Goal: Task Accomplishment & Management: Manage account settings

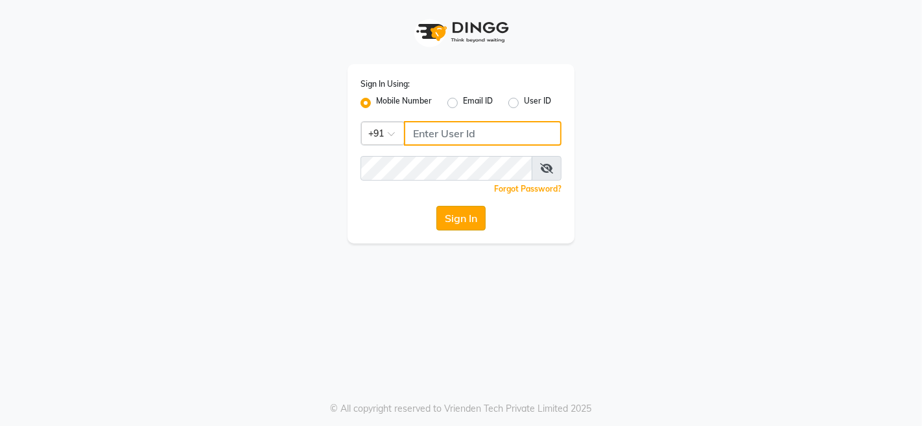
type input "9256811116"
click at [460, 216] on button "Sign In" at bounding box center [460, 218] width 49 height 25
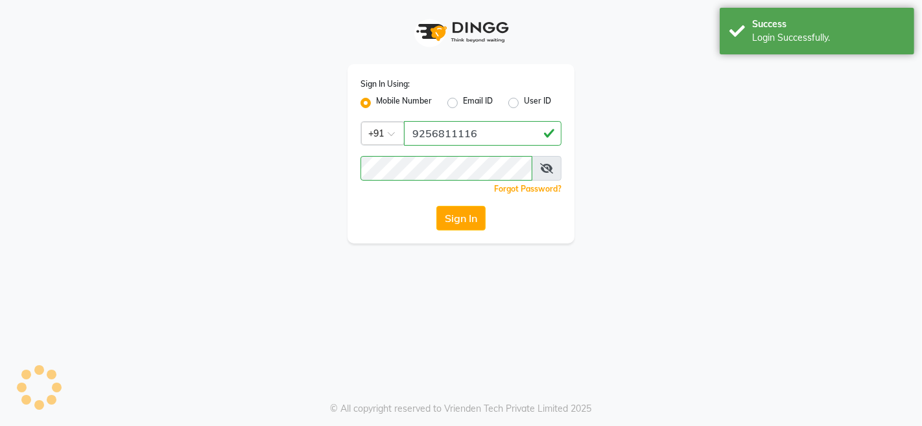
select select "75"
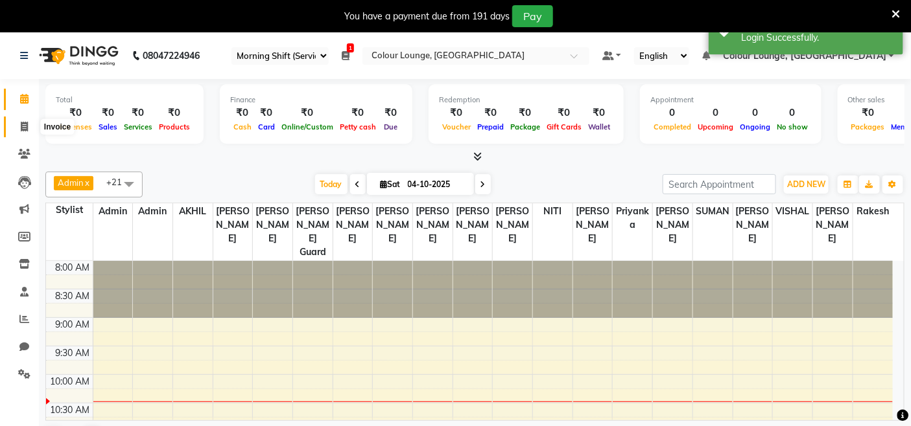
click at [14, 121] on span at bounding box center [24, 127] width 23 height 15
select select "8015"
select select "service"
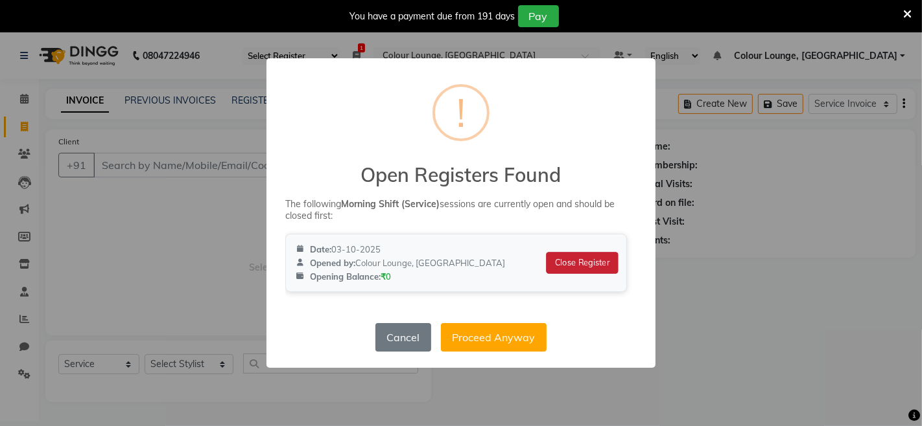
click at [578, 264] on button "Close Register" at bounding box center [582, 263] width 72 height 22
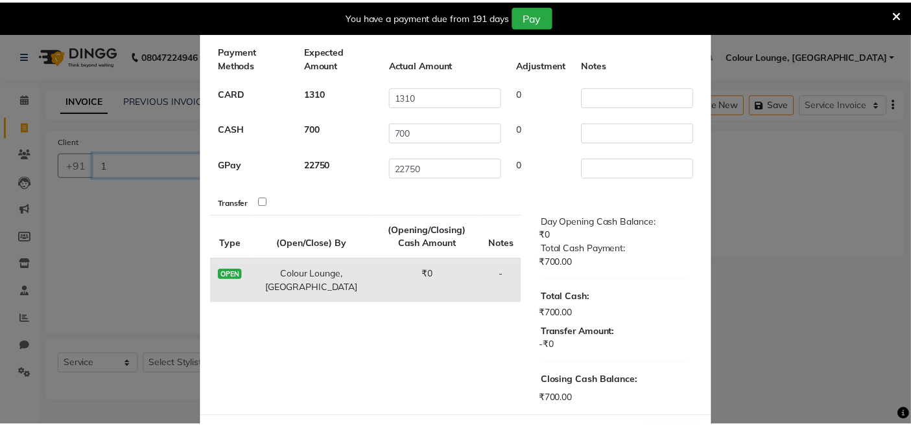
scroll to position [108, 0]
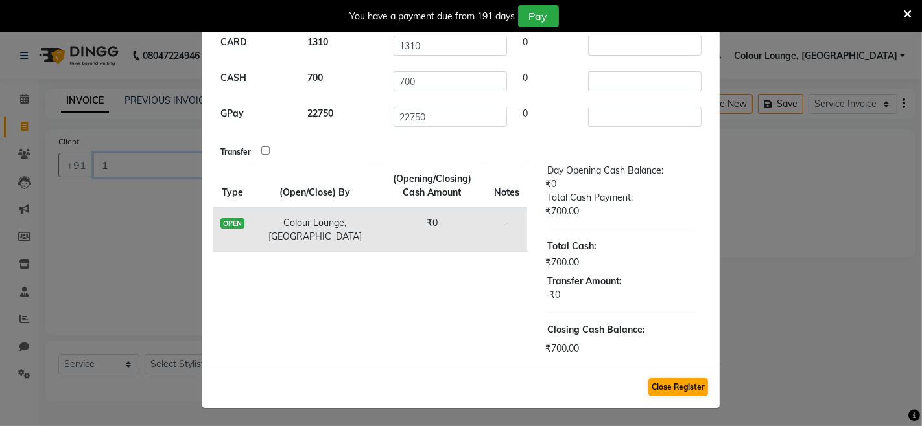
type input "1"
click at [670, 389] on button "Close Register" at bounding box center [678, 387] width 60 height 18
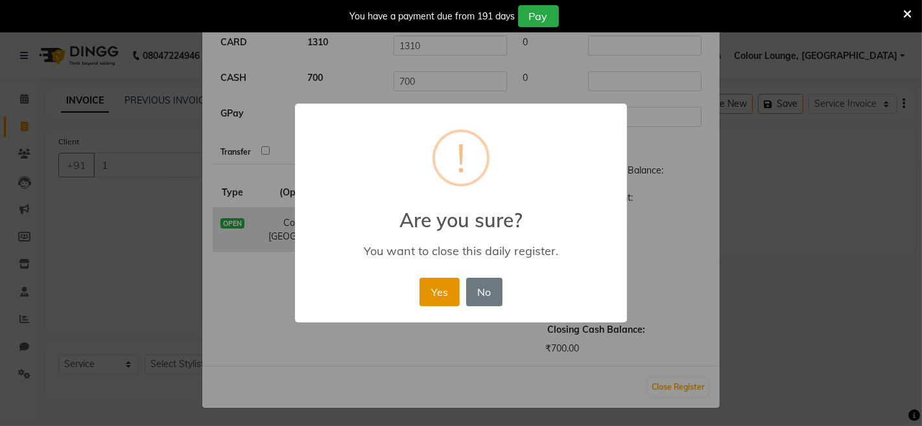
click at [429, 283] on button "Yes" at bounding box center [439, 292] width 40 height 29
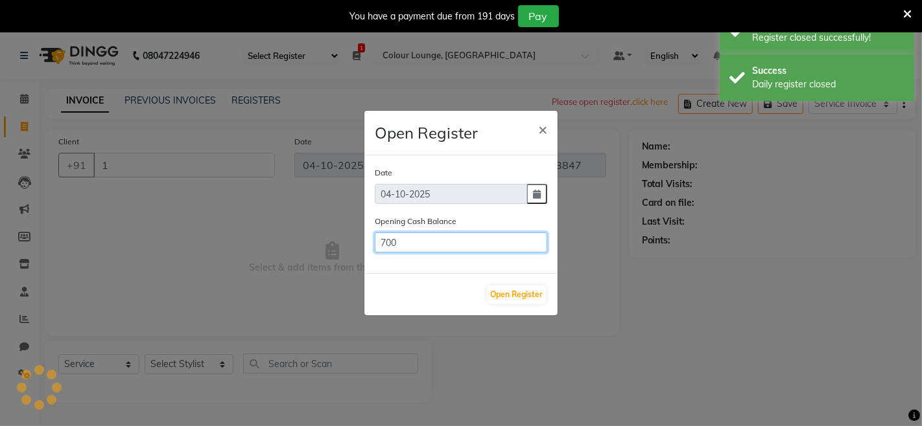
click at [454, 242] on input "700" at bounding box center [461, 243] width 172 height 20
type input "7"
type input "0"
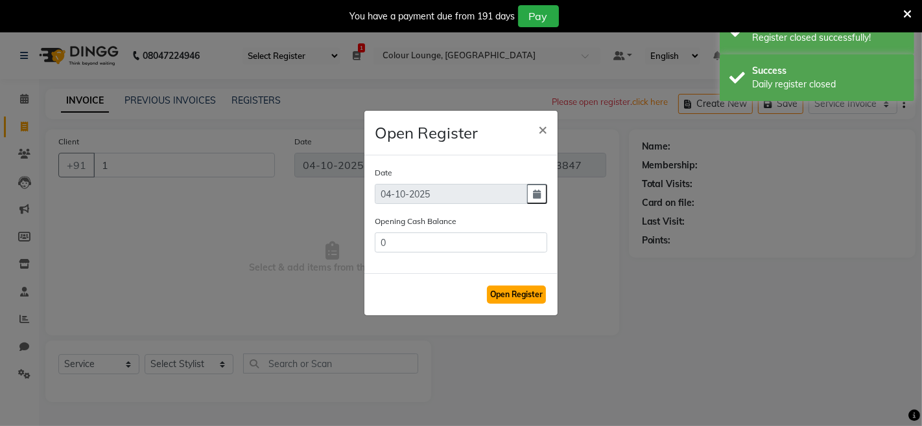
click at [519, 296] on button "Open Register" at bounding box center [516, 295] width 59 height 18
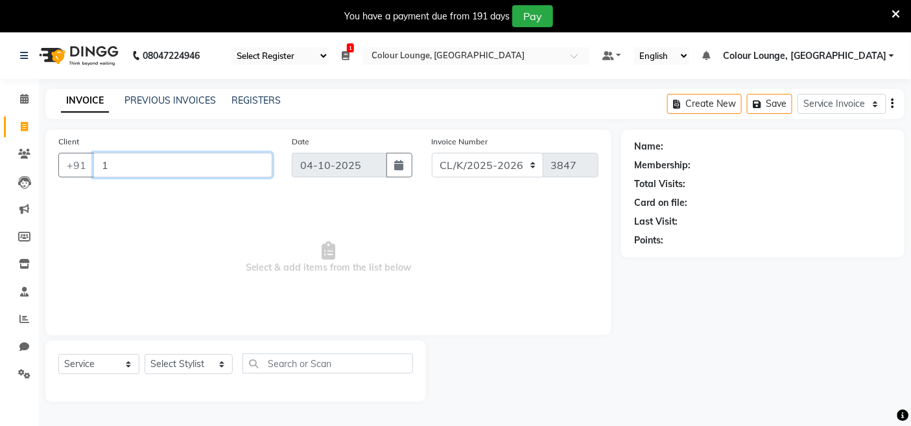
click at [178, 165] on input "1" at bounding box center [182, 165] width 179 height 25
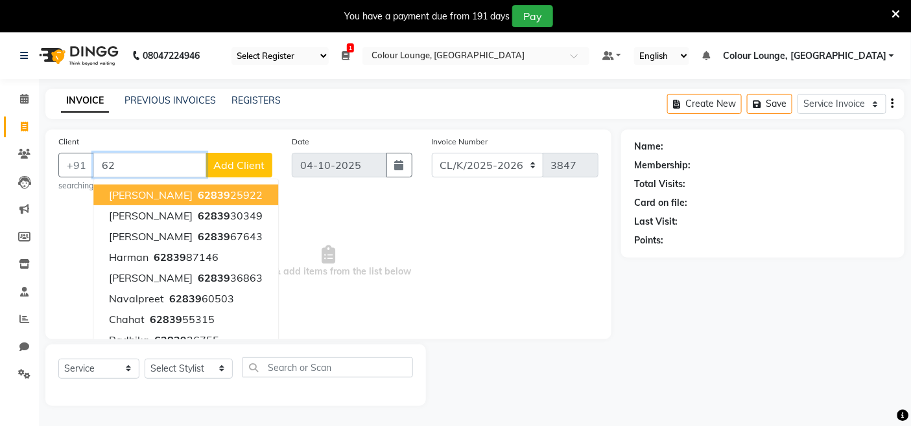
type input "6"
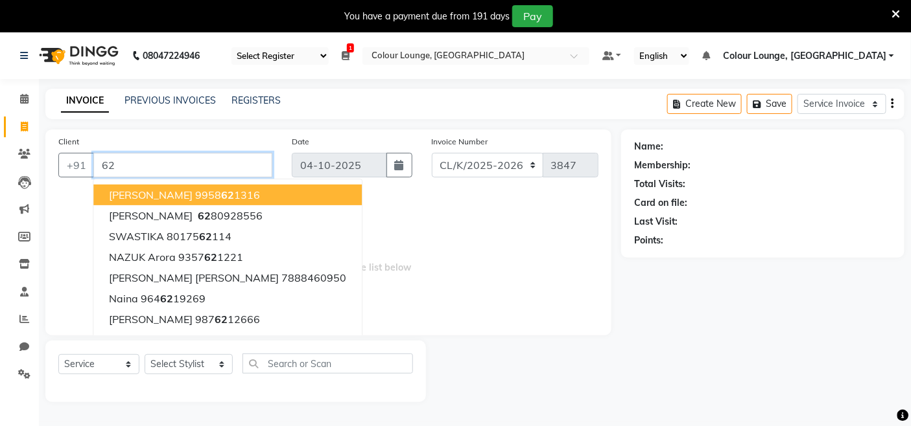
type input "6"
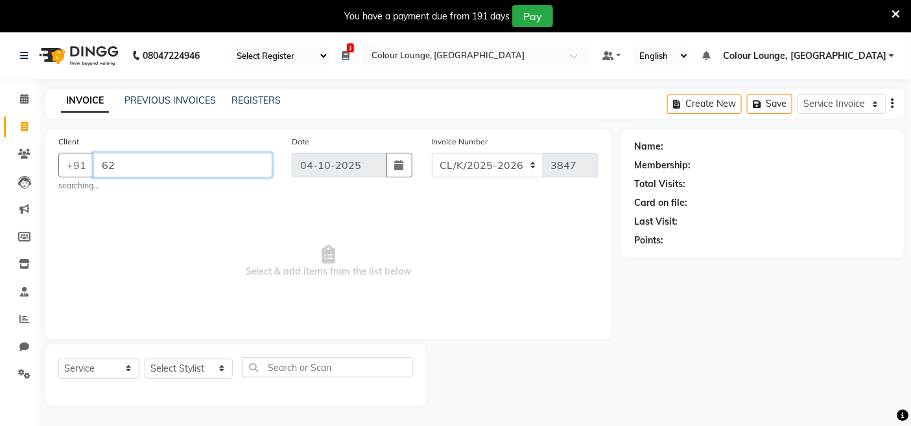
type input "6"
click at [34, 262] on span at bounding box center [24, 264] width 23 height 15
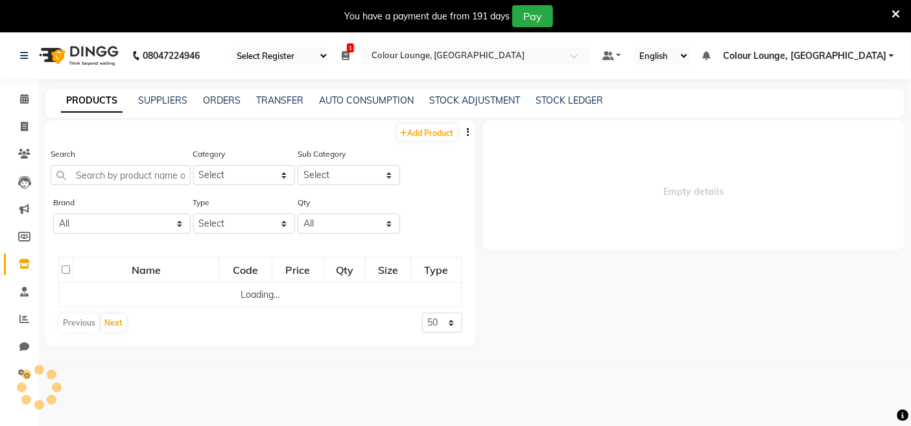
select select
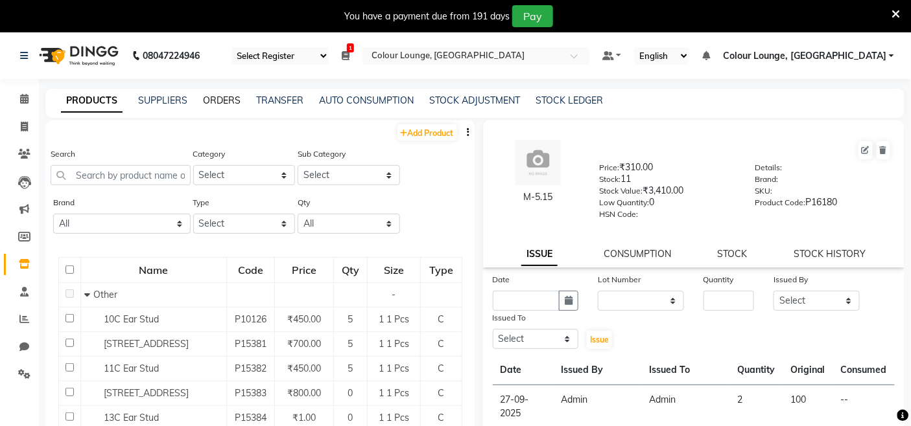
click at [221, 98] on link "ORDERS" at bounding box center [222, 101] width 38 height 12
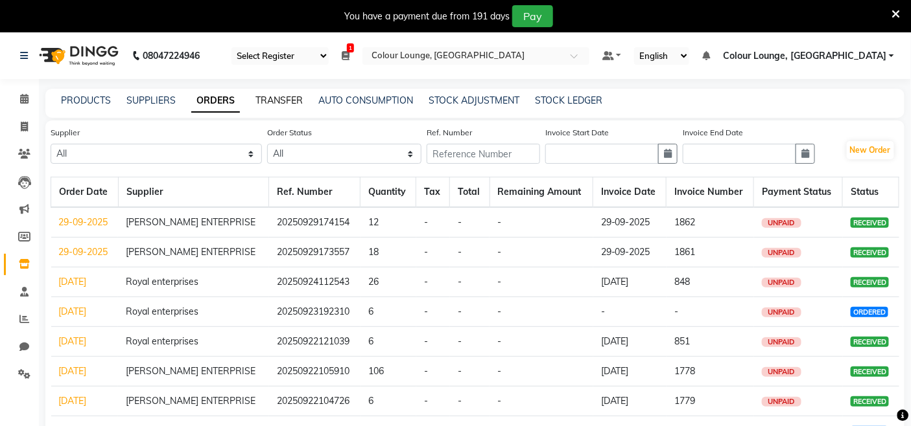
click at [289, 99] on link "TRANSFER" at bounding box center [278, 101] width 47 height 12
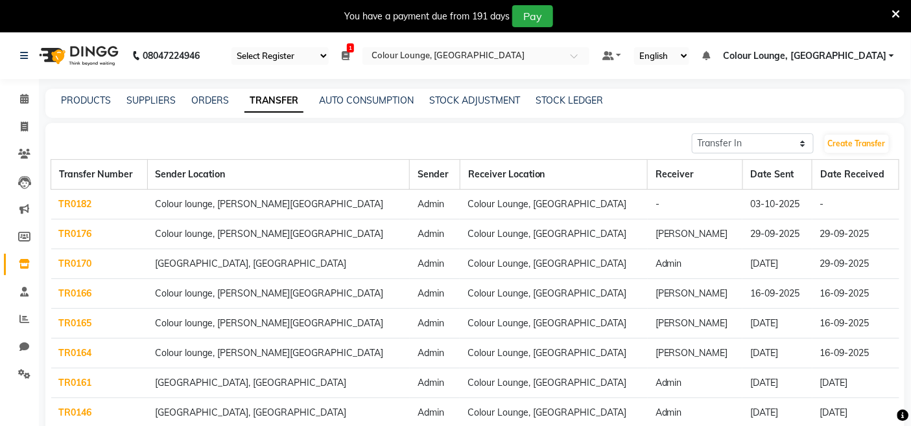
click at [73, 208] on link "TR0182" at bounding box center [75, 204] width 33 height 12
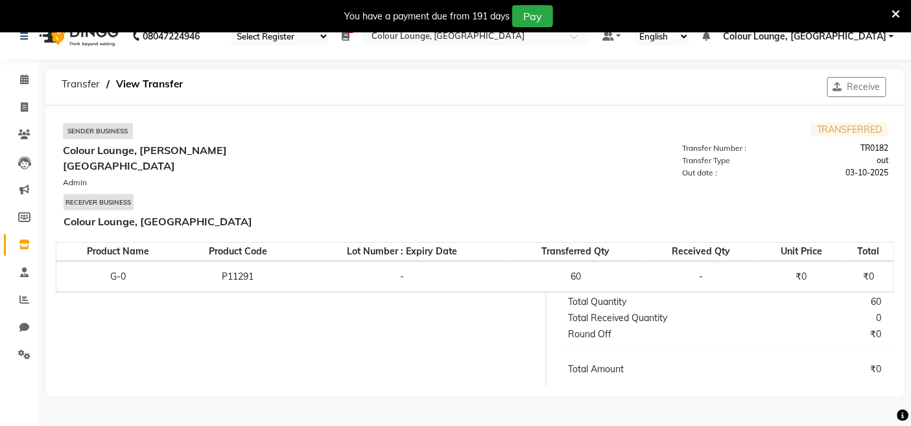
scroll to position [32, 0]
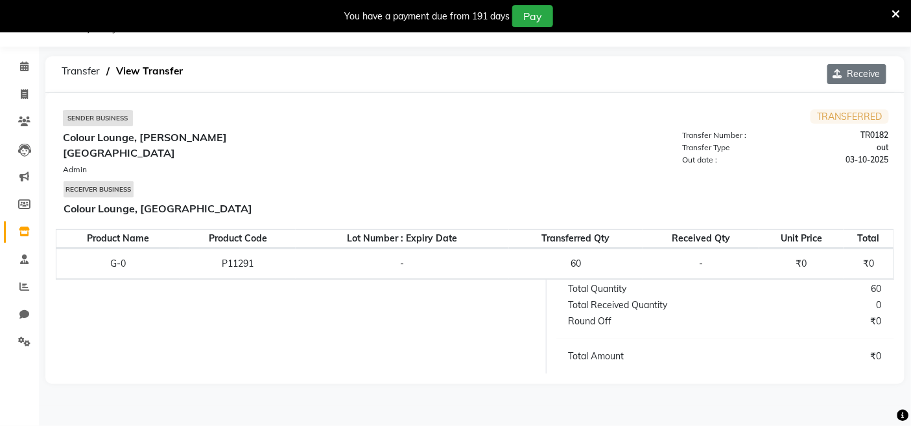
click at [866, 69] on button "Receive" at bounding box center [856, 74] width 59 height 20
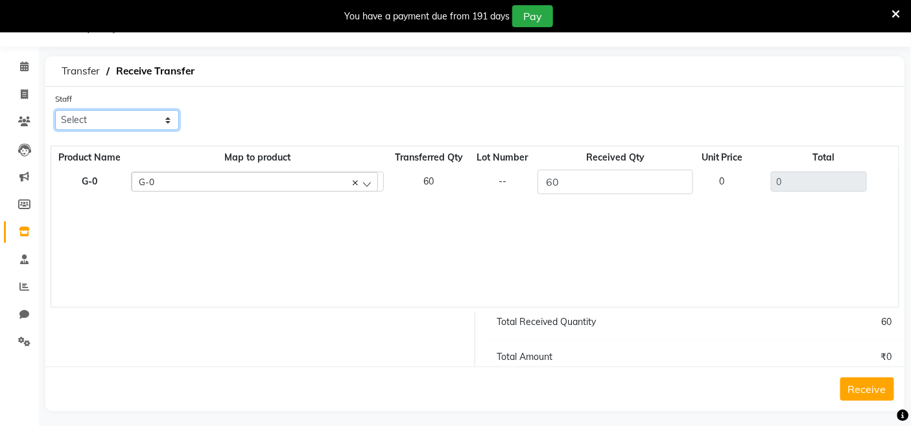
click at [156, 118] on select "Select Admin Admin [PERSON_NAME] [PERSON_NAME] [PERSON_NAME] Colour Lounge, [GE…" at bounding box center [117, 120] width 124 height 20
select select "70112"
click at [55, 110] on select "Select Admin Admin [PERSON_NAME] [PERSON_NAME] [PERSON_NAME] Colour Lounge, [GE…" at bounding box center [117, 120] width 124 height 20
click at [23, 235] on icon at bounding box center [24, 232] width 11 height 10
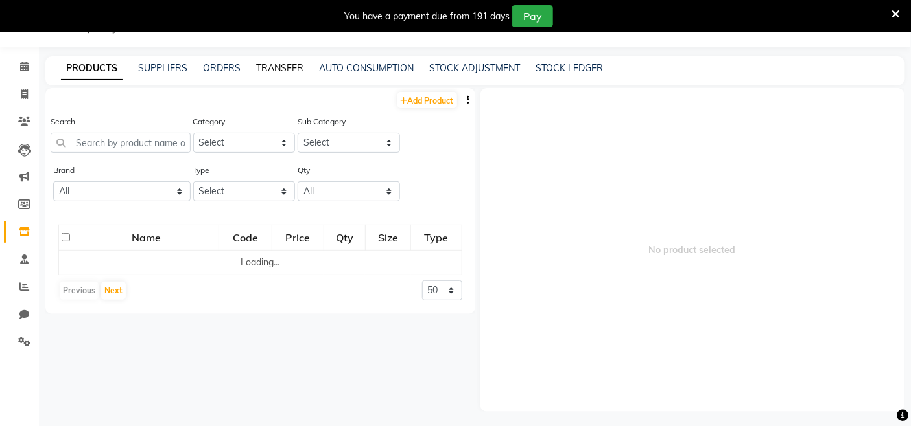
click at [262, 67] on link "TRANSFER" at bounding box center [279, 68] width 47 height 12
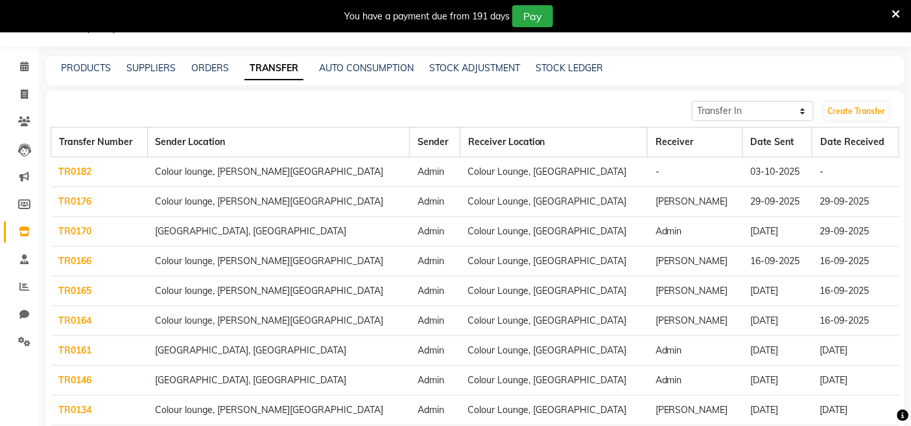
click at [87, 172] on link "TR0182" at bounding box center [75, 172] width 33 height 12
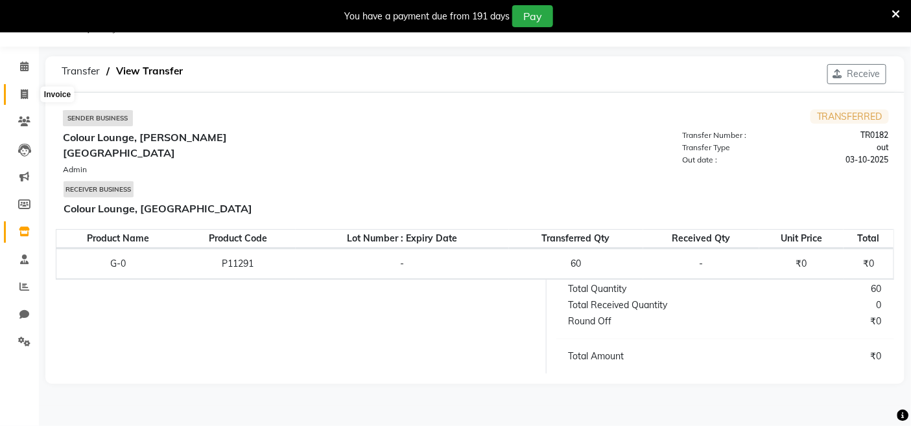
click at [31, 98] on span at bounding box center [24, 94] width 23 height 15
select select "service"
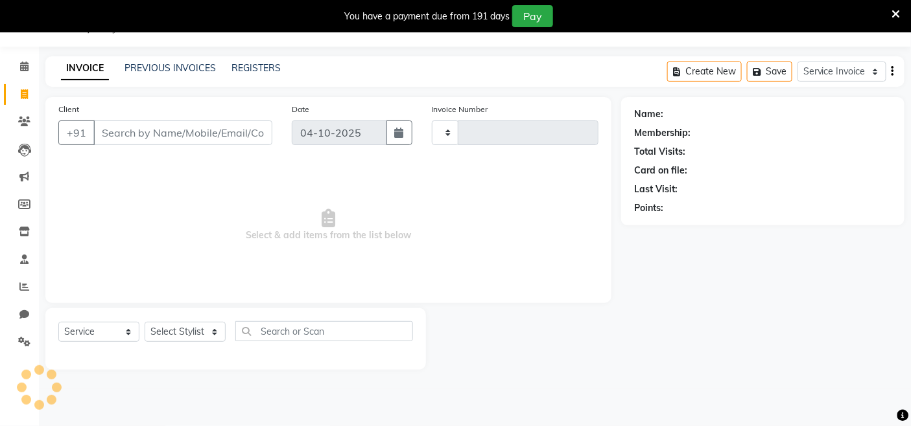
type input "3847"
select select "8015"
click at [22, 242] on link "Inventory" at bounding box center [19, 232] width 31 height 21
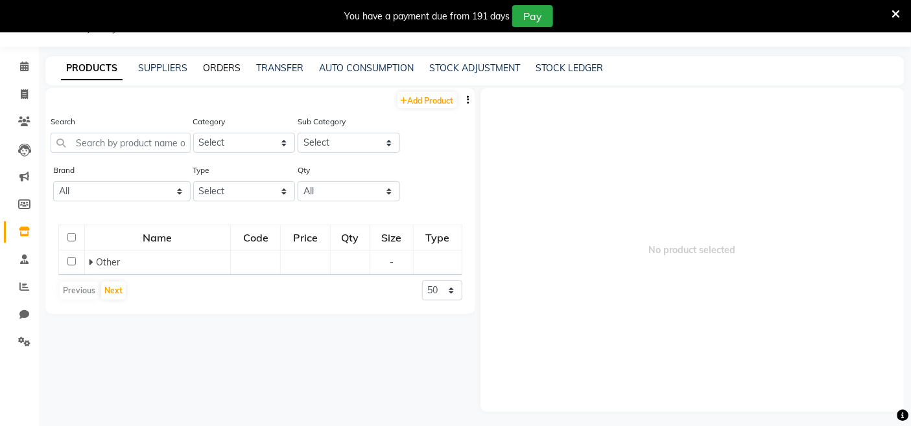
click at [231, 66] on link "ORDERS" at bounding box center [222, 68] width 38 height 12
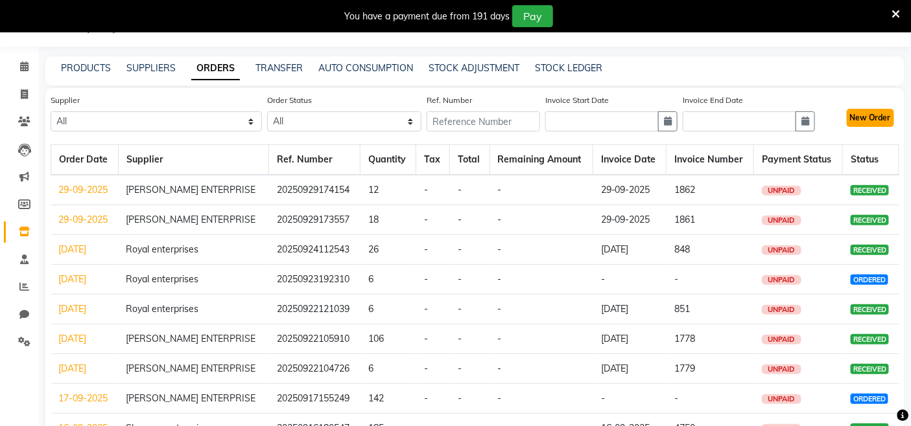
click at [876, 115] on button "New Order" at bounding box center [869, 118] width 47 height 18
select select "true"
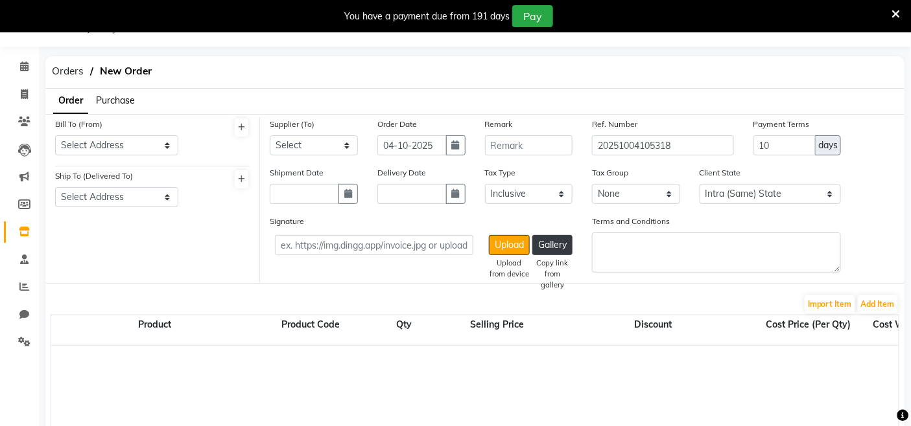
select select "3461"
click at [137, 100] on div "Order Purchase" at bounding box center [475, 101] width 878 height 25
click at [117, 100] on span "Purchase" at bounding box center [115, 101] width 39 height 12
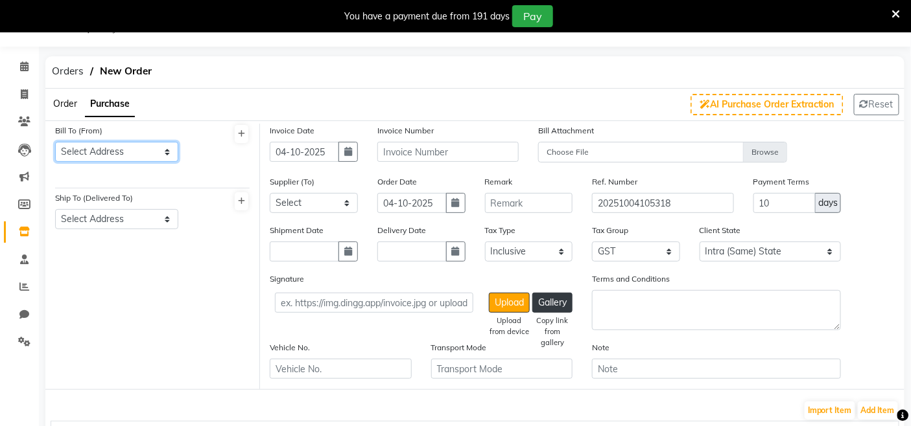
click at [135, 143] on select "Select Address Colour Lounge, Kabir Park DC AGENCIES COLOUR LOUNGE LAWRENCE ROA…" at bounding box center [116, 152] width 123 height 20
select select "1507"
click at [55, 142] on select "Select Address Colour Lounge, Kabir Park DC AGENCIES COLOUR LOUNGE LAWRENCE ROA…" at bounding box center [116, 152] width 123 height 20
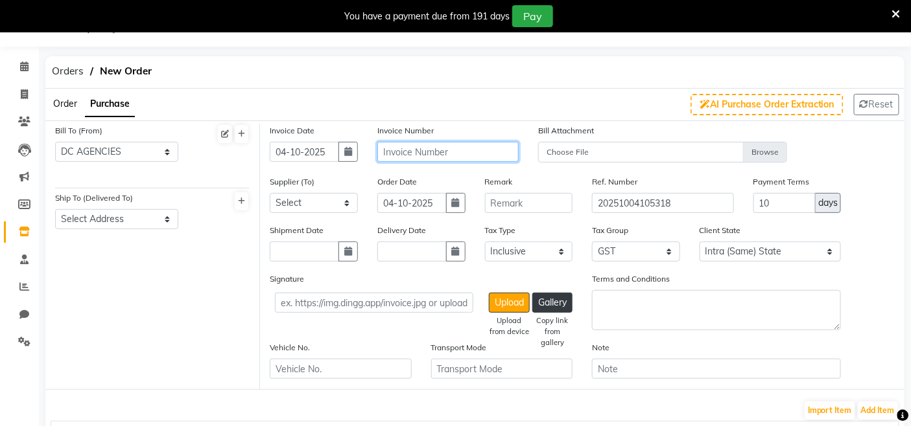
click at [387, 146] on input "text" at bounding box center [447, 152] width 141 height 20
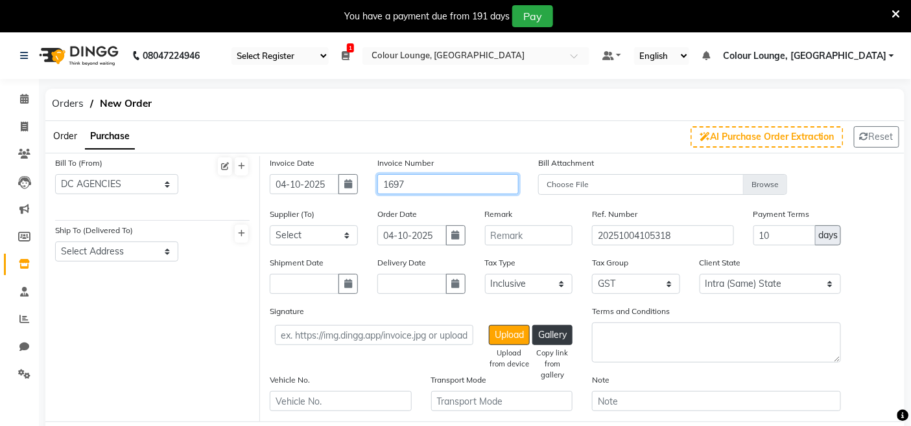
type input "1697"
click at [334, 233] on select "Select SATYAM ENTERPRISE AA sales agencies Aggarwal store Global sales Guru kir…" at bounding box center [314, 236] width 88 height 20
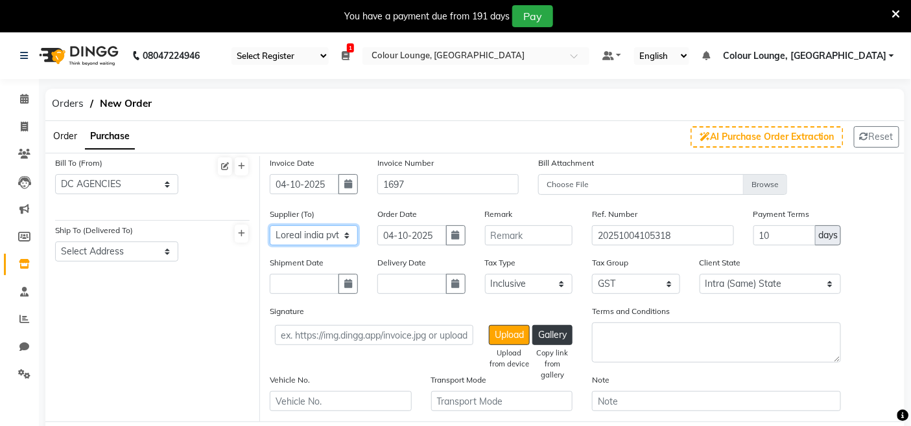
click at [270, 226] on select "Select SATYAM ENTERPRISE AA sales agencies Aggarwal store Global sales Guru kir…" at bounding box center [314, 236] width 88 height 20
click at [334, 236] on select "Select SATYAM ENTERPRISE AA sales agencies Aggarwal store Global sales Guru kir…" at bounding box center [314, 236] width 88 height 20
select select "3864"
click at [270, 226] on select "Select SATYAM ENTERPRISE AA sales agencies Aggarwal store Global sales Guru kir…" at bounding box center [314, 236] width 88 height 20
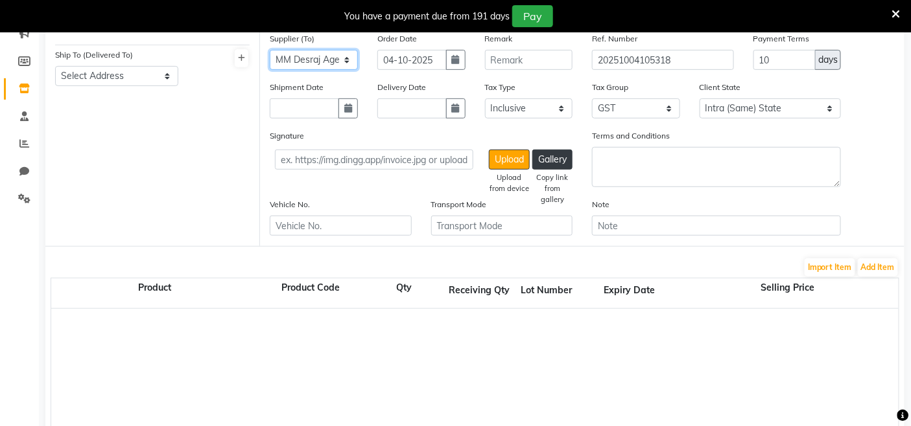
scroll to position [72, 0]
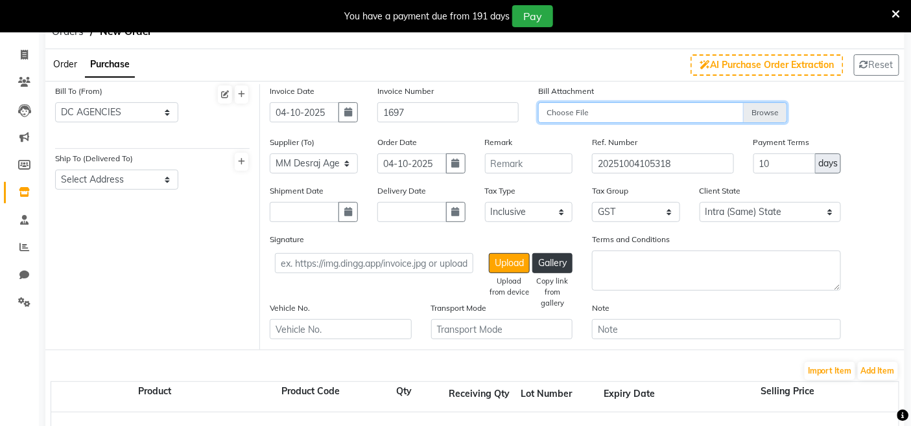
click at [649, 119] on input "Choose File" at bounding box center [662, 113] width 249 height 23
click at [570, 105] on input "Choose File" at bounding box center [662, 113] width 249 height 23
type input "C:\fakepath\WhatsApp Image 2025-10-04 at 10.59.11_06ba83de.jpg"
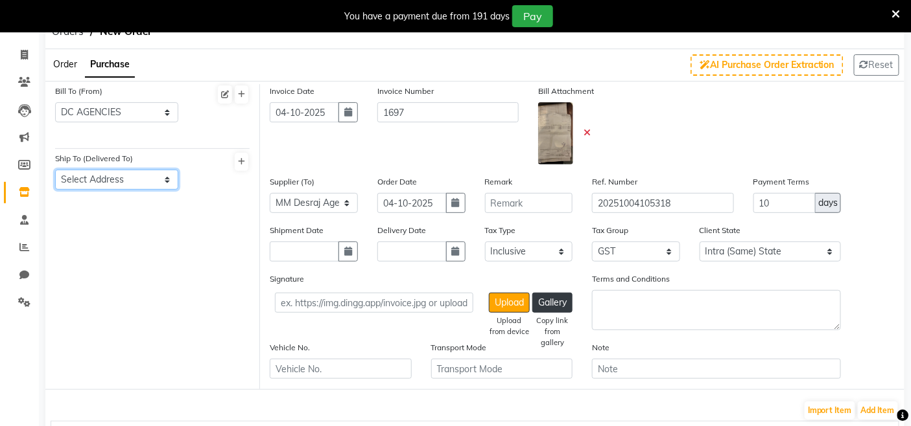
click at [119, 176] on select "Select Address Colour Lounge, Kabir Park DC AGENCIES COLOUR LOUNGE LAWRENCE ROA…" at bounding box center [116, 180] width 123 height 20
select select "1508"
click at [55, 170] on select "Select Address Colour Lounge, Kabir Park DC AGENCIES COLOUR LOUNGE LAWRENCE ROA…" at bounding box center [116, 180] width 123 height 20
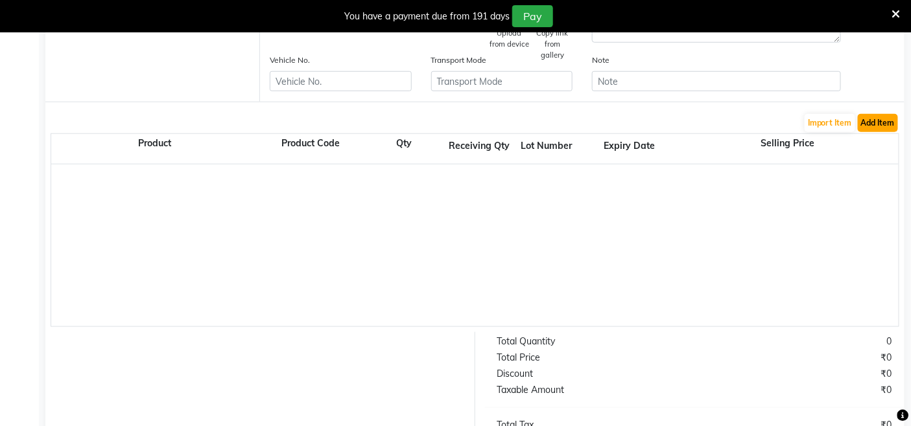
click at [868, 125] on button "Add Item" at bounding box center [877, 123] width 40 height 18
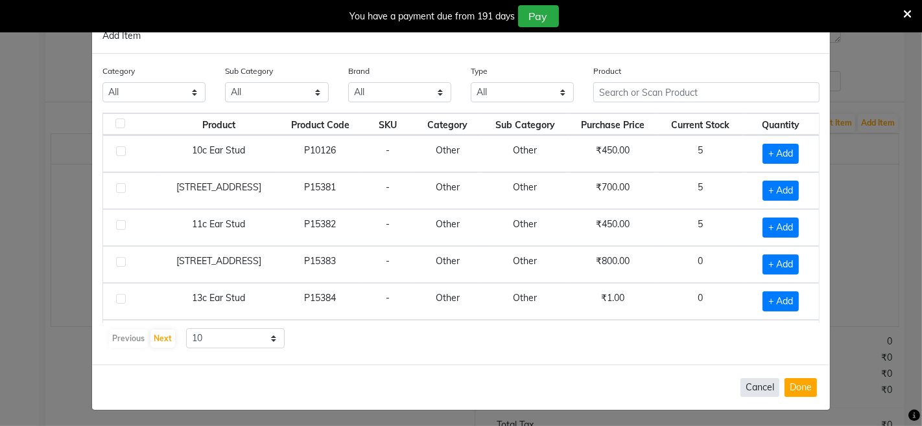
click at [770, 386] on button "Cancel" at bounding box center [759, 387] width 39 height 19
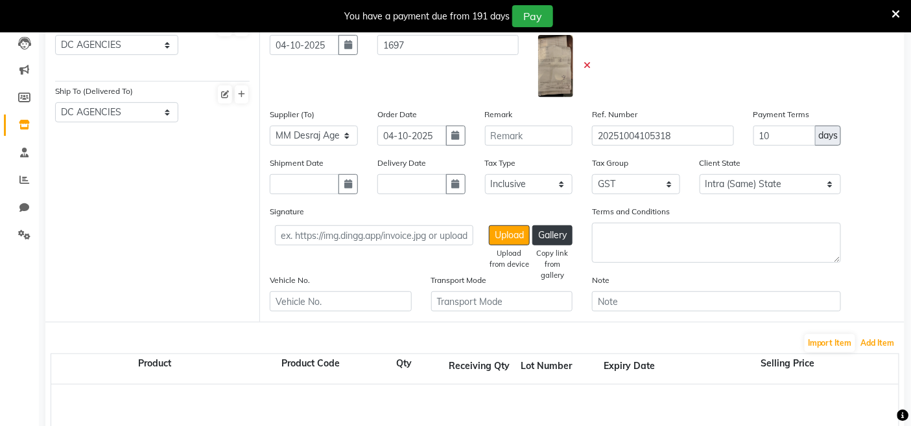
scroll to position [144, 0]
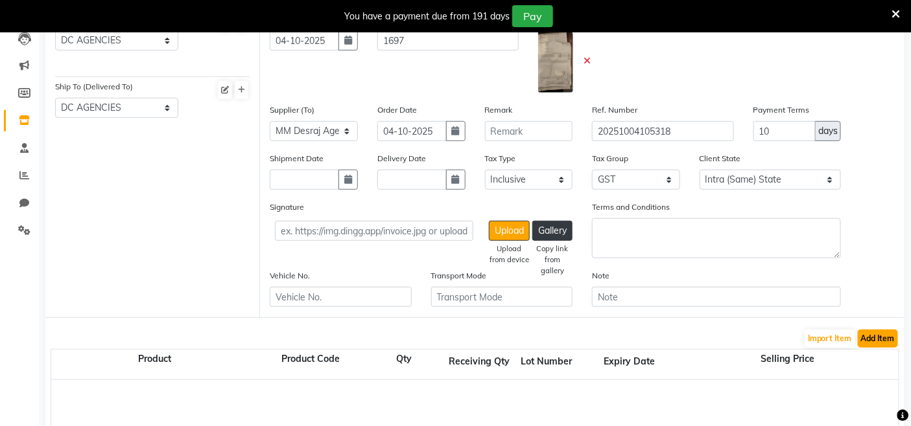
click at [863, 336] on button "Add Item" at bounding box center [877, 339] width 40 height 18
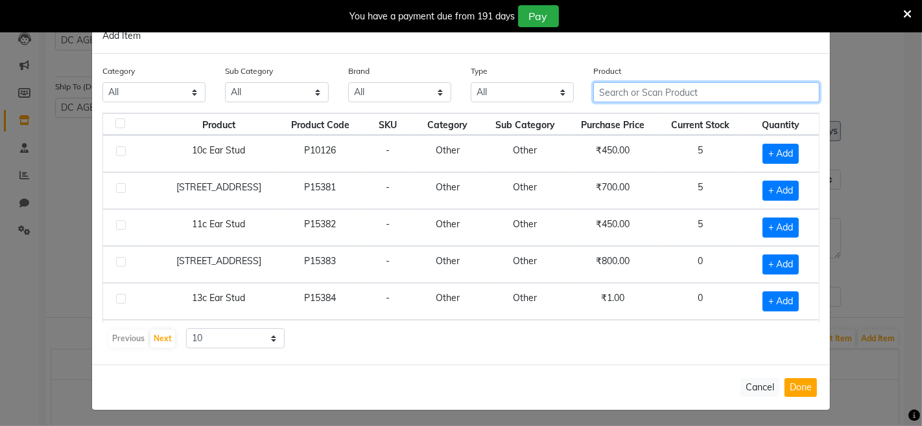
click at [683, 91] on input "text" at bounding box center [706, 92] width 226 height 20
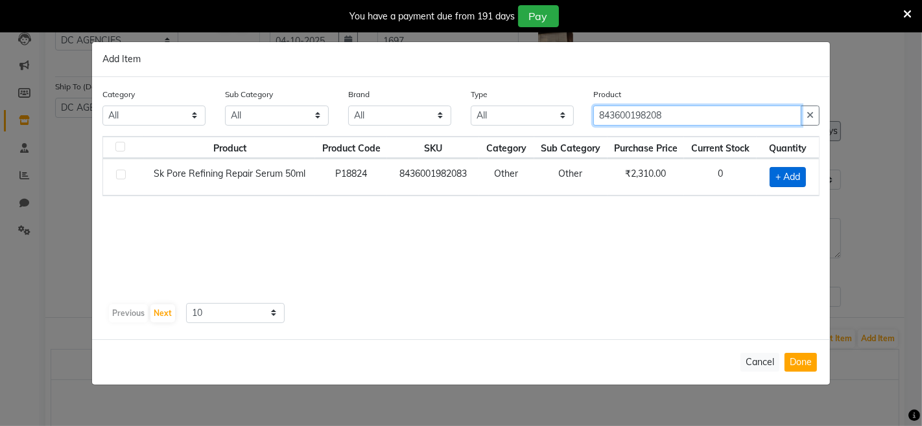
type input "843600198208"
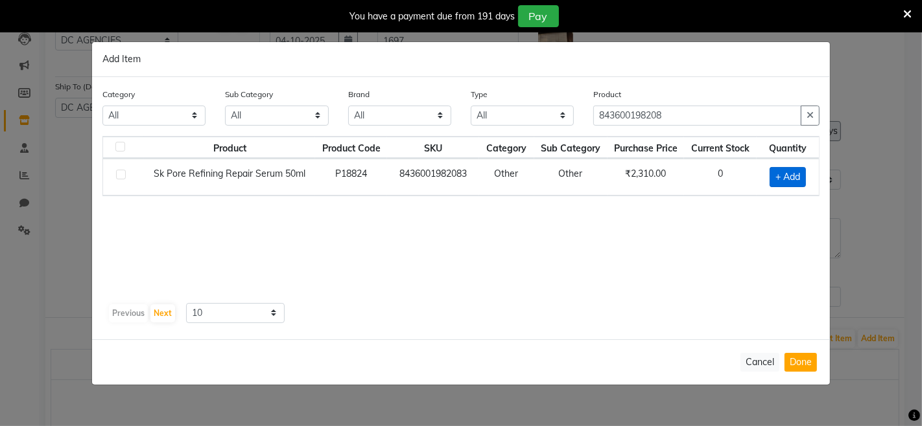
click at [789, 172] on span "+ Add" at bounding box center [787, 177] width 36 height 20
checkbox input "true"
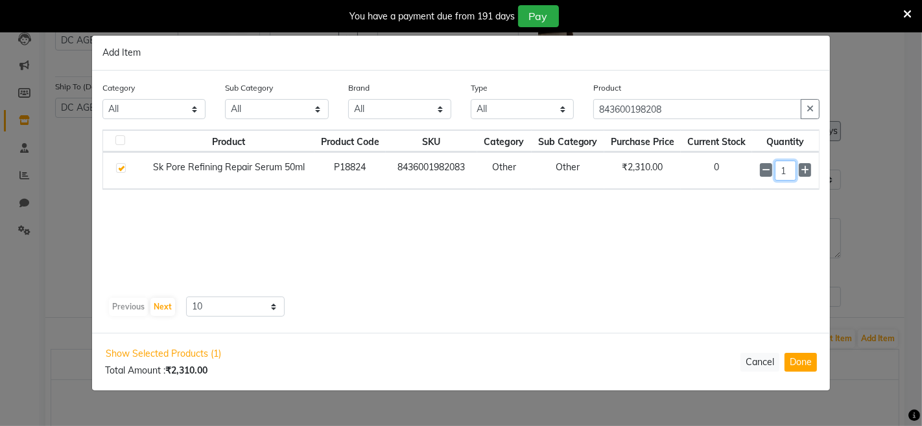
drag, startPoint x: 789, startPoint y: 172, endPoint x: 772, endPoint y: 179, distance: 18.1
click at [769, 180] on div "1" at bounding box center [785, 171] width 51 height 20
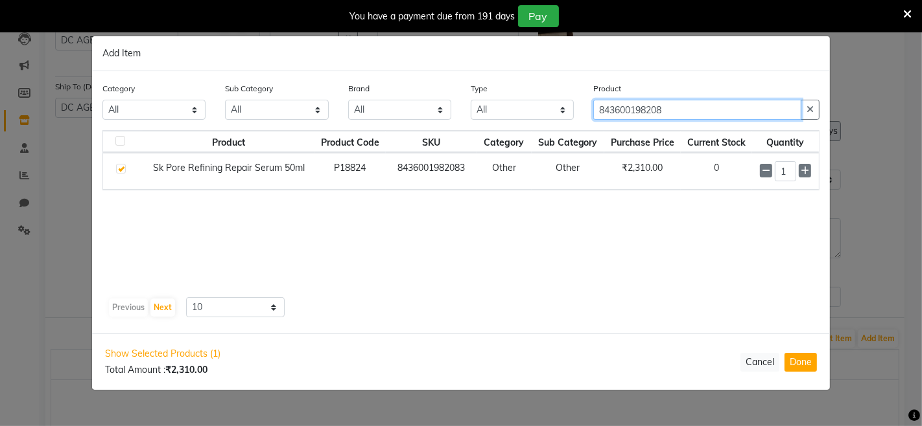
drag, startPoint x: 757, startPoint y: 114, endPoint x: 579, endPoint y: 120, distance: 177.7
click at [579, 120] on div "Category All Hair Skin Makeup Personal Care Appliances Beard Waxing Disposable …" at bounding box center [461, 106] width 736 height 49
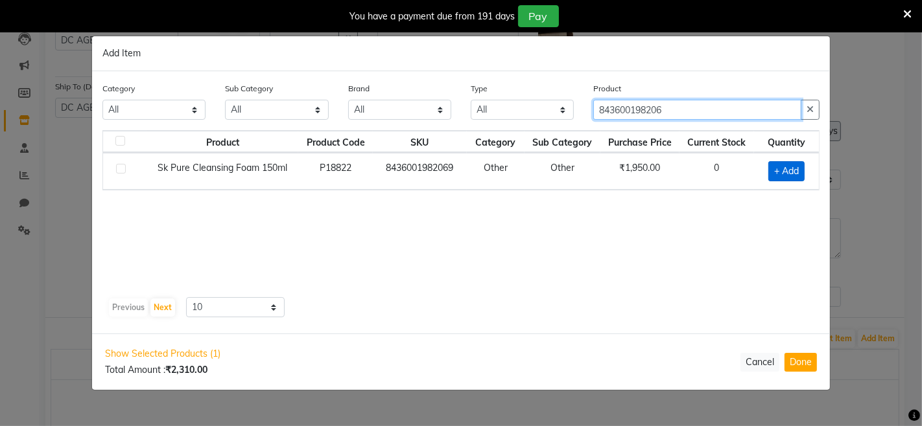
type input "843600198206"
click at [769, 177] on span "+ Add" at bounding box center [786, 171] width 36 height 20
checkbox input "true"
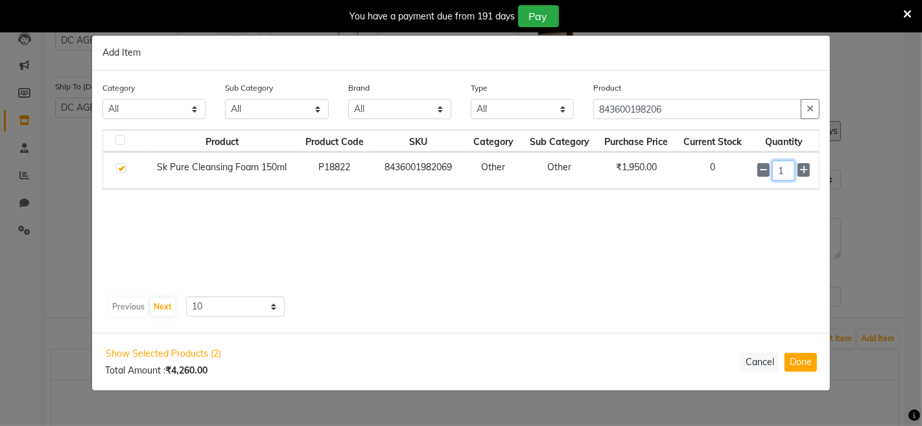
drag, startPoint x: 778, startPoint y: 176, endPoint x: 769, endPoint y: 178, distance: 9.8
click at [769, 178] on div "1" at bounding box center [784, 171] width 54 height 20
click at [787, 172] on input "1" at bounding box center [783, 171] width 22 height 20
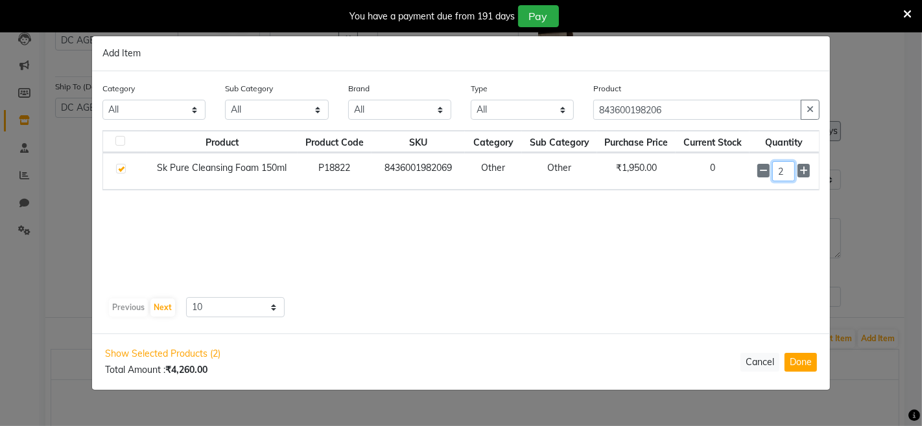
type input "2"
drag, startPoint x: 725, startPoint y: 110, endPoint x: 608, endPoint y: 123, distance: 117.4
click at [608, 123] on div "Product 843600198206" at bounding box center [706, 106] width 246 height 49
type input "8"
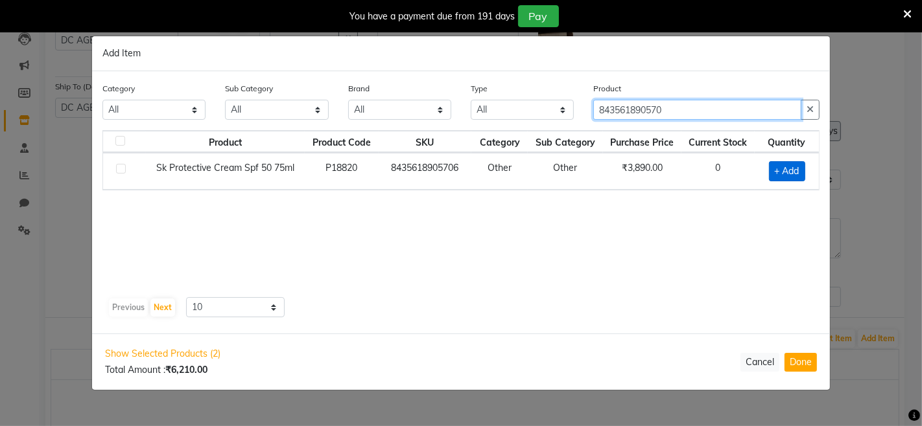
type input "843561890570"
click at [797, 175] on span "+ Add" at bounding box center [787, 171] width 36 height 20
checkbox input "true"
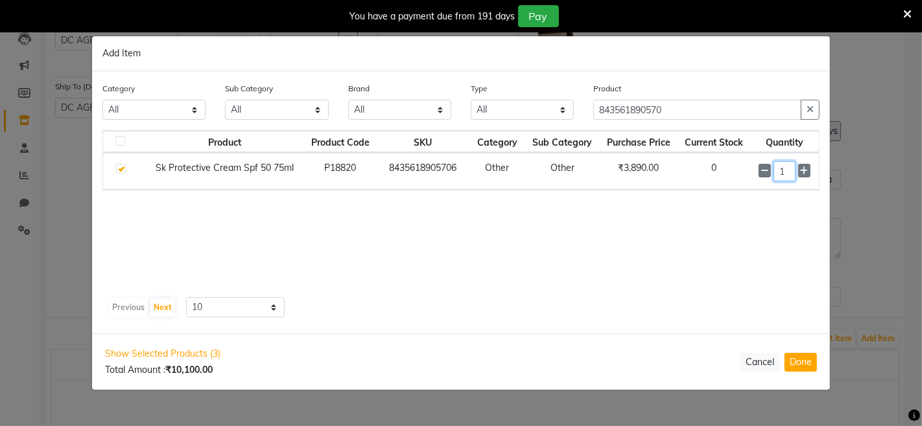
drag, startPoint x: 793, startPoint y: 176, endPoint x: 772, endPoint y: 176, distance: 21.4
click at [772, 176] on div "1" at bounding box center [784, 171] width 52 height 20
drag, startPoint x: 671, startPoint y: 114, endPoint x: 555, endPoint y: 115, distance: 115.4
click at [555, 115] on div "Category All Hair Skin Makeup Personal Care Appliances Beard Waxing Disposable …" at bounding box center [461, 106] width 736 height 49
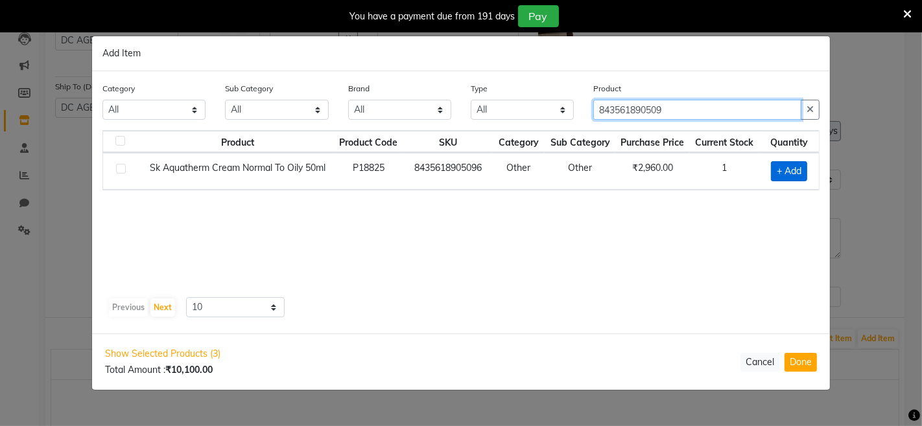
type input "843561890509"
click at [807, 174] on span "+ Add" at bounding box center [789, 171] width 36 height 20
checkbox input "true"
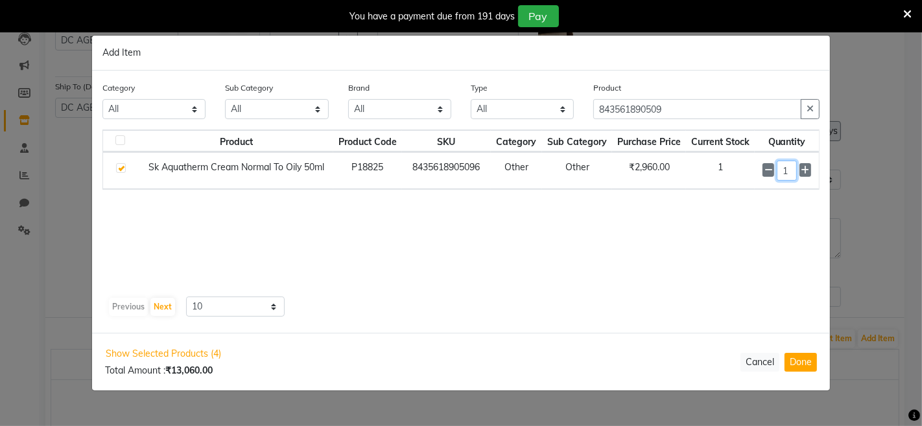
drag, startPoint x: 793, startPoint y: 170, endPoint x: 759, endPoint y: 163, distance: 35.0
click at [759, 164] on td "1" at bounding box center [786, 170] width 64 height 37
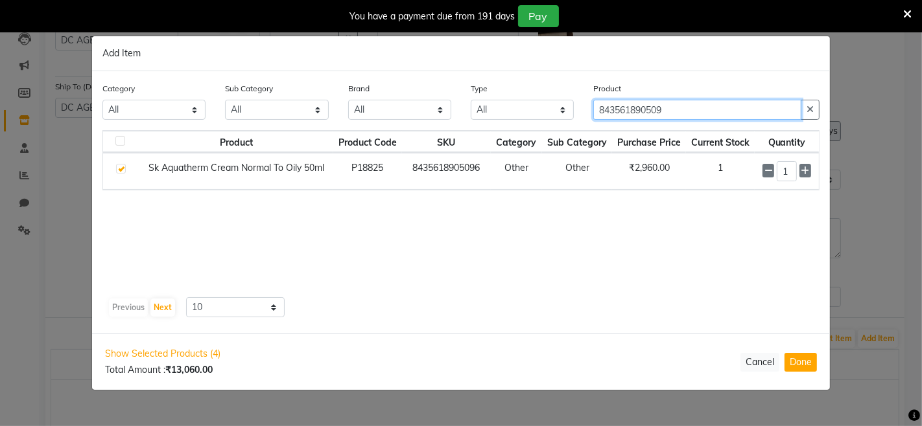
drag, startPoint x: 696, startPoint y: 114, endPoint x: 603, endPoint y: 117, distance: 93.4
click at [603, 117] on input "843561890509" at bounding box center [697, 110] width 208 height 20
type input "8"
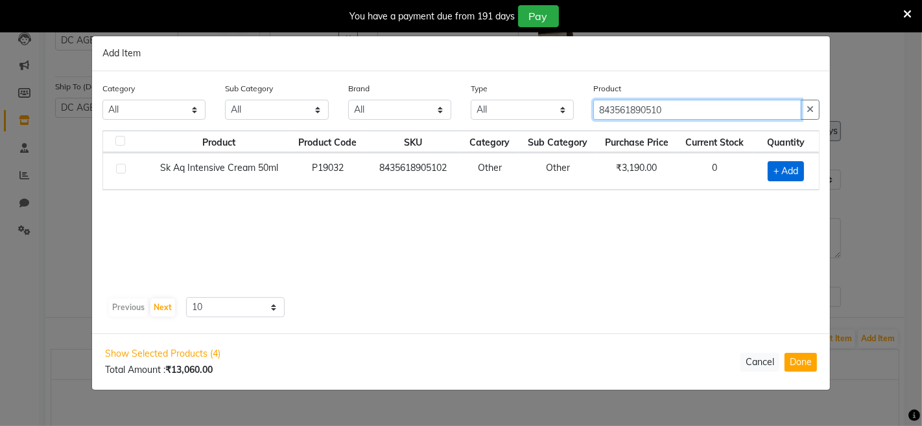
type input "843561890510"
click at [784, 176] on span "+ Add" at bounding box center [785, 171] width 36 height 20
checkbox input "true"
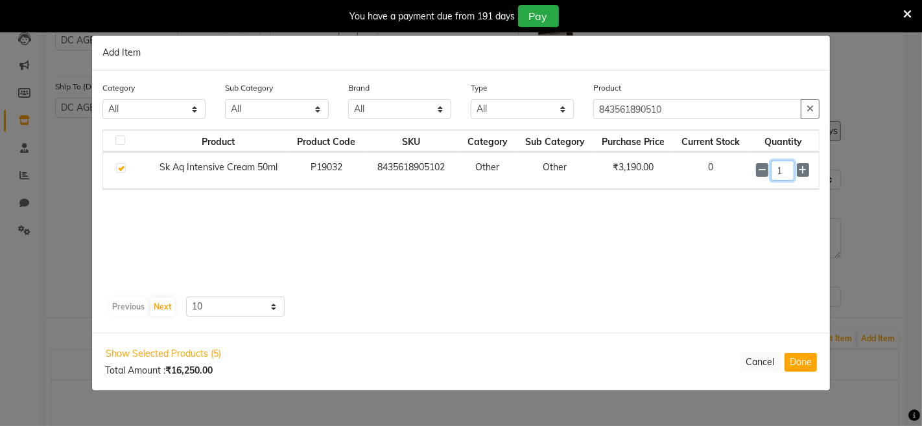
drag, startPoint x: 789, startPoint y: 171, endPoint x: 749, endPoint y: 178, distance: 40.1
click at [749, 178] on td "1" at bounding box center [783, 170] width 71 height 37
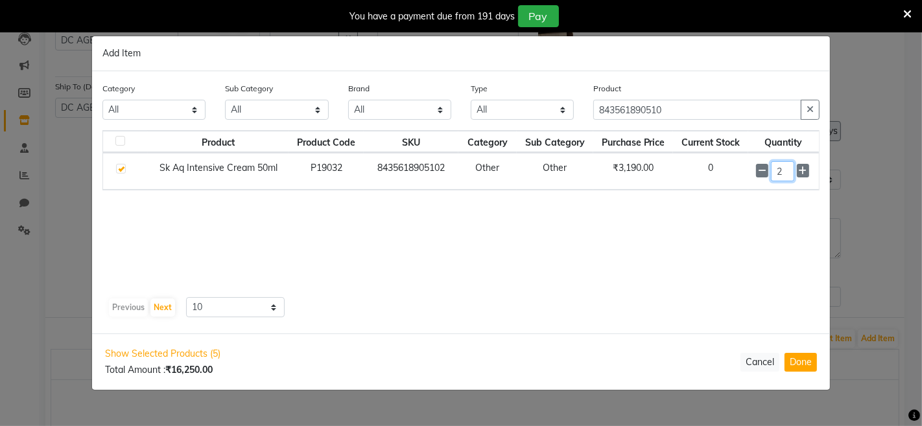
type input "2"
drag, startPoint x: 735, startPoint y: 112, endPoint x: 610, endPoint y: 132, distance: 126.0
click at [619, 130] on div "Product 843561890510" at bounding box center [706, 106] width 246 height 49
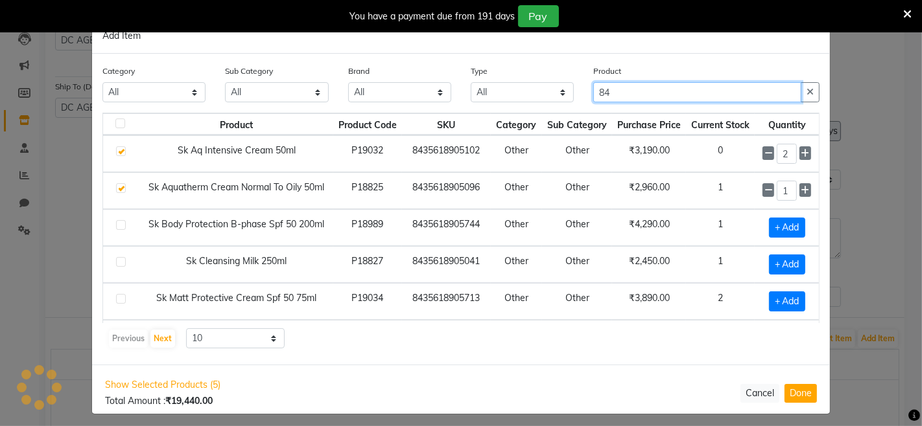
type input "8"
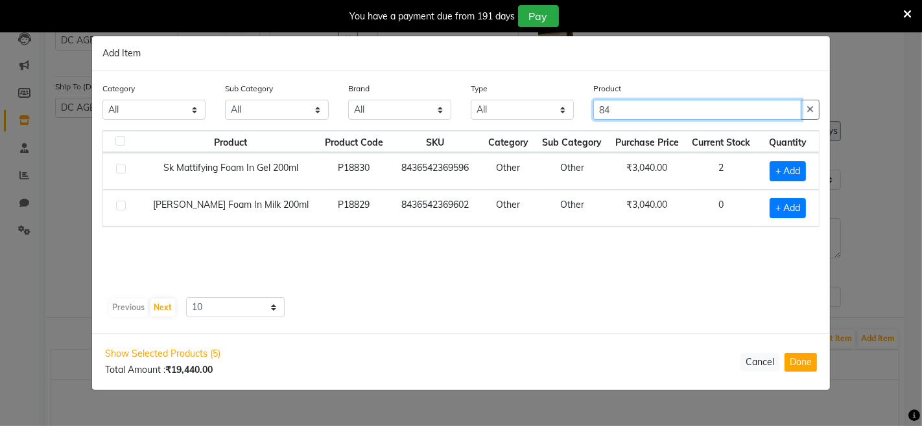
type input "8"
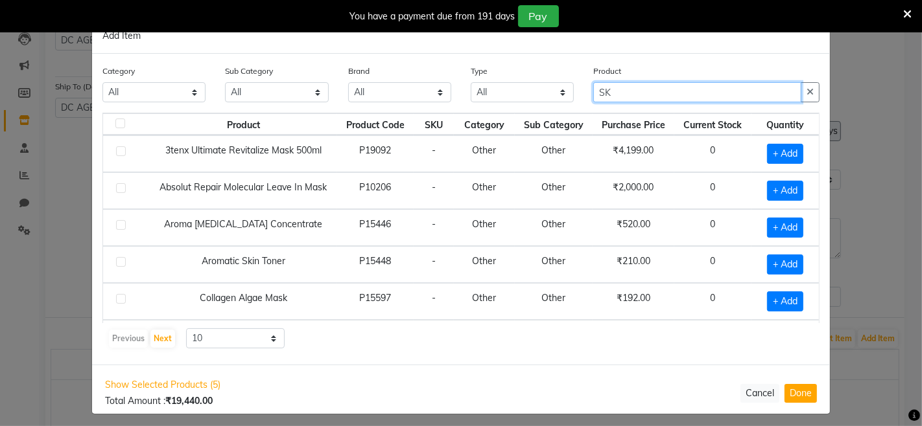
type input "S"
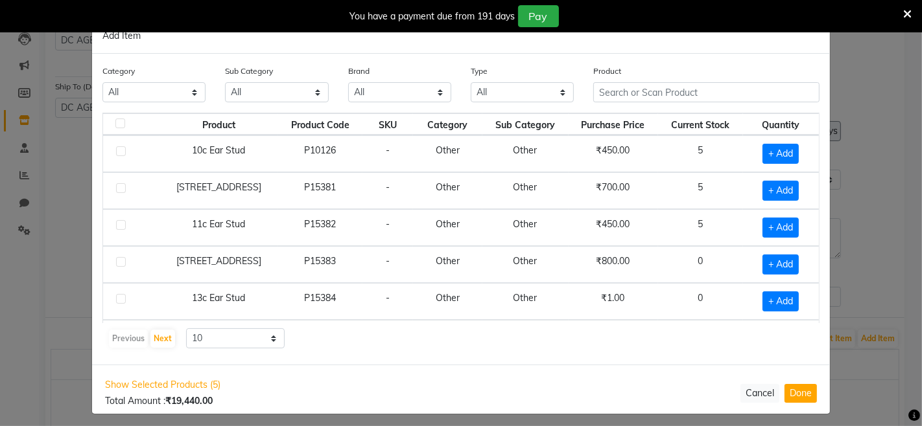
click at [892, 88] on ngb-modal-window "Add Item Category All Hair Skin Makeup Personal Care Appliances Beard Waxing Di…" at bounding box center [461, 213] width 922 height 426
click at [793, 391] on button "Done" at bounding box center [800, 393] width 32 height 19
select select "3461"
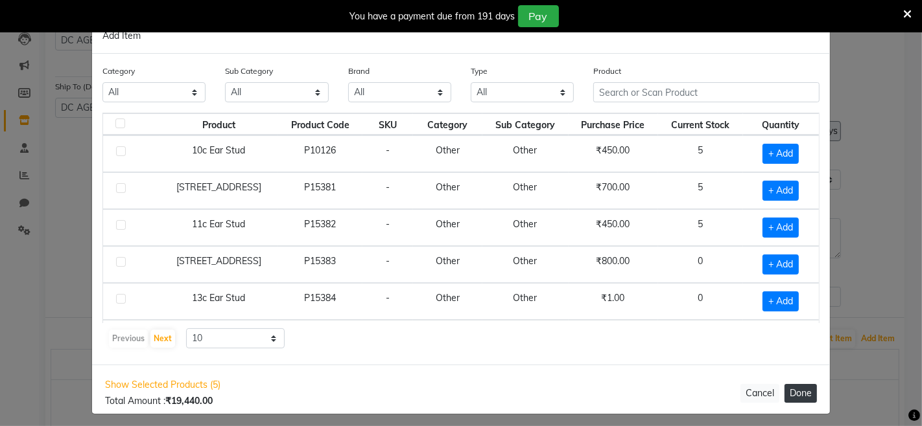
select select "3461"
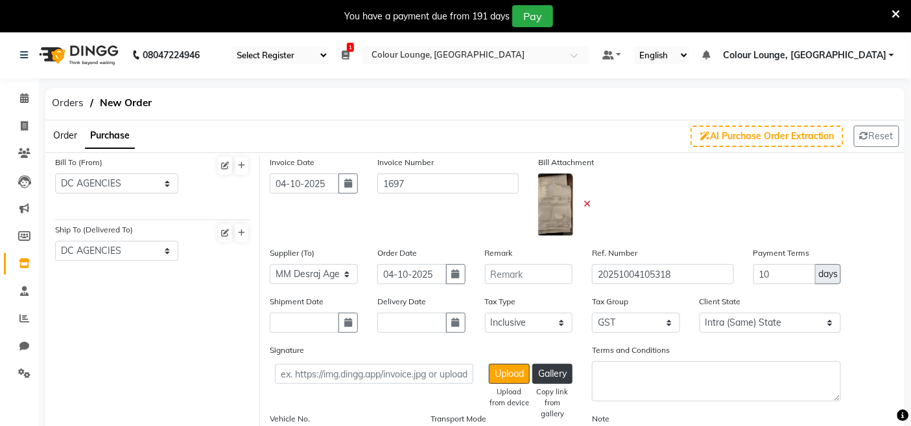
scroll to position [0, 0]
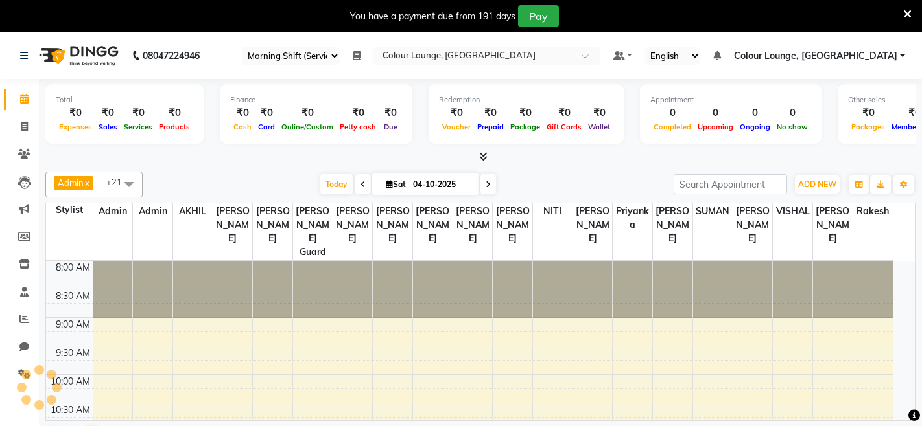
select select "75"
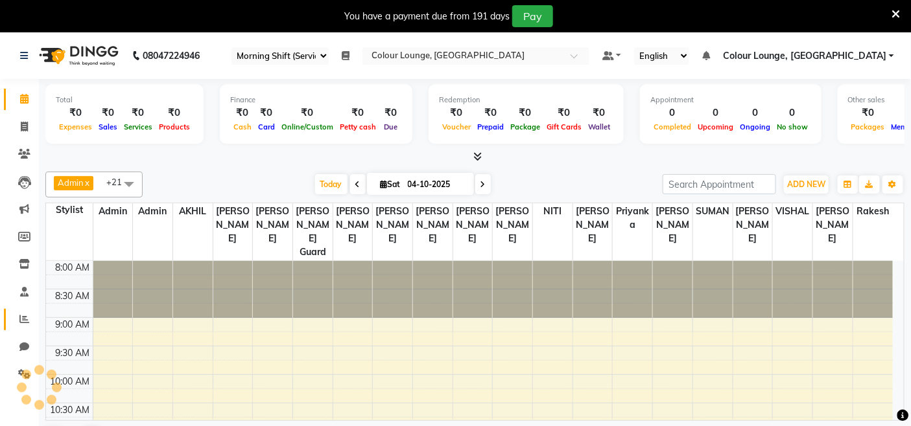
click at [27, 323] on icon at bounding box center [24, 319] width 10 height 10
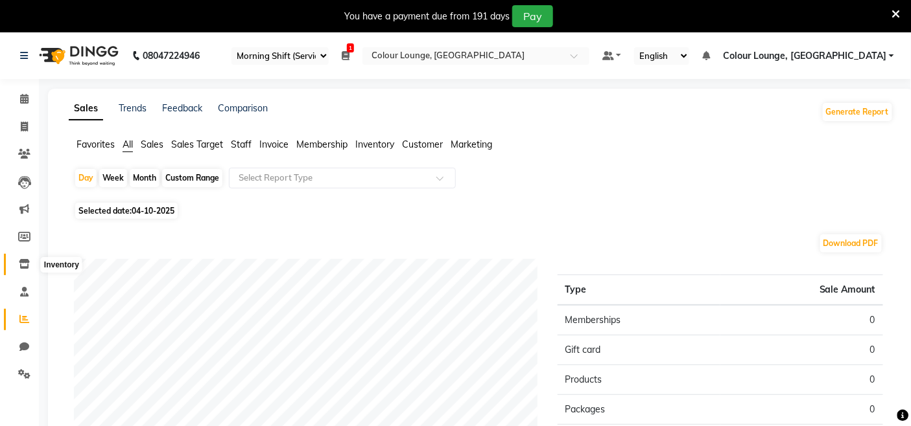
click at [23, 257] on span at bounding box center [24, 264] width 23 height 15
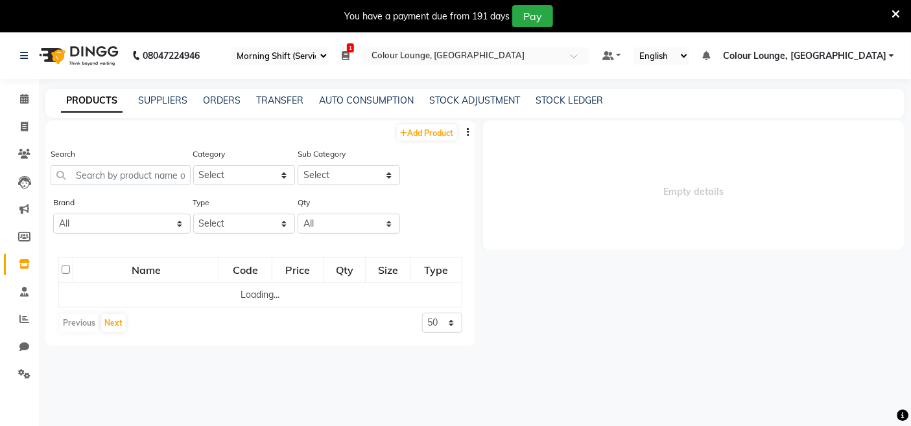
select select
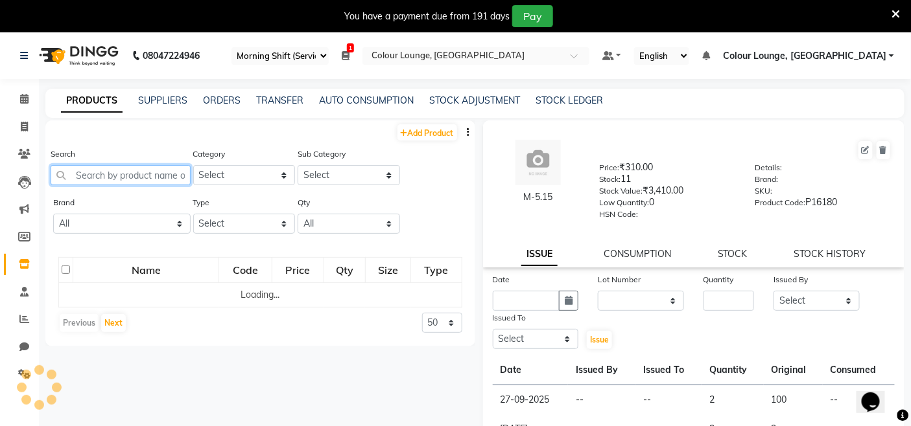
click at [128, 171] on input "text" at bounding box center [121, 175] width 140 height 20
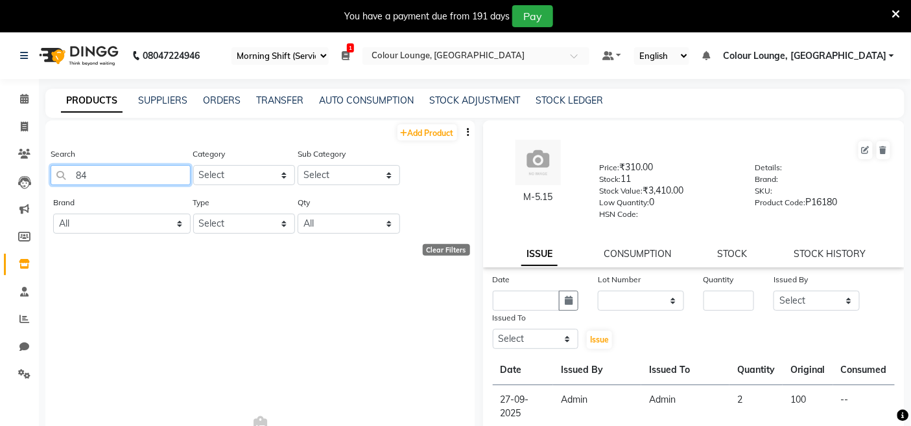
type input "8"
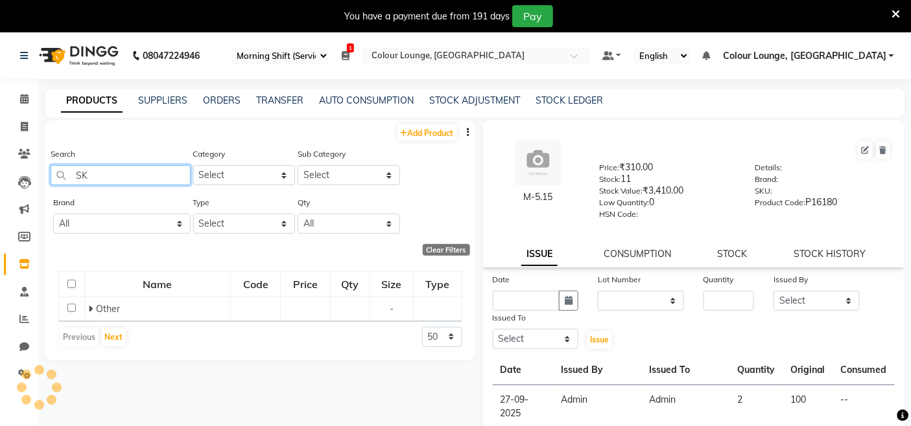
type input "SK"
click at [198, 221] on select "Select Both Retail Consumable" at bounding box center [244, 224] width 102 height 20
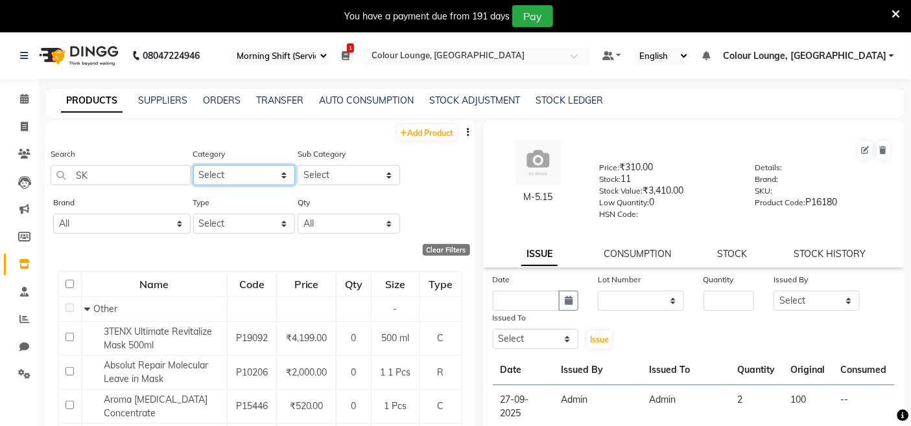
click at [237, 177] on select "Select Hair Skin Makeup Personal Care Appliances [PERSON_NAME] Waxing Disposabl…" at bounding box center [244, 175] width 102 height 20
click at [124, 229] on select "All Lotus Null Redken Skeyndor" at bounding box center [121, 224] width 137 height 20
select select "skeyndor"
click at [53, 214] on select "All Lotus Null Redken Skeyndor" at bounding box center [121, 224] width 137 height 20
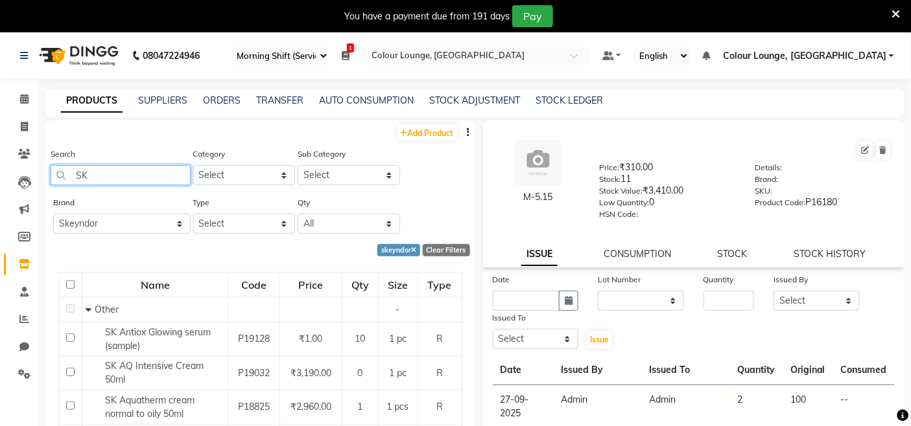
click at [132, 172] on input "SK" at bounding box center [121, 175] width 140 height 20
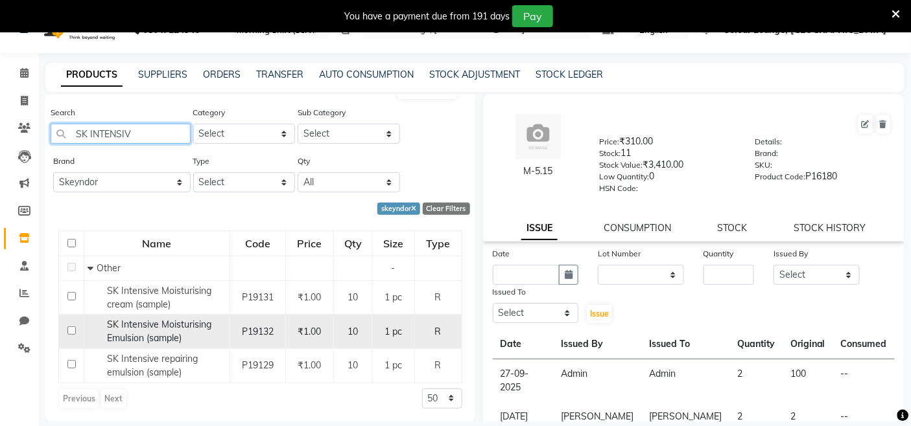
scroll to position [40, 0]
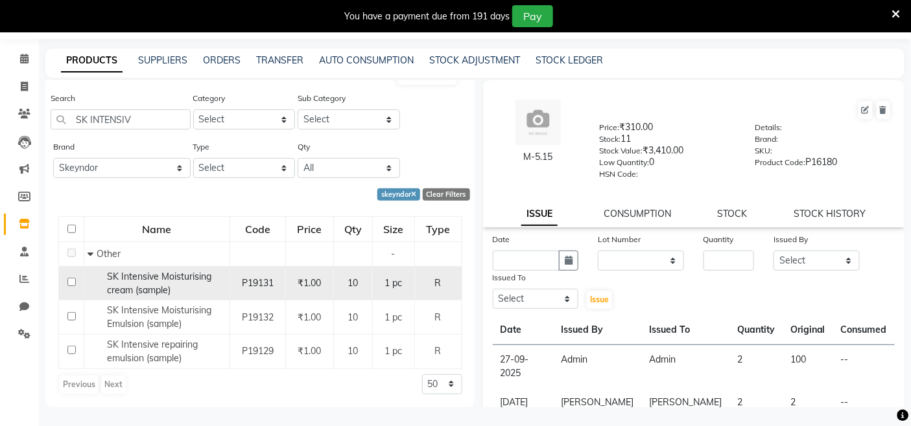
click at [167, 283] on span "SK Intensive Moisturising cream (sample)" at bounding box center [159, 283] width 104 height 25
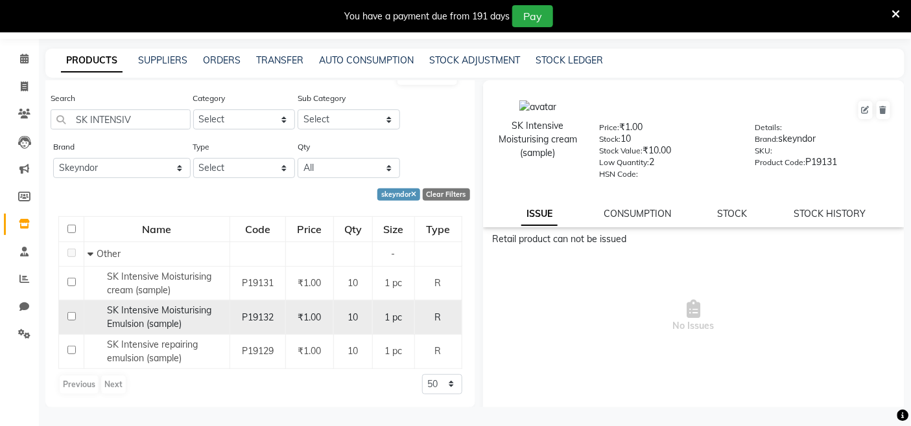
click at [143, 316] on div "SK Intensive Moisturising Emulsion (sample)" at bounding box center [156, 317] width 139 height 27
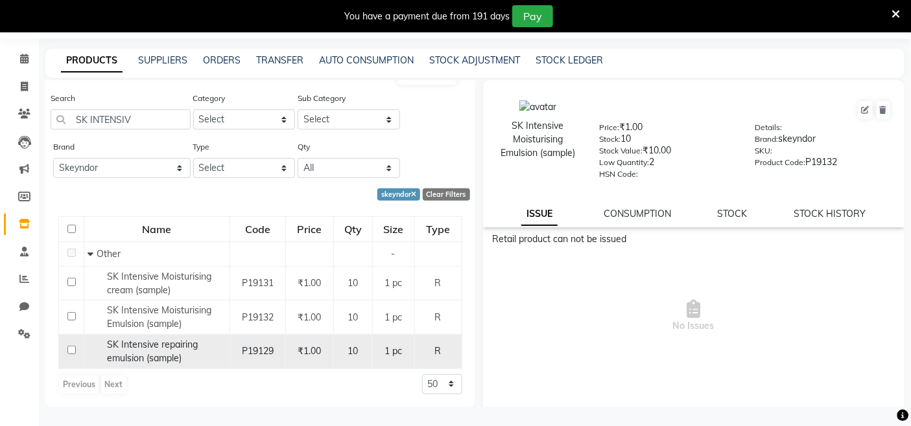
click at [137, 345] on span "SK Intensive repairing emulsion (sample)" at bounding box center [152, 351] width 91 height 25
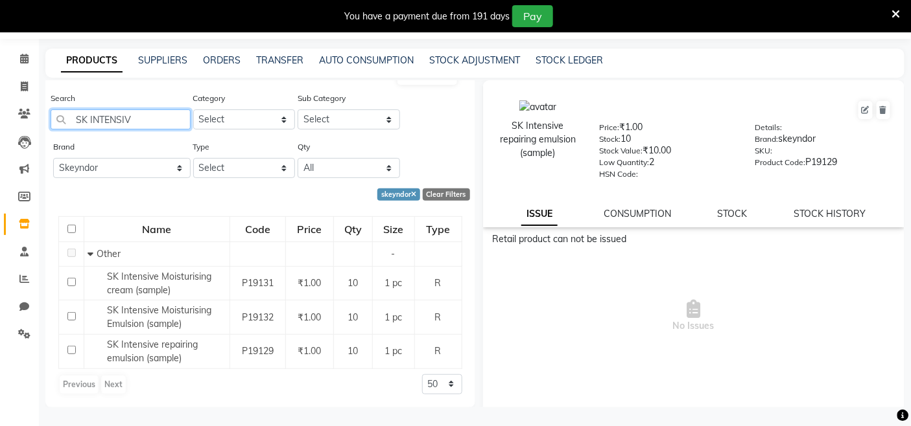
click at [174, 118] on input "SK INTENSIV" at bounding box center [121, 120] width 140 height 20
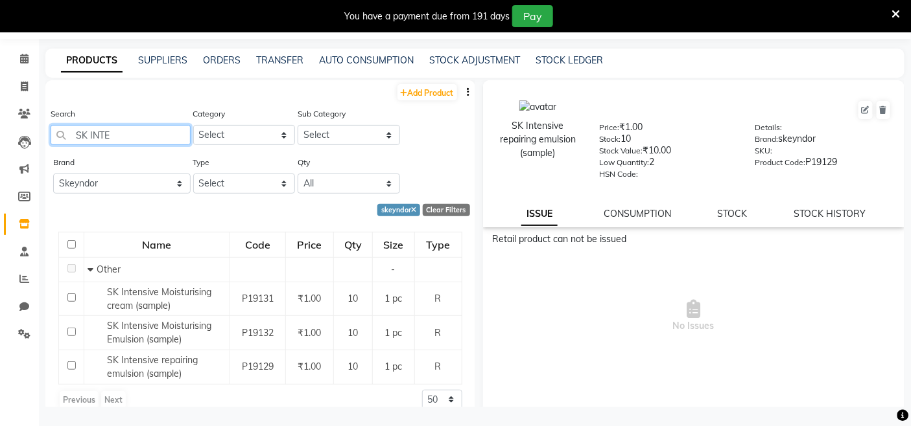
scroll to position [16, 0]
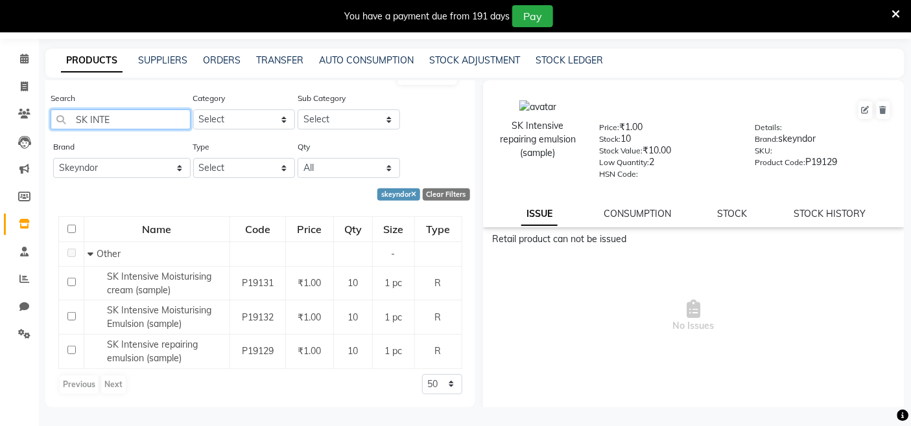
drag, startPoint x: 133, startPoint y: 119, endPoint x: 88, endPoint y: 126, distance: 45.3
click at [88, 126] on input "SK INTE" at bounding box center [121, 120] width 140 height 20
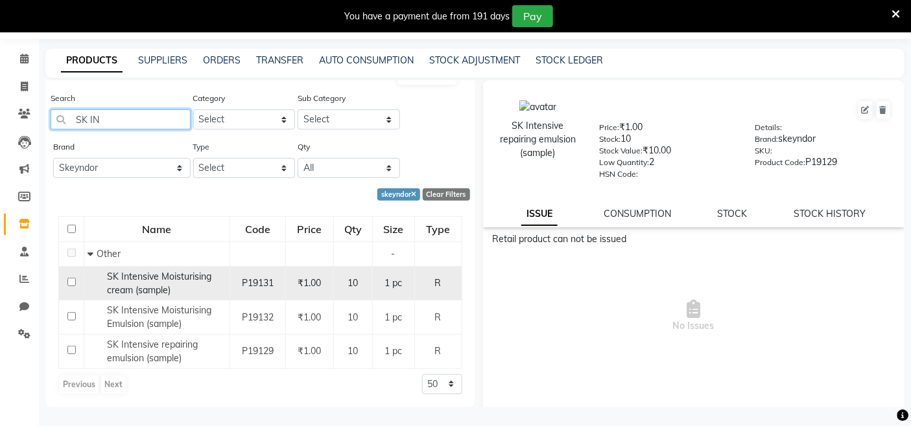
scroll to position [0, 0]
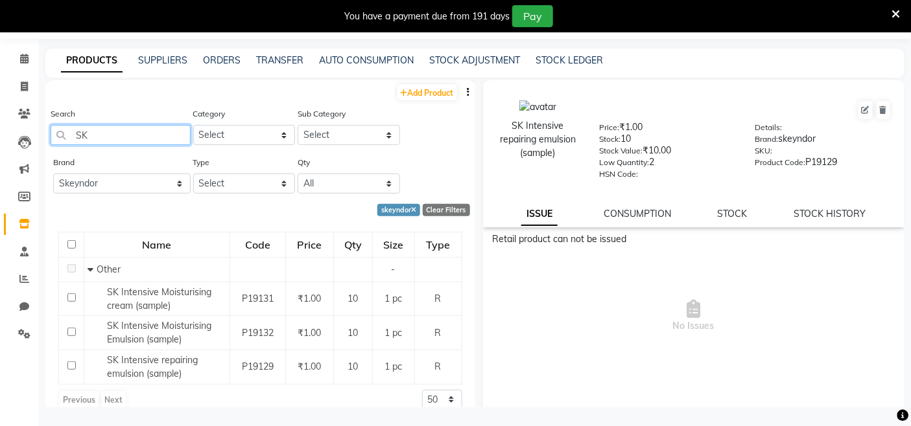
type input "S"
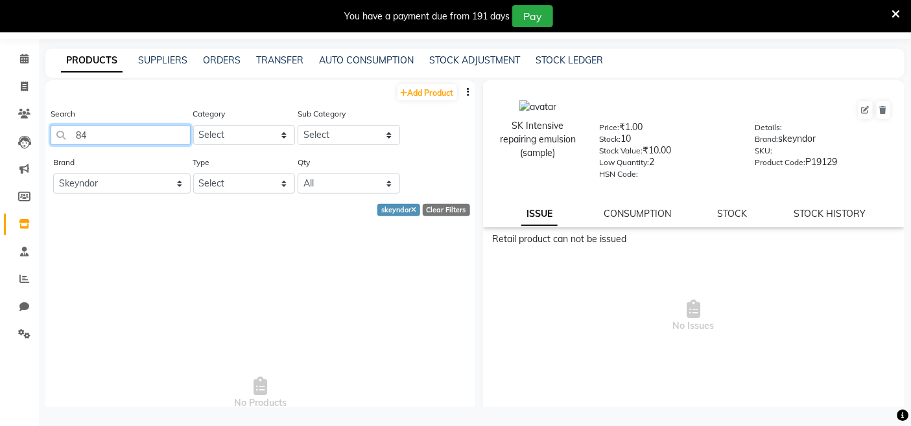
type input "8"
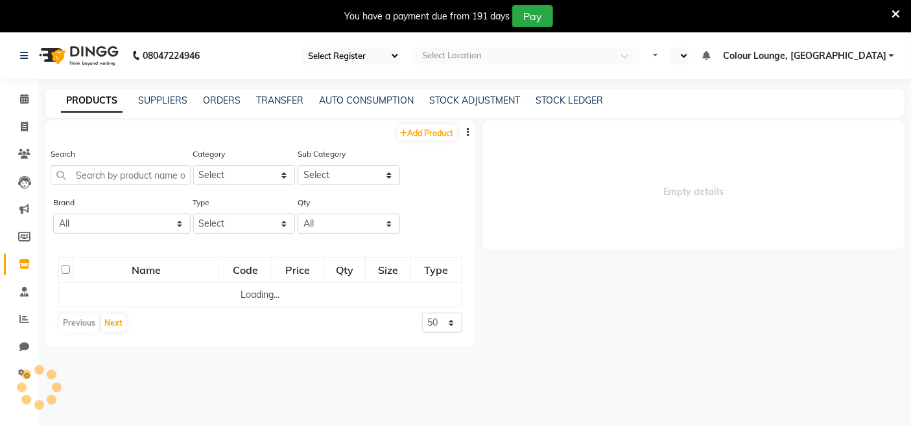
select select "75"
select select "en"
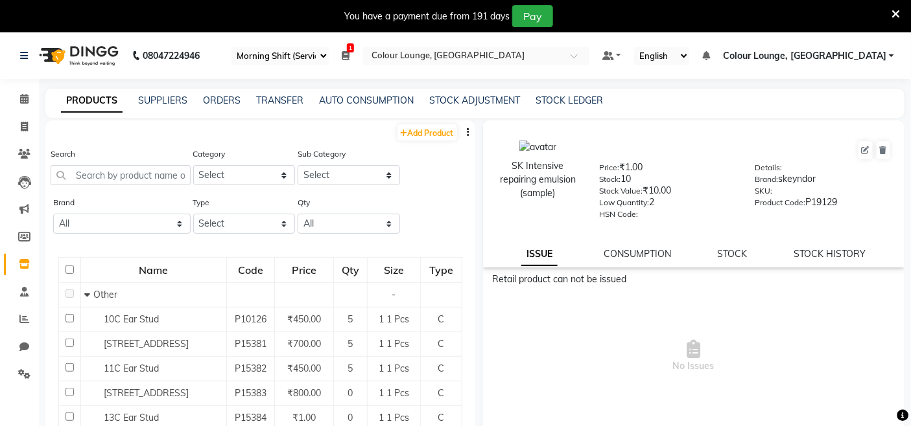
click at [132, 191] on div "Search" at bounding box center [121, 171] width 140 height 49
click at [134, 170] on input "text" at bounding box center [121, 175] width 140 height 20
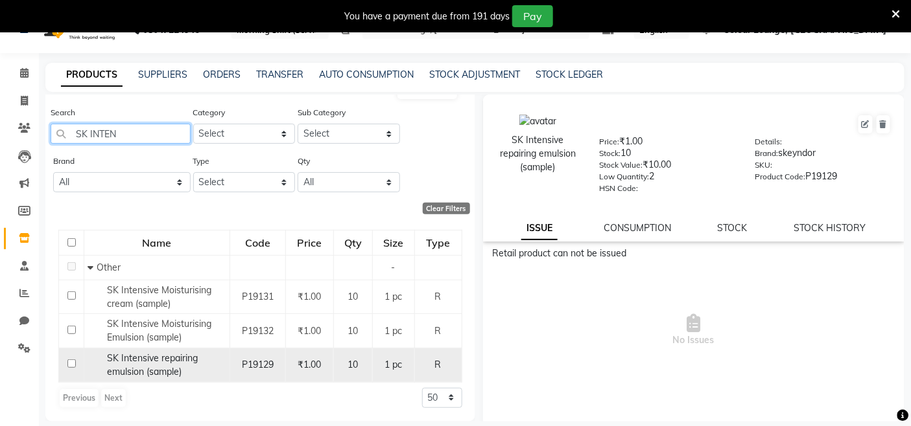
scroll to position [40, 0]
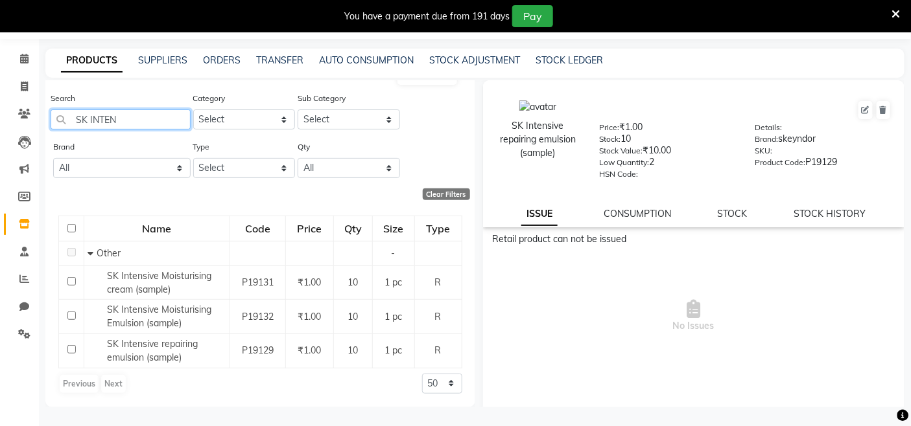
type input "SK INTEN"
click at [244, 162] on select "Select Both Retail Consumable" at bounding box center [244, 168] width 102 height 20
click at [238, 117] on select "Select Hair Skin Makeup Personal Care Appliances Beard Waxing Disposable Thread…" at bounding box center [244, 120] width 102 height 20
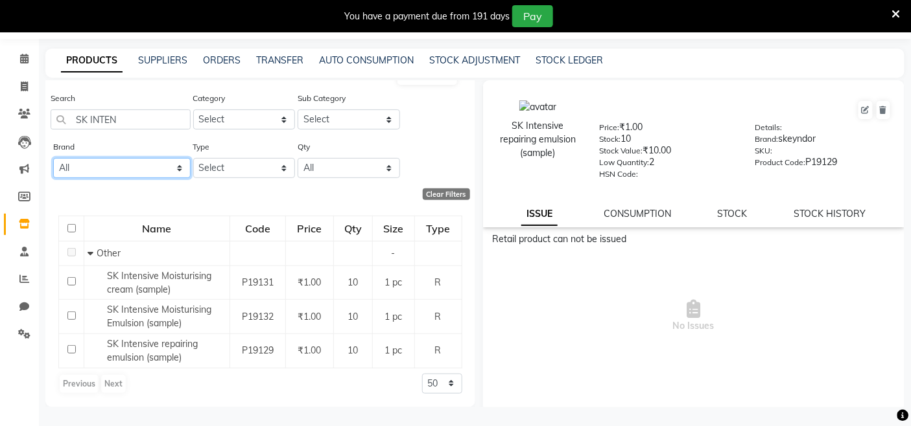
click at [154, 171] on select "All Lotus Null Redken Skeyndor" at bounding box center [121, 168] width 137 height 20
select select "skeyndor"
click at [53, 158] on select "All Lotus Null Redken Skeyndor" at bounding box center [121, 168] width 137 height 20
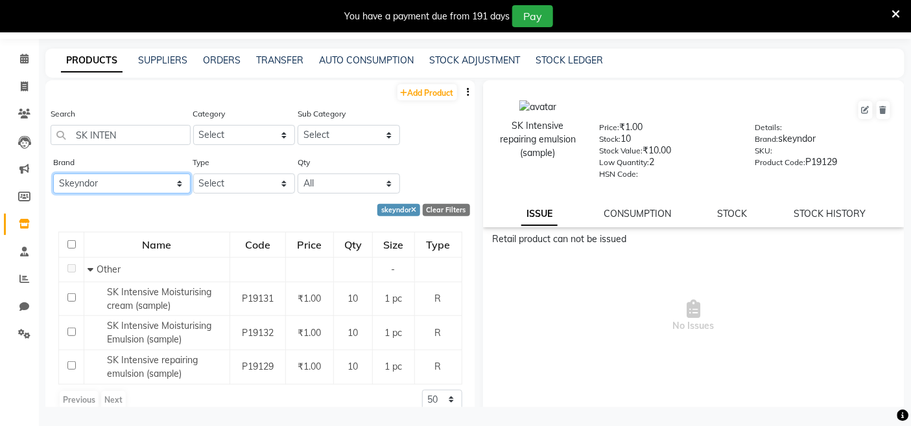
scroll to position [16, 0]
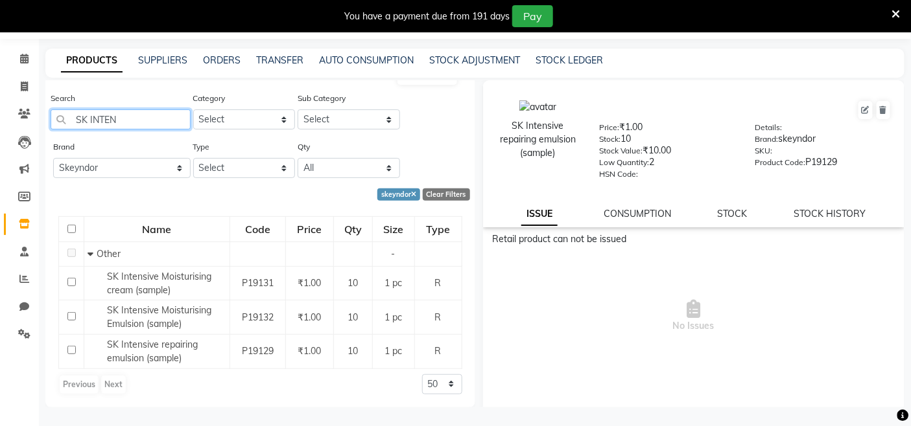
drag, startPoint x: 122, startPoint y: 113, endPoint x: 75, endPoint y: 124, distance: 47.9
click at [75, 124] on input "SK INTEN" at bounding box center [121, 120] width 140 height 20
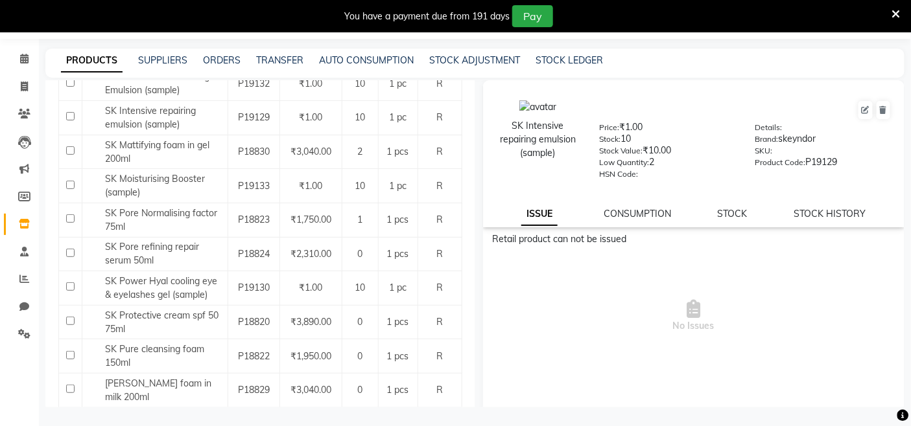
scroll to position [894, 0]
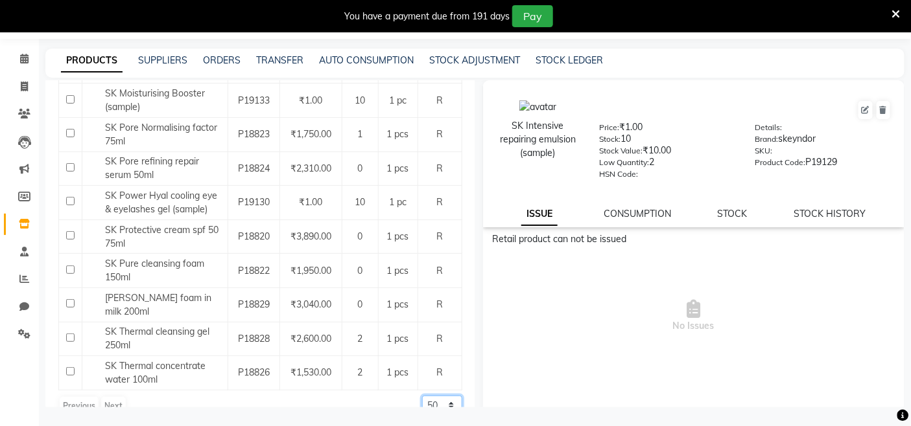
click at [422, 396] on select "50 100 500" at bounding box center [442, 406] width 40 height 20
select select "500"
click at [422, 396] on select "50 100 500" at bounding box center [442, 406] width 40 height 20
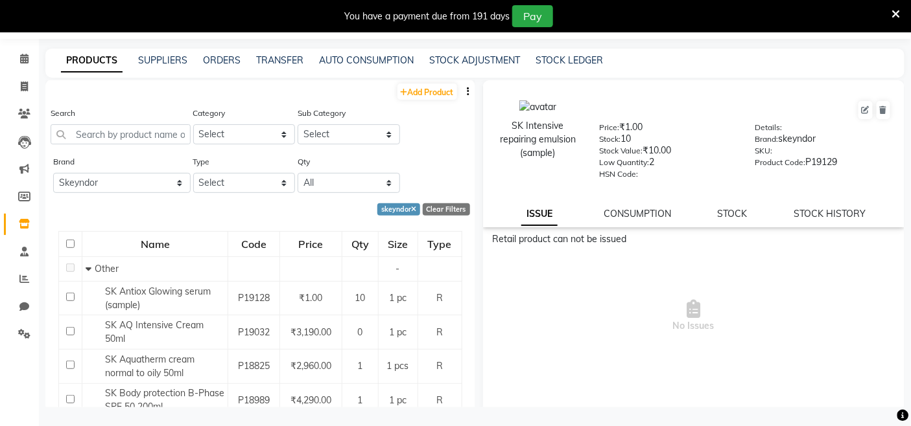
scroll to position [0, 0]
click at [34, 85] on span at bounding box center [24, 87] width 23 height 15
select select "service"
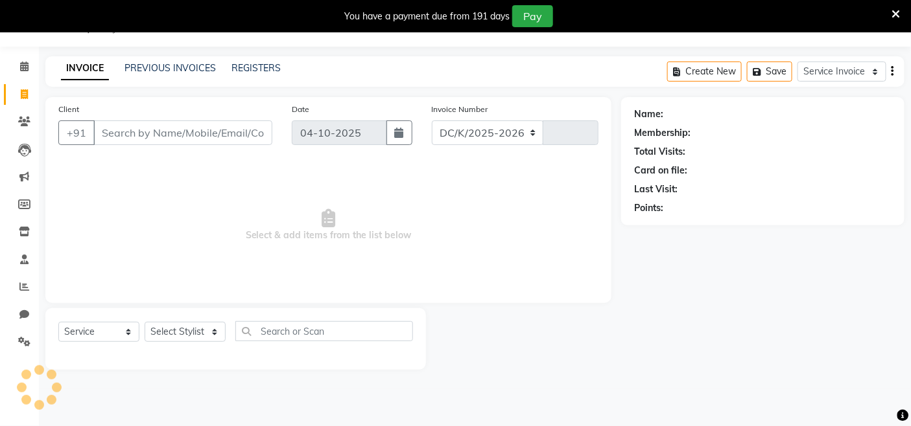
select select "8015"
type input "3847"
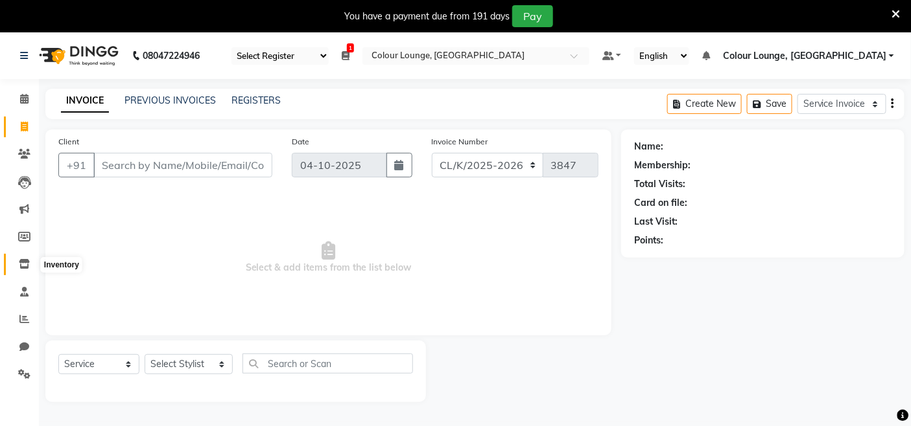
click at [29, 269] on span at bounding box center [24, 264] width 23 height 15
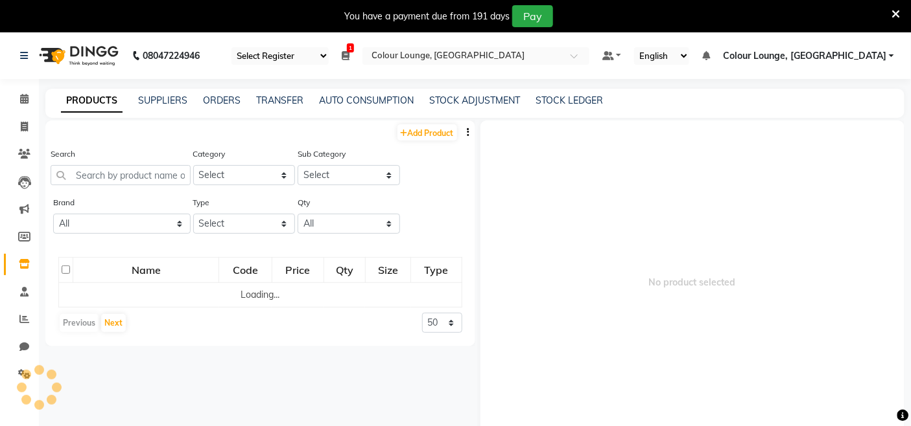
click at [283, 93] on div "PRODUCTS SUPPLIERS ORDERS TRANSFER AUTO CONSUMPTION STOCK ADJUSTMENT STOCK LEDG…" at bounding box center [474, 103] width 859 height 29
click at [276, 99] on link "TRANSFER" at bounding box center [279, 101] width 47 height 12
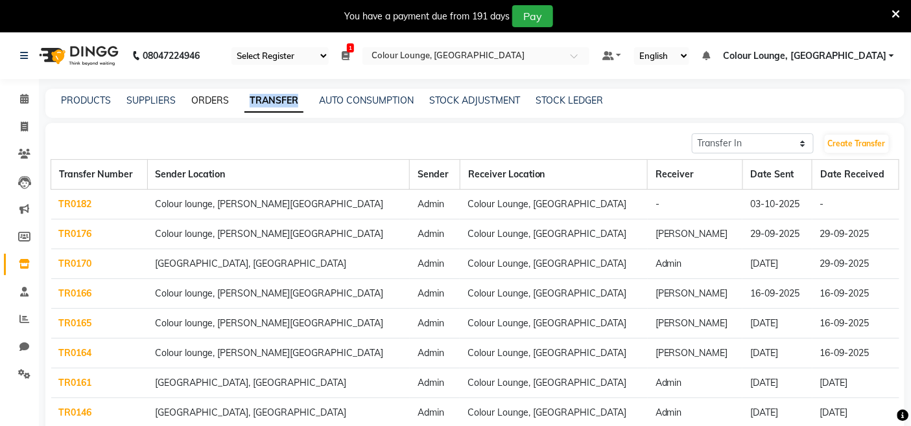
click at [208, 99] on link "ORDERS" at bounding box center [210, 101] width 38 height 12
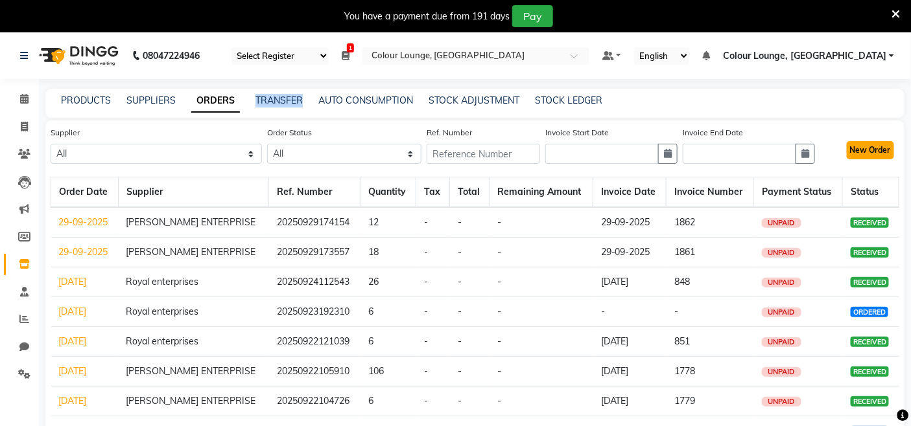
click at [847, 150] on button "New Order" at bounding box center [869, 150] width 47 height 18
select select "true"
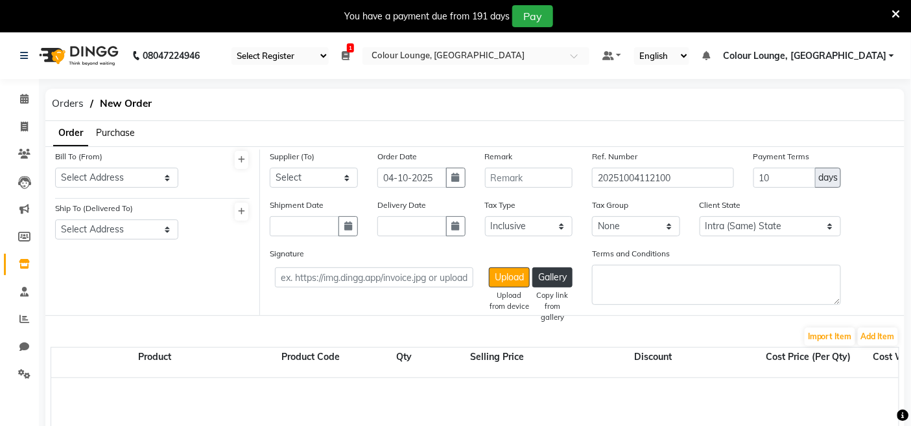
select select "3461"
click at [127, 131] on span "Purchase" at bounding box center [115, 133] width 39 height 12
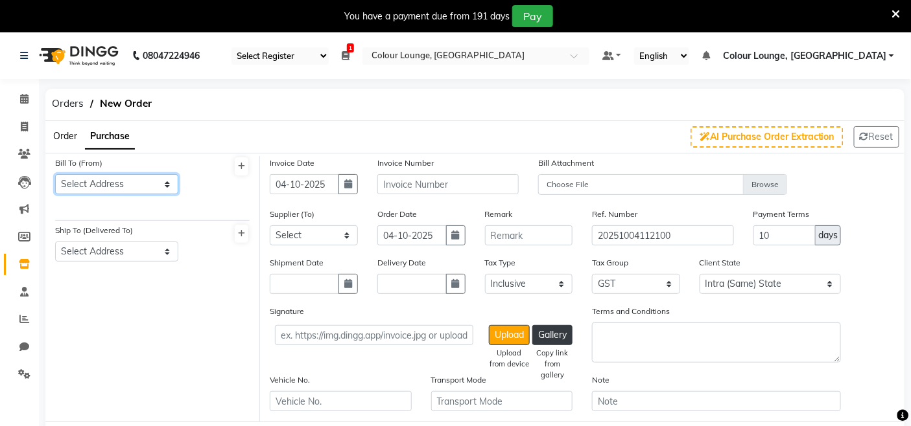
click at [124, 183] on select "Select Address Colour Lounge, Kabir Park DC AGENCIES COLOUR LOUNGE LAWRENCE ROA…" at bounding box center [116, 184] width 123 height 20
select select "1329"
click at [55, 174] on select "Select Address Colour Lounge, Kabir Park DC AGENCIES COLOUR LOUNGE LAWRENCE ROA…" at bounding box center [116, 184] width 123 height 20
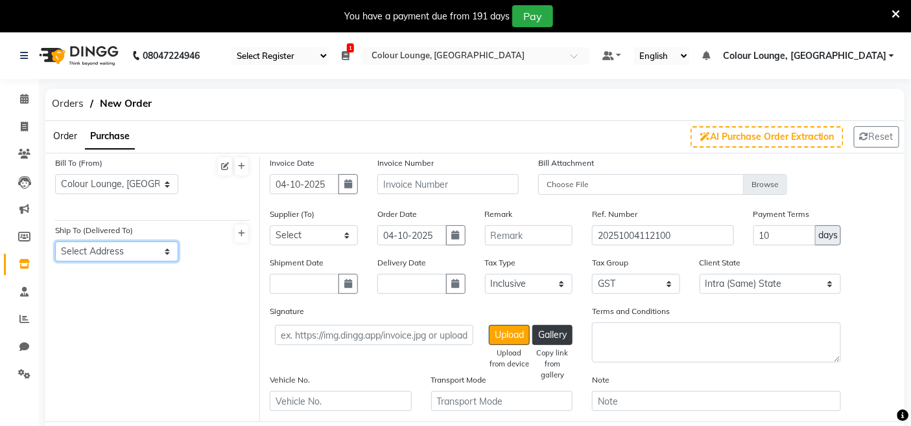
click at [133, 246] on select "Select Address Colour Lounge, Kabir Park DC AGENCIES COLOUR LOUNGE LAWRENCE ROA…" at bounding box center [116, 252] width 123 height 20
select select "1330"
click at [55, 242] on select "Select Address Colour Lounge, Kabir Park DC AGENCIES COLOUR LOUNGE LAWRENCE ROA…" at bounding box center [116, 252] width 123 height 20
click at [397, 200] on div "Invoice Number" at bounding box center [447, 181] width 161 height 51
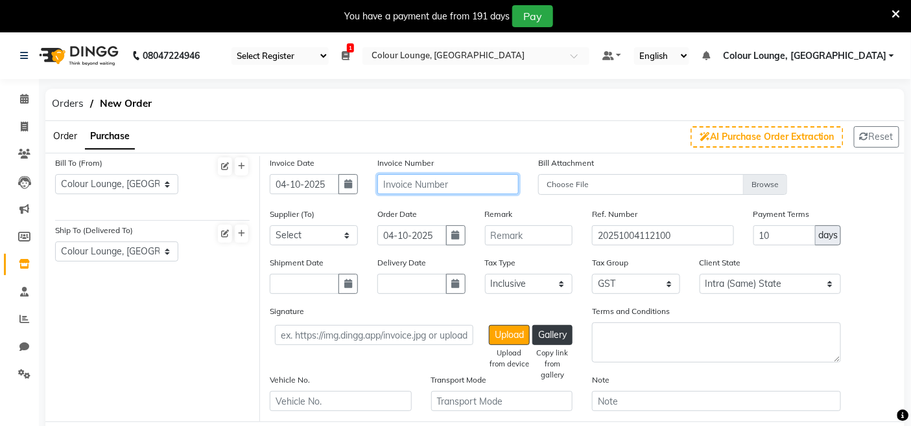
click at [406, 190] on input "text" at bounding box center [447, 184] width 141 height 20
type input "1934"
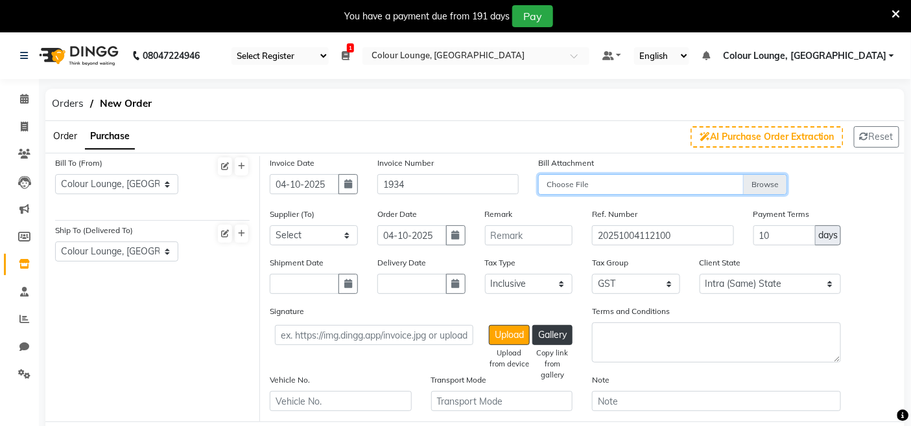
click at [617, 180] on input "Choose File" at bounding box center [662, 185] width 249 height 23
type input "C:\fakepath\12323.jpg"
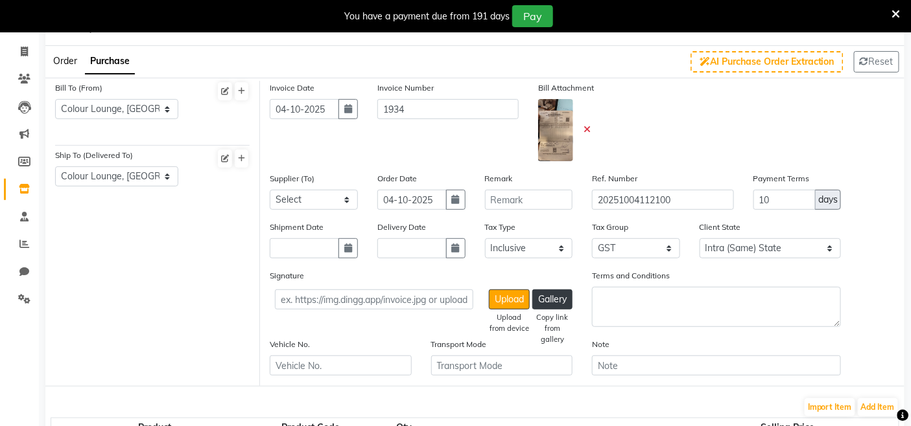
scroll to position [216, 0]
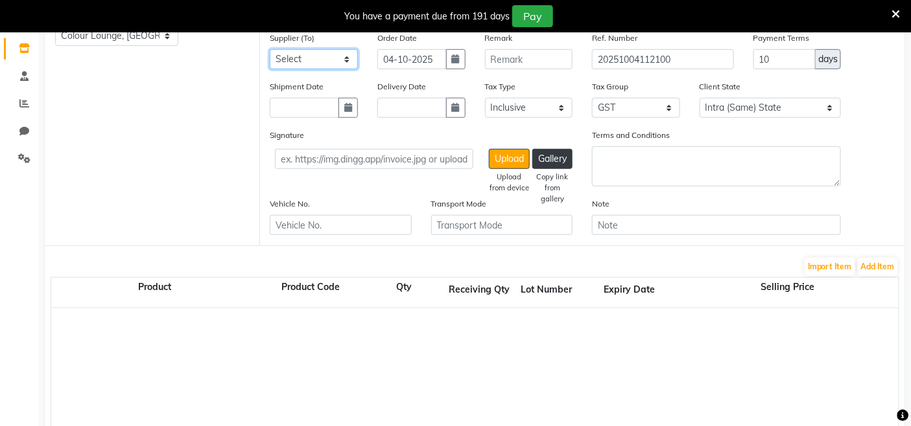
click at [321, 52] on select "Select SATYAM ENTERPRISE AA sales agencies Aggarwal store Global sales Guru kir…" at bounding box center [314, 59] width 88 height 20
select select "3747"
click at [270, 49] on select "Select SATYAM ENTERPRISE AA sales agencies Aggarwal store Global sales Guru kir…" at bounding box center [314, 59] width 88 height 20
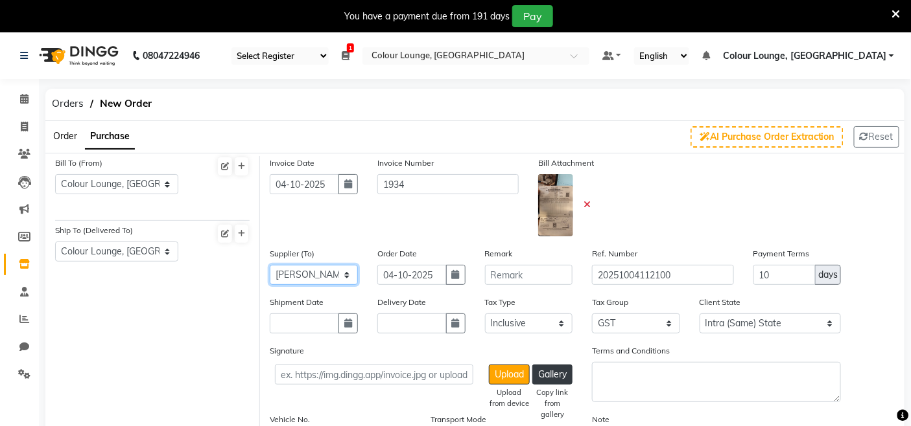
scroll to position [288, 0]
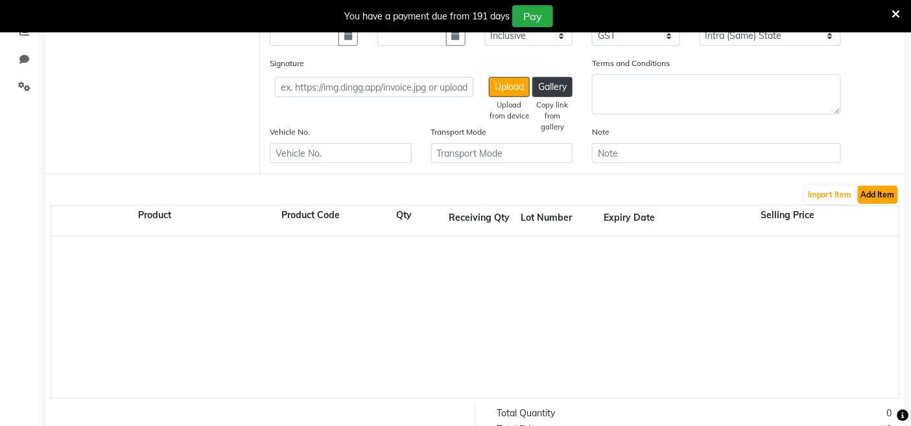
click at [875, 199] on button "Add Item" at bounding box center [877, 195] width 40 height 18
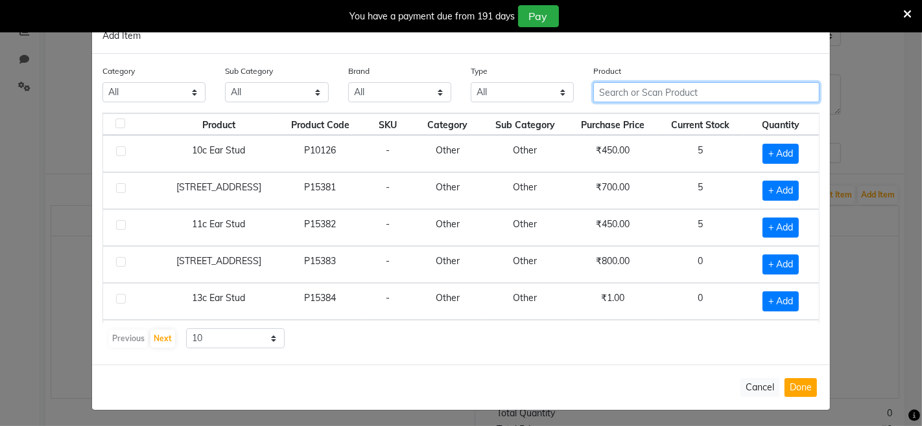
click at [620, 93] on input "text" at bounding box center [706, 92] width 226 height 20
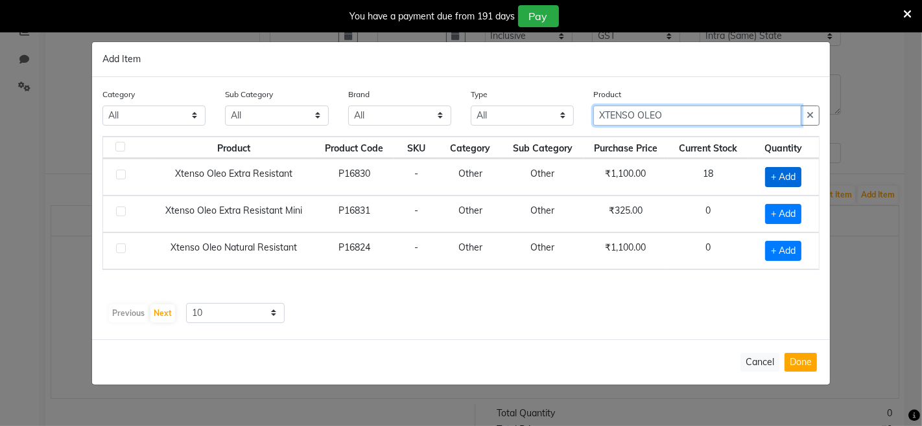
type input "XTENSO OLEO"
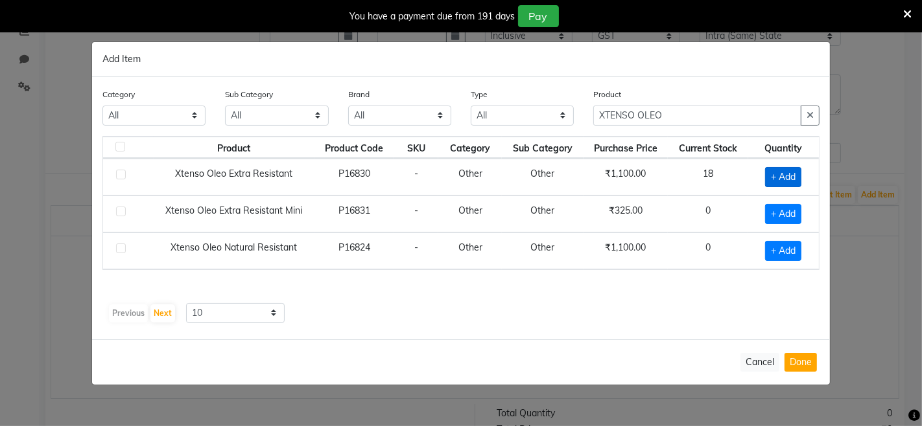
click at [774, 170] on span "+ Add" at bounding box center [783, 177] width 36 height 20
checkbox input "true"
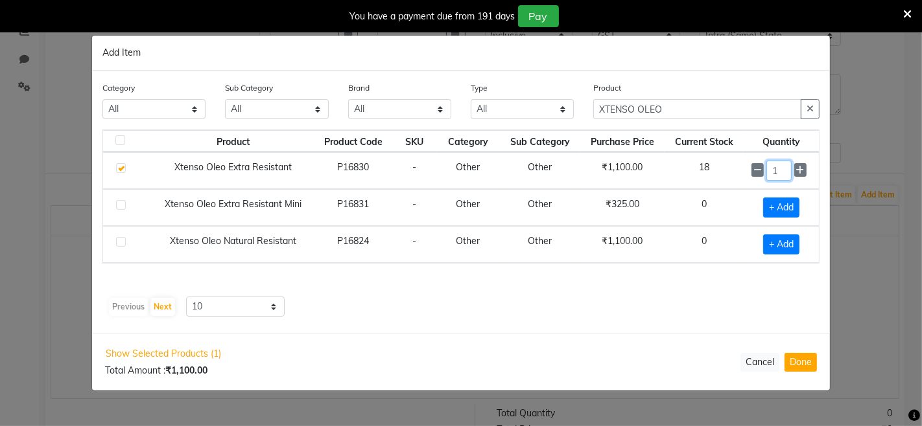
drag, startPoint x: 784, startPoint y: 174, endPoint x: 737, endPoint y: 165, distance: 48.1
click at [737, 167] on tr "Xtenso Oleo Extra Resistant P16830 - Other Other ₹1,100.00 18 1" at bounding box center [460, 170] width 715 height 37
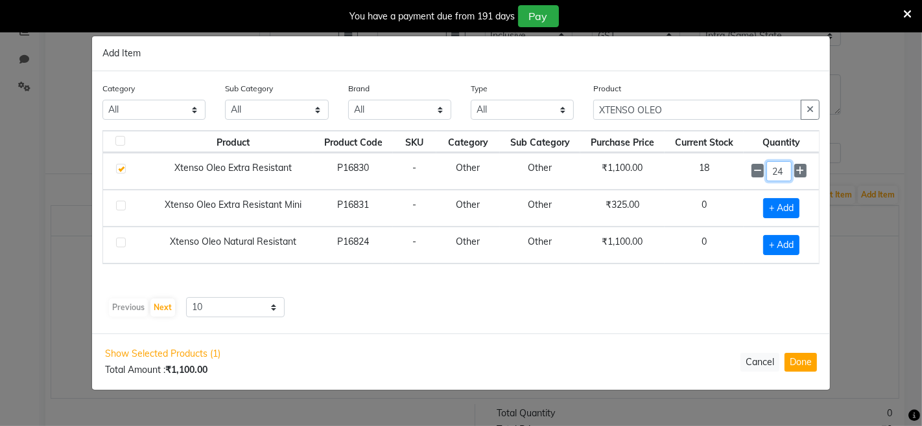
type input "24"
click at [684, 109] on input "XTENSO OLEO" at bounding box center [697, 110] width 208 height 20
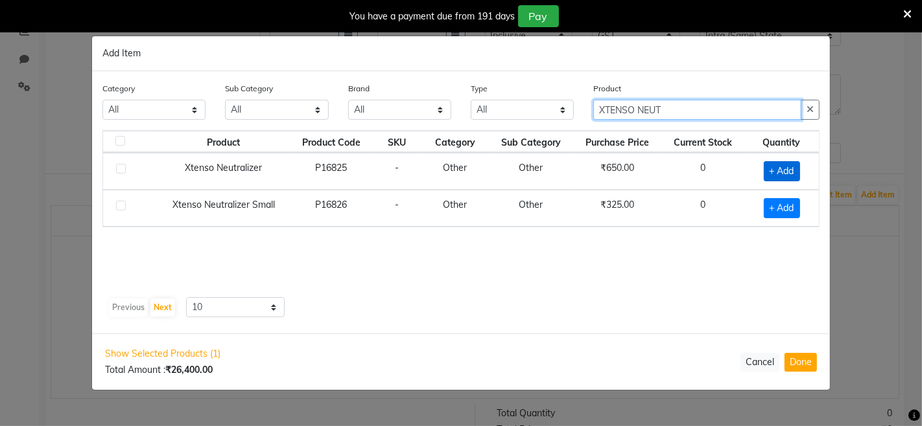
type input "XTENSO NEUT"
click at [783, 164] on span "+ Add" at bounding box center [781, 171] width 36 height 20
checkbox input "true"
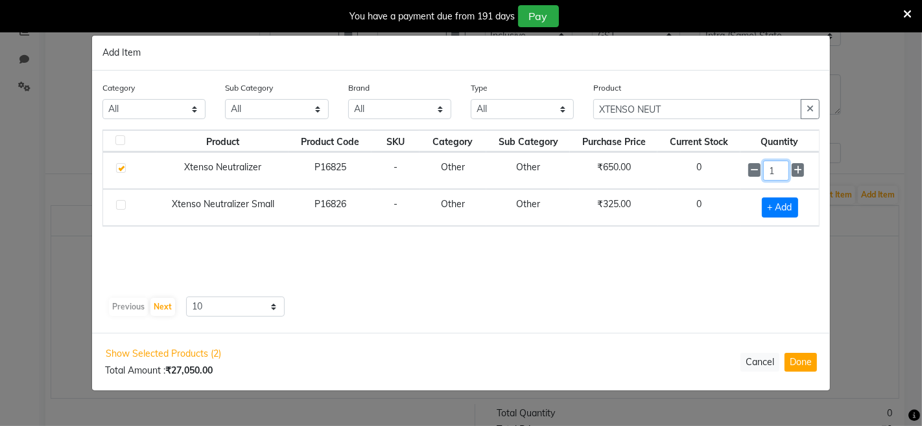
drag, startPoint x: 776, startPoint y: 166, endPoint x: 742, endPoint y: 175, distance: 34.9
click at [742, 175] on td "1" at bounding box center [779, 170] width 78 height 37
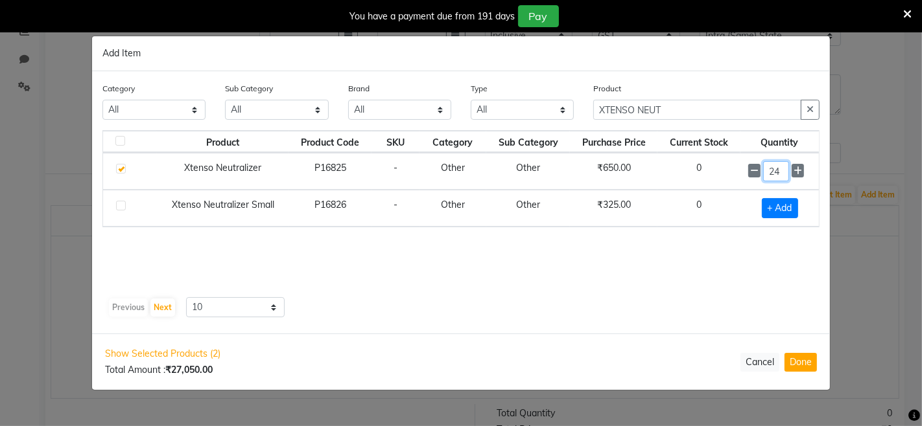
type input "24"
click at [682, 102] on input "XTENSO NEUT" at bounding box center [697, 110] width 208 height 20
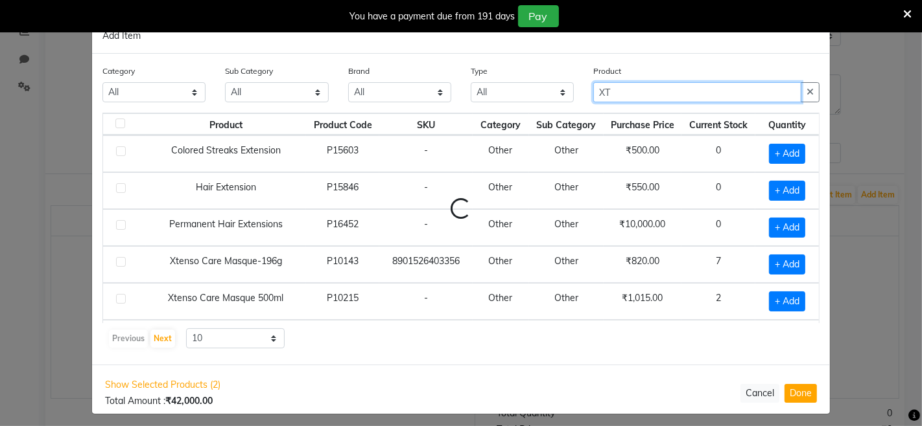
type input "X"
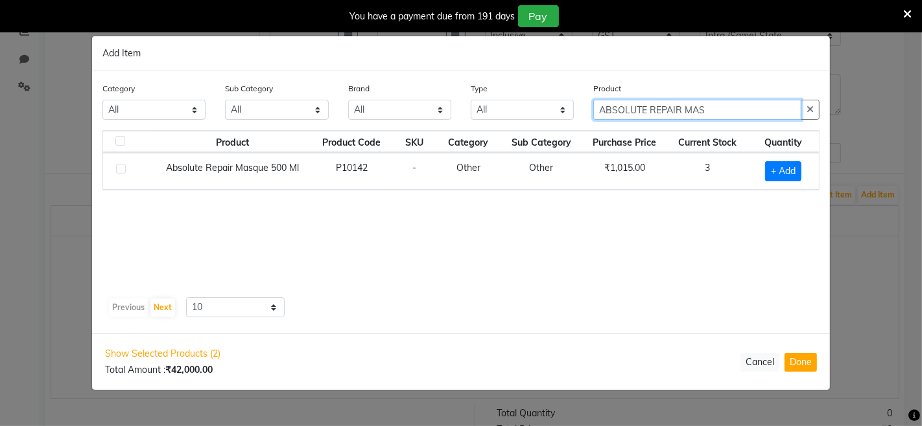
type input "ABSOLUTE REPAIR MAS"
click at [808, 175] on div "+ Add" at bounding box center [783, 171] width 56 height 20
click at [797, 173] on span "+ Add" at bounding box center [783, 171] width 36 height 20
checkbox input "true"
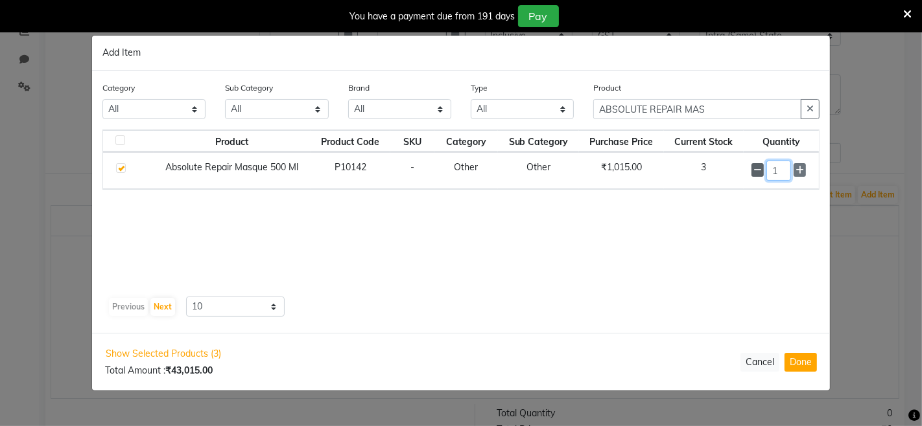
drag, startPoint x: 786, startPoint y: 169, endPoint x: 750, endPoint y: 169, distance: 35.7
click at [751, 169] on div "1" at bounding box center [781, 171] width 60 height 20
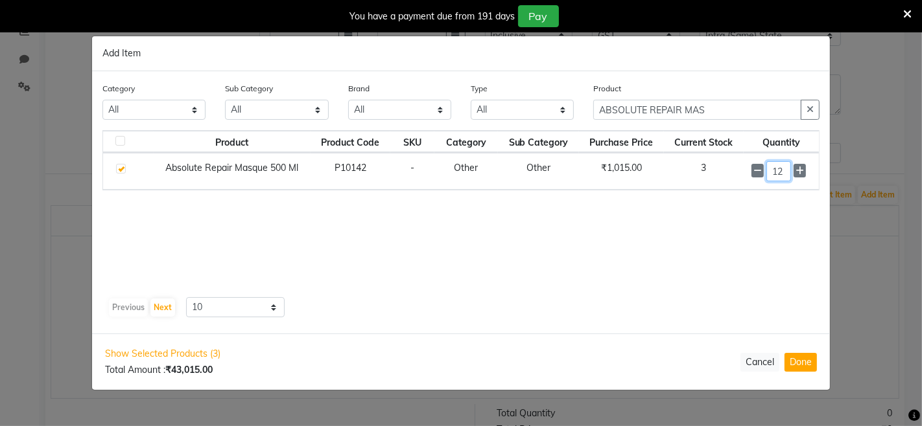
type input "12"
drag, startPoint x: 739, startPoint y: 104, endPoint x: 480, endPoint y: 112, distance: 259.4
click at [480, 112] on div "Category All Hair Skin Makeup Personal Care Appliances Beard Waxing Disposable …" at bounding box center [461, 106] width 736 height 49
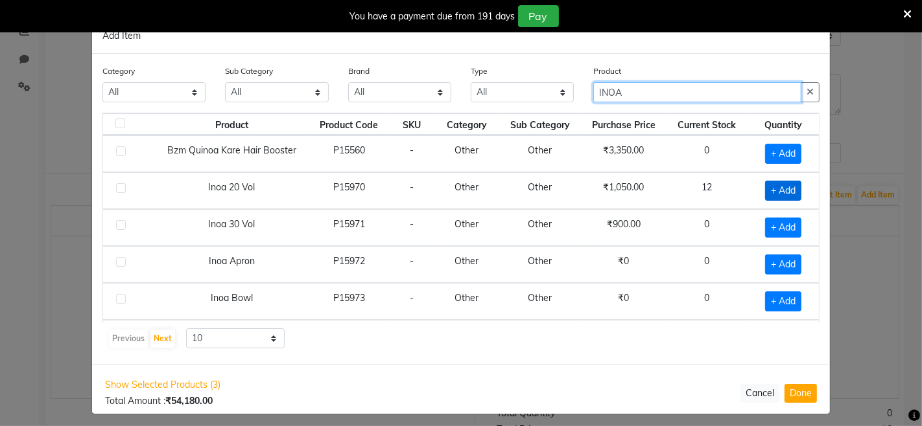
type input "INOA"
click at [776, 196] on span "+ Add" at bounding box center [783, 191] width 36 height 20
checkbox input "true"
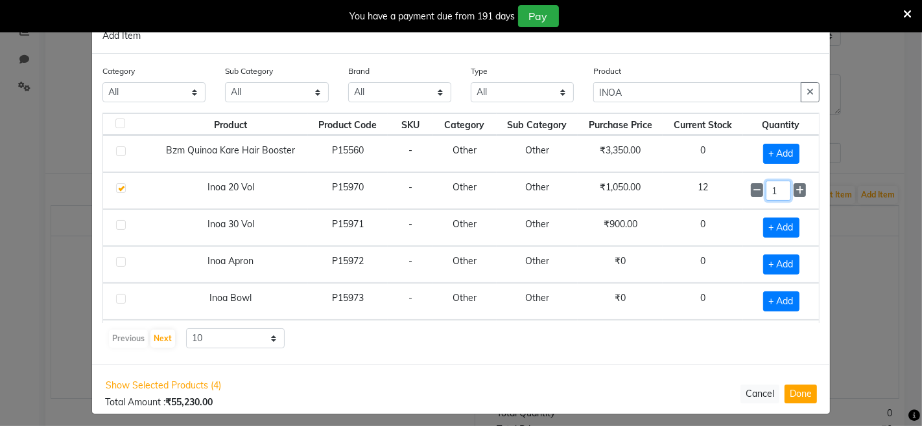
drag, startPoint x: 769, startPoint y: 192, endPoint x: 702, endPoint y: 198, distance: 67.7
click at [702, 198] on tr "Inoa 20 Vol P15970 - Other Other ₹1,050.00 12 1" at bounding box center [460, 190] width 715 height 37
type input "8"
click at [800, 386] on button "Done" at bounding box center [800, 393] width 32 height 19
select select "3461"
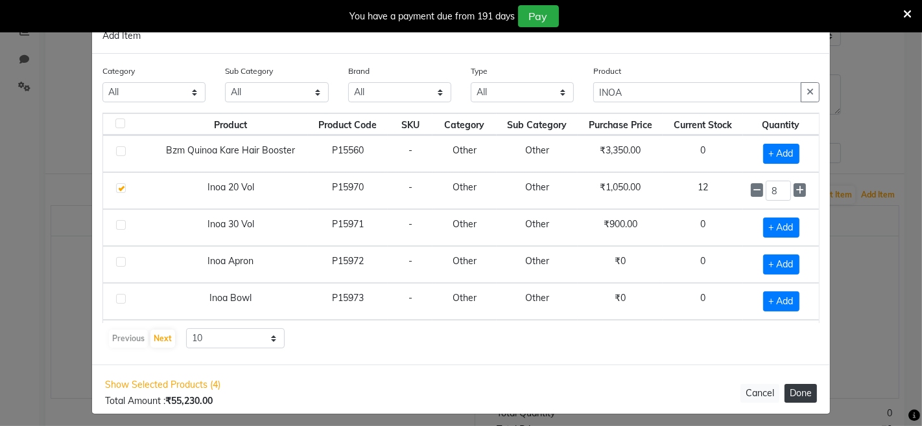
select select "3461"
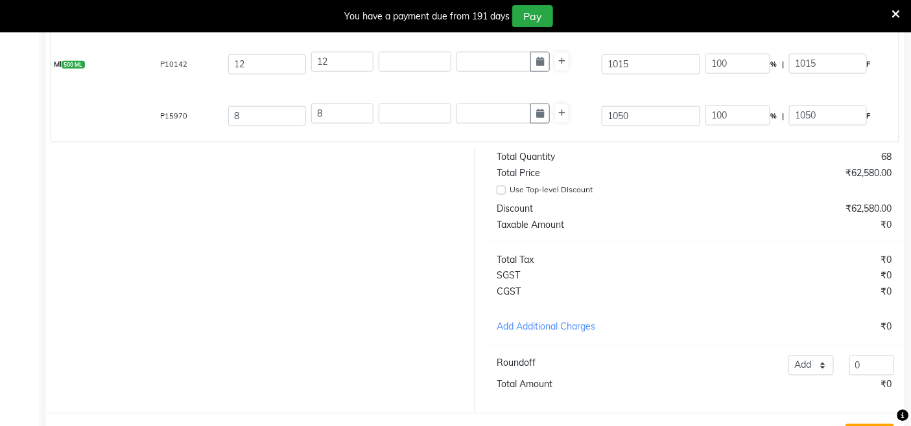
scroll to position [609, 0]
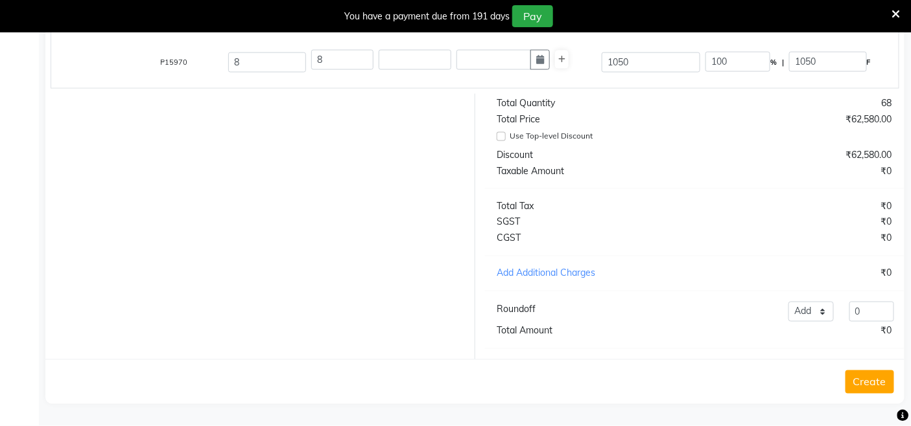
click at [871, 377] on button "Create" at bounding box center [869, 382] width 49 height 23
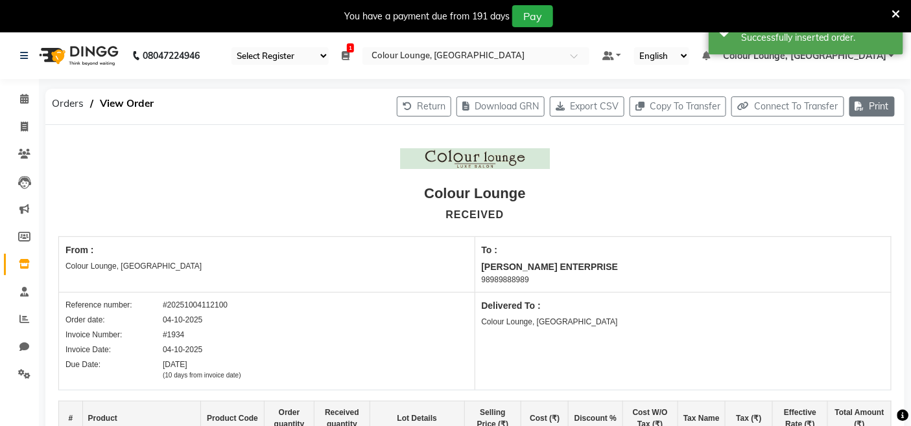
click at [876, 110] on button "Print" at bounding box center [871, 107] width 45 height 20
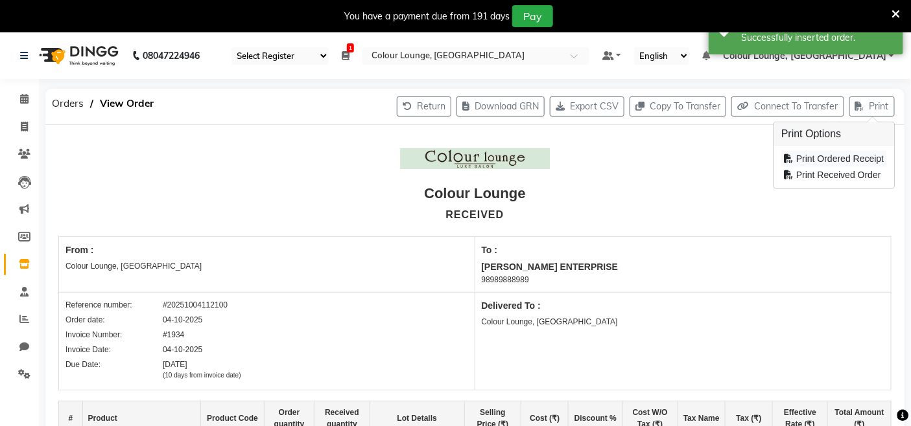
click at [851, 159] on div "Print Ordered Receipt" at bounding box center [833, 159] width 105 height 16
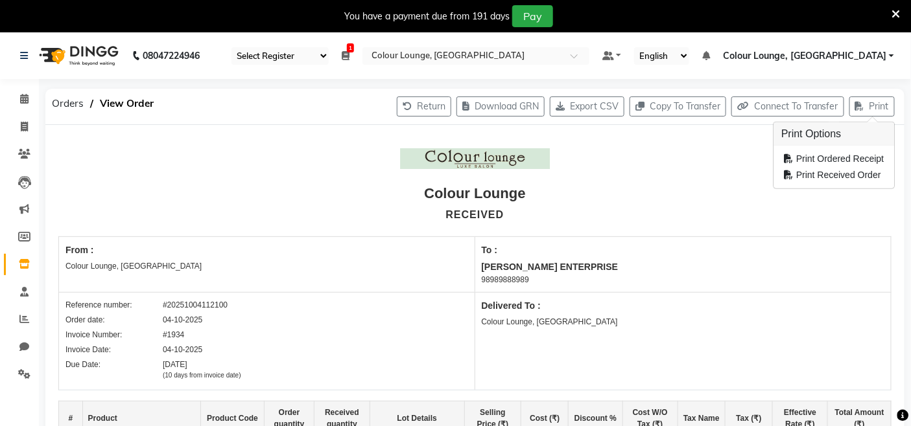
scroll to position [288, 0]
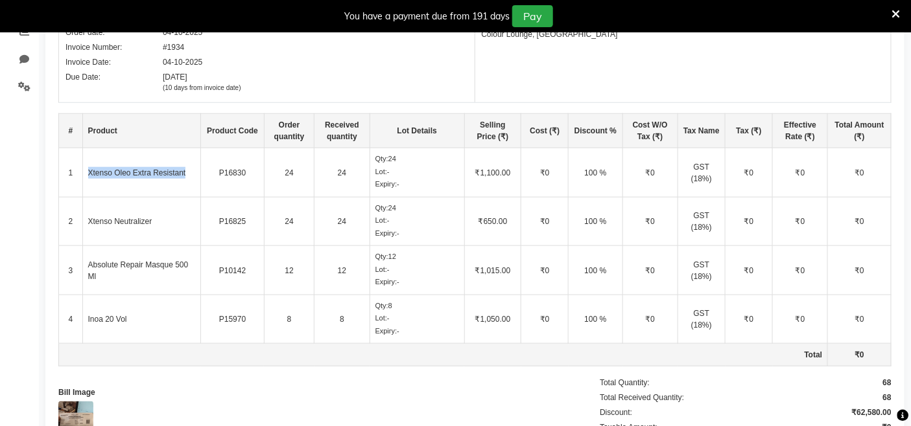
drag, startPoint x: 188, startPoint y: 176, endPoint x: 86, endPoint y: 172, distance: 101.8
click at [86, 172] on td "Xtenso Oleo Extra Resistant" at bounding box center [141, 172] width 119 height 49
copy td "Xtenso Oleo Extra Resistant"
drag, startPoint x: 125, startPoint y: 232, endPoint x: 86, endPoint y: 235, distance: 39.0
click at [86, 235] on td "Xtenso Neutralizer" at bounding box center [141, 221] width 119 height 49
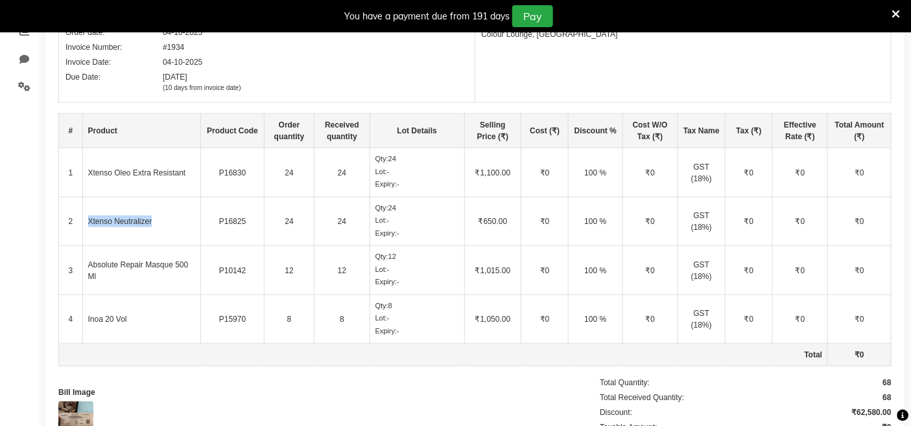
copy td "Xtenso Neutralizer"
drag, startPoint x: 190, startPoint y: 263, endPoint x: 87, endPoint y: 263, distance: 103.0
click at [87, 263] on td "Absolute Repair Masque 500 Ml" at bounding box center [141, 270] width 119 height 49
copy td "Absolute Repair Masque 500"
drag, startPoint x: 177, startPoint y: 327, endPoint x: 100, endPoint y: 315, distance: 78.1
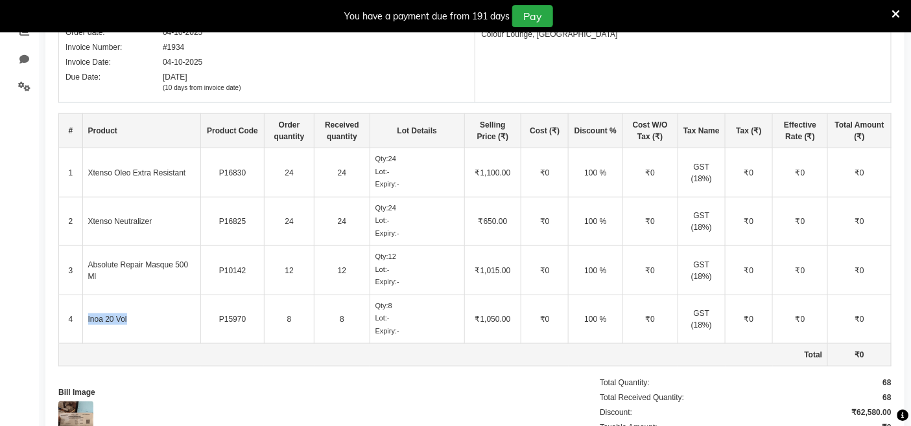
click at [79, 323] on tr "4 Inoa 20 Vol P15970 8 8 Qty: 8 Lot: - Expiry: - ₹1,050.00 ₹0 100 % ₹0 GST (18%…" at bounding box center [475, 319] width 832 height 49
copy tr "Inoa 20 Vol"
drag, startPoint x: 183, startPoint y: 170, endPoint x: 64, endPoint y: 167, distance: 119.3
click at [64, 167] on tr "1 Xtenso Oleo Extra Resistant P16830 24 24 Qty: 24 Lot: - Expiry: - ₹1,100.00 ₹…" at bounding box center [475, 172] width 832 height 49
copy tr "1 Xtenso Oleo Extra Resistan"
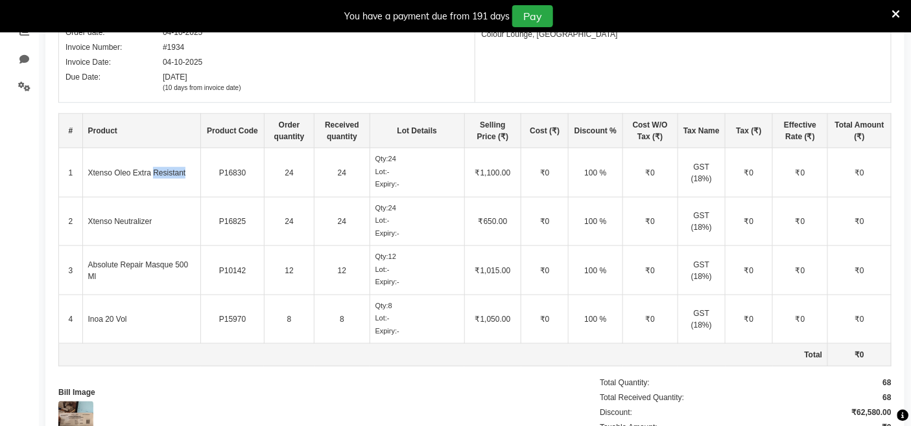
drag, startPoint x: 191, startPoint y: 178, endPoint x: 156, endPoint y: 176, distance: 35.7
click at [154, 176] on td "Xtenso Oleo Extra Resistant" at bounding box center [141, 172] width 119 height 49
click at [172, 189] on td "Xtenso Oleo Extra Resistant" at bounding box center [141, 172] width 119 height 49
drag, startPoint x: 188, startPoint y: 172, endPoint x: 88, endPoint y: 172, distance: 99.8
click at [88, 172] on td "Xtenso Oleo Extra Resistant" at bounding box center [141, 172] width 119 height 49
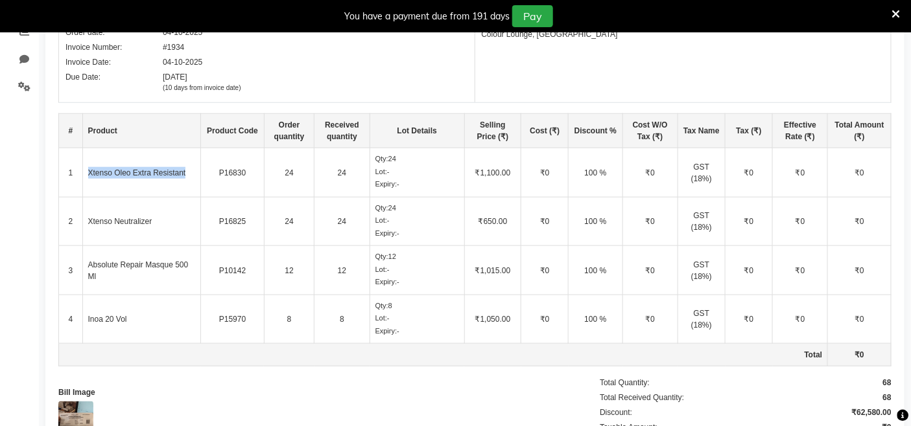
copy td "Xtenso Oleo Extra Resistant"
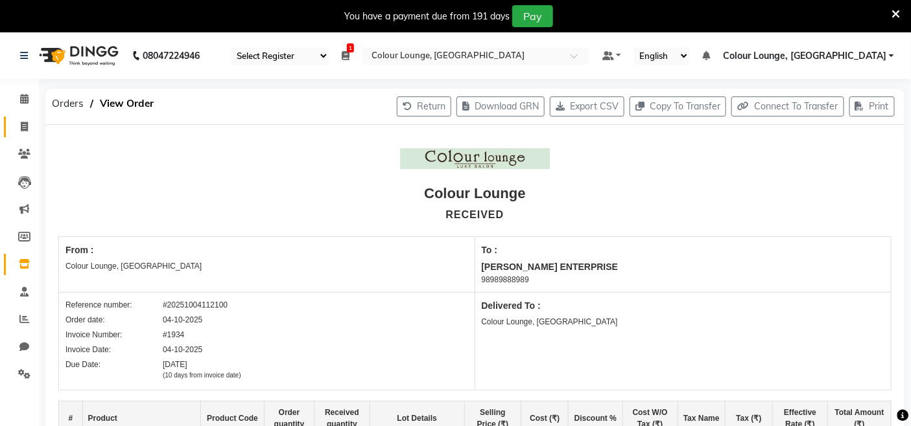
click at [11, 118] on link "Invoice" at bounding box center [19, 127] width 31 height 21
select select "service"
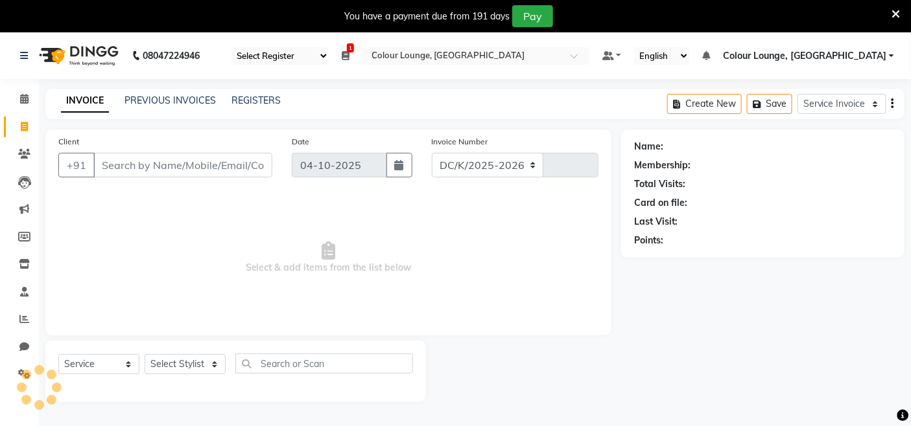
scroll to position [32, 0]
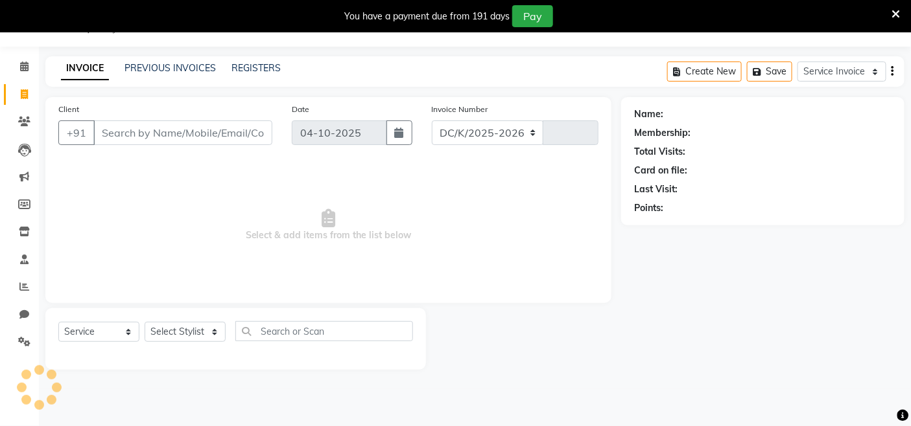
select select "8015"
type input "3847"
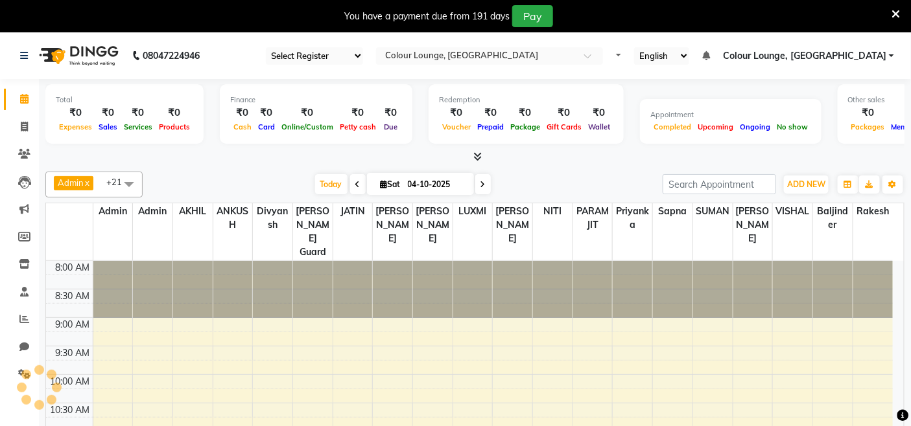
select select "75"
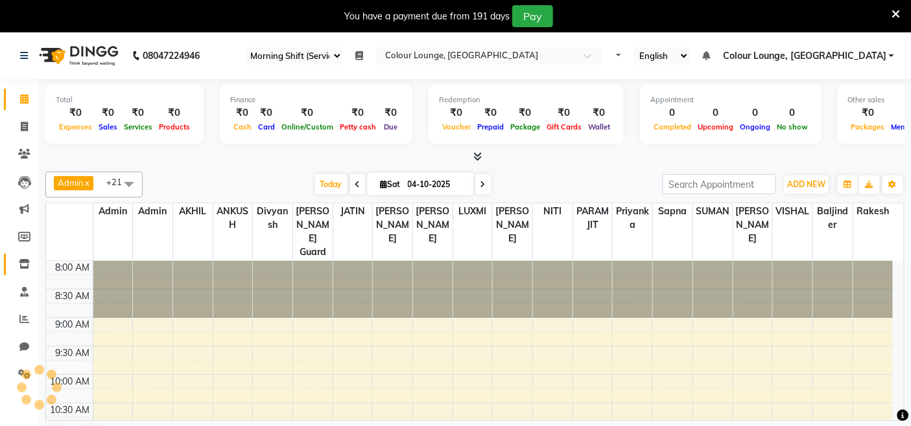
click at [21, 266] on icon at bounding box center [24, 264] width 11 height 10
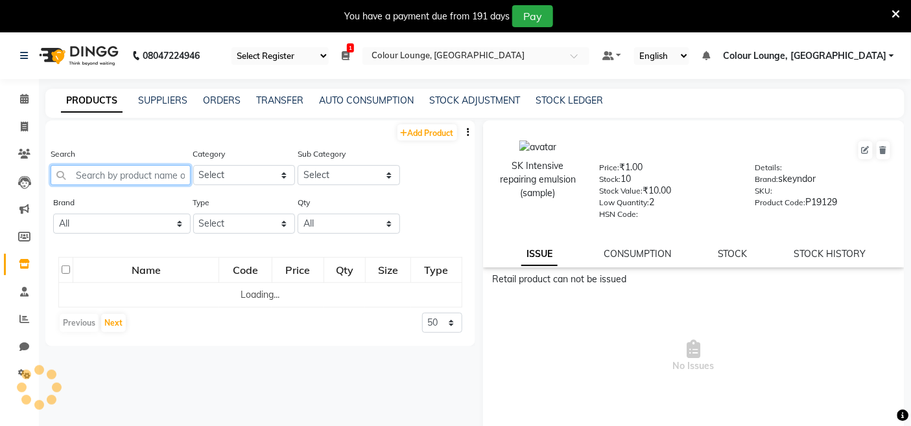
click at [130, 180] on input "text" at bounding box center [121, 175] width 140 height 20
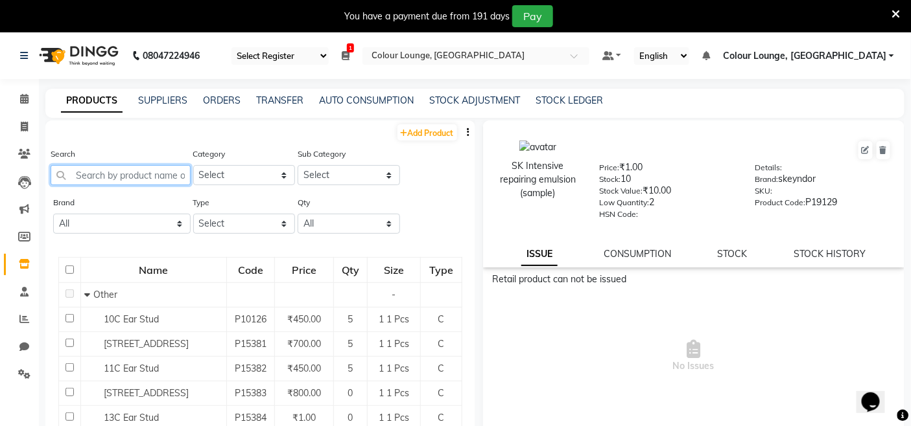
paste input "Xtenso Oleo Extra Resistant"
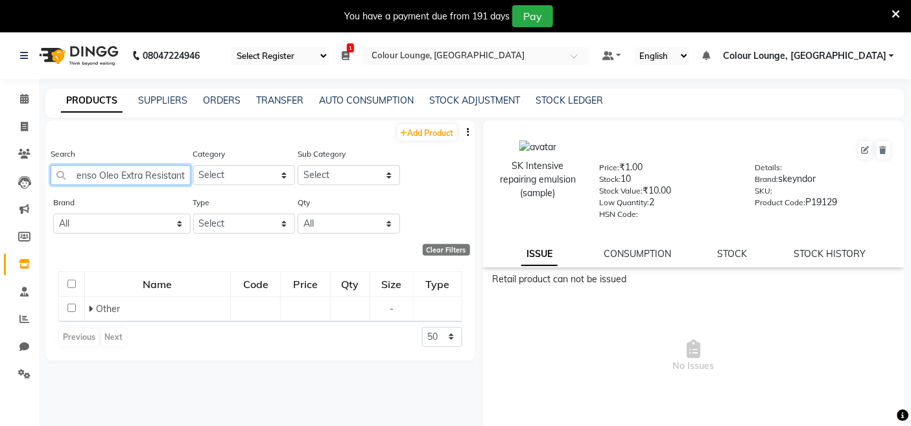
scroll to position [0, 8]
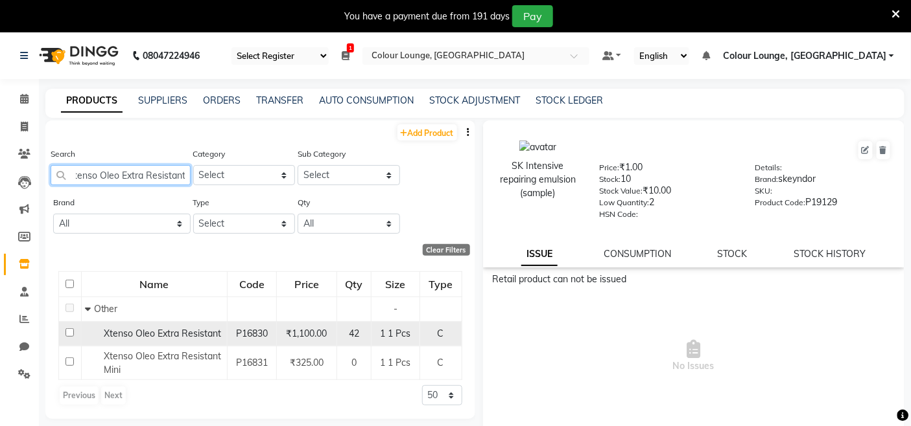
type input "Xtenso Oleo Extra Resistant"
click at [184, 325] on td "Xtenso Oleo Extra Resistant" at bounding box center [154, 333] width 146 height 25
click at [162, 332] on span "Xtenso Oleo Extra Resistant" at bounding box center [162, 334] width 117 height 12
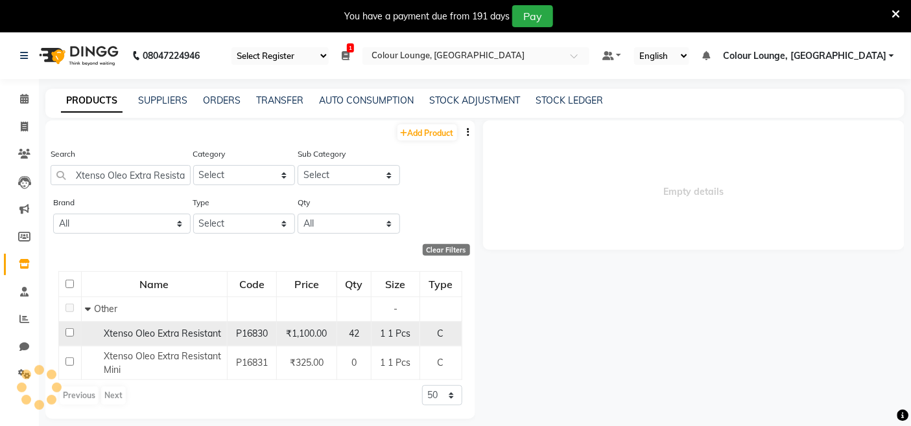
click at [162, 332] on span "Xtenso Oleo Extra Resistant" at bounding box center [162, 334] width 117 height 12
select select
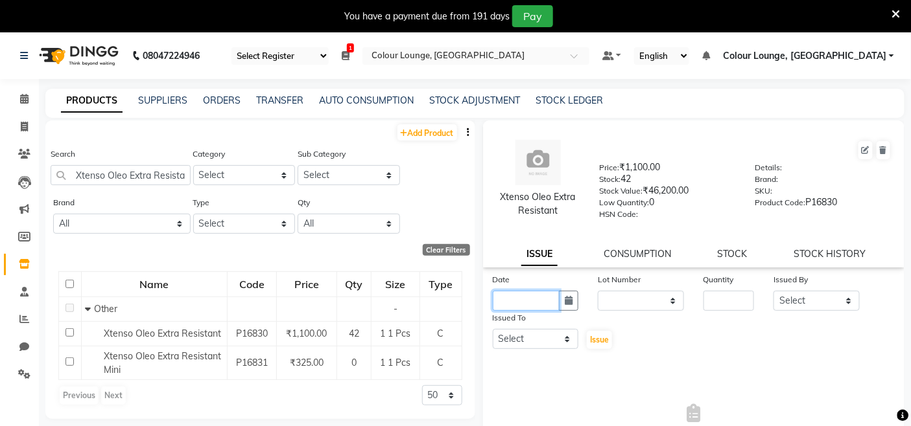
click at [529, 295] on input "text" at bounding box center [526, 301] width 67 height 20
select select "10"
select select "2025"
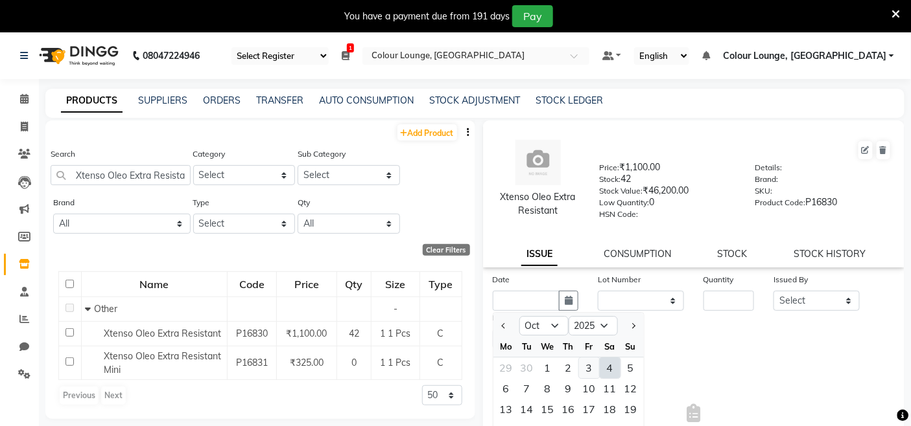
click at [579, 363] on div "3" at bounding box center [589, 368] width 21 height 21
type input "03-10-2025"
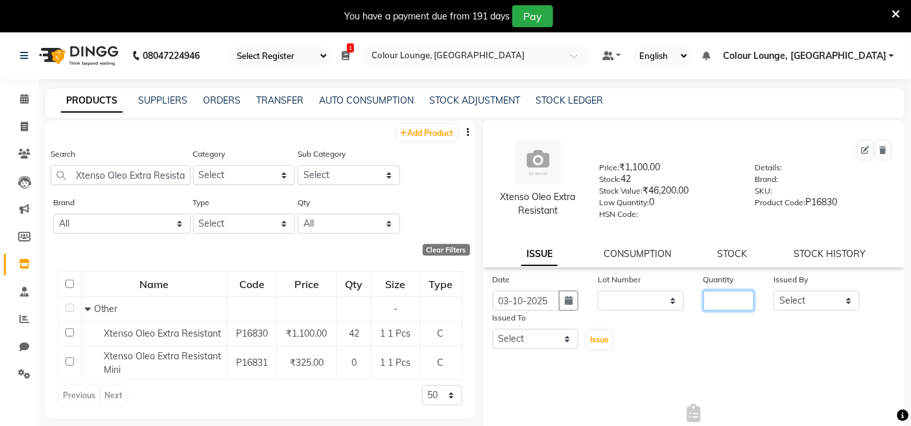
click at [703, 307] on input "number" at bounding box center [728, 301] width 51 height 20
type input "24"
click at [785, 298] on select "Select Admin Admin AKHIL ANKUSH ANSH Baljinder Colour Lounge, Kabir Park Colour…" at bounding box center [816, 301] width 86 height 20
select select "70112"
click at [773, 292] on select "Select Admin Admin AKHIL ANKUSH ANSH Baljinder Colour Lounge, Kabir Park Colour…" at bounding box center [816, 301] width 86 height 20
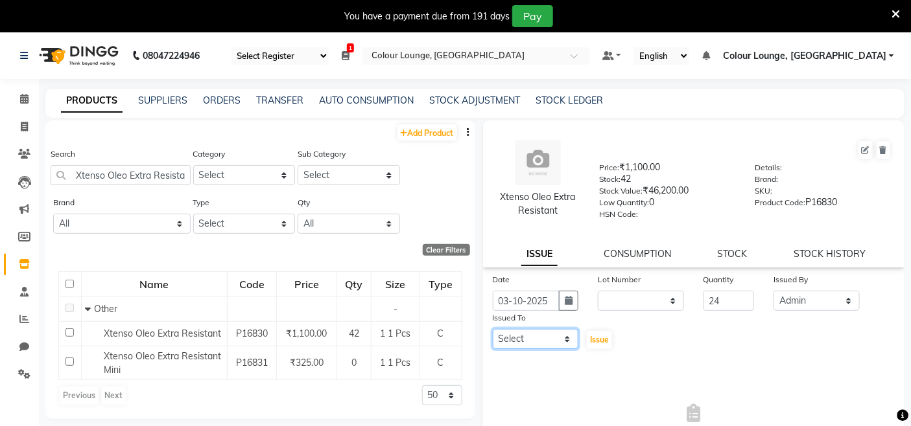
click at [541, 347] on select "Select Admin Admin AKHIL ANKUSH ANSH Baljinder Colour Lounge, Kabir Park Colour…" at bounding box center [536, 339] width 86 height 20
select select "70112"
click at [493, 330] on select "Select Admin Admin AKHIL ANKUSH ANSH Baljinder Colour Lounge, Kabir Park Colour…" at bounding box center [536, 339] width 86 height 20
click at [598, 340] on span "Issue" at bounding box center [599, 340] width 19 height 10
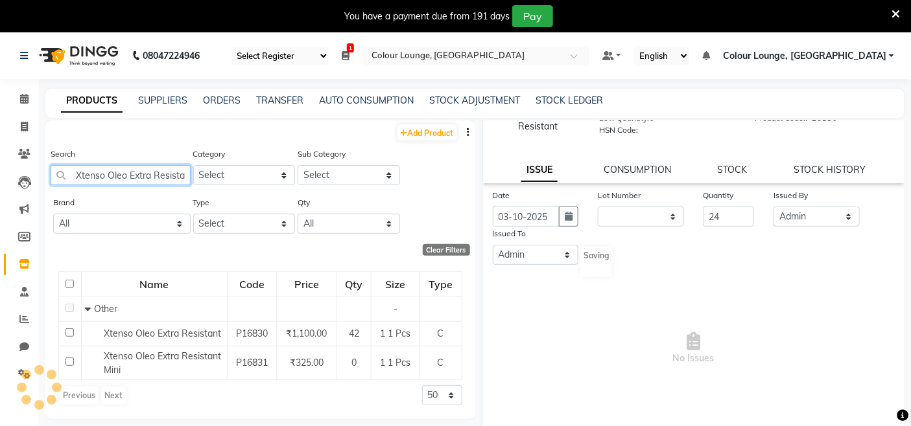
click at [178, 173] on input "Xtenso Oleo Extra Resistant" at bounding box center [121, 175] width 140 height 20
click at [647, 263] on div "Date 03-10-2025 Lot Number None Quantity 24 Issued By Select Admin Admin AKHIL …" at bounding box center [694, 234] width 422 height 90
click at [637, 269] on div "Date 03-10-2025 Lot Number None Quantity 24 Issued By Select Admin Admin AKHIL …" at bounding box center [694, 234] width 422 height 90
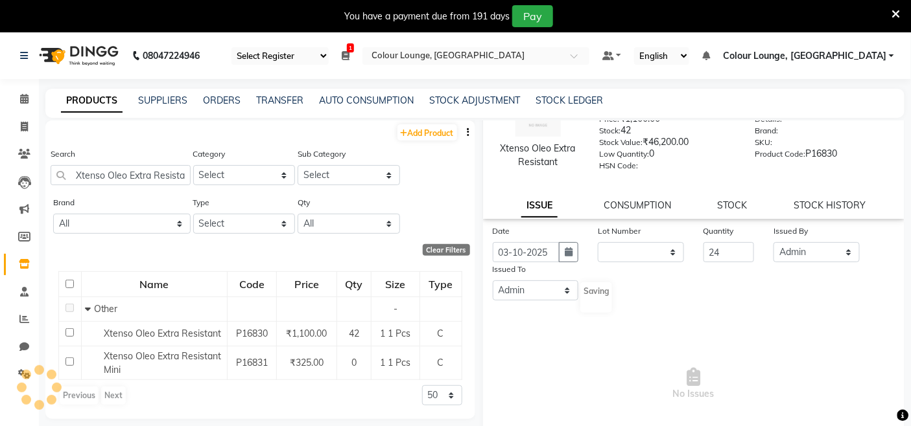
scroll to position [0, 0]
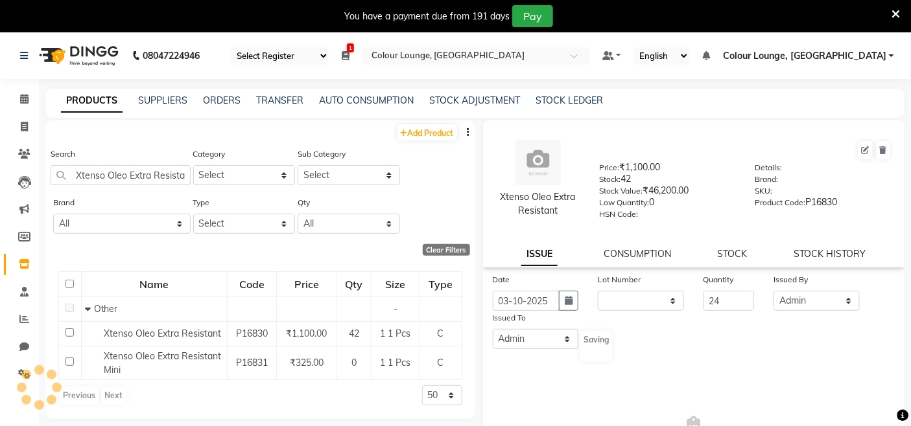
click at [899, 14] on icon at bounding box center [896, 14] width 8 height 12
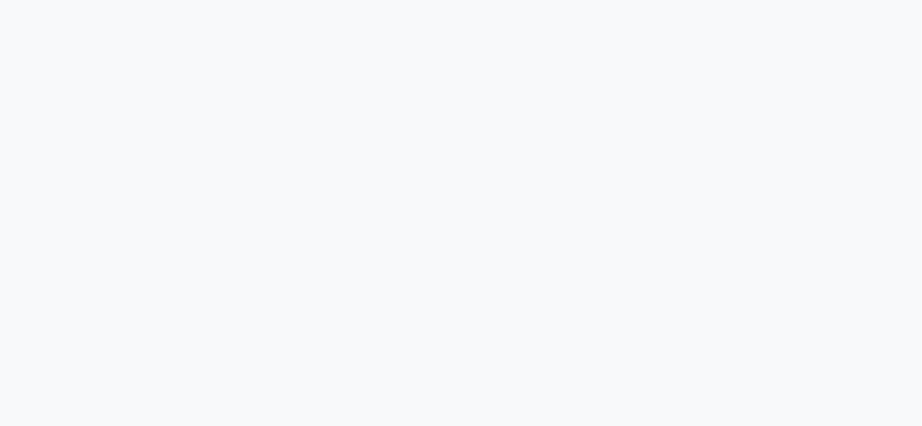
select select "75"
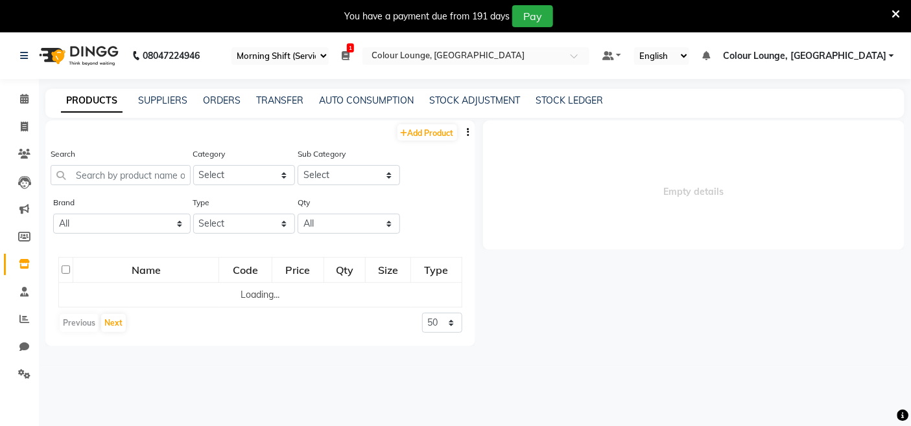
select select
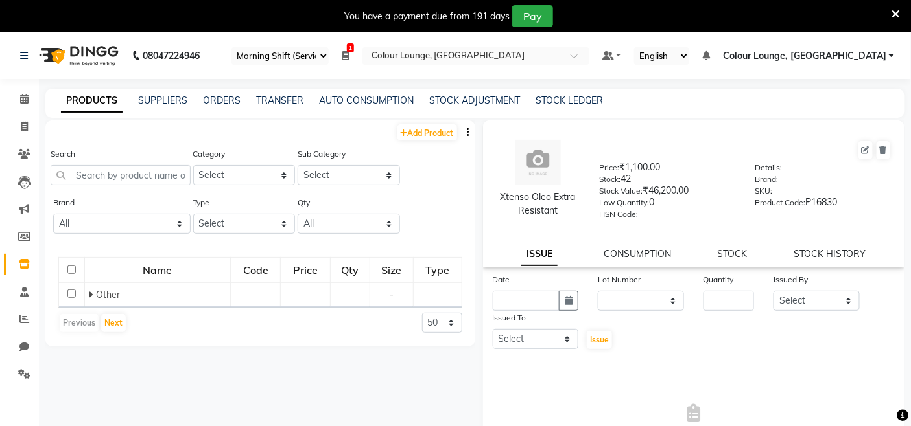
click at [895, 13] on icon at bounding box center [896, 14] width 8 height 12
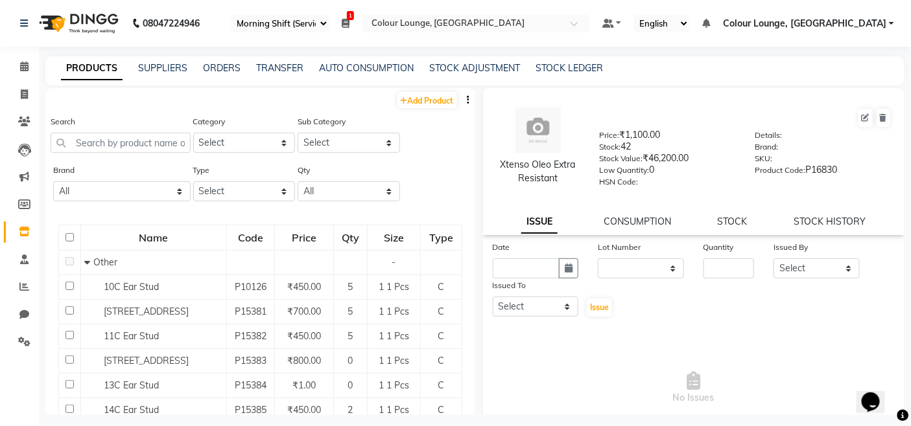
click at [157, 154] on div "Search" at bounding box center [121, 139] width 140 height 49
click at [157, 151] on input "text" at bounding box center [121, 143] width 140 height 20
paste input "Xtenso Neutralizer"
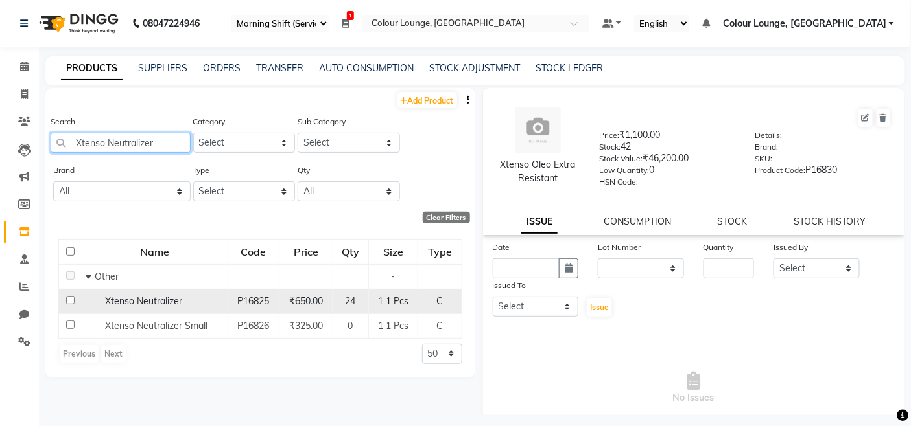
type input "Xtenso Neutralizer"
click at [154, 303] on span "Xtenso Neutralizer" at bounding box center [143, 302] width 77 height 12
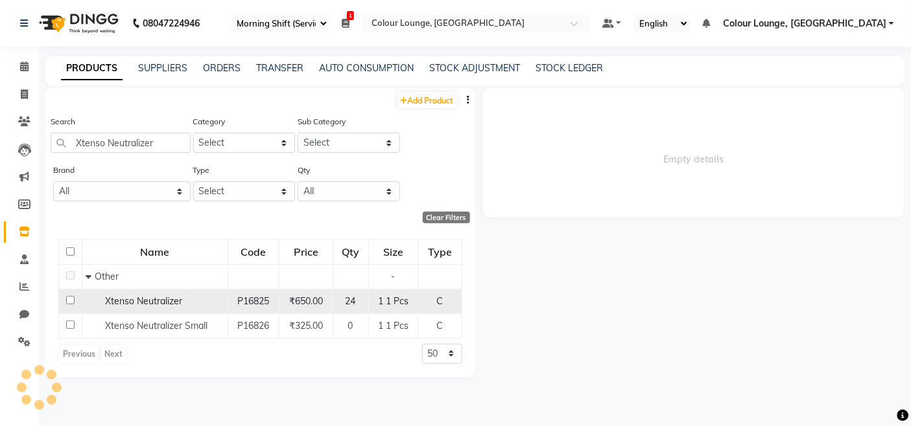
select select
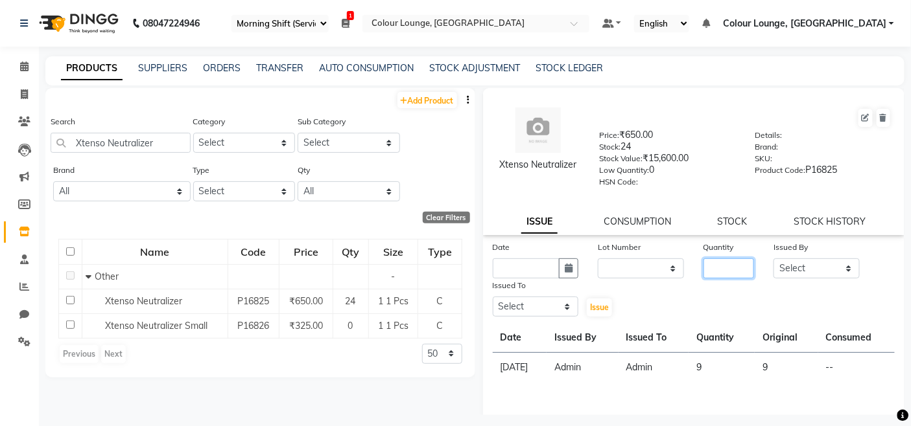
click at [710, 276] on input "number" at bounding box center [728, 269] width 51 height 20
click at [519, 273] on input "text" at bounding box center [526, 269] width 67 height 20
select select "10"
select select "2025"
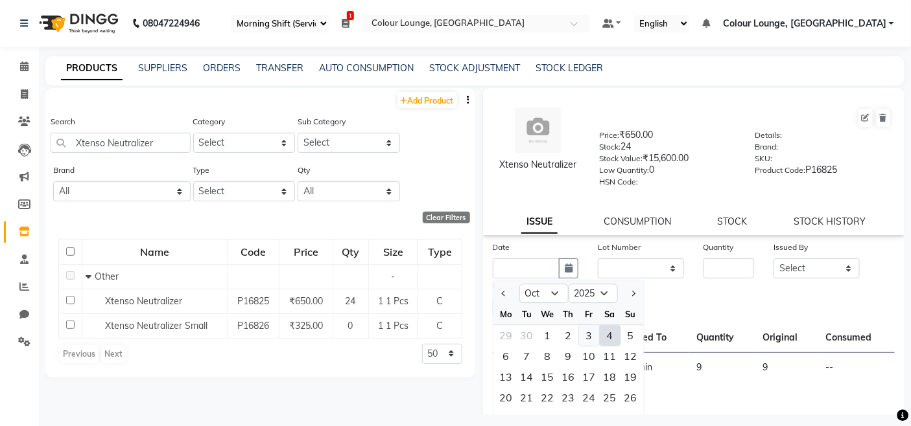
click at [585, 339] on div "3" at bounding box center [589, 335] width 21 height 21
type input "03-10-2025"
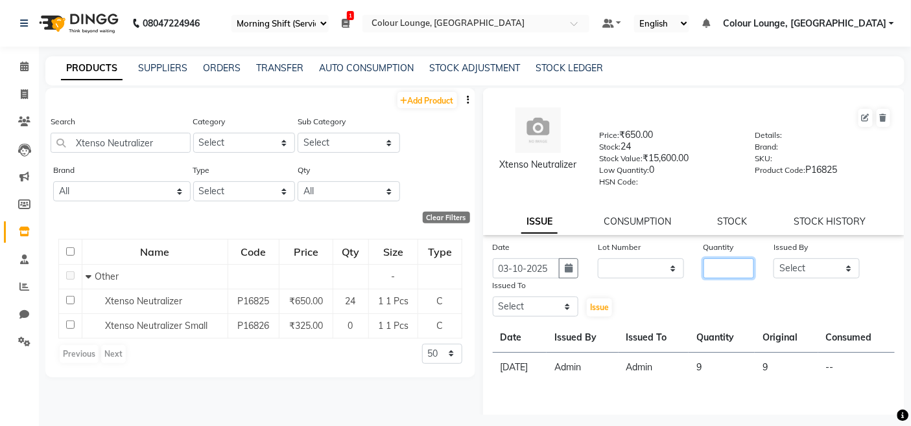
click at [703, 276] on input "number" at bounding box center [728, 269] width 51 height 20
type input "24"
click at [788, 280] on div "Date 03-10-2025 Lot Number None Quantity 24 Issued By Select Admin Admin AKHIL …" at bounding box center [694, 279] width 422 height 78
click at [788, 277] on select "Select Admin Admin AKHIL ANKUSH ANSH Baljinder Colour Lounge, Kabir Park Colour…" at bounding box center [816, 269] width 86 height 20
select select "70112"
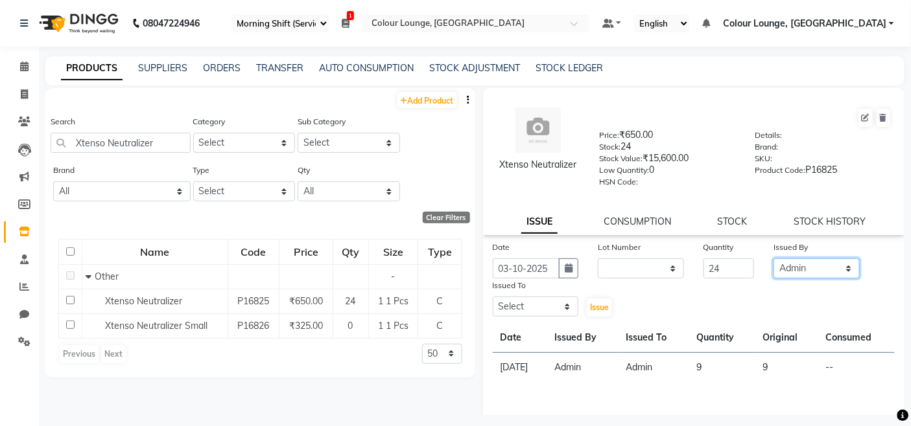
click at [773, 259] on select "Select Admin Admin AKHIL ANKUSH ANSH Baljinder Colour Lounge, Kabir Park Colour…" at bounding box center [816, 269] width 86 height 20
click at [527, 305] on select "Select Admin Admin AKHIL ANKUSH ANSH Baljinder Colour Lounge, Kabir Park Colour…" at bounding box center [536, 307] width 86 height 20
select select "70112"
click at [493, 297] on select "Select Admin Admin AKHIL ANKUSH ANSH Baljinder Colour Lounge, Kabir Park Colour…" at bounding box center [536, 307] width 86 height 20
click at [587, 316] on button "Issue" at bounding box center [599, 308] width 25 height 18
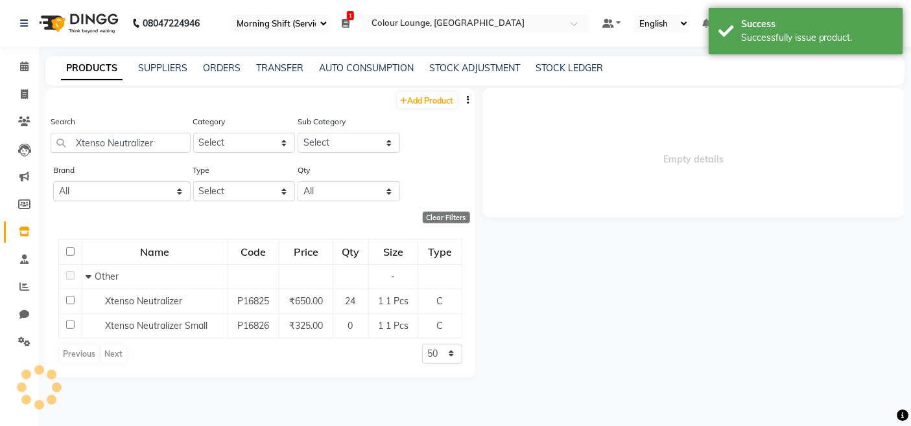
select select
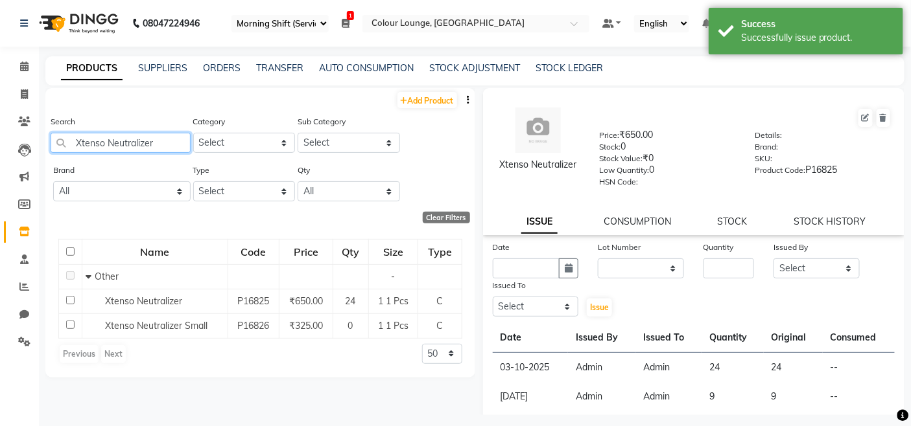
drag, startPoint x: 166, startPoint y: 133, endPoint x: 44, endPoint y: 139, distance: 122.0
click at [44, 139] on main "PRODUCTS SUPPLIERS ORDERS TRANSFER AUTO CONSUMPTION STOCK ADJUSTMENT STOCK LEDG…" at bounding box center [475, 245] width 872 height 378
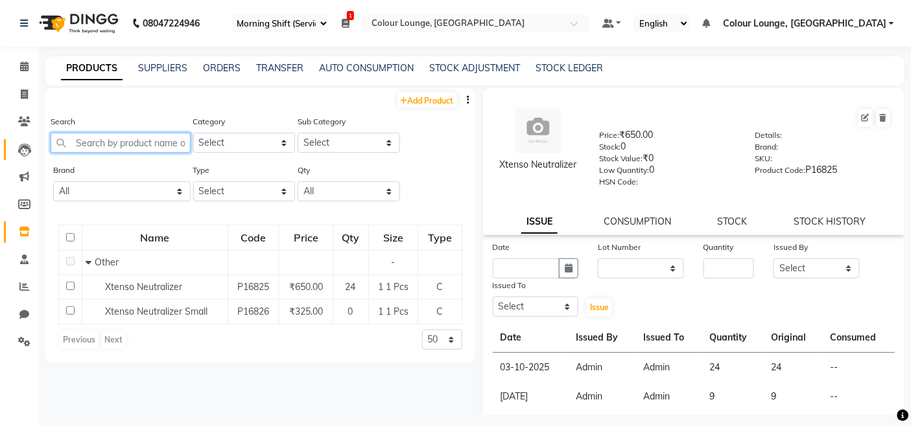
paste input "Absolute Repair Masque 500"
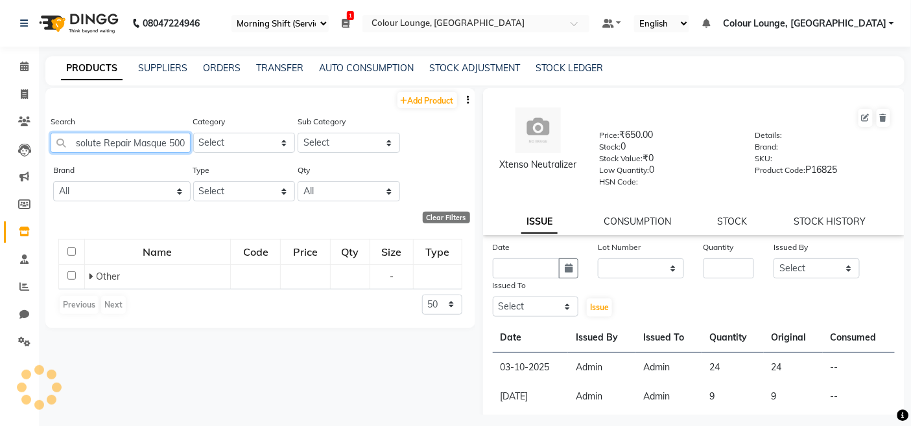
scroll to position [0, 13]
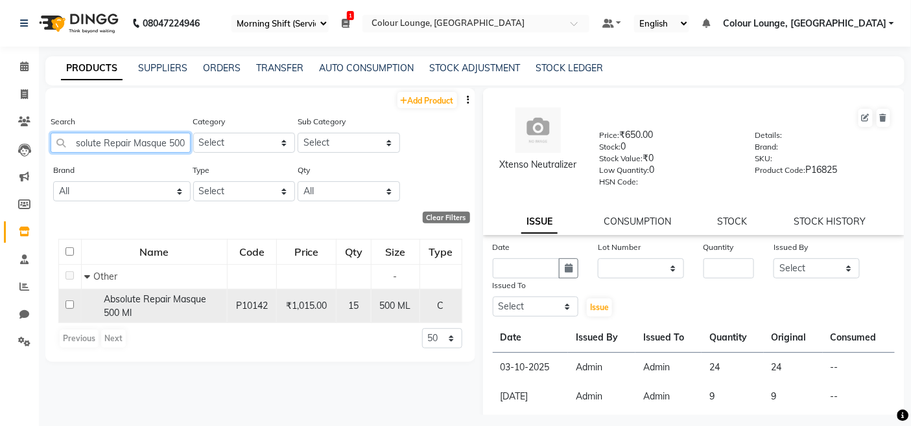
type input "Absolute Repair Masque 500"
click at [183, 298] on span "Absolute Repair Masque 500 Ml" at bounding box center [155, 306] width 102 height 25
select select
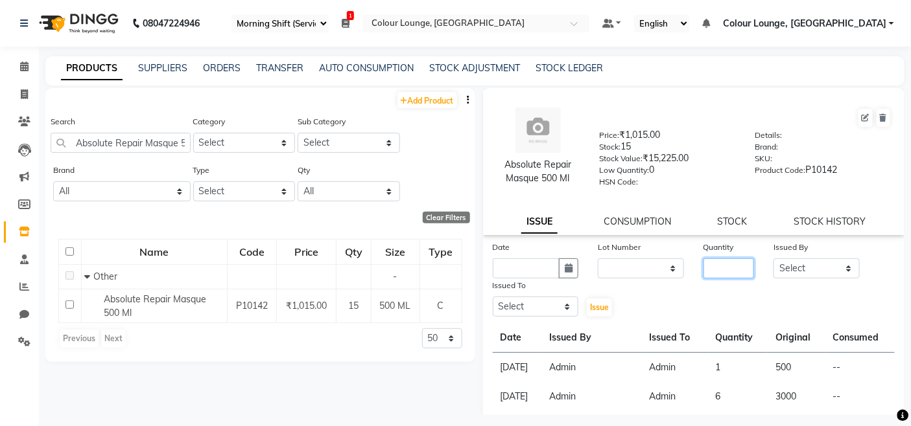
click at [722, 268] on input "number" at bounding box center [728, 269] width 51 height 20
type input "12"
click at [793, 277] on select "Select Admin Admin AKHIL ANKUSH ANSH Baljinder Colour Lounge, Kabir Park Colour…" at bounding box center [816, 269] width 86 height 20
select select "70112"
click at [773, 259] on select "Select Admin Admin AKHIL ANKUSH ANSH Baljinder Colour Lounge, Kabir Park Colour…" at bounding box center [816, 269] width 86 height 20
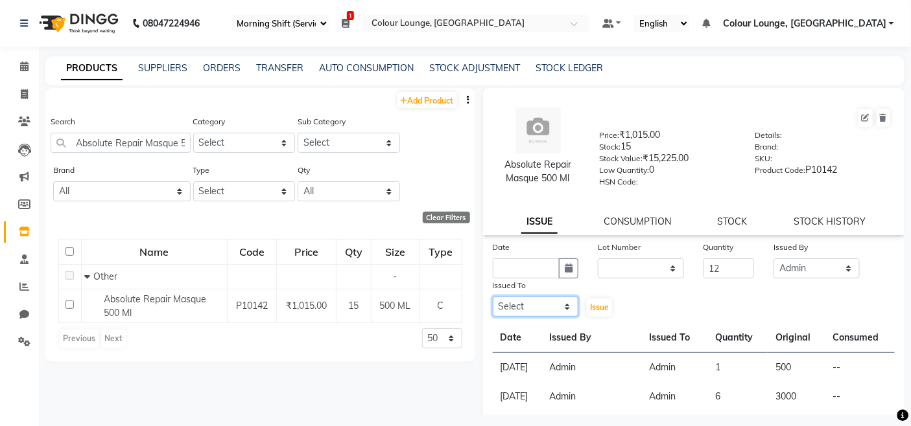
click at [545, 299] on select "Select Admin Admin AKHIL ANKUSH ANSH Baljinder Colour Lounge, Kabir Park Colour…" at bounding box center [536, 307] width 86 height 20
select select "70112"
click at [493, 297] on select "Select Admin Admin AKHIL ANKUSH ANSH Baljinder Colour Lounge, Kabir Park Colour…" at bounding box center [536, 307] width 86 height 20
click at [534, 274] on input "text" at bounding box center [526, 269] width 67 height 20
select select "10"
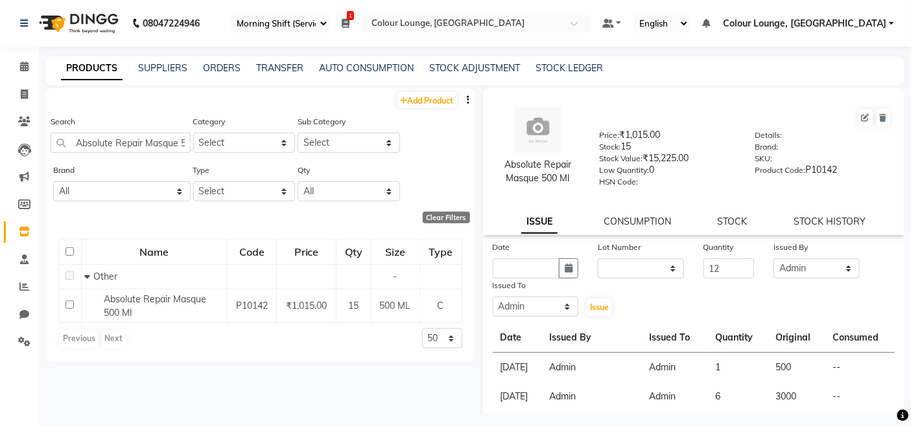
select select "2025"
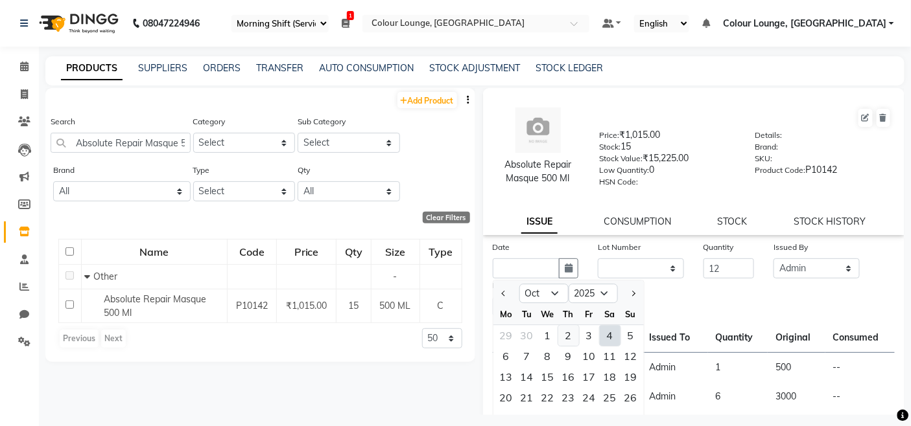
click at [565, 327] on div "2" at bounding box center [568, 335] width 21 height 21
type input "02-10-2025"
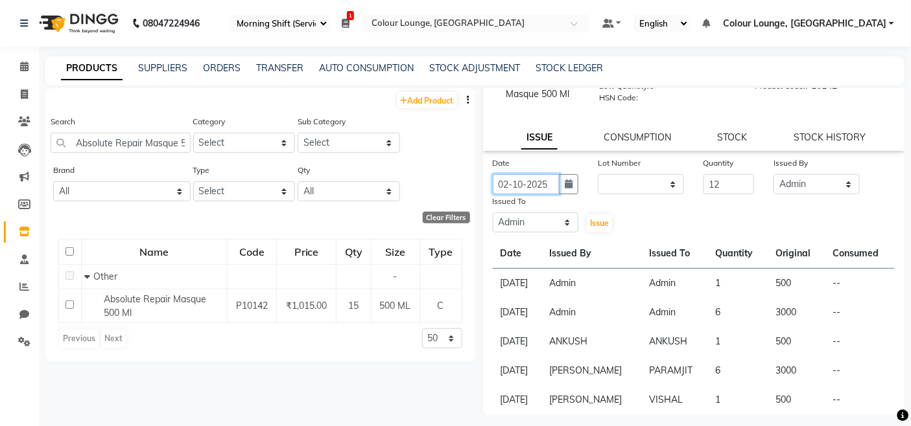
scroll to position [8, 0]
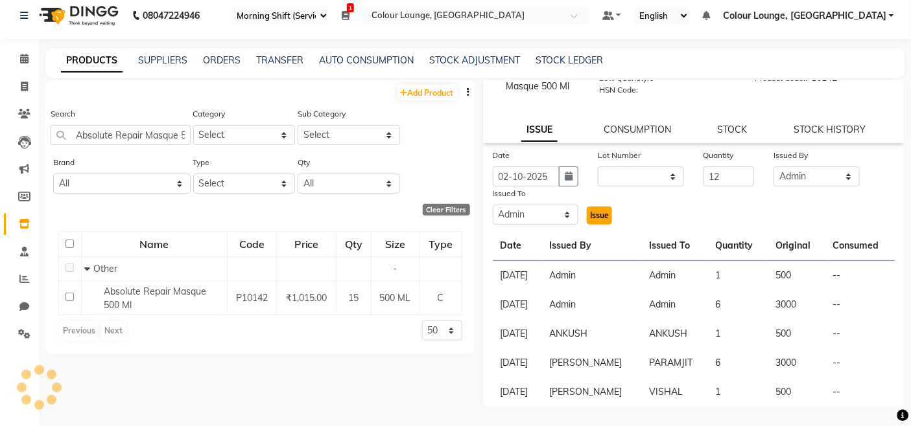
click at [607, 207] on button "Issue" at bounding box center [599, 216] width 25 height 18
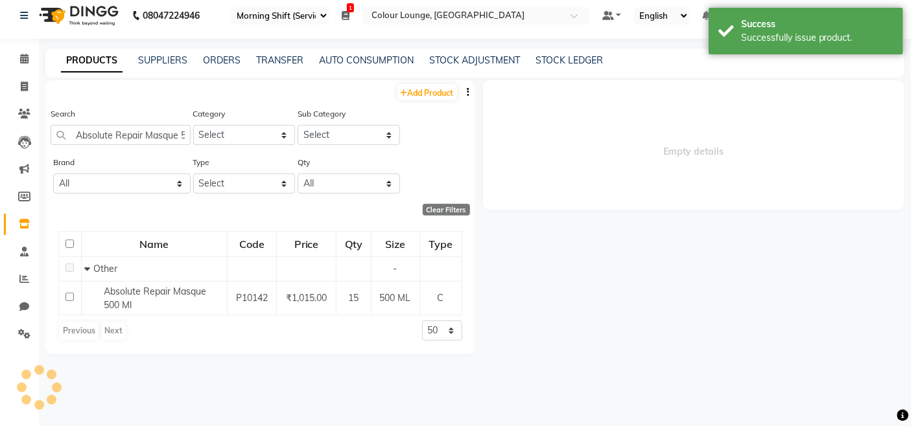
scroll to position [0, 0]
select select
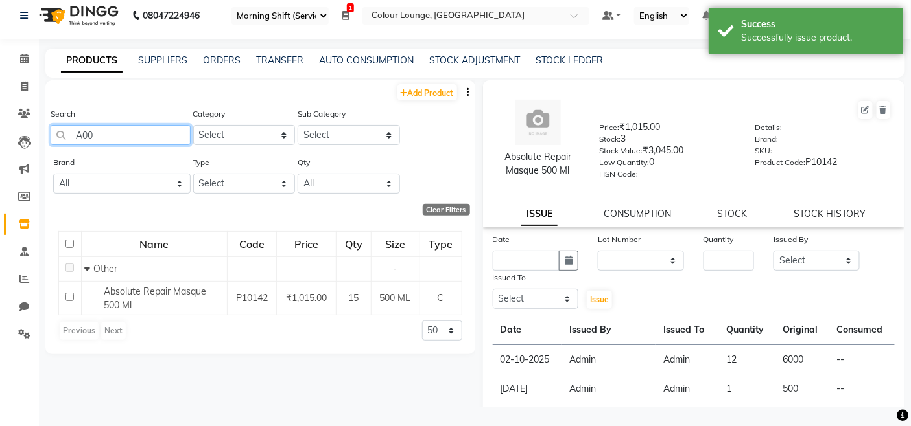
drag, startPoint x: 185, startPoint y: 133, endPoint x: 82, endPoint y: 139, distance: 103.2
click at [82, 139] on input "A00" at bounding box center [121, 135] width 140 height 20
type input "00"
drag, startPoint x: 135, startPoint y: 132, endPoint x: 19, endPoint y: 132, distance: 115.4
click at [19, 132] on app-home "08047224946 Select Register Evening Shift (Service) Morning Shift (Service) 1 D…" at bounding box center [455, 209] width 911 height 435
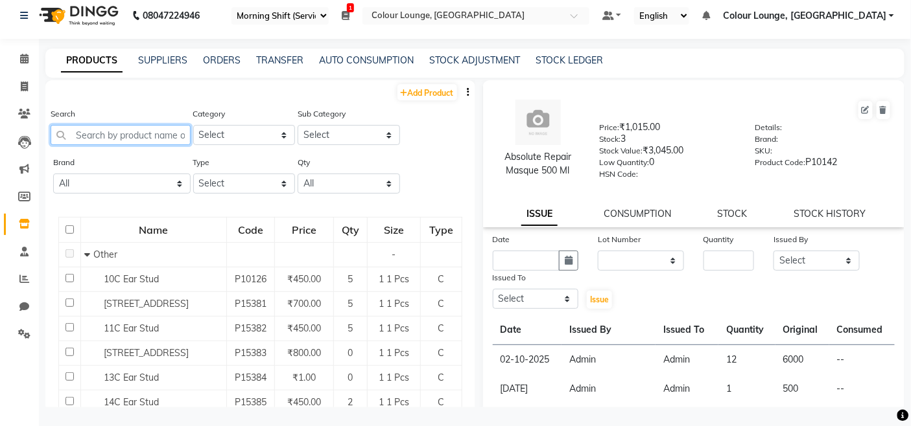
paste input "Inoa 20 Vol"
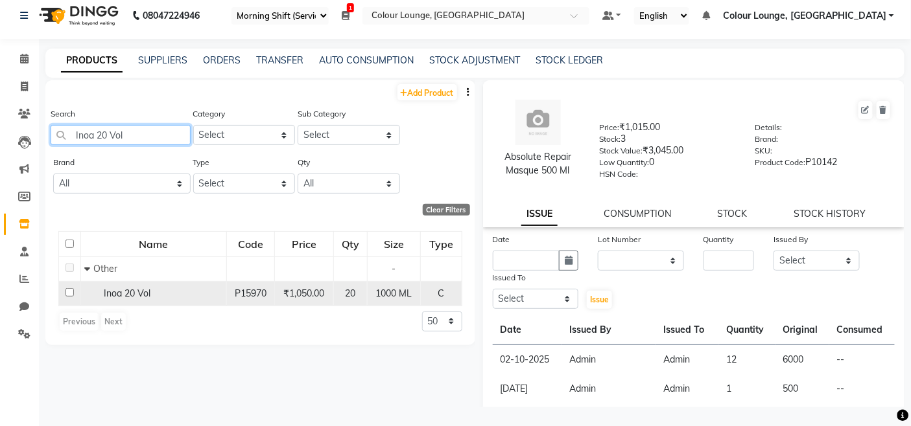
type input "Inoa 20 Vol"
click at [205, 305] on td "Inoa 20 Vol" at bounding box center [153, 293] width 146 height 25
click at [111, 288] on span "Inoa 20 Vol" at bounding box center [127, 294] width 47 height 12
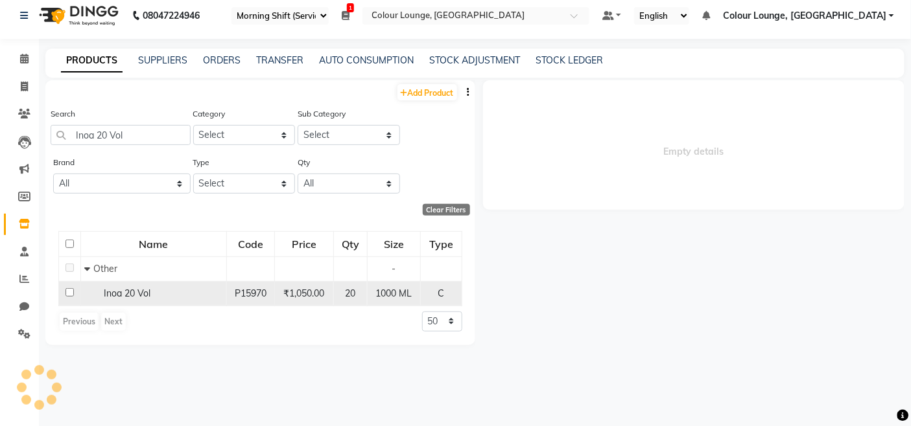
select select
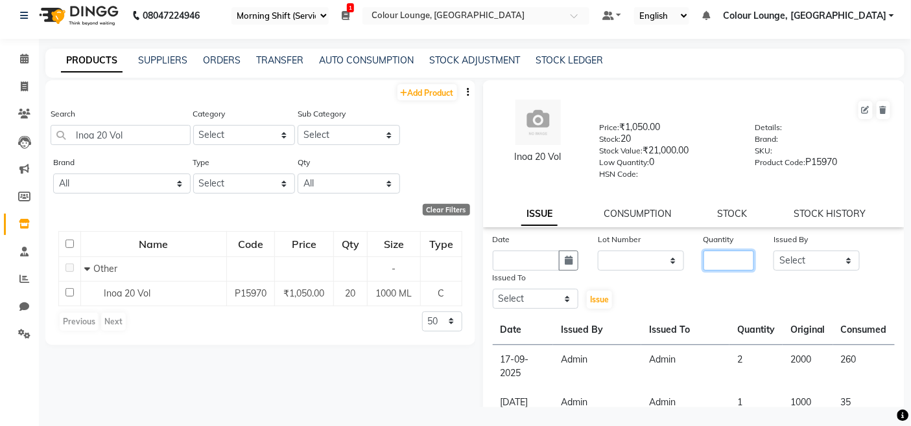
click at [743, 261] on div "Quantity" at bounding box center [728, 252] width 70 height 38
click at [735, 262] on input "number" at bounding box center [728, 261] width 51 height 20
type input "8"
click at [795, 249] on div "Issued By" at bounding box center [816, 242] width 86 height 18
click at [795, 255] on select "Select Admin Admin AKHIL ANKUSH ANSH Baljinder Colour Lounge, Kabir Park Colour…" at bounding box center [816, 261] width 86 height 20
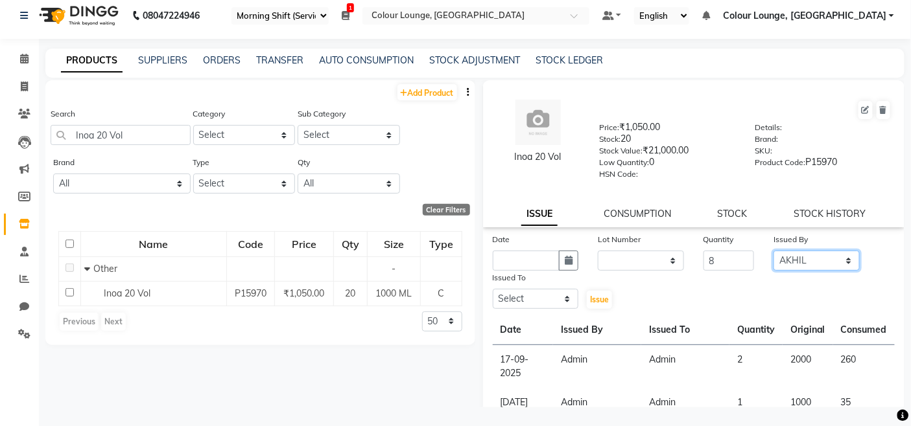
click at [773, 251] on select "Select Admin Admin AKHIL ANKUSH ANSH Baljinder Colour Lounge, Kabir Park Colour…" at bounding box center [816, 261] width 86 height 20
drag, startPoint x: 806, startPoint y: 267, endPoint x: 815, endPoint y: 253, distance: 16.4
click at [807, 267] on select "Select Admin Admin AKHIL ANKUSH ANSH Baljinder Colour Lounge, Kabir Park Colour…" at bounding box center [816, 261] width 86 height 20
select select "76897"
click at [773, 251] on select "Select Admin Admin AKHIL ANKUSH ANSH Baljinder Colour Lounge, Kabir Park Colour…" at bounding box center [816, 261] width 86 height 20
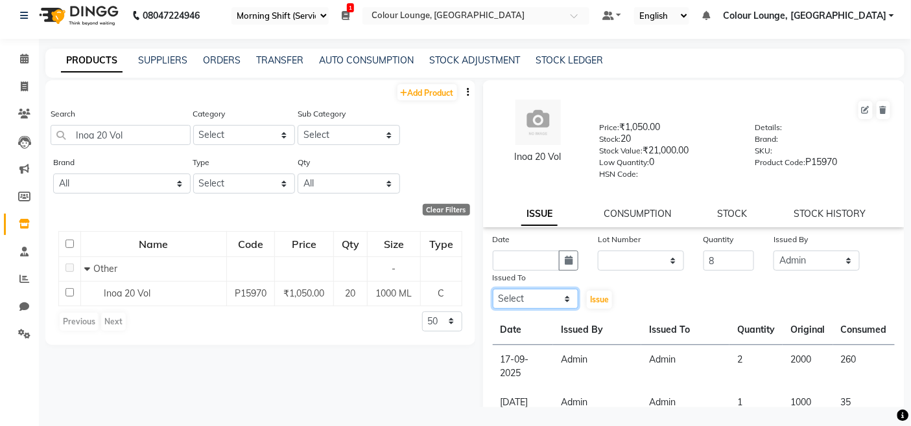
click at [545, 298] on select "Select Admin Admin AKHIL ANKUSH ANSH Baljinder Colour Lounge, Kabir Park Colour…" at bounding box center [536, 299] width 86 height 20
select select "70112"
click at [493, 290] on select "Select Admin Admin AKHIL ANKUSH ANSH Baljinder Colour Lounge, Kabir Park Colour…" at bounding box center [536, 299] width 86 height 20
click at [540, 274] on div "Issued To" at bounding box center [536, 280] width 86 height 18
click at [539, 268] on input "text" at bounding box center [526, 261] width 67 height 20
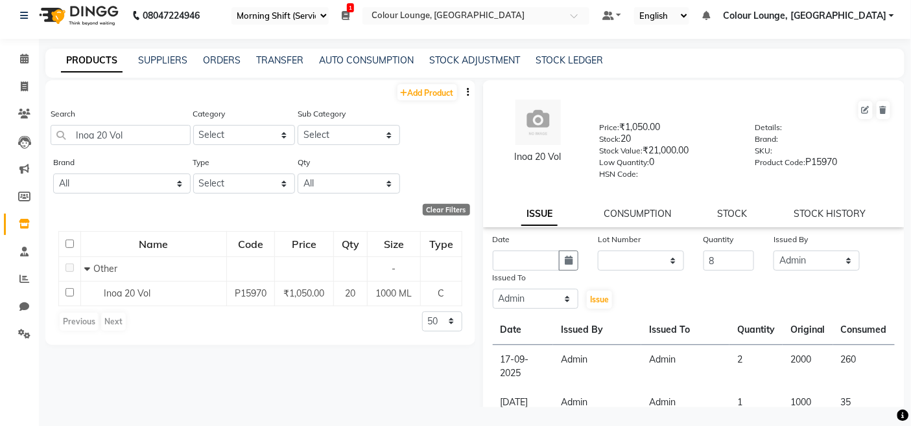
select select "10"
select select "2025"
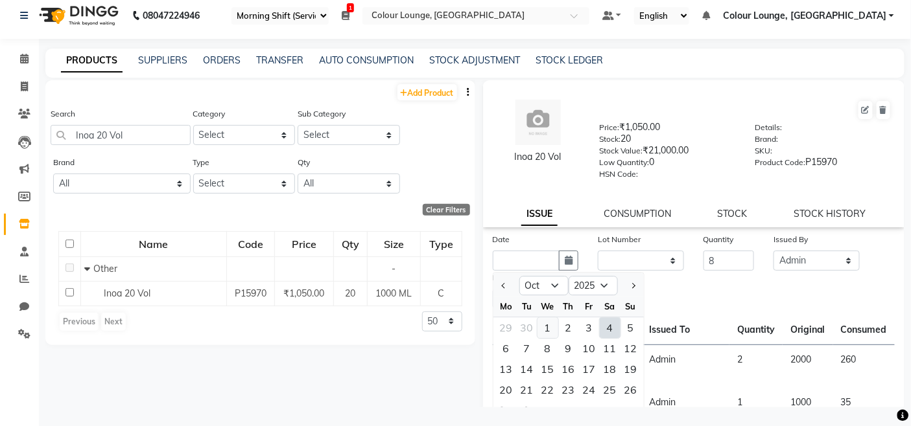
click at [552, 327] on div "1" at bounding box center [547, 328] width 21 height 21
type input "01-10-2025"
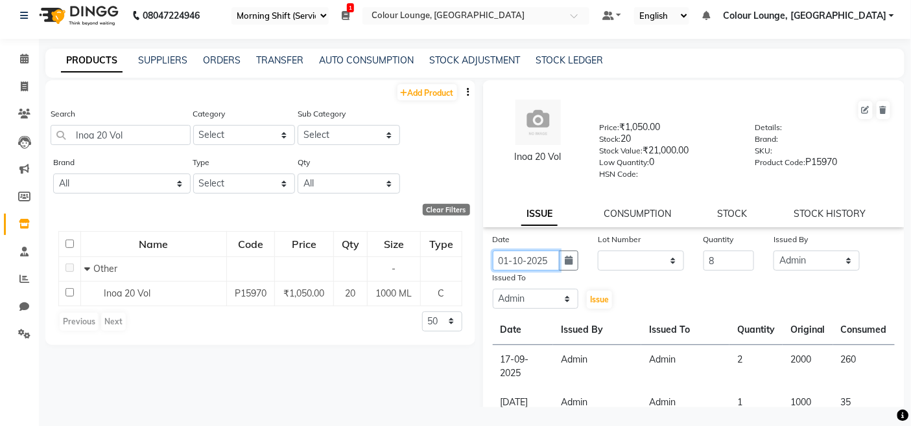
click at [535, 269] on input "01-10-2025" at bounding box center [526, 261] width 67 height 20
select select "10"
select select "2025"
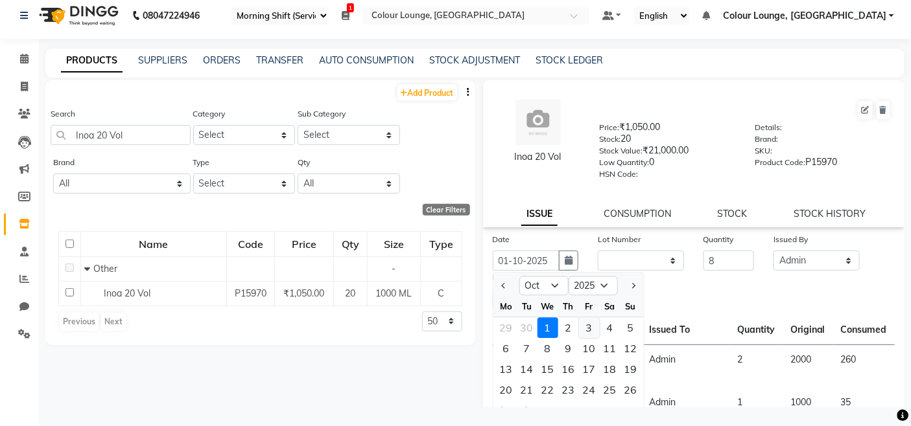
click at [591, 320] on div "3" at bounding box center [589, 328] width 21 height 21
type input "03-10-2025"
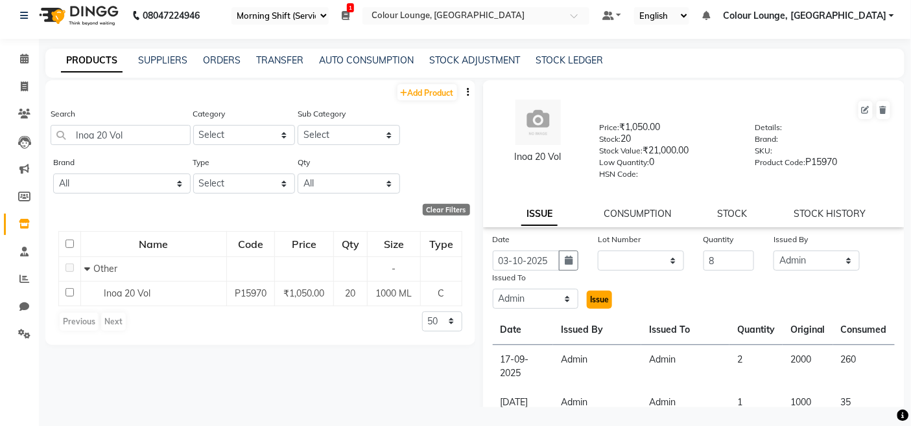
click at [598, 307] on button "Issue" at bounding box center [599, 300] width 25 height 18
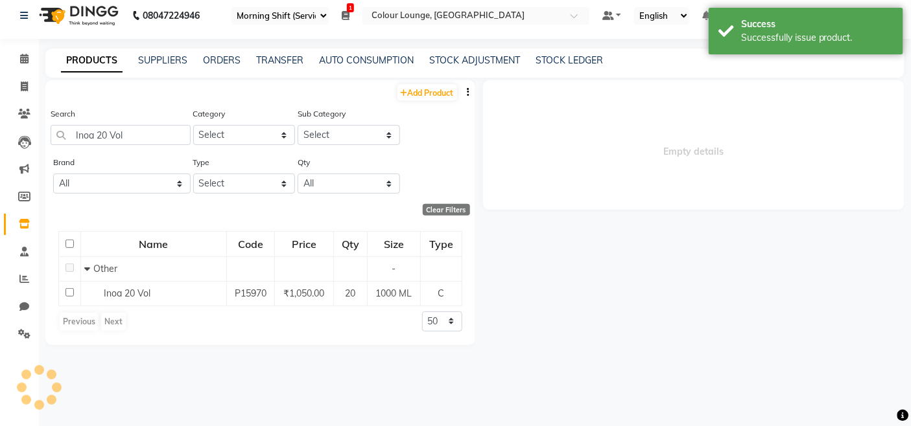
select select
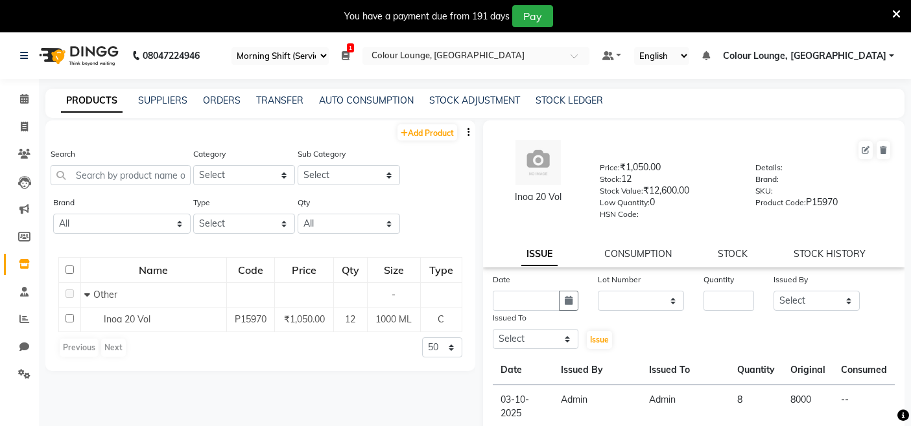
select select "75"
select select
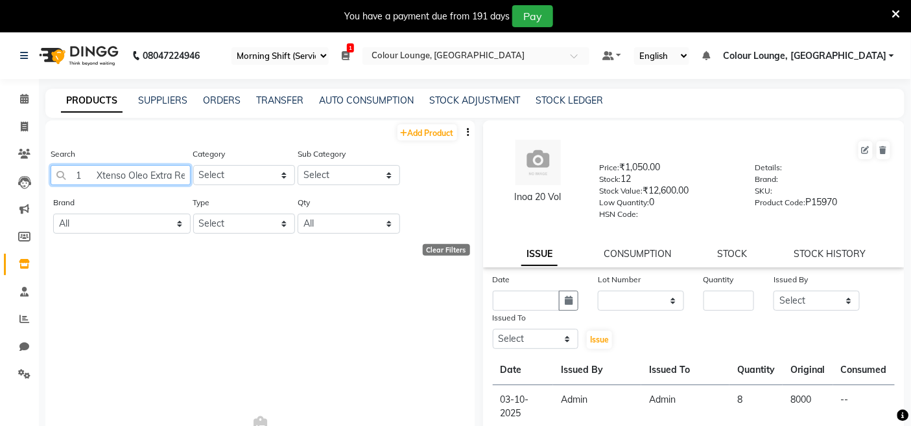
drag, startPoint x: 178, startPoint y: 177, endPoint x: 84, endPoint y: 178, distance: 94.0
click at [84, 178] on input "1 Xtenso Oleo Extra Resistan" at bounding box center [121, 175] width 140 height 20
type input "1esistan"
drag, startPoint x: 153, startPoint y: 179, endPoint x: 41, endPoint y: 178, distance: 112.1
click at [41, 179] on main "PRODUCTS SUPPLIERS ORDERS TRANSFER AUTO CONSUMPTION STOCK ADJUSTMENT STOCK LEDG…" at bounding box center [475, 278] width 872 height 378
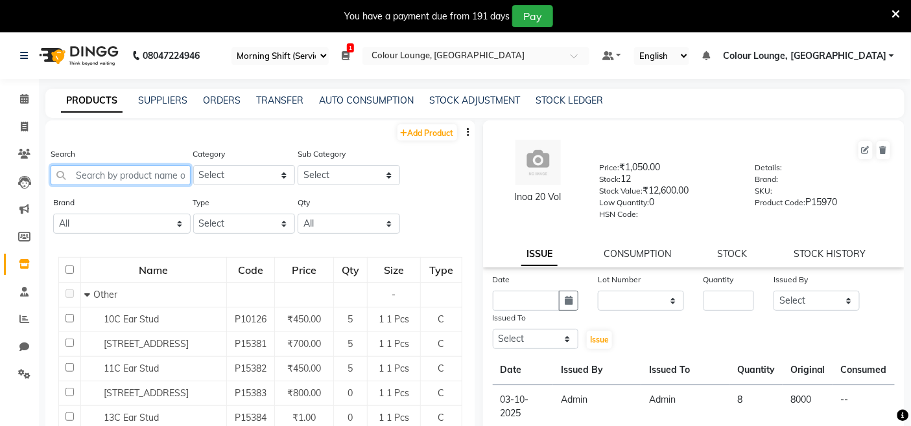
paste input "Xtenso Oleo Extra Resistant"
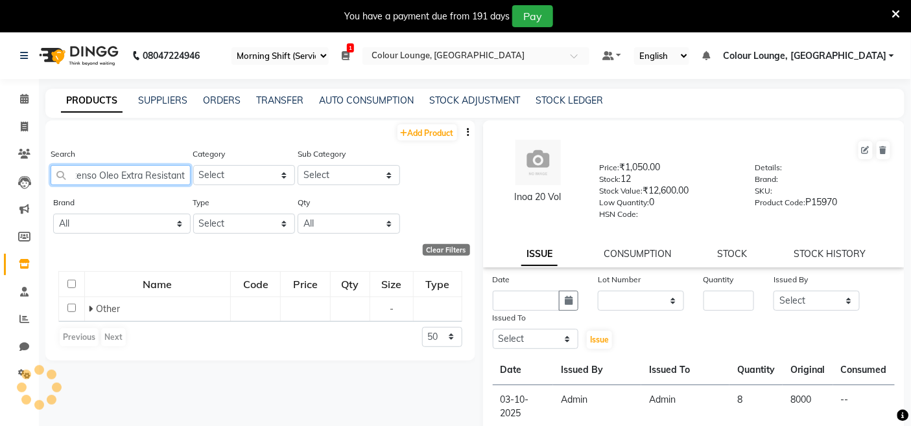
scroll to position [0, 8]
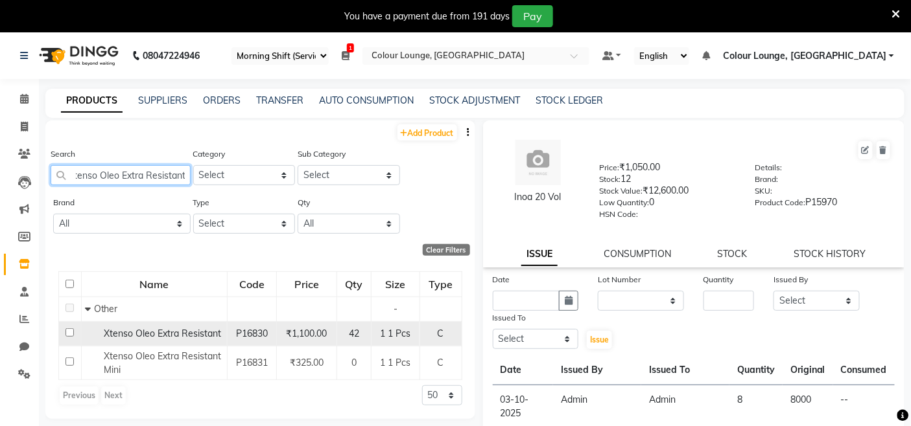
type input "Xtenso Oleo Extra Resistant"
click at [165, 336] on span "Xtenso Oleo Extra Resistant" at bounding box center [162, 334] width 117 height 12
select select
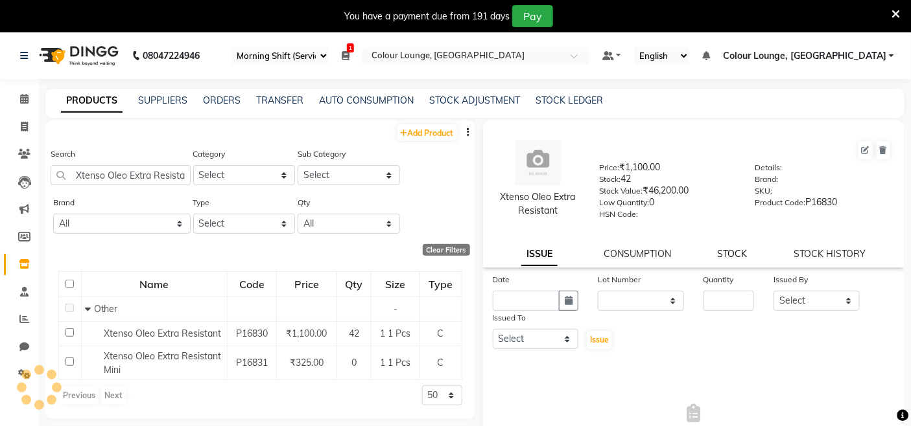
click at [730, 258] on link "STOCK" at bounding box center [732, 254] width 30 height 12
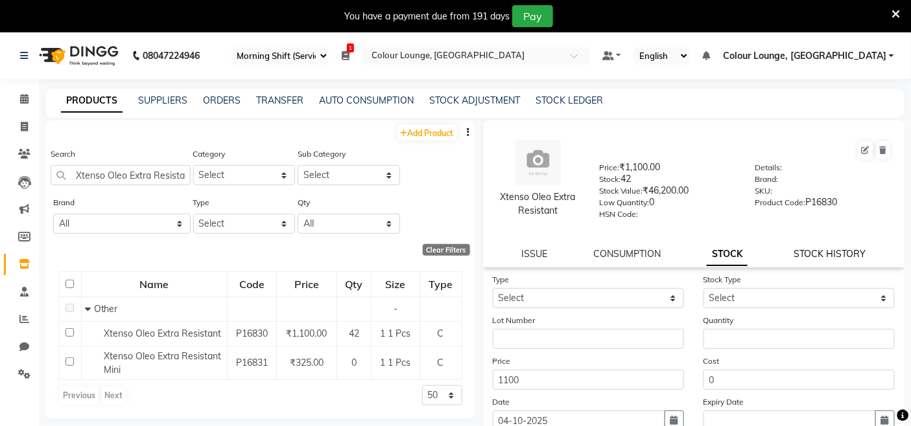
click at [825, 253] on link "STOCK HISTORY" at bounding box center [829, 254] width 72 height 12
select select "all"
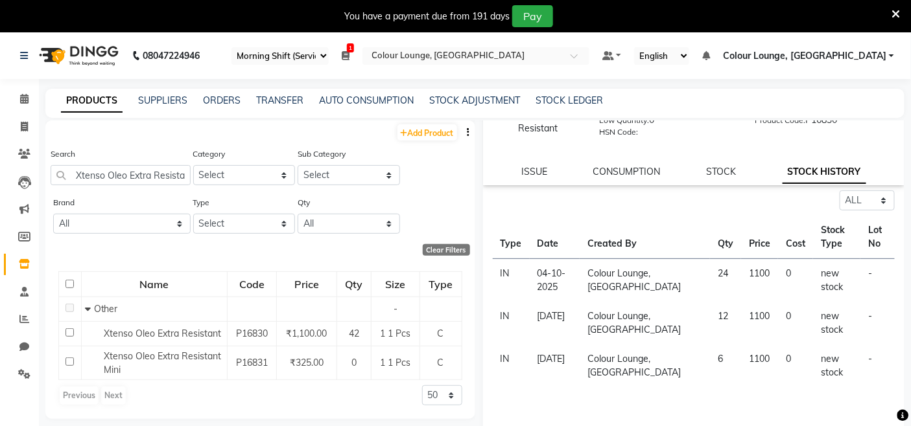
scroll to position [84, 0]
click at [638, 176] on div "CONSUMPTION" at bounding box center [626, 170] width 67 height 14
click at [638, 176] on link "CONSUMPTION" at bounding box center [626, 170] width 67 height 12
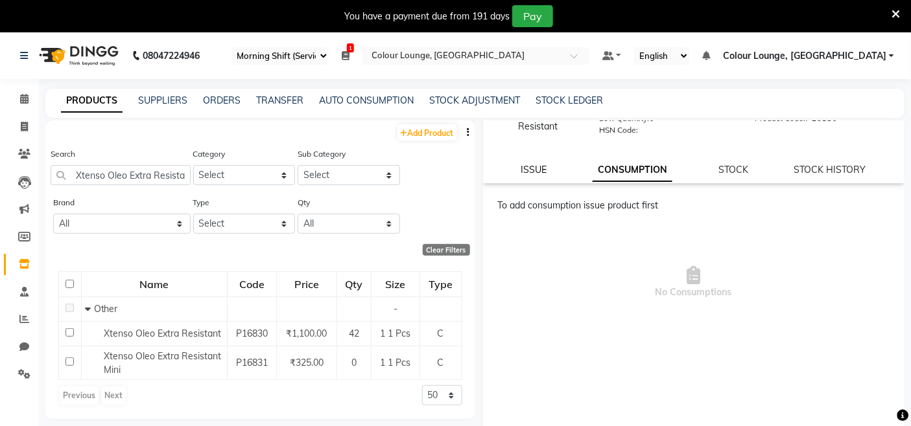
click at [539, 173] on link "ISSUE" at bounding box center [534, 170] width 26 height 12
select select
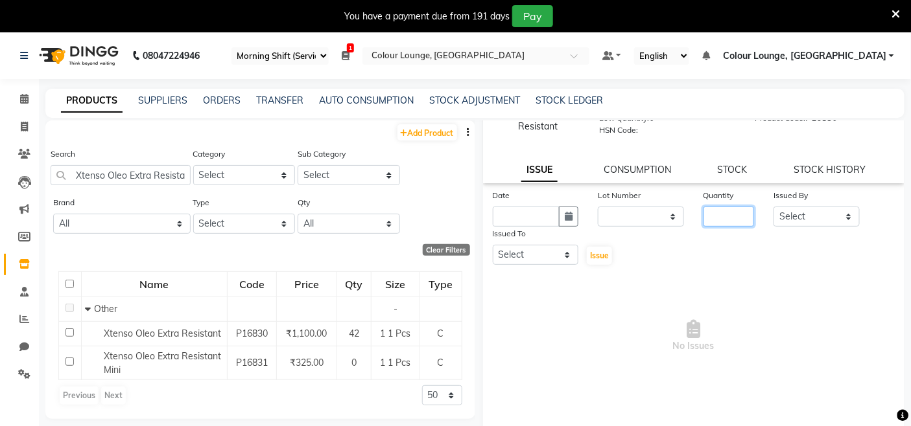
click at [703, 218] on input "number" at bounding box center [728, 217] width 51 height 20
type input "24"
click at [782, 227] on div "Issued By Select Admin Admin [PERSON_NAME] [PERSON_NAME] [PERSON_NAME] Colour L…" at bounding box center [816, 208] width 106 height 38
click at [788, 215] on select "Select Admin Admin [PERSON_NAME] [PERSON_NAME] [PERSON_NAME] Colour Lounge, [GE…" at bounding box center [816, 217] width 86 height 20
select select "76897"
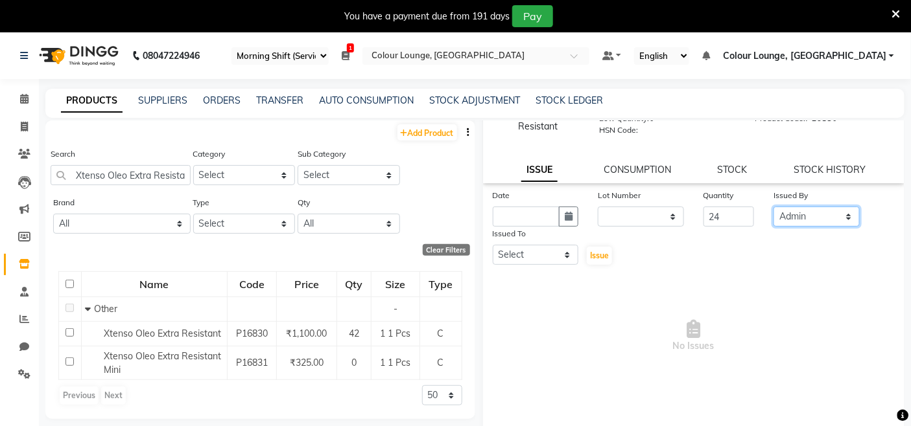
click at [773, 207] on select "Select Admin Admin [PERSON_NAME] [PERSON_NAME] [PERSON_NAME] Colour Lounge, [GE…" at bounding box center [816, 217] width 86 height 20
click at [554, 254] on select "Select Admin Admin [PERSON_NAME] [PERSON_NAME] [PERSON_NAME] Colour Lounge, [GE…" at bounding box center [536, 255] width 86 height 20
select select "70112"
click at [493, 246] on select "Select Admin Admin [PERSON_NAME] [PERSON_NAME] [PERSON_NAME] Colour Lounge, [GE…" at bounding box center [536, 255] width 86 height 20
click at [529, 203] on div "Date" at bounding box center [536, 198] width 86 height 18
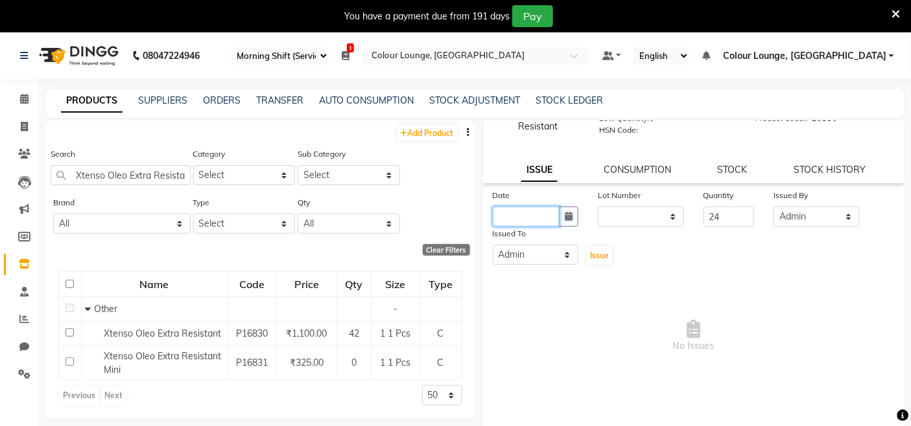
click at [523, 224] on input "text" at bounding box center [526, 217] width 67 height 20
select select "10"
select select "2025"
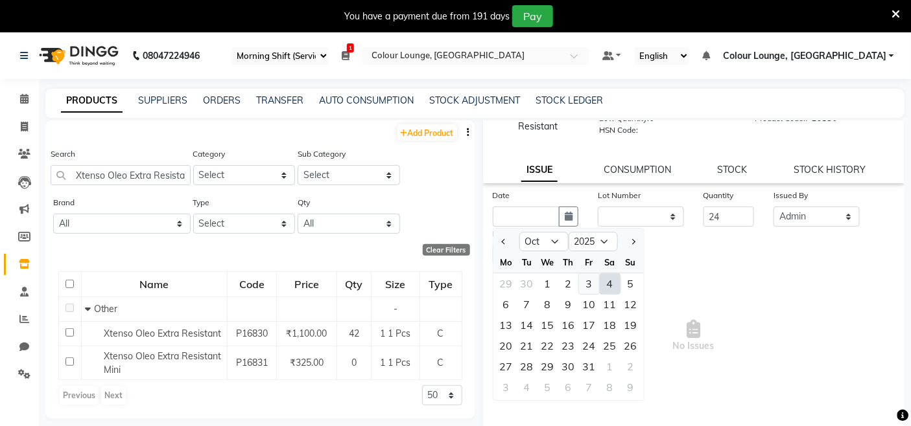
click at [596, 283] on div "3" at bounding box center [589, 283] width 21 height 21
type input "03-10-2025"
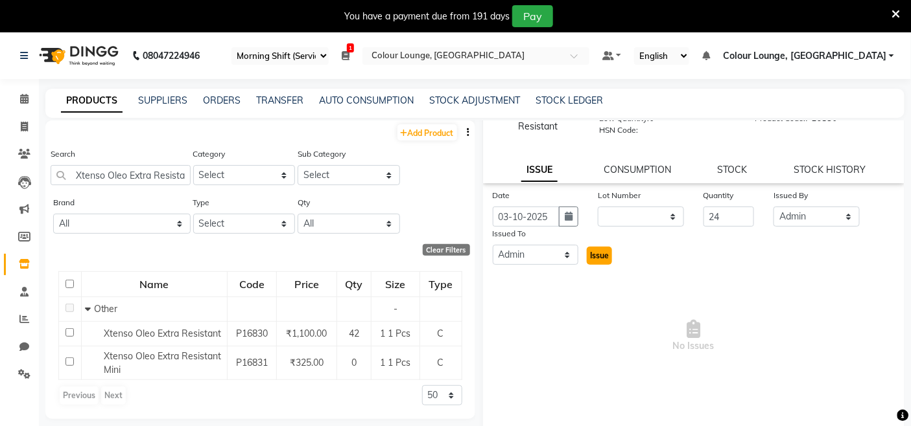
click at [590, 255] on span "Issue" at bounding box center [599, 256] width 19 height 10
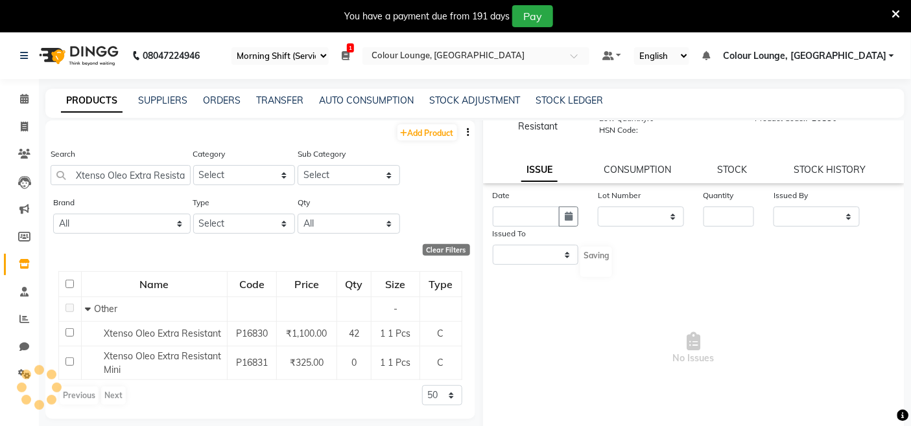
scroll to position [0, 0]
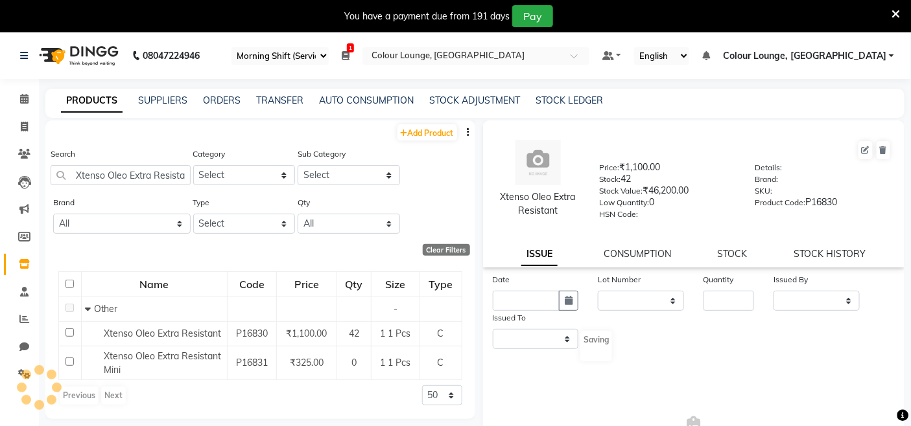
select select
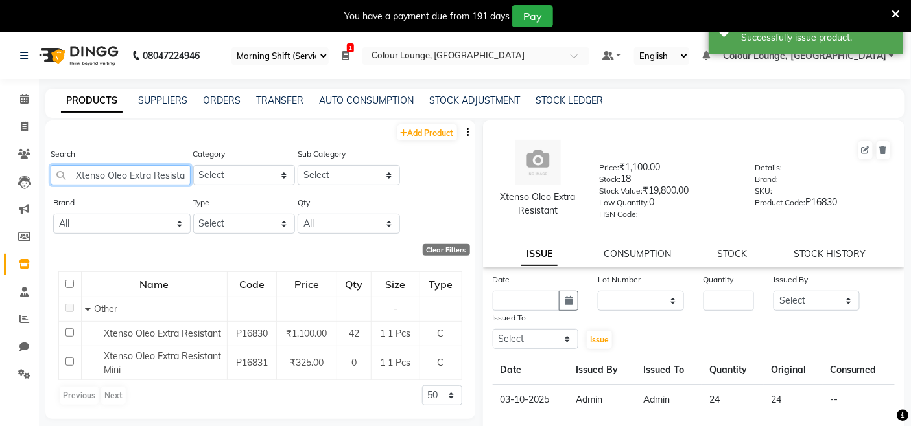
scroll to position [0, 8]
drag, startPoint x: 189, startPoint y: 175, endPoint x: 112, endPoint y: 181, distance: 77.4
click at [113, 181] on input "Xtenso Oleo Extra Resistant" at bounding box center [121, 175] width 140 height 20
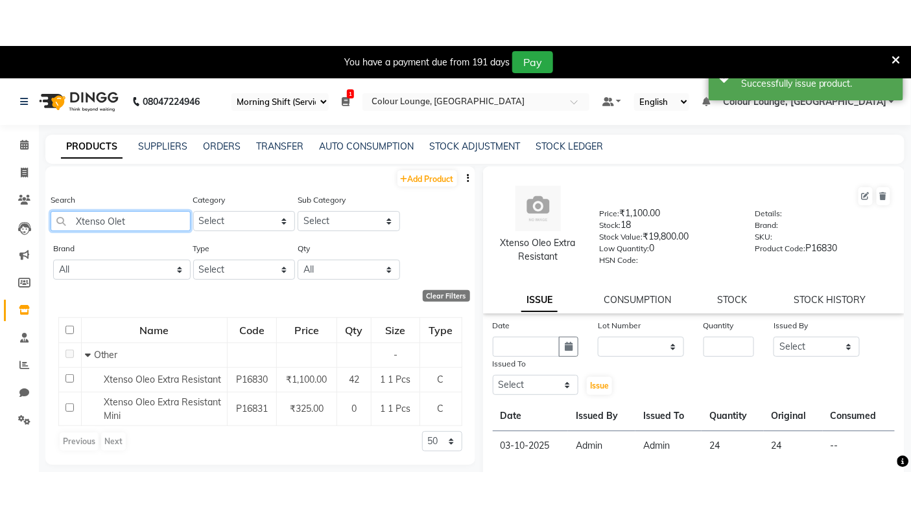
scroll to position [0, 0]
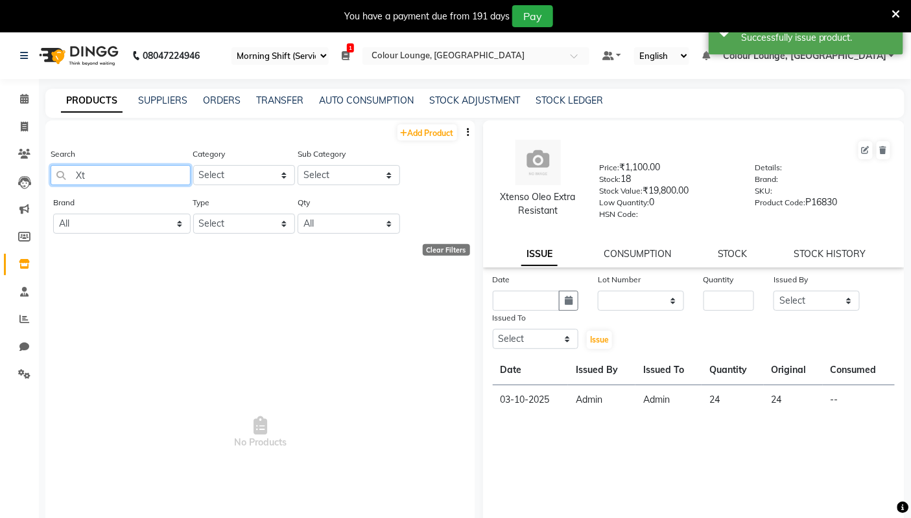
type input "t"
click at [141, 182] on input "text" at bounding box center [121, 175] width 140 height 20
paste input "Xtenso Oleo Extra Resistant"
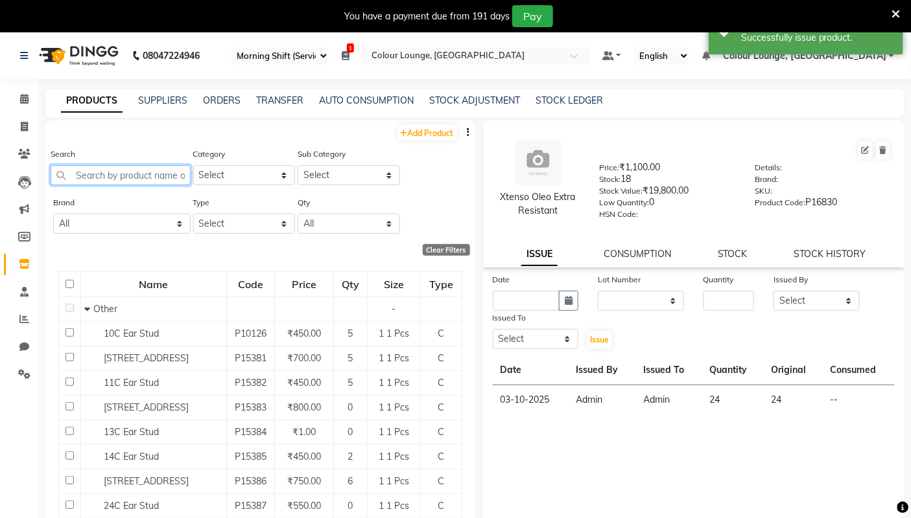
type input "Xtenso Oleo Extra Resistant"
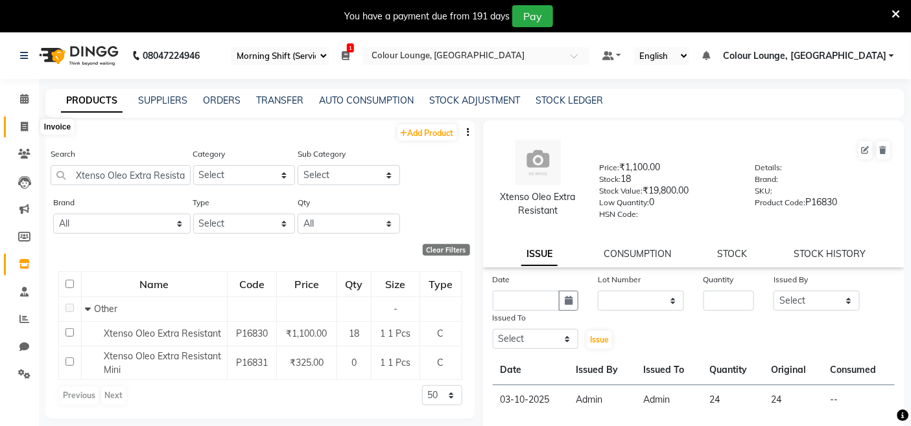
drag, startPoint x: 22, startPoint y: 121, endPoint x: 132, endPoint y: 15, distance: 152.6
click at [22, 121] on span at bounding box center [24, 127] width 23 height 15
select select "service"
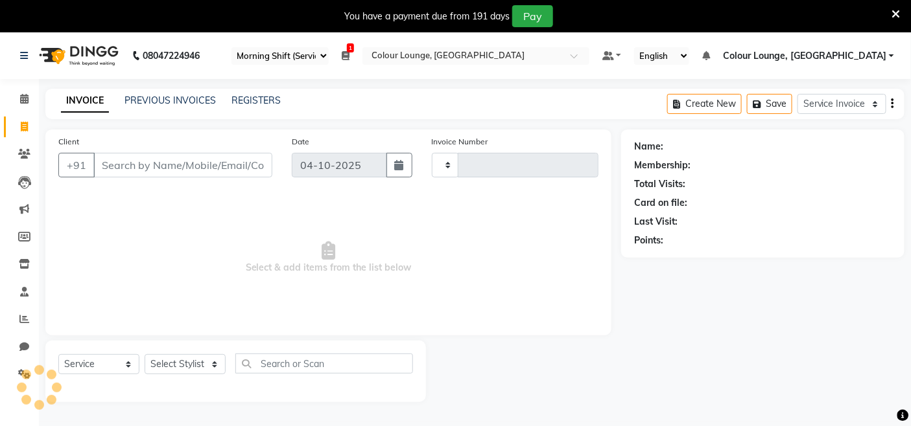
scroll to position [32, 0]
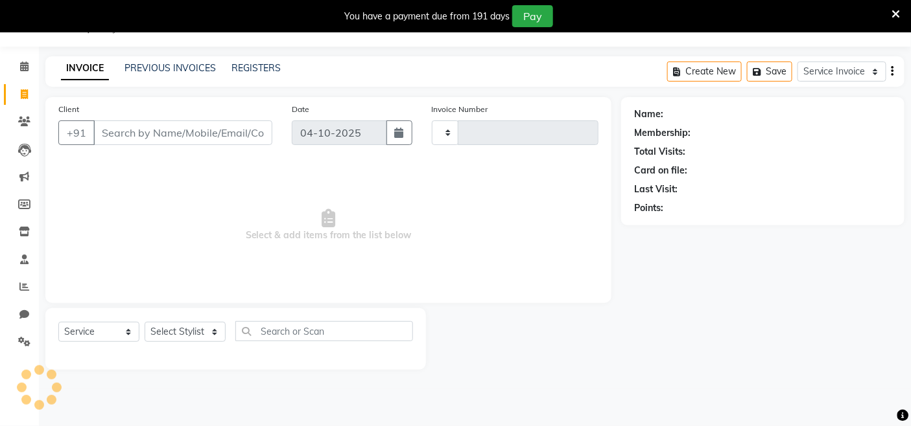
type input "3847"
select select "8015"
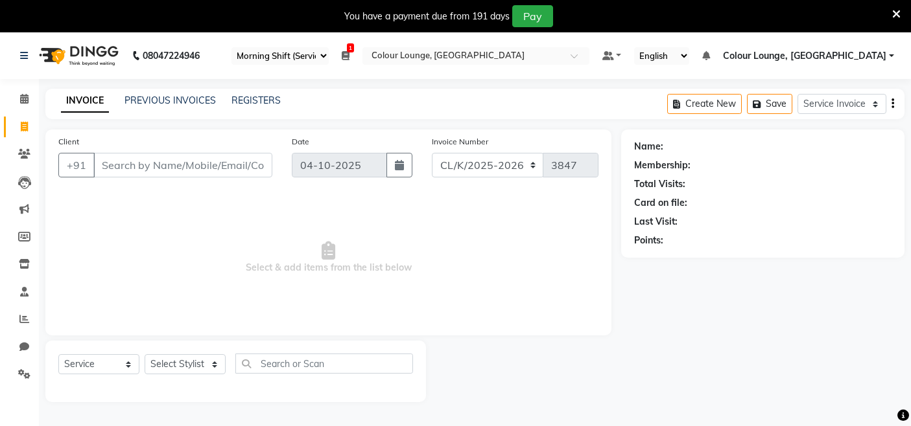
select select "75"
select select "8015"
select select "service"
click at [199, 371] on select "Select Stylist Admin Admin [PERSON_NAME] [PERSON_NAME] [PERSON_NAME] Colour Lou…" at bounding box center [189, 365] width 88 height 20
select select "82296"
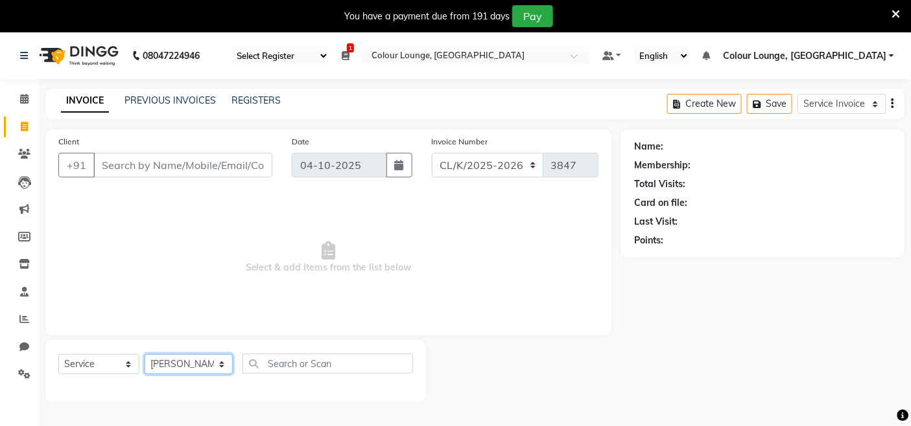
click at [145, 355] on select "Select Stylist Admin Admin [PERSON_NAME] [PERSON_NAME] [PERSON_NAME] Colour Lou…" at bounding box center [189, 365] width 88 height 20
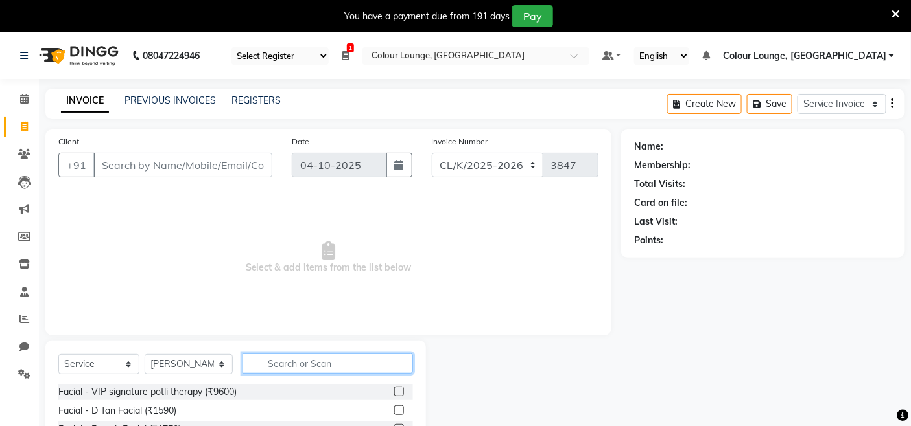
click at [351, 369] on input "text" at bounding box center [327, 364] width 170 height 20
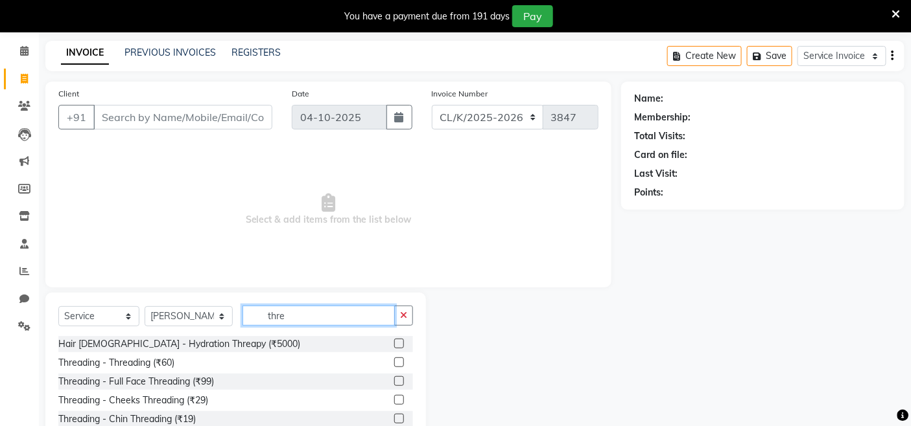
scroll to position [72, 0]
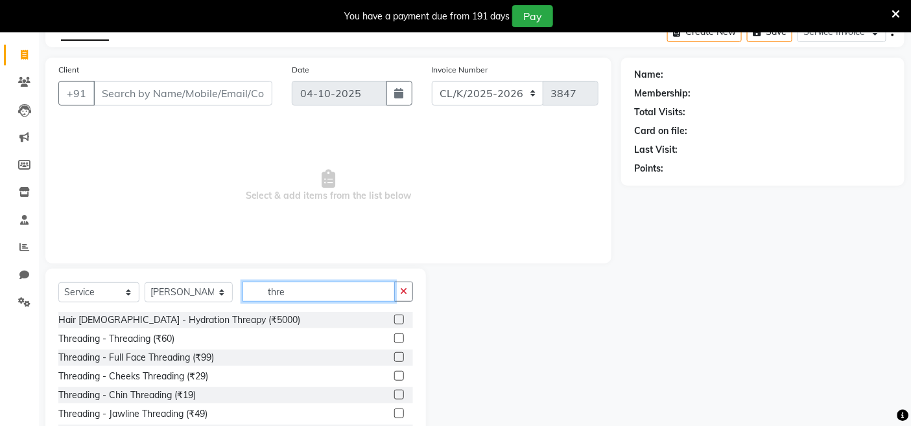
type input "thre"
click at [394, 356] on label at bounding box center [399, 358] width 10 height 10
click at [394, 356] on input "checkbox" at bounding box center [398, 358] width 8 height 8
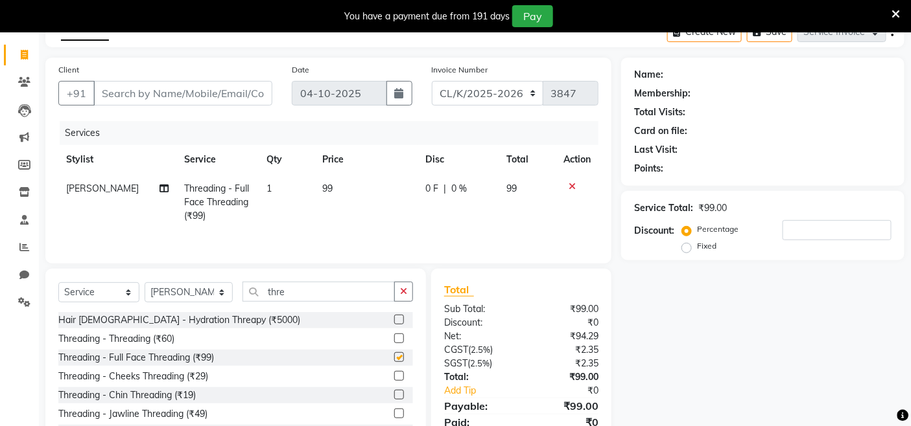
checkbox input "false"
click at [399, 296] on button "button" at bounding box center [403, 292] width 19 height 20
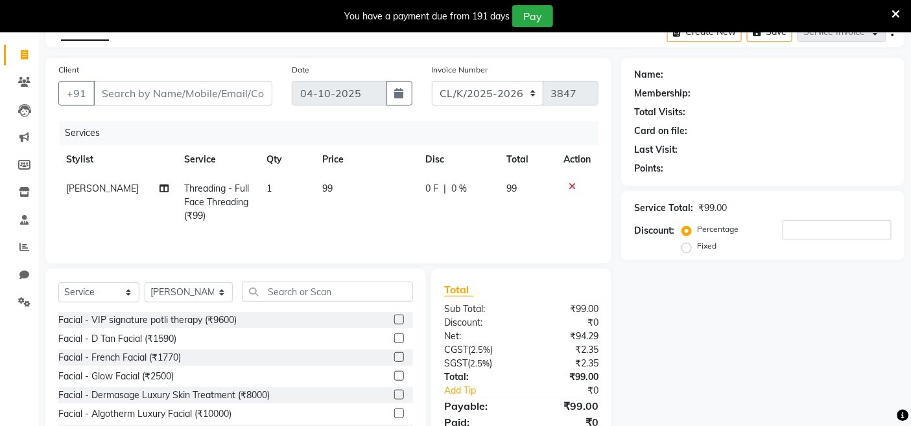
click at [327, 189] on span "99" at bounding box center [327, 189] width 10 height 12
select select "82296"
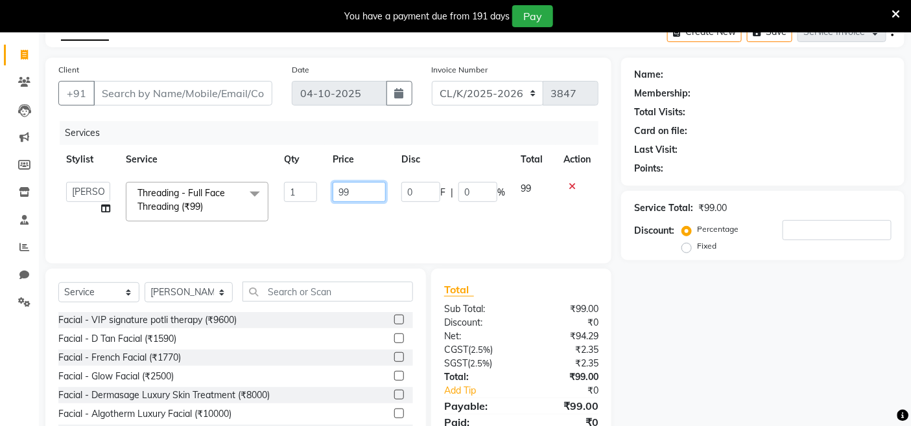
click at [370, 198] on input "99" at bounding box center [358, 192] width 53 height 20
type input "9"
type input "100"
click at [231, 130] on div "Services" at bounding box center [334, 133] width 548 height 24
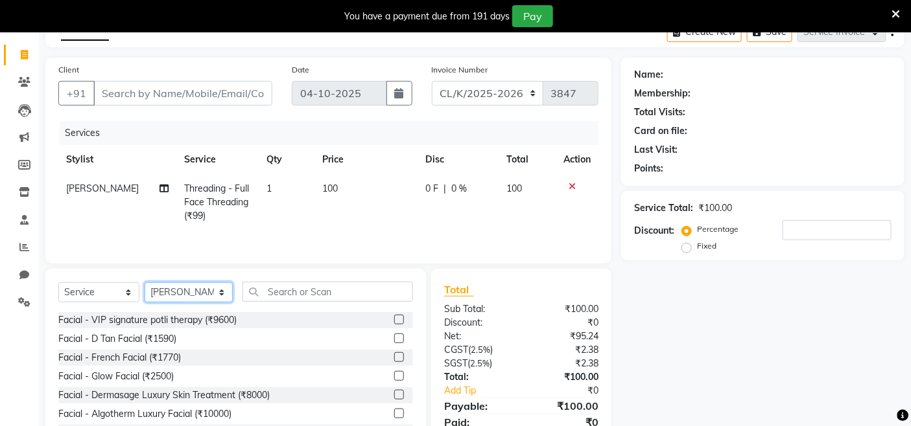
click at [204, 292] on select "Select Stylist Admin Admin [PERSON_NAME] [PERSON_NAME] [PERSON_NAME] Colour Lou…" at bounding box center [189, 293] width 88 height 20
click at [145, 284] on select "Select Stylist Admin Admin [PERSON_NAME] [PERSON_NAME] [PERSON_NAME] Colour Lou…" at bounding box center [189, 293] width 88 height 20
click at [192, 299] on select "Select Stylist Admin Admin [PERSON_NAME] [PERSON_NAME] [PERSON_NAME] Colour Lou…" at bounding box center [189, 293] width 88 height 20
select select "70118"
click at [145, 284] on select "Select Stylist Admin Admin [PERSON_NAME] [PERSON_NAME] [PERSON_NAME] Colour Lou…" at bounding box center [189, 293] width 88 height 20
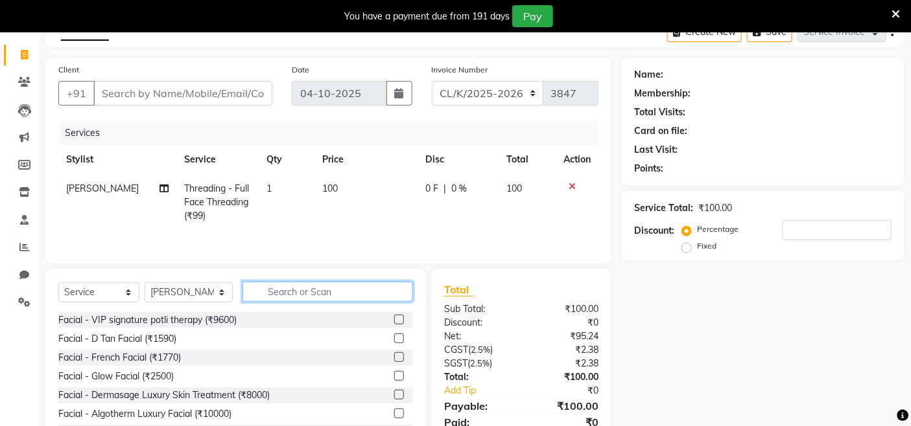
click at [284, 299] on input "text" at bounding box center [327, 292] width 170 height 20
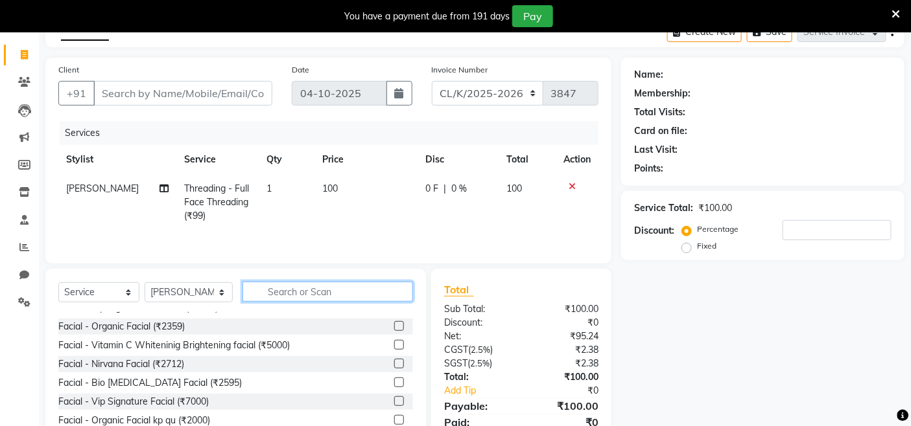
scroll to position [0, 0]
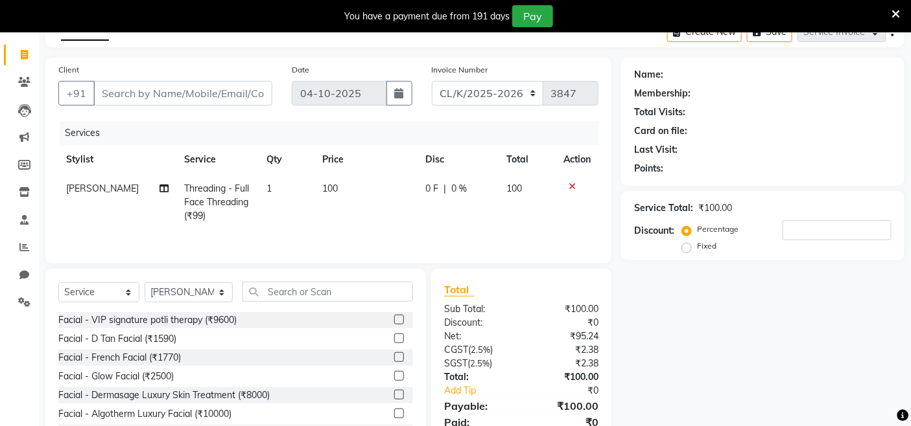
click at [573, 189] on icon at bounding box center [571, 186] width 7 height 9
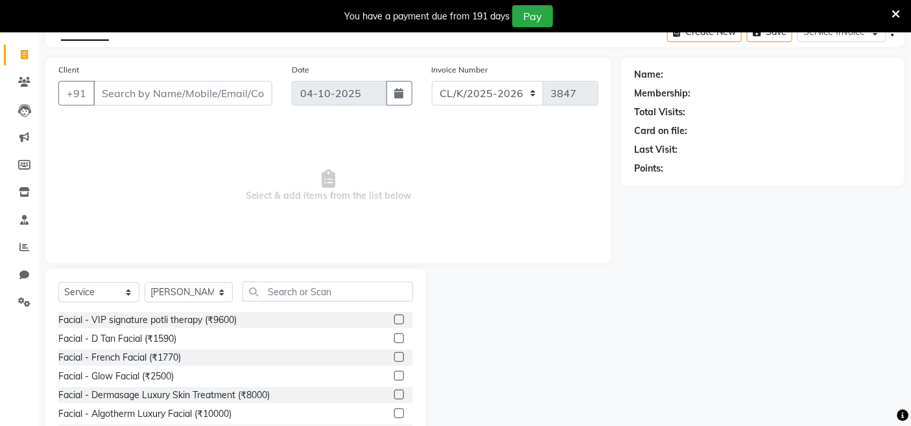
click at [244, 106] on div "+91" at bounding box center [165, 93] width 214 height 25
click at [248, 100] on input "Client" at bounding box center [182, 93] width 179 height 25
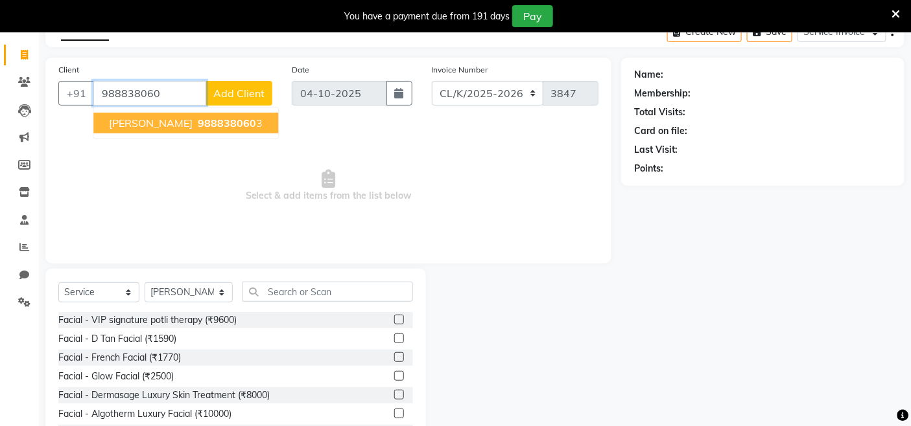
click at [217, 119] on ngb-highlight "988838060 3" at bounding box center [228, 123] width 67 height 13
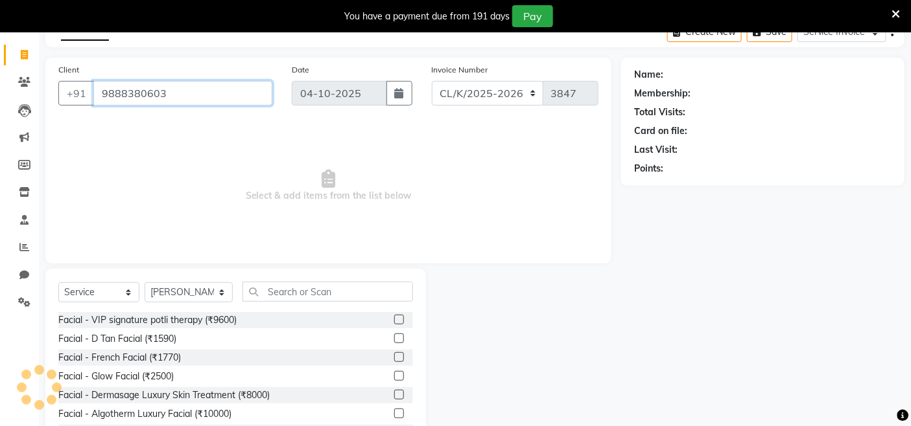
type input "9888380603"
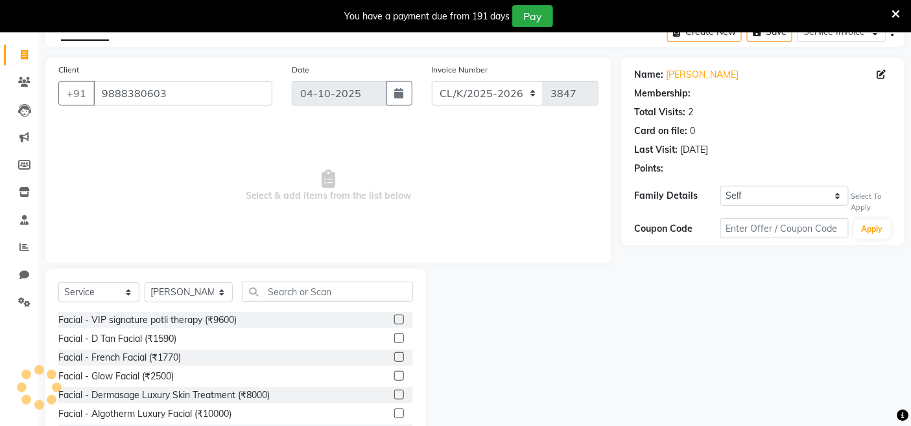
select select "1: Object"
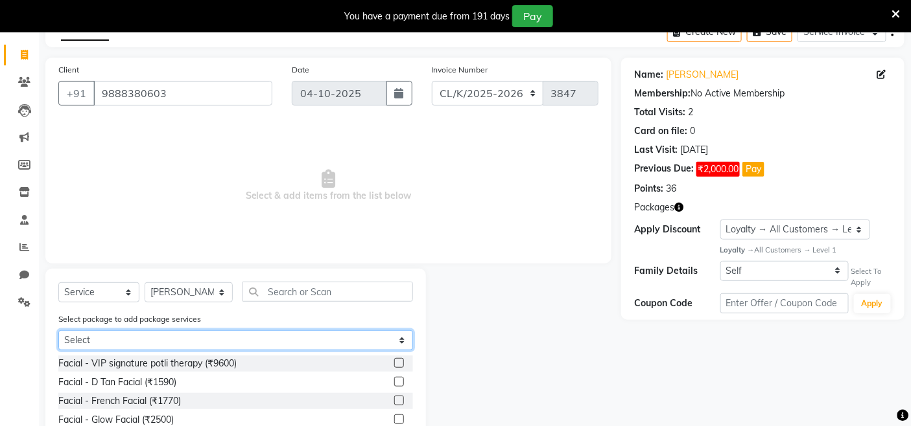
click at [256, 334] on select "Select 12 Hair cut beard trim pkg" at bounding box center [235, 341] width 355 height 20
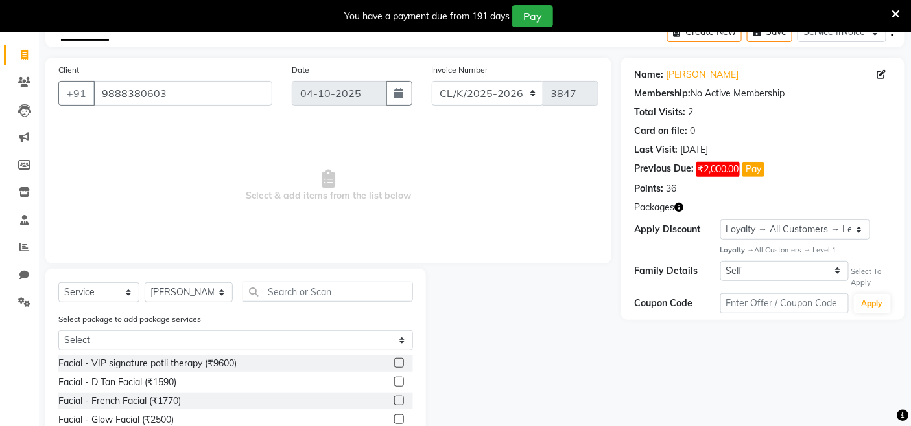
click at [279, 221] on span "Select & add items from the list below" at bounding box center [328, 186] width 540 height 130
click at [747, 176] on button "Pay" at bounding box center [753, 169] width 22 height 15
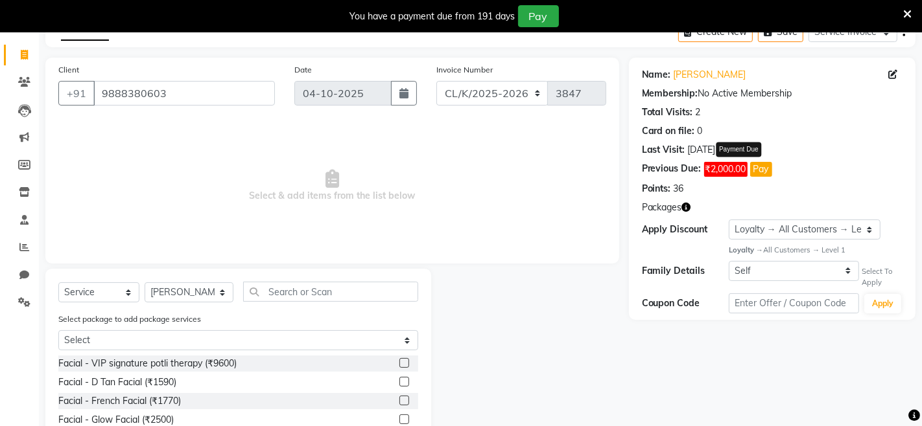
select select "1"
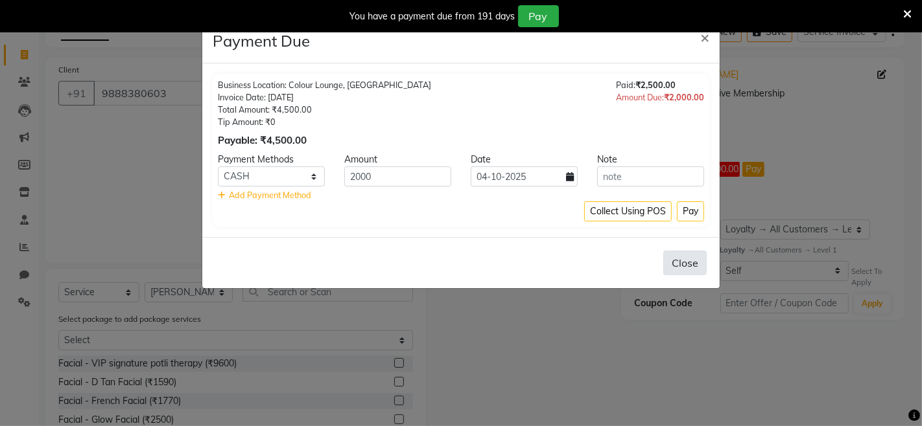
click at [674, 255] on button "Close" at bounding box center [684, 263] width 43 height 25
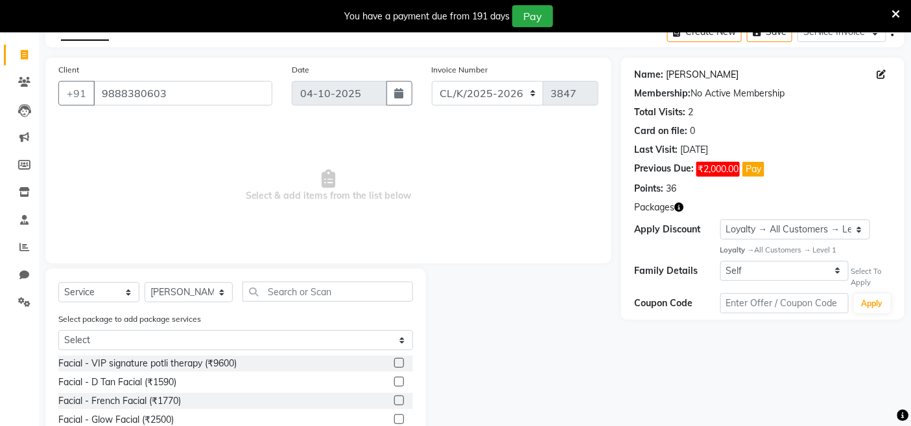
click at [699, 79] on link "Ricky Sir" at bounding box center [702, 75] width 73 height 14
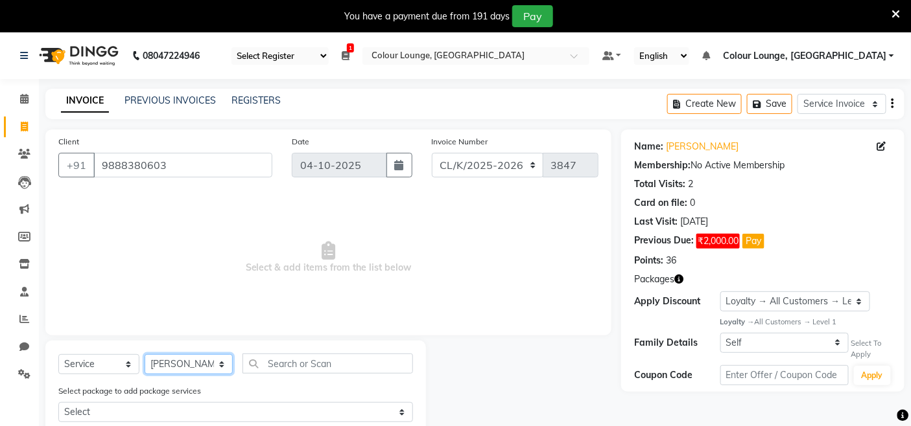
drag, startPoint x: 208, startPoint y: 369, endPoint x: 221, endPoint y: 364, distance: 14.2
click at [209, 367] on select "Select Stylist Admin Admin AKHIL ANKUSH ANSH Baljinder Colour Lounge, Kabir Par…" at bounding box center [189, 365] width 88 height 20
select select "82296"
click at [145, 355] on select "Select Stylist Admin Admin AKHIL ANKUSH ANSH Baljinder Colour Lounge, Kabir Par…" at bounding box center [189, 365] width 88 height 20
click at [288, 364] on input "text" at bounding box center [327, 364] width 170 height 20
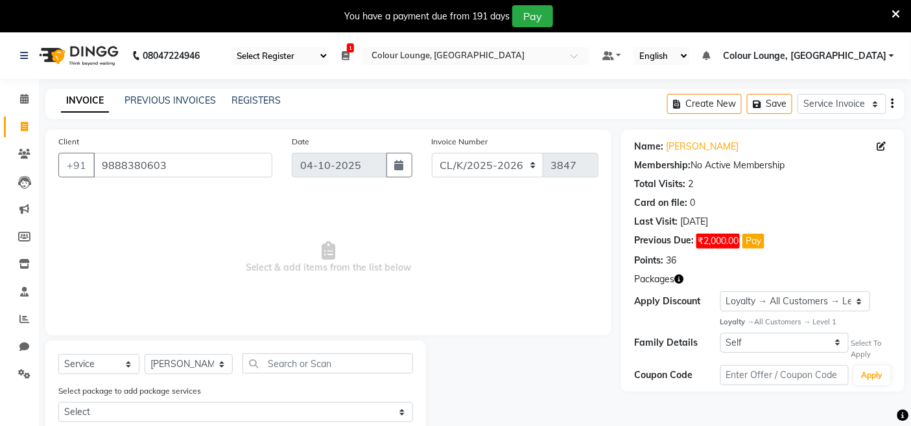
click at [235, 194] on span "Select & add items from the list below" at bounding box center [328, 258] width 540 height 130
click at [188, 159] on input "9888380603" at bounding box center [182, 165] width 179 height 25
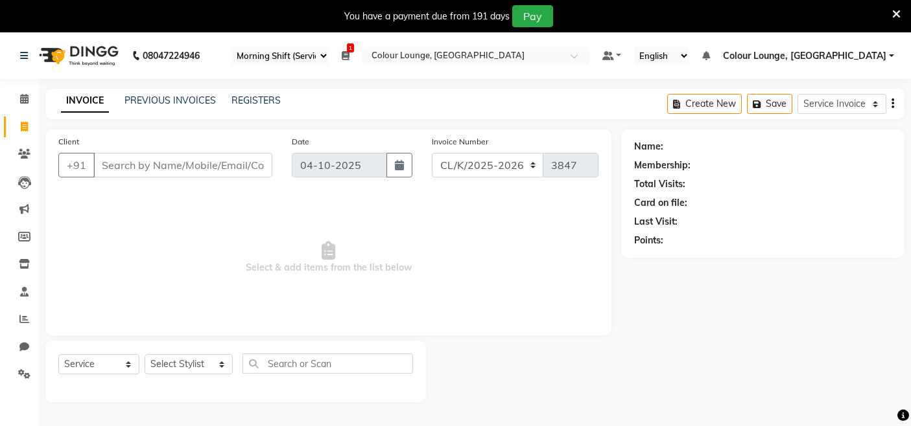
select select "75"
select select "8015"
select select "service"
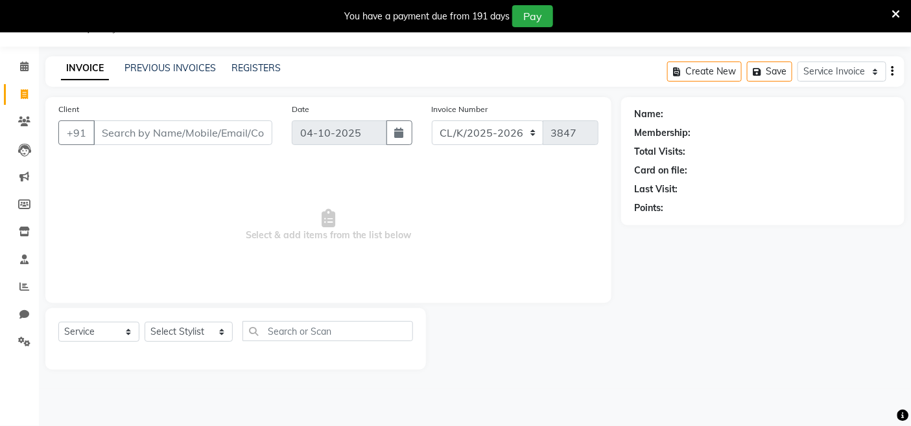
scroll to position [32, 0]
click at [23, 233] on icon at bounding box center [24, 232] width 11 height 10
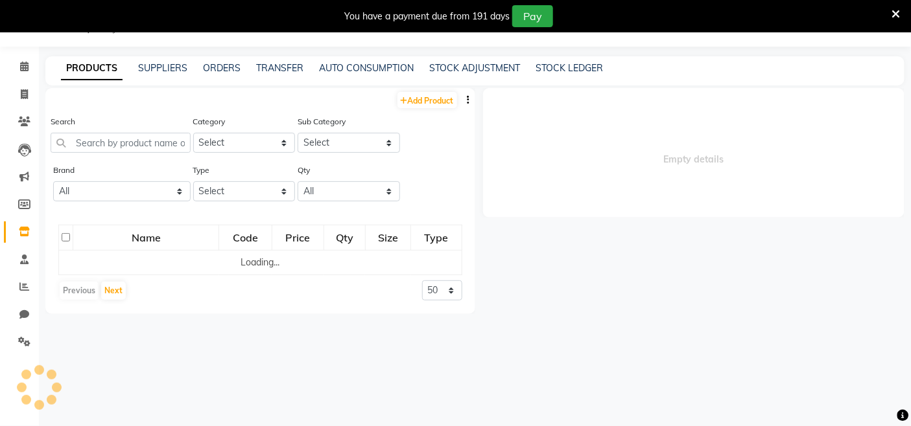
select select
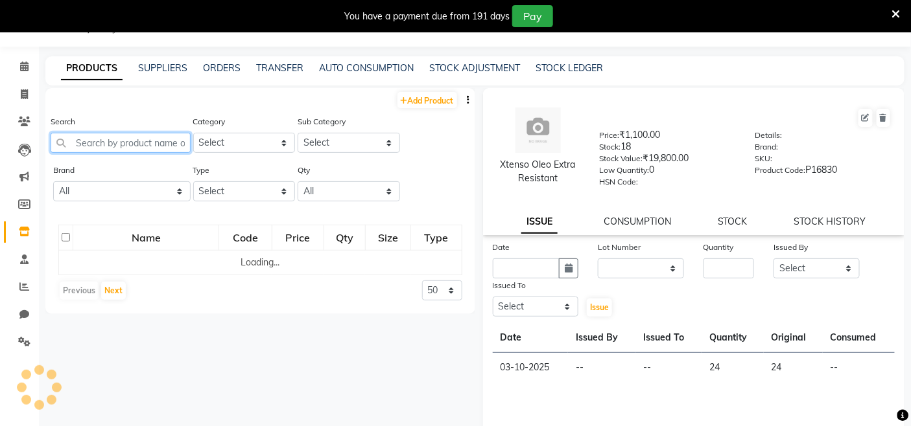
click at [167, 133] on input "text" at bounding box center [121, 143] width 140 height 20
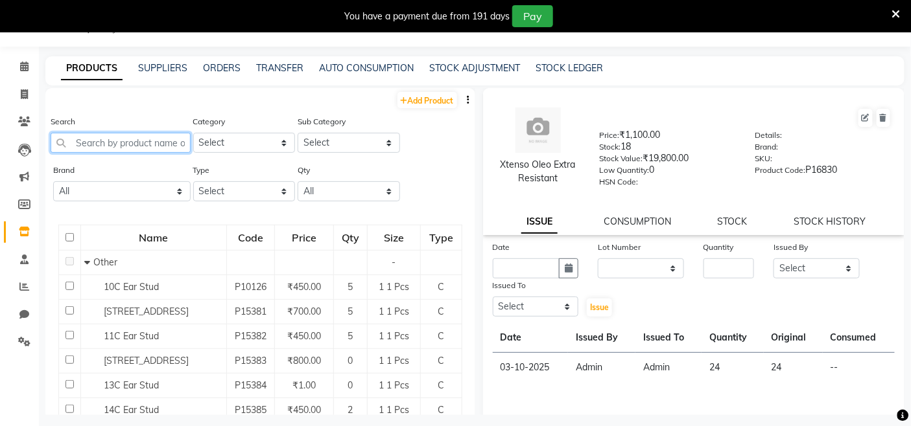
paste input "Facial Head Band"
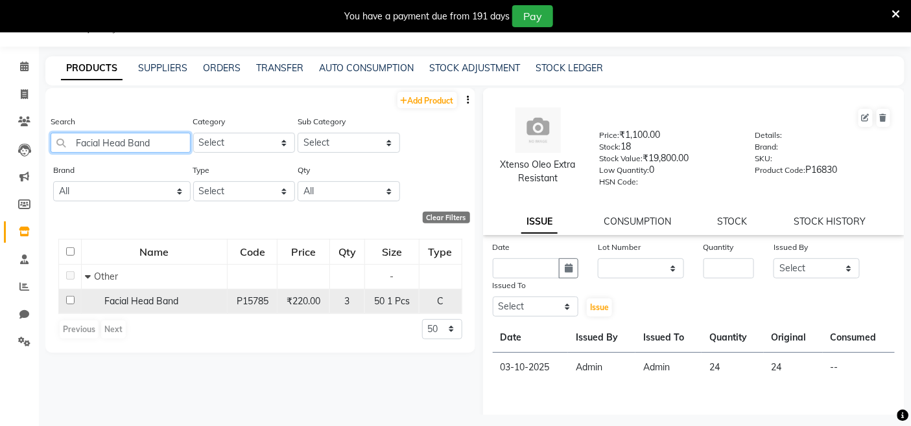
type input "Facial Head Band"
click at [113, 306] on span "Facial Head Band" at bounding box center [141, 302] width 74 height 12
select select
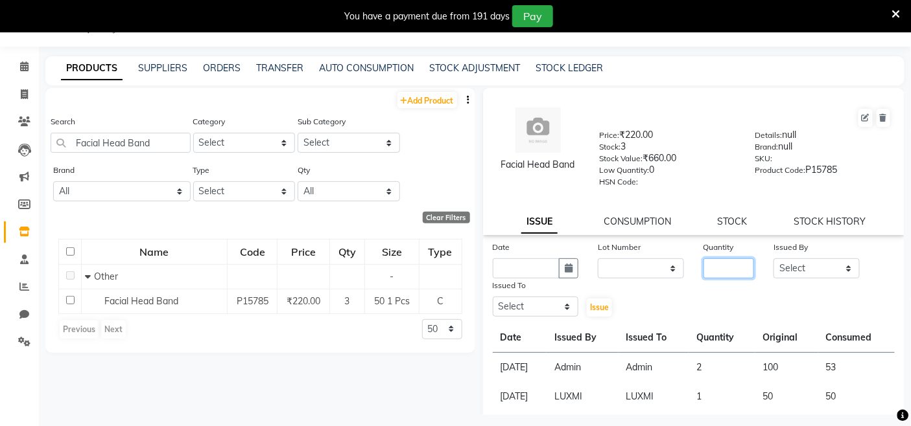
click at [711, 264] on input "number" at bounding box center [728, 269] width 51 height 20
type input "1"
click at [800, 280] on div "Date Lot Number None Quantity 1 Issued By Select Admin Admin [PERSON_NAME] [PER…" at bounding box center [694, 279] width 422 height 78
click at [815, 275] on select "Select Admin Admin [PERSON_NAME] [PERSON_NAME] [PERSON_NAME] Colour Lounge, [GE…" at bounding box center [816, 269] width 86 height 20
select select "70112"
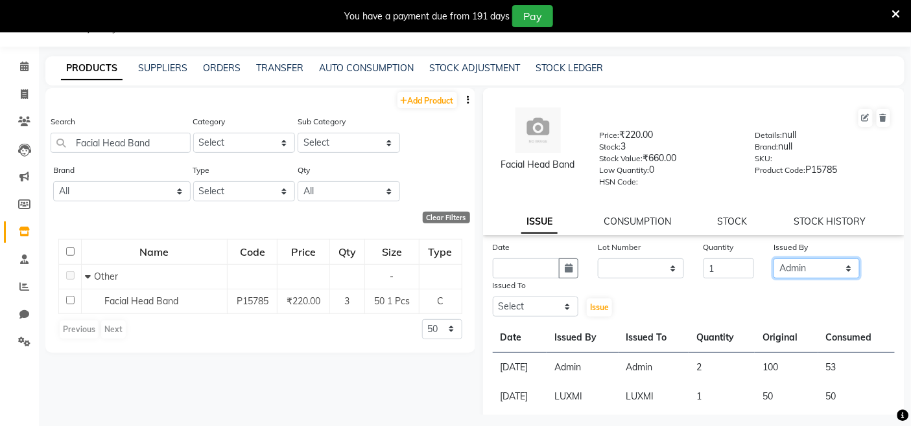
click at [773, 259] on select "Select Admin Admin [PERSON_NAME] [PERSON_NAME] [PERSON_NAME] Colour Lounge, [GE…" at bounding box center [816, 269] width 86 height 20
drag, startPoint x: 482, startPoint y: 321, endPoint x: 496, endPoint y: 314, distance: 15.1
drag, startPoint x: 503, startPoint y: 312, endPoint x: 513, endPoint y: 298, distance: 17.6
click at [503, 312] on select "Select Admin Admin [PERSON_NAME] [PERSON_NAME] [PERSON_NAME] Colour Lounge, [GE…" at bounding box center [536, 307] width 86 height 20
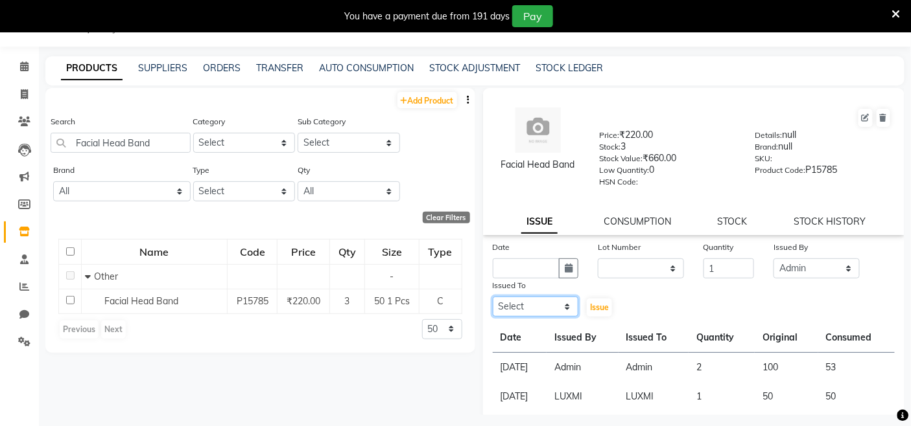
select select "70112"
click at [493, 297] on select "Select Admin Admin [PERSON_NAME] [PERSON_NAME] [PERSON_NAME] Colour Lounge, [GE…" at bounding box center [536, 307] width 86 height 20
click at [546, 260] on input "text" at bounding box center [526, 269] width 67 height 20
select select "10"
select select "2025"
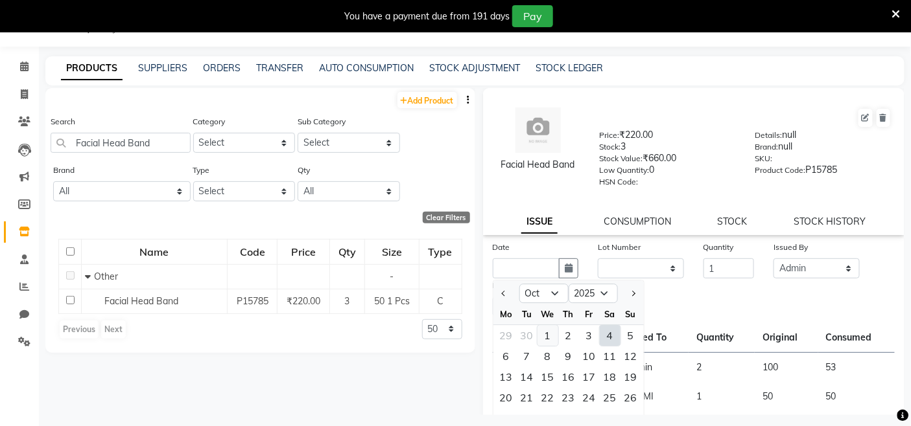
click at [547, 340] on div "1" at bounding box center [547, 335] width 21 height 21
type input "01-10-2025"
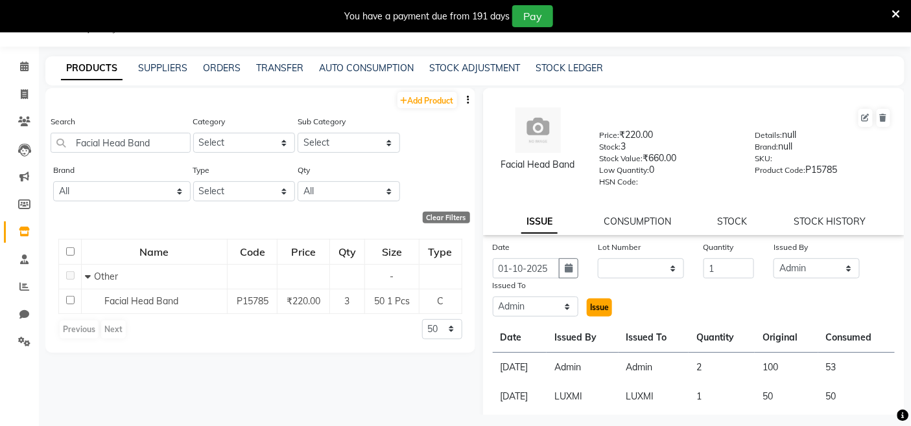
click at [608, 313] on button "Issue" at bounding box center [599, 308] width 25 height 18
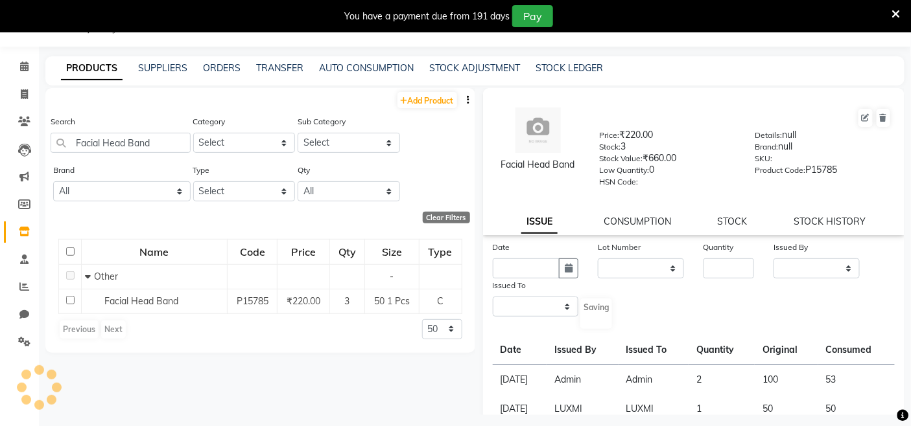
select select
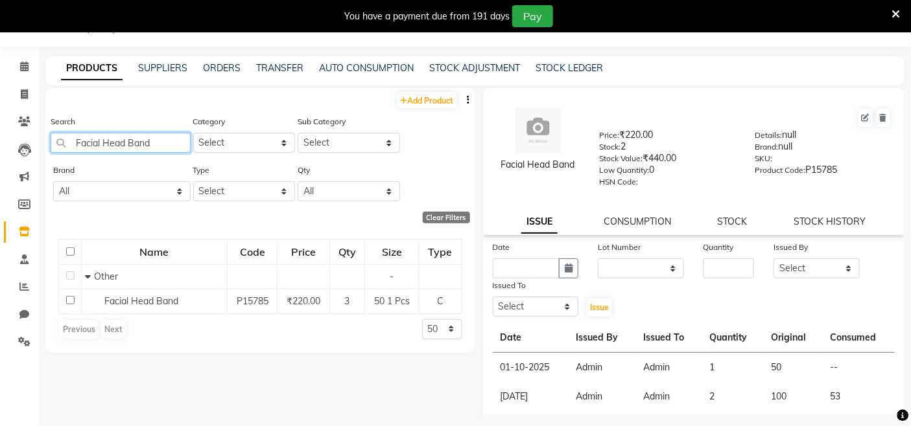
drag, startPoint x: 157, startPoint y: 143, endPoint x: 0, endPoint y: 143, distance: 157.5
click at [0, 143] on app-home "08047224946 Select Register Evening Shift (Service) Morning Shift (Service) 1 D…" at bounding box center [455, 217] width 911 height 435
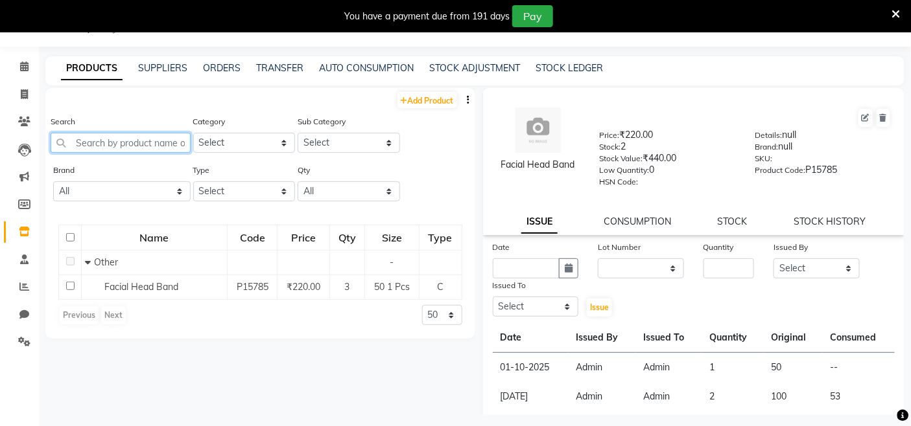
paste input "Foil Paper"
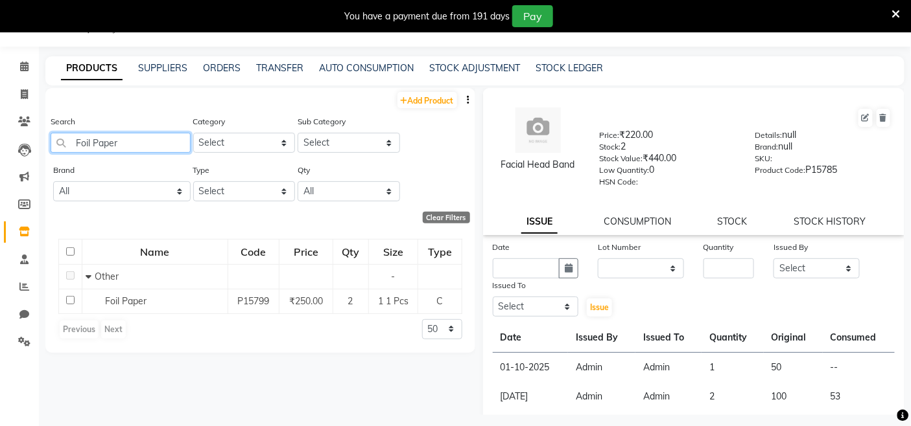
type input "Foil Paper"
click at [100, 311] on td "Foil Paper" at bounding box center [155, 301] width 146 height 25
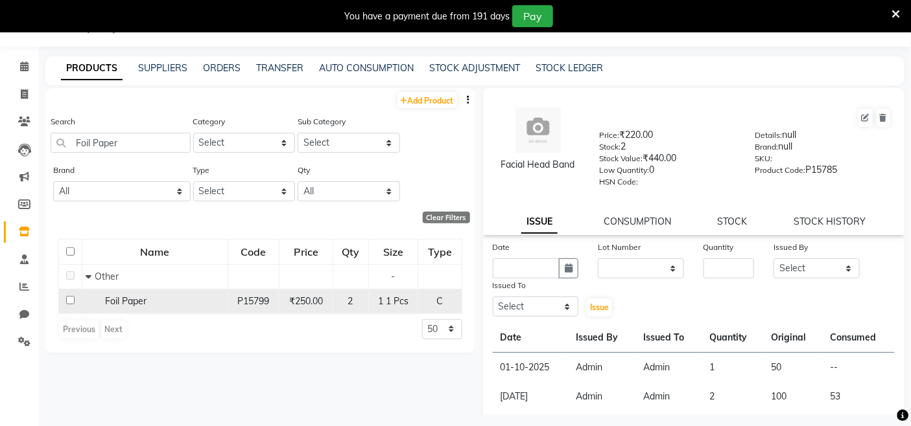
click at [127, 312] on td "Foil Paper" at bounding box center [155, 301] width 146 height 25
click at [134, 306] on span "Foil Paper" at bounding box center [125, 302] width 41 height 12
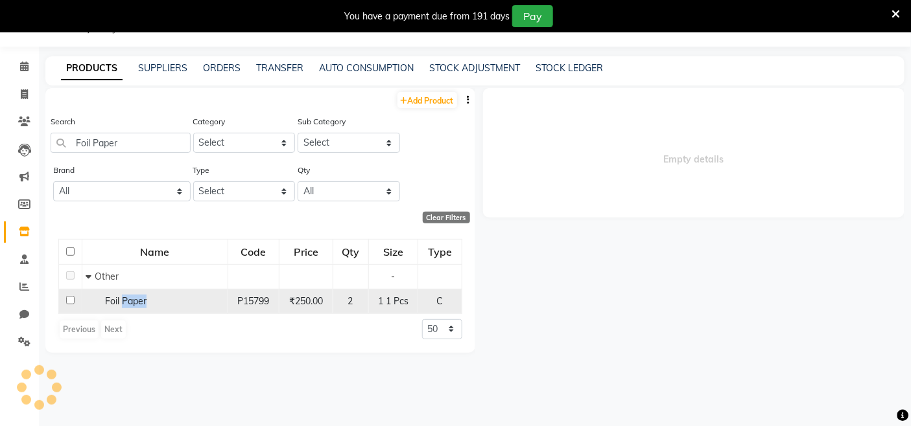
click at [134, 306] on span "Foil Paper" at bounding box center [125, 302] width 41 height 12
select select
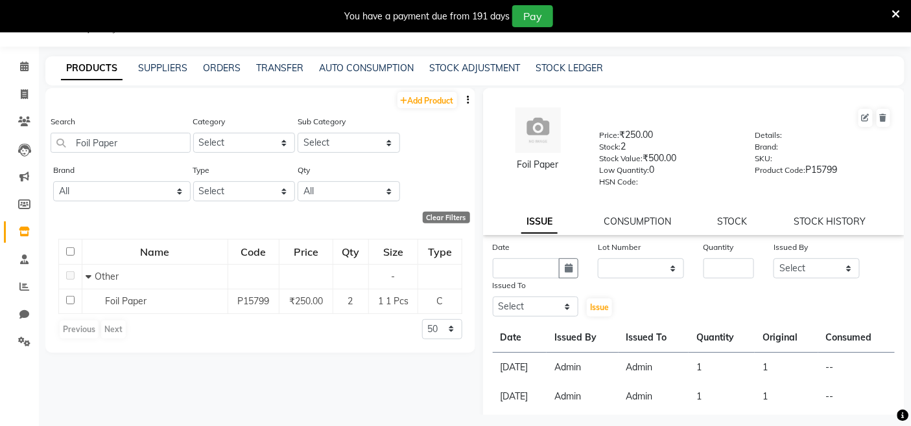
click at [749, 283] on div "Date Lot Number None Quantity Issued By Select Admin Admin [PERSON_NAME] [PERSO…" at bounding box center [694, 279] width 422 height 78
click at [727, 269] on input "number" at bounding box center [728, 269] width 51 height 20
type input "1"
drag, startPoint x: 765, startPoint y: 260, endPoint x: 776, endPoint y: 264, distance: 11.3
click at [767, 261] on div "Issued By Select Admin Admin [PERSON_NAME] [PERSON_NAME] [PERSON_NAME] Colour L…" at bounding box center [816, 259] width 106 height 38
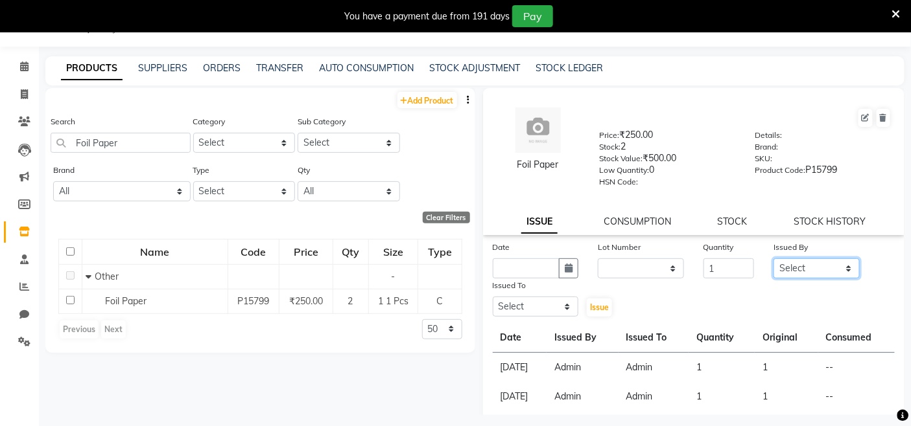
click at [776, 264] on select "Select Admin Admin [PERSON_NAME] [PERSON_NAME] [PERSON_NAME] Colour Lounge, [GE…" at bounding box center [816, 269] width 86 height 20
select select "76897"
click at [773, 259] on select "Select Admin Admin [PERSON_NAME] [PERSON_NAME] [PERSON_NAME] Colour Lounge, [GE…" at bounding box center [816, 269] width 86 height 20
click at [534, 268] on input "text" at bounding box center [526, 269] width 67 height 20
select select "10"
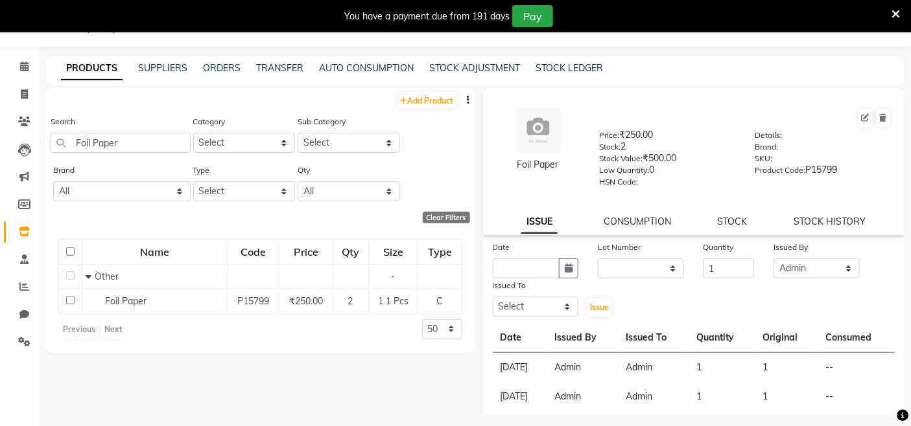
select select "2025"
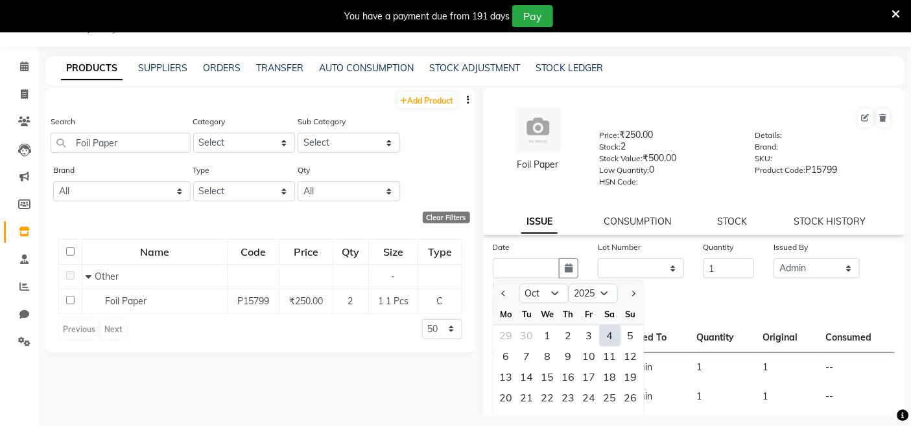
click at [533, 308] on div "Tu" at bounding box center [527, 314] width 21 height 21
click at [535, 303] on select "Jan Feb Mar Apr May Jun [DATE] Aug Sep Oct Nov Dec" at bounding box center [543, 294] width 49 height 19
select select "9"
click at [519, 285] on select "Jan Feb Mar Apr May Jun [DATE] Aug Sep Oct Nov Dec" at bounding box center [543, 294] width 49 height 19
click at [564, 339] on div "4" at bounding box center [568, 335] width 21 height 21
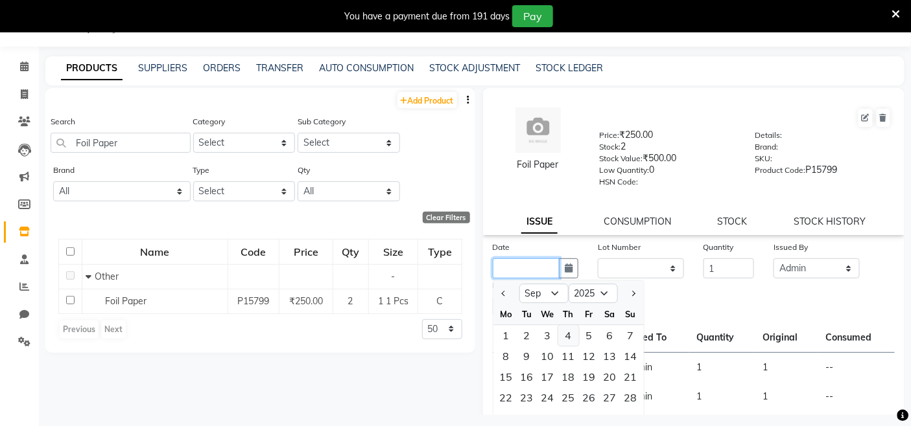
type input "[DATE]"
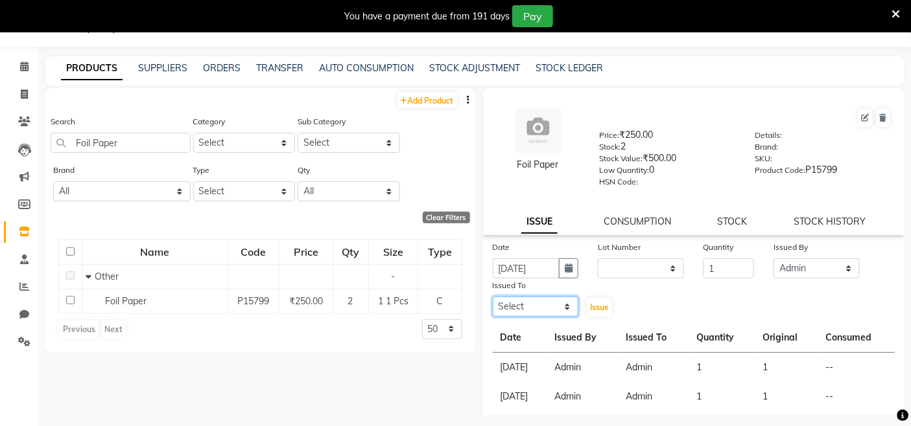
click at [546, 305] on select "Select Admin Admin [PERSON_NAME] [PERSON_NAME] [PERSON_NAME] Colour Lounge, [GE…" at bounding box center [536, 307] width 86 height 20
select select "76897"
click at [493, 297] on select "Select Admin Admin [PERSON_NAME] [PERSON_NAME] [PERSON_NAME] Colour Lounge, [GE…" at bounding box center [536, 307] width 86 height 20
click at [595, 314] on button "Issue" at bounding box center [599, 308] width 25 height 18
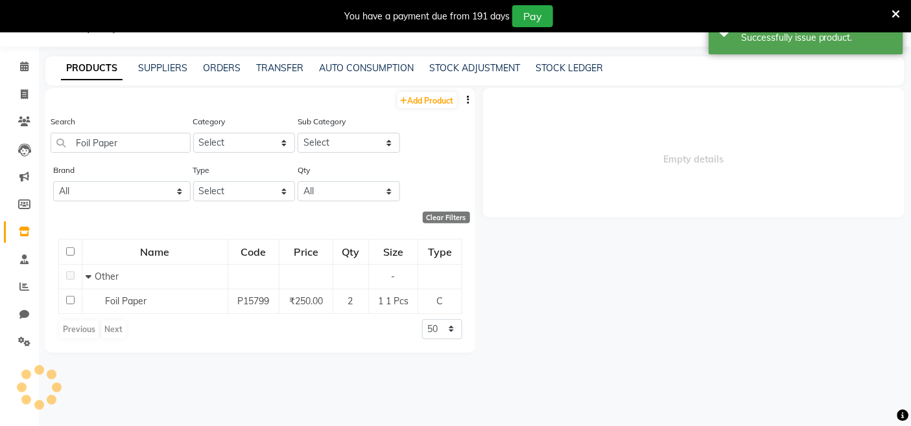
select select
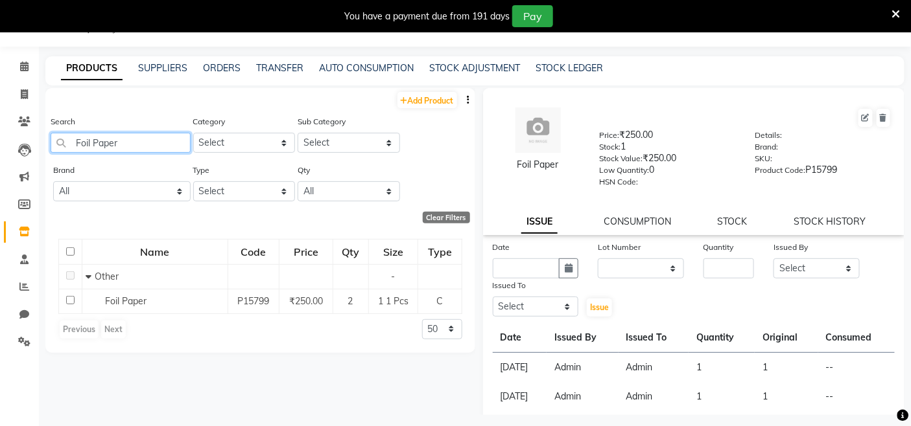
drag, startPoint x: 151, startPoint y: 150, endPoint x: 53, endPoint y: 137, distance: 98.7
click at [63, 137] on input "Foil Paper" at bounding box center [121, 143] width 140 height 20
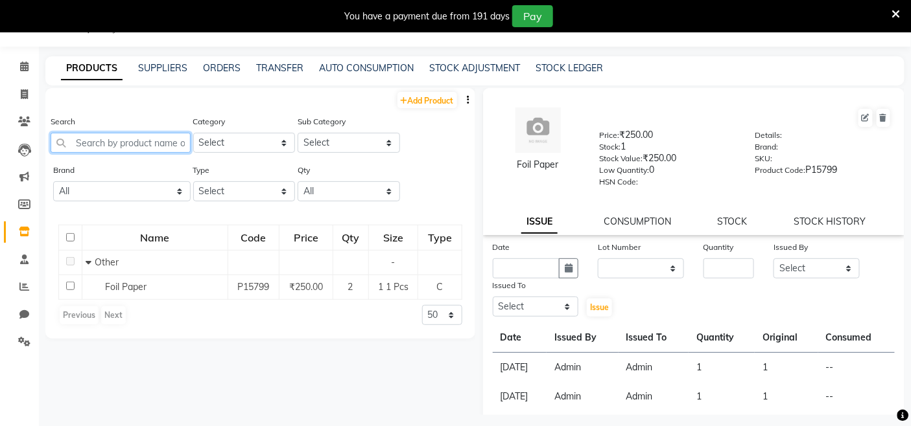
paste input "Gloves"
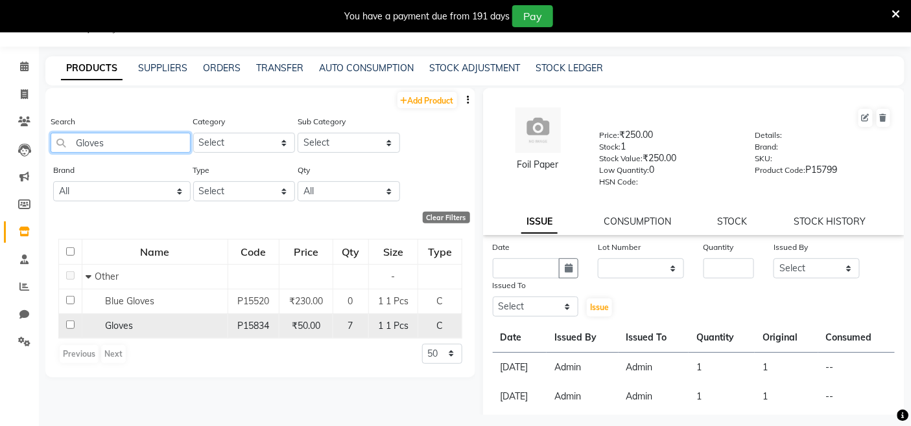
type input "Gloves"
click at [133, 335] on td "Gloves" at bounding box center [155, 326] width 146 height 25
click at [126, 332] on div "Gloves" at bounding box center [155, 327] width 139 height 14
select select
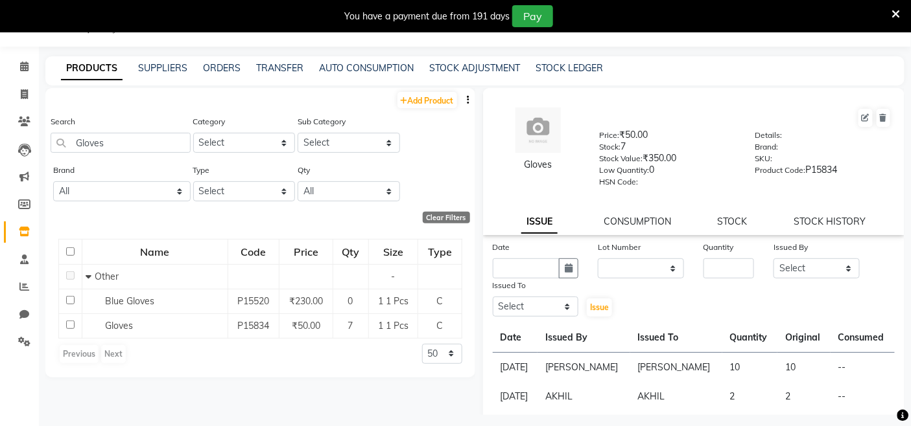
click at [750, 274] on div "Quantity" at bounding box center [728, 259] width 70 height 38
click at [730, 273] on input "number" at bounding box center [728, 269] width 51 height 20
type input "2"
click at [820, 269] on select "Select Admin Admin AKHIL ANKUSH ANSH Baljinder Colour Lounge, Kabir Park Colour…" at bounding box center [816, 269] width 86 height 20
select select "76897"
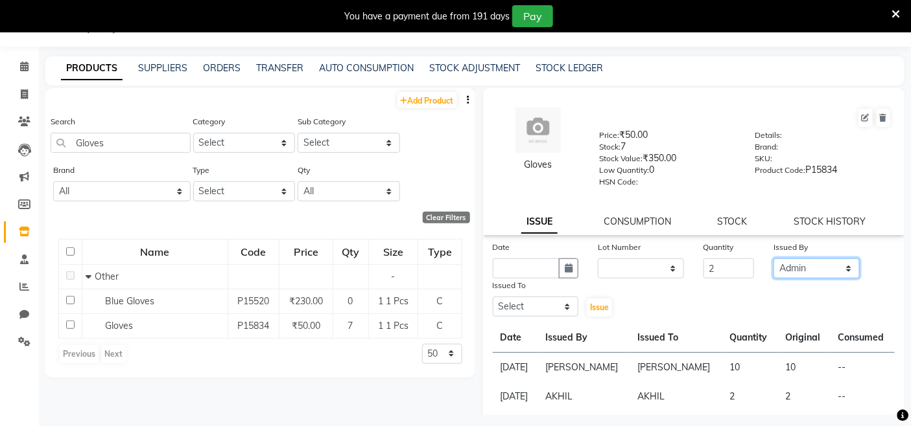
click at [773, 259] on select "Select Admin Admin AKHIL ANKUSH ANSH Baljinder Colour Lounge, Kabir Park Colour…" at bounding box center [816, 269] width 86 height 20
click at [537, 307] on select "Select Admin Admin AKHIL ANKUSH ANSH Baljinder Colour Lounge, Kabir Park Colour…" at bounding box center [536, 307] width 86 height 20
select select "70112"
click at [493, 297] on select "Select Admin Admin AKHIL ANKUSH ANSH Baljinder Colour Lounge, Kabir Park Colour…" at bounding box center [536, 307] width 86 height 20
click at [529, 264] on input "text" at bounding box center [526, 269] width 67 height 20
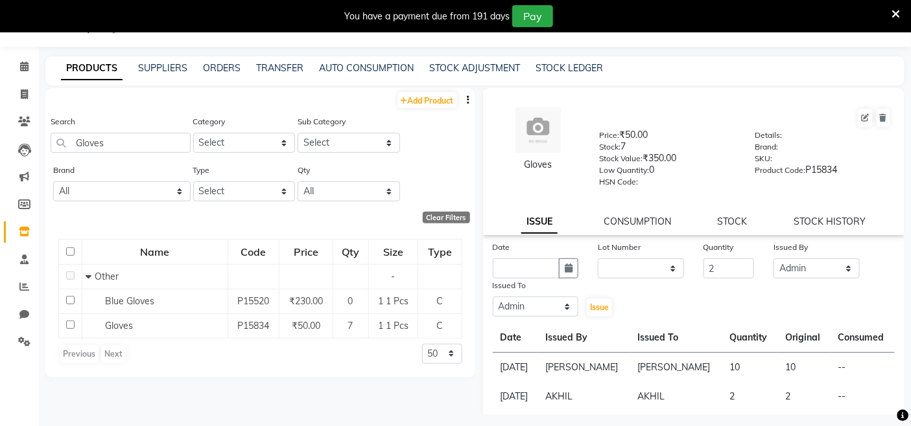
select select "10"
select select "2025"
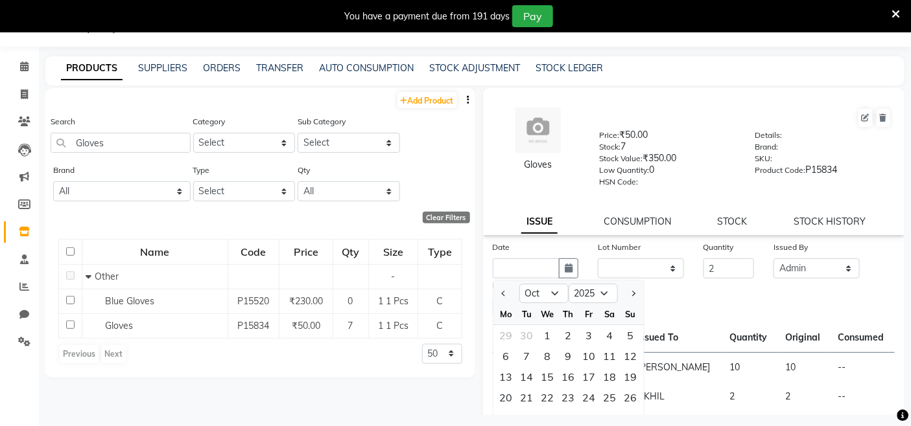
click at [546, 307] on div "We" at bounding box center [547, 314] width 21 height 21
click at [548, 299] on select "Jan Feb Mar Apr May Jun Jul Aug Sep Oct Nov Dec" at bounding box center [543, 294] width 49 height 19
select select "9"
click at [519, 285] on select "Jan Feb Mar Apr May Jun Jul Aug Sep Oct Nov Dec" at bounding box center [543, 294] width 49 height 19
click at [608, 389] on div "27" at bounding box center [609, 398] width 21 height 21
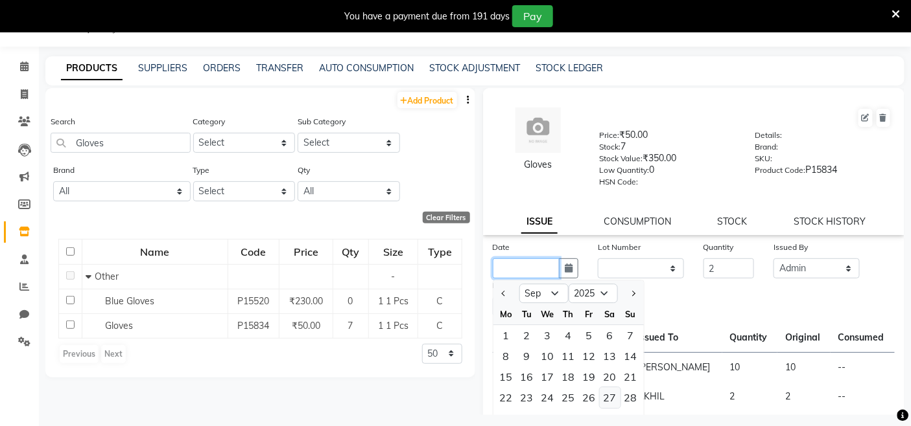
type input "27-09-2025"
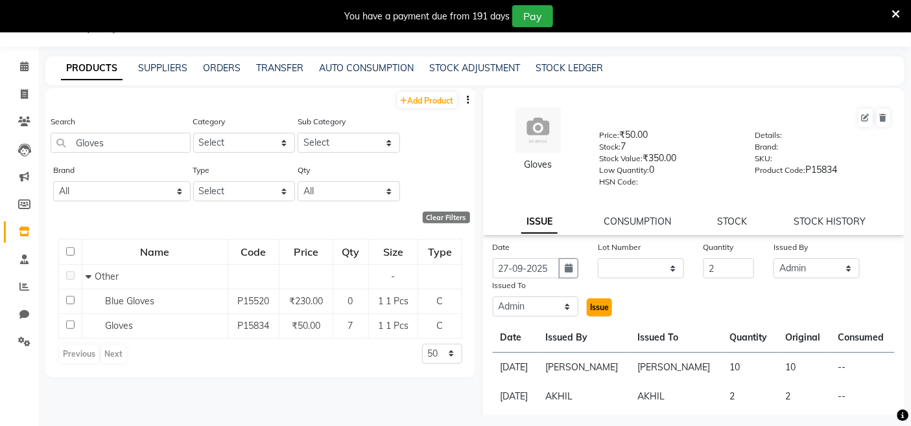
click at [594, 300] on button "Issue" at bounding box center [599, 308] width 25 height 18
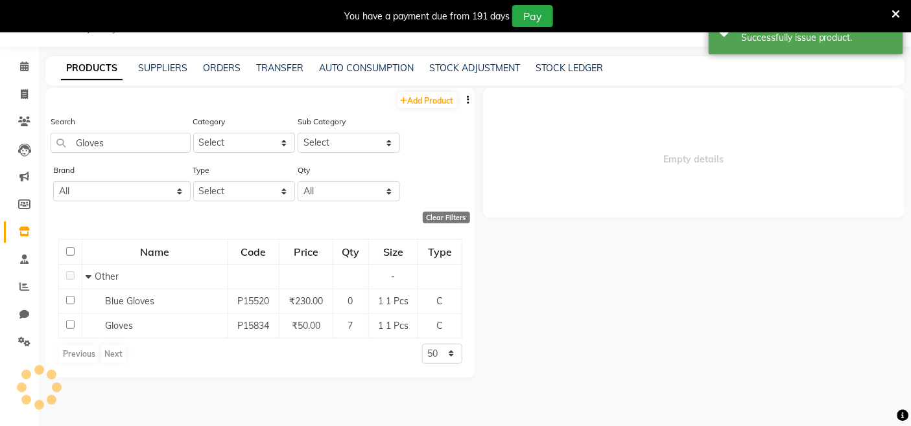
select select
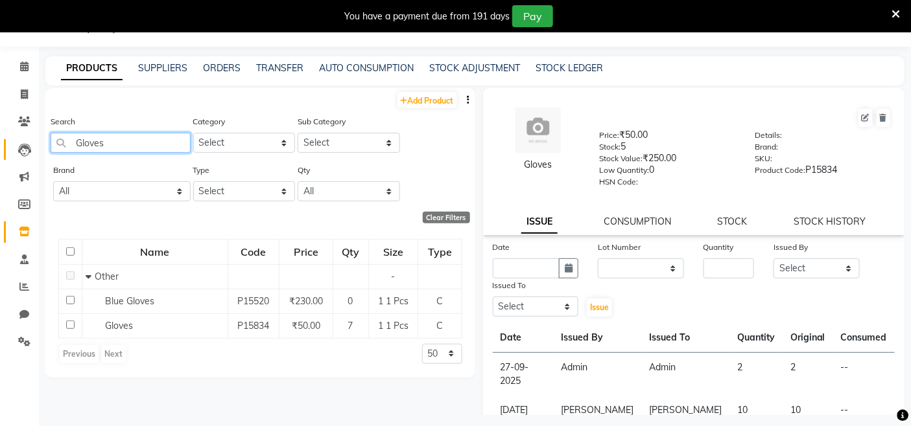
drag, startPoint x: 124, startPoint y: 147, endPoint x: 11, endPoint y: 152, distance: 112.9
click at [19, 151] on app-home "08047224946 Select Register Evening Shift (Service) Morning Shift (Service) 1 D…" at bounding box center [455, 217] width 911 height 435
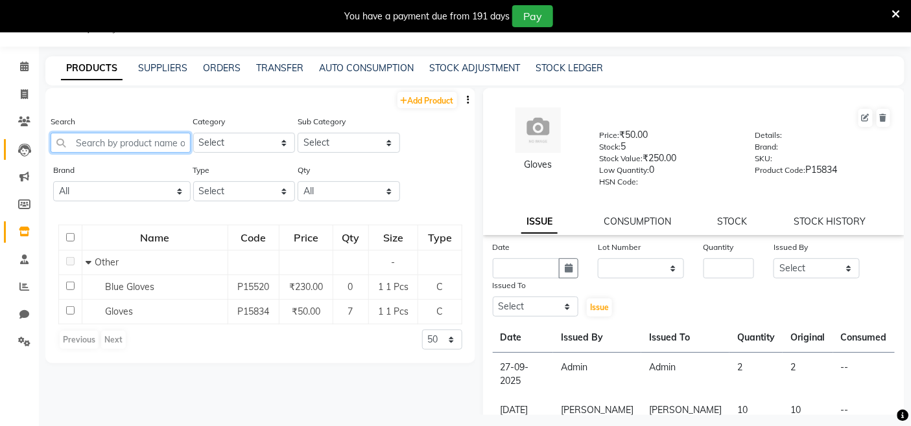
paste input "Brazilian Wax"
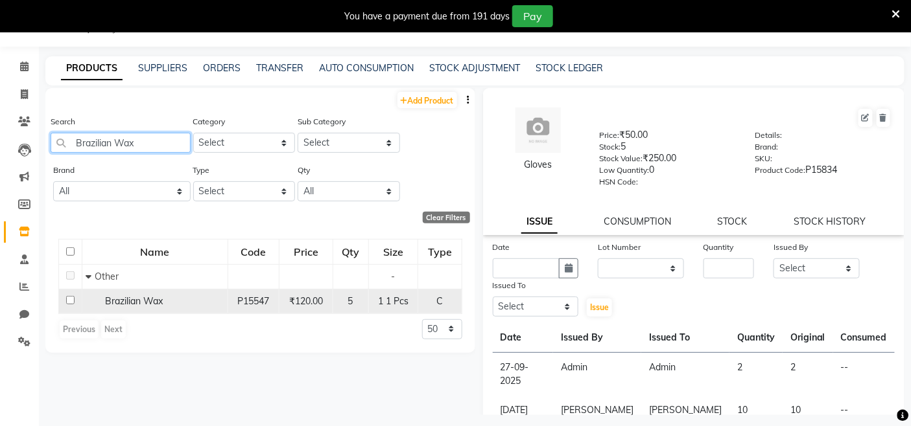
type input "Brazilian Wax"
click at [109, 306] on span "Brazilian Wax" at bounding box center [134, 302] width 58 height 12
select select
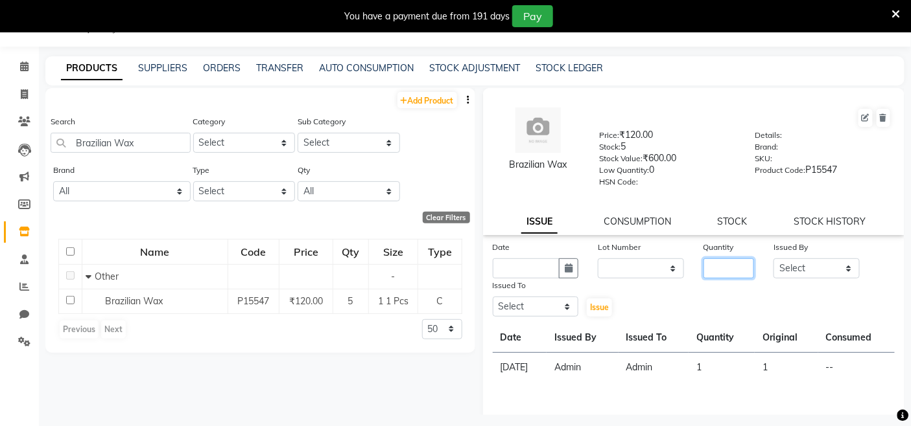
click at [703, 267] on input "number" at bounding box center [728, 269] width 51 height 20
type input "1"
click at [813, 274] on select "Select Admin Admin AKHIL ANKUSH ANSH Baljinder Colour Lounge, Kabir Park Colour…" at bounding box center [816, 269] width 86 height 20
select select "70112"
click at [773, 259] on select "Select Admin Admin AKHIL ANKUSH ANSH Baljinder Colour Lounge, Kabir Park Colour…" at bounding box center [816, 269] width 86 height 20
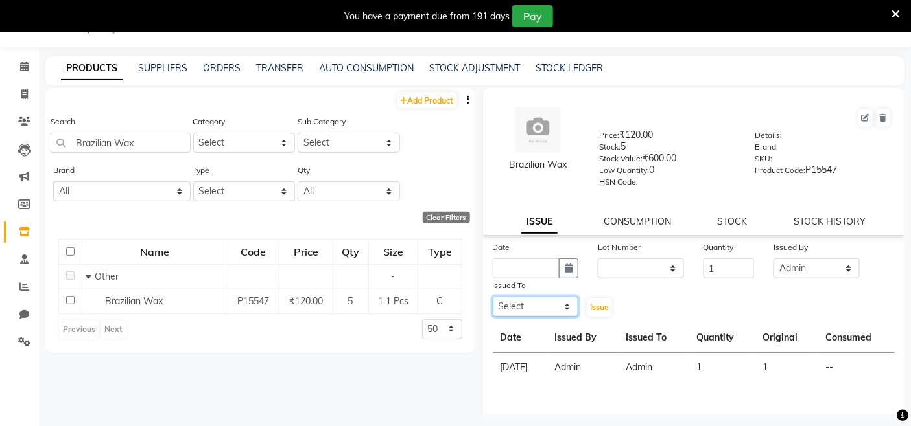
click at [525, 313] on select "Select Admin Admin AKHIL ANKUSH ANSH Baljinder Colour Lounge, Kabir Park Colour…" at bounding box center [536, 307] width 86 height 20
select select "70112"
click at [493, 297] on select "Select Admin Admin AKHIL ANKUSH ANSH Baljinder Colour Lounge, Kabir Park Colour…" at bounding box center [536, 307] width 86 height 20
drag, startPoint x: 547, startPoint y: 253, endPoint x: 527, endPoint y: 275, distance: 29.3
click at [544, 256] on div "Date" at bounding box center [536, 249] width 86 height 18
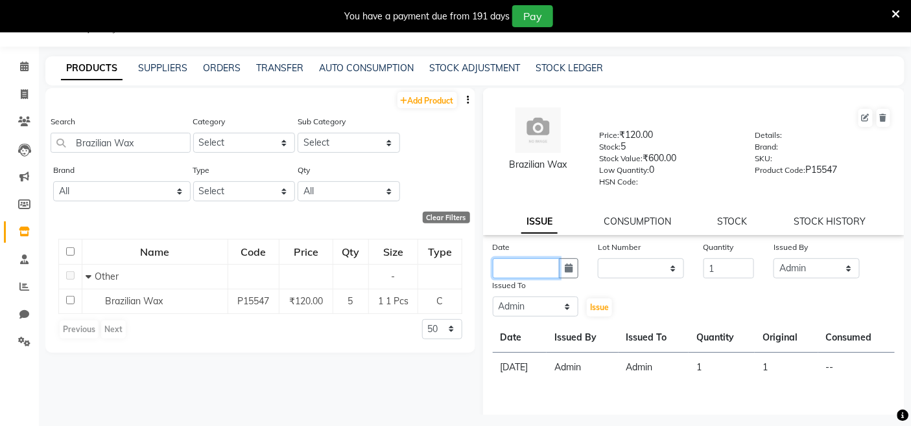
click at [527, 275] on input "text" at bounding box center [526, 269] width 67 height 20
select select "10"
select select "2025"
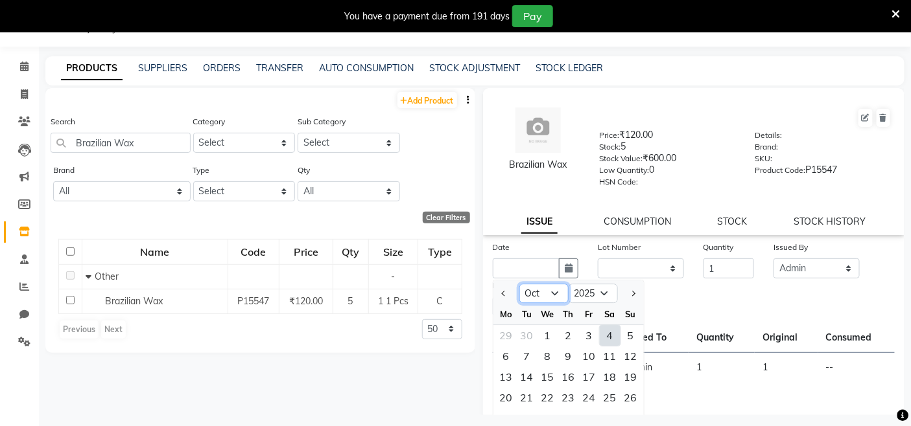
click at [557, 290] on select "Jan Feb Mar Apr May Jun Jul Aug Sep Oct Nov Dec" at bounding box center [543, 294] width 49 height 19
select select "9"
click at [519, 285] on select "Jan Feb Mar Apr May Jun Jul Aug Sep Oct Nov Dec" at bounding box center [543, 294] width 49 height 19
click at [627, 393] on div "28" at bounding box center [630, 398] width 21 height 21
type input "28-09-2025"
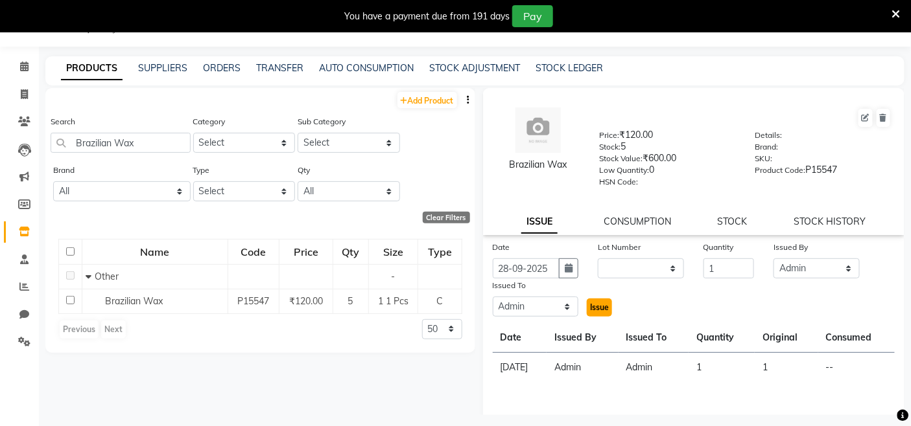
click at [597, 299] on button "Issue" at bounding box center [599, 308] width 25 height 18
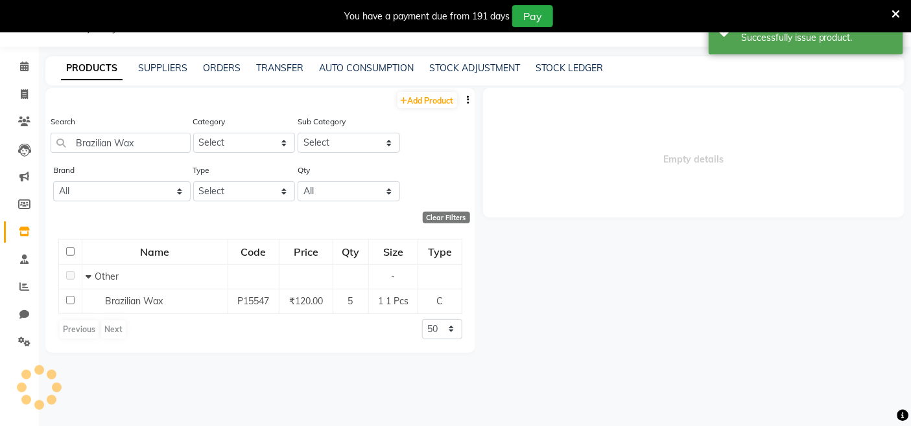
select select
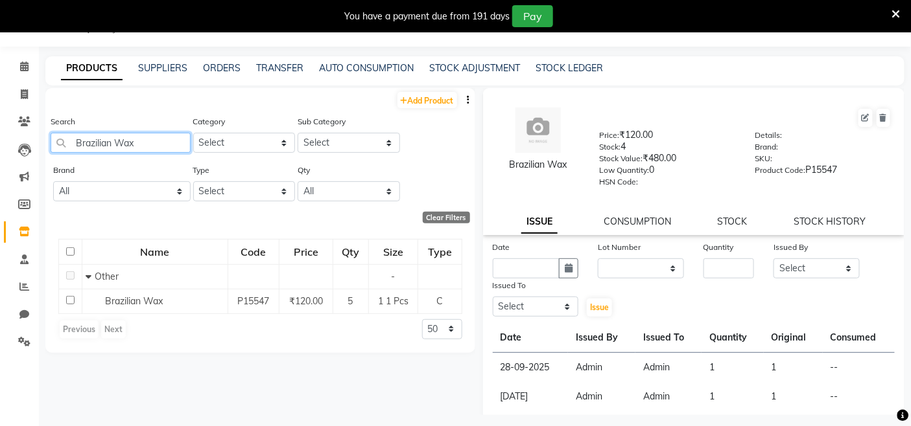
drag, startPoint x: 170, startPoint y: 141, endPoint x: 0, endPoint y: 152, distance: 170.8
click at [0, 152] on app-home "08047224946 Select Register Evening Shift (Service) Morning Shift (Service) 1 D…" at bounding box center [455, 217] width 911 height 435
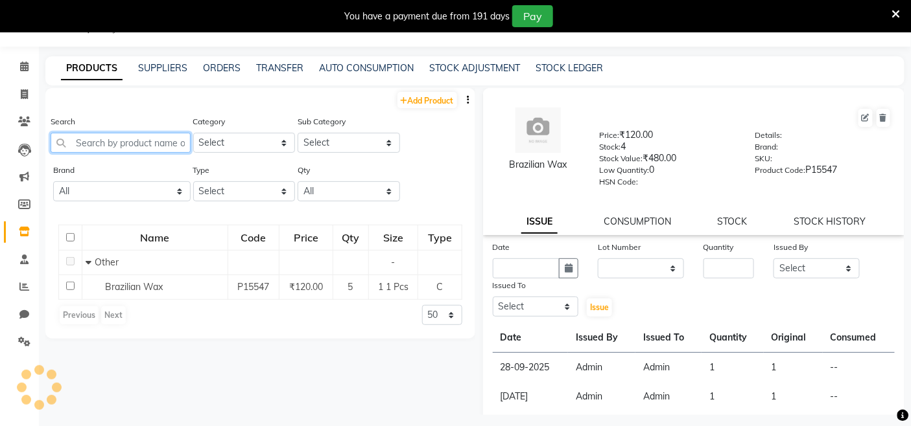
paste input "Normal Oil"
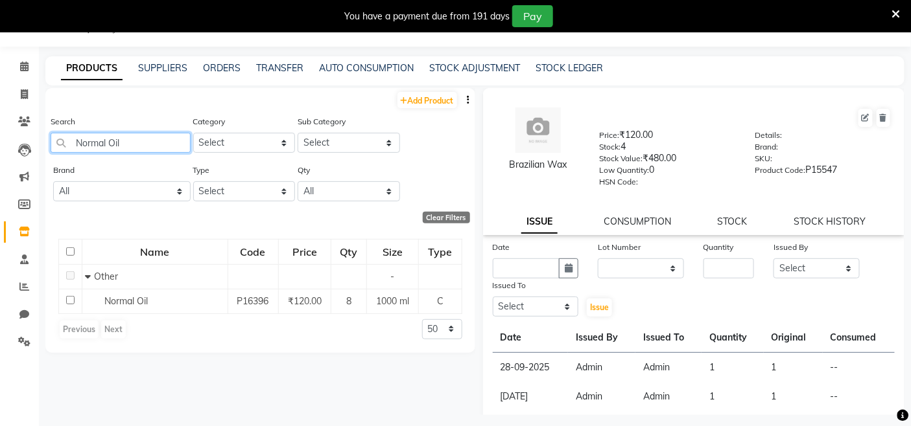
type input "Normal Oil"
click at [115, 303] on span "Normal Oil" at bounding box center [125, 302] width 43 height 12
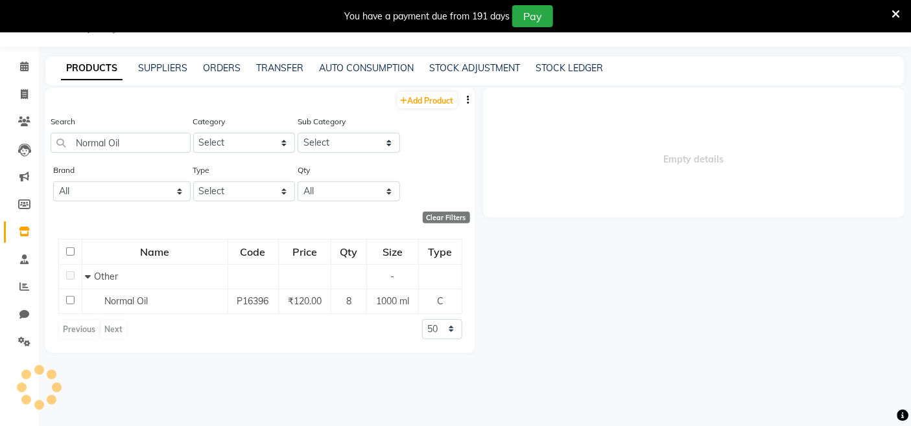
select select
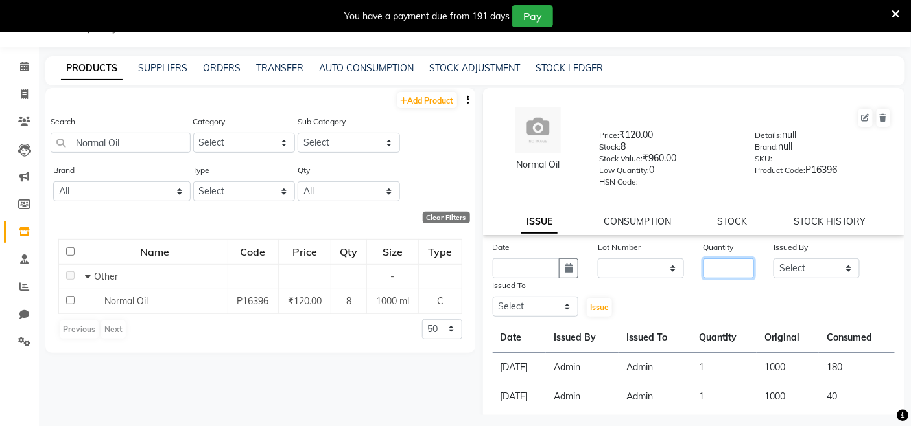
click at [703, 261] on input "number" at bounding box center [728, 269] width 51 height 20
type input "1"
click at [795, 264] on select "Select Admin Admin AKHIL ANKUSH ANSH Baljinder Colour Lounge, Kabir Park Colour…" at bounding box center [816, 269] width 86 height 20
select select "70112"
click at [773, 259] on select "Select Admin Admin AKHIL ANKUSH ANSH Baljinder Colour Lounge, Kabir Park Colour…" at bounding box center [816, 269] width 86 height 20
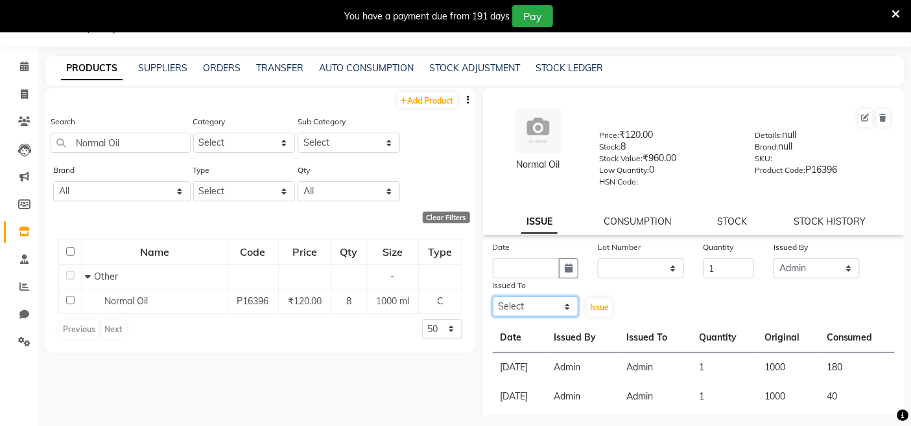
drag, startPoint x: 513, startPoint y: 312, endPoint x: 515, endPoint y: 298, distance: 13.7
click at [513, 312] on select "Select Admin Admin AKHIL ANKUSH ANSH Baljinder Colour Lounge, Kabir Park Colour…" at bounding box center [536, 307] width 86 height 20
select select "70112"
click at [493, 297] on select "Select Admin Admin AKHIL ANKUSH ANSH Baljinder Colour Lounge, Kabir Park Colour…" at bounding box center [536, 307] width 86 height 20
click at [535, 261] on input "text" at bounding box center [526, 269] width 67 height 20
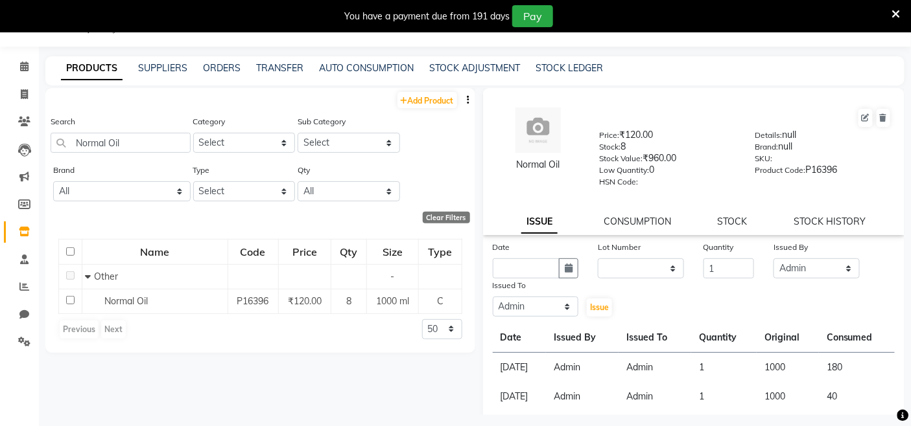
select select "10"
select select "2025"
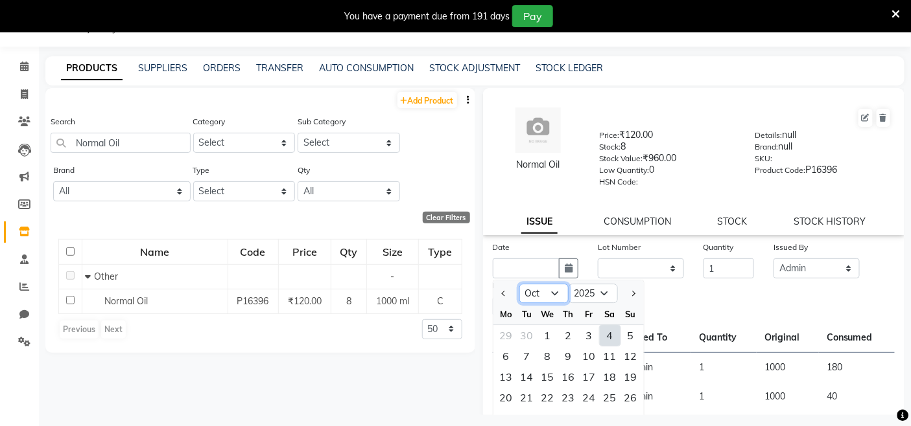
click at [539, 293] on select "Jan Feb Mar Apr May Jun Jul Aug Sep Oct Nov Dec" at bounding box center [543, 294] width 49 height 19
select select "9"
click at [519, 285] on select "Jan Feb Mar Apr May Jun Jul Aug Sep Oct Nov Dec" at bounding box center [543, 294] width 49 height 19
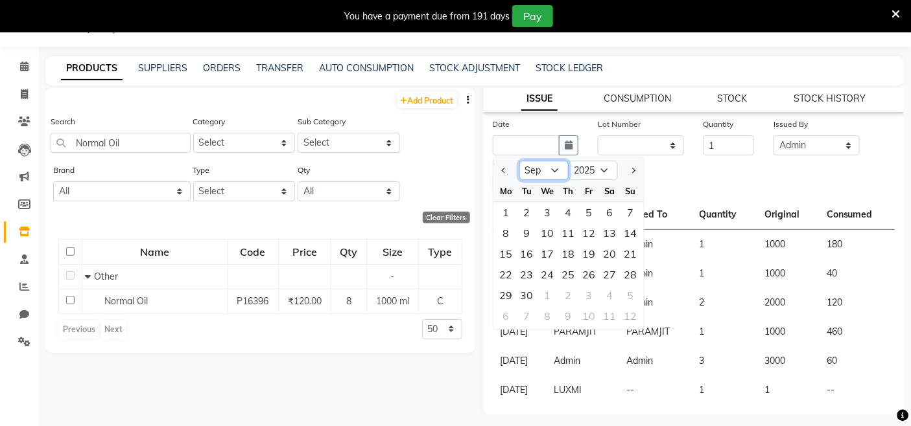
scroll to position [124, 0]
click at [581, 266] on div "26" at bounding box center [589, 274] width 21 height 21
type input "26-09-2025"
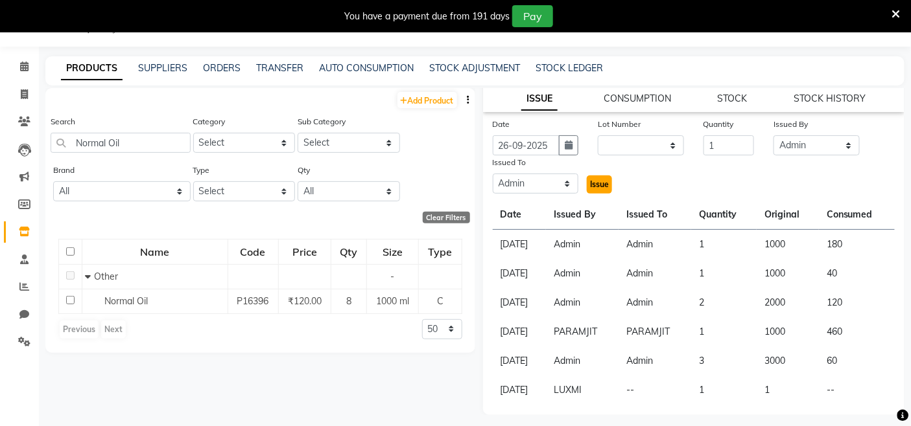
click at [587, 190] on button "Issue" at bounding box center [599, 185] width 25 height 18
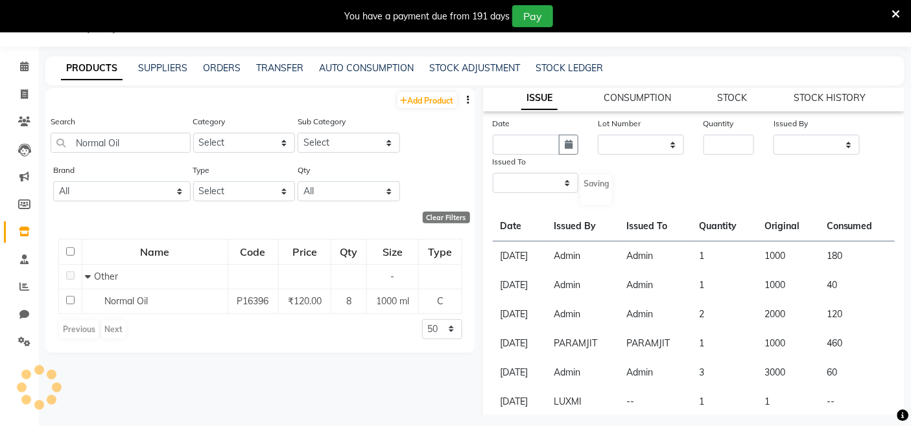
scroll to position [0, 0]
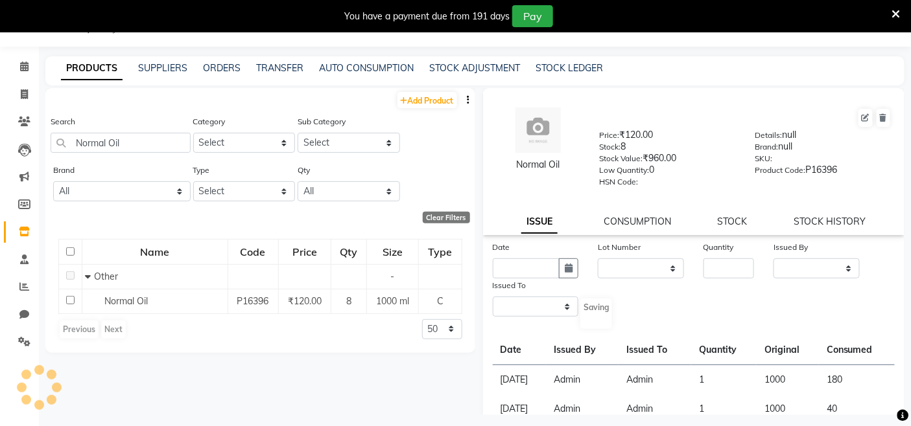
select select
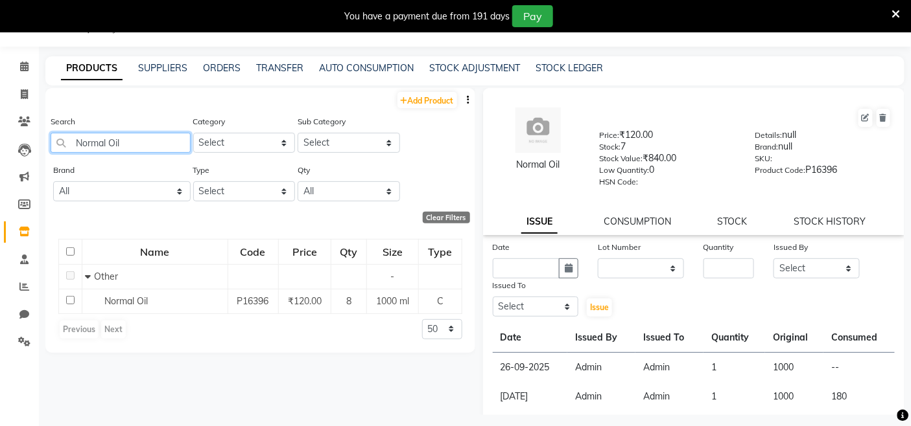
drag, startPoint x: 138, startPoint y: 141, endPoint x: 0, endPoint y: 151, distance: 138.4
click at [0, 150] on app-home "08047224946 Select Register Evening Shift (Service) Morning Shift (Service) 1 D…" at bounding box center [455, 217] width 911 height 435
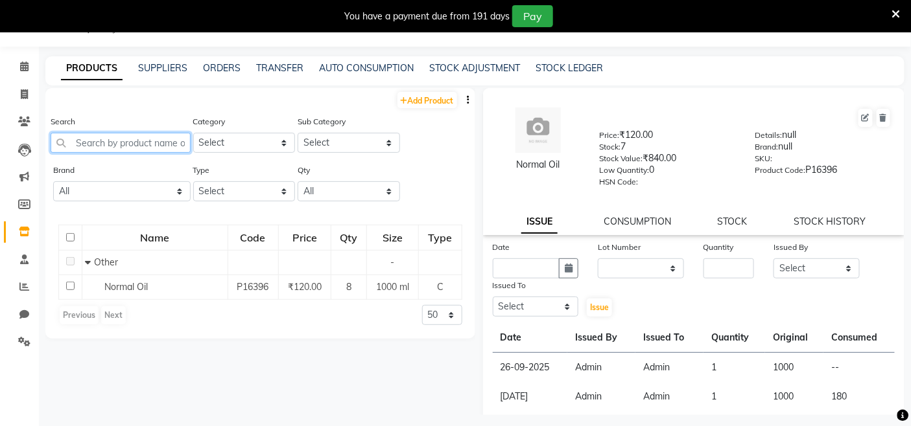
paste input "Waxing Strips"
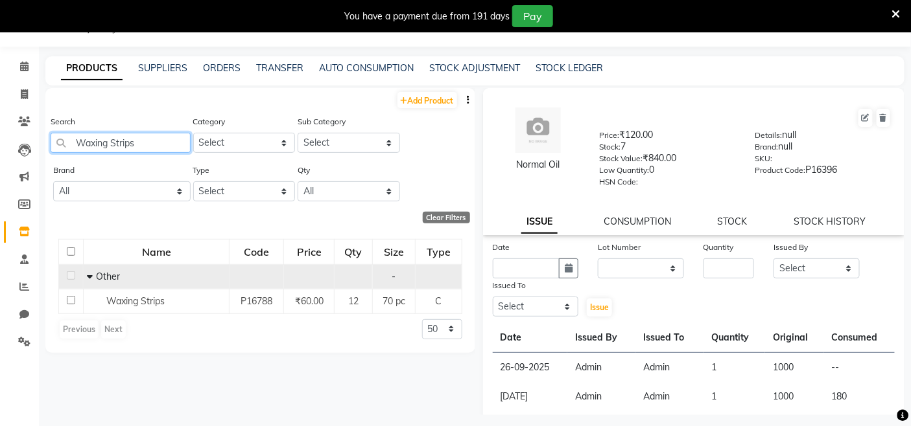
type input "Waxing Strips"
click at [114, 290] on td "Waxing Strips" at bounding box center [157, 301] width 146 height 25
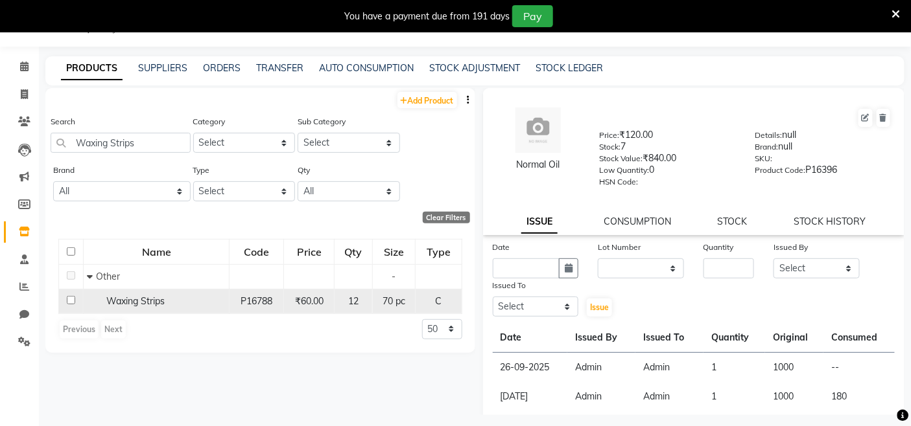
click at [180, 314] on td "Waxing Strips" at bounding box center [157, 301] width 146 height 25
click at [87, 303] on div "Waxing Strips" at bounding box center [156, 302] width 139 height 14
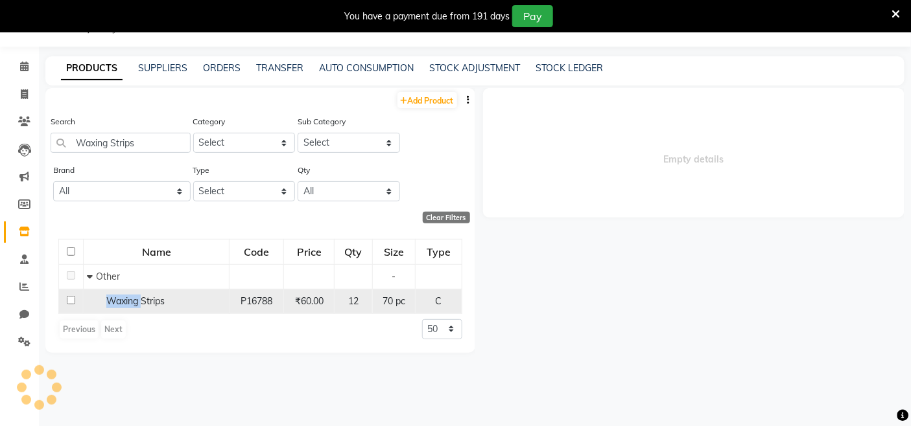
click at [87, 303] on div "Waxing Strips" at bounding box center [156, 302] width 139 height 14
select select
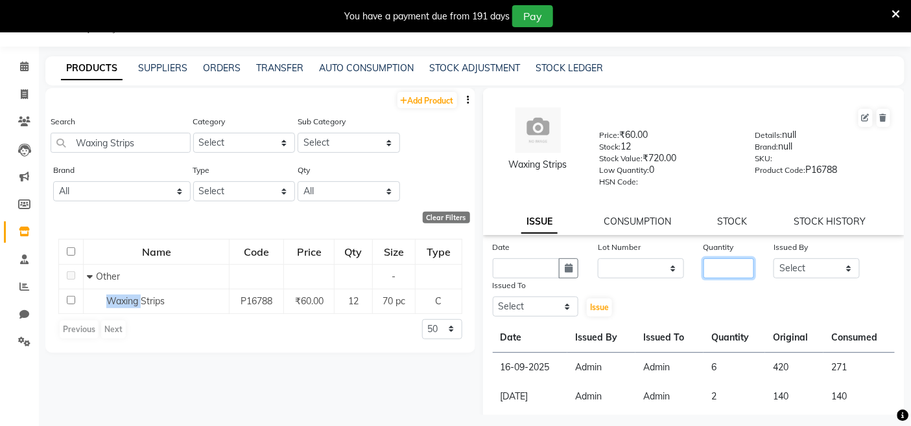
click at [710, 264] on input "number" at bounding box center [728, 269] width 51 height 20
type input "7"
click at [782, 263] on select "Select Admin Admin AKHIL ANKUSH ANSH Baljinder Colour Lounge, Kabir Park Colour…" at bounding box center [816, 269] width 86 height 20
select select "70112"
click at [773, 259] on select "Select Admin Admin AKHIL ANKUSH ANSH Baljinder Colour Lounge, Kabir Park Colour…" at bounding box center [816, 269] width 86 height 20
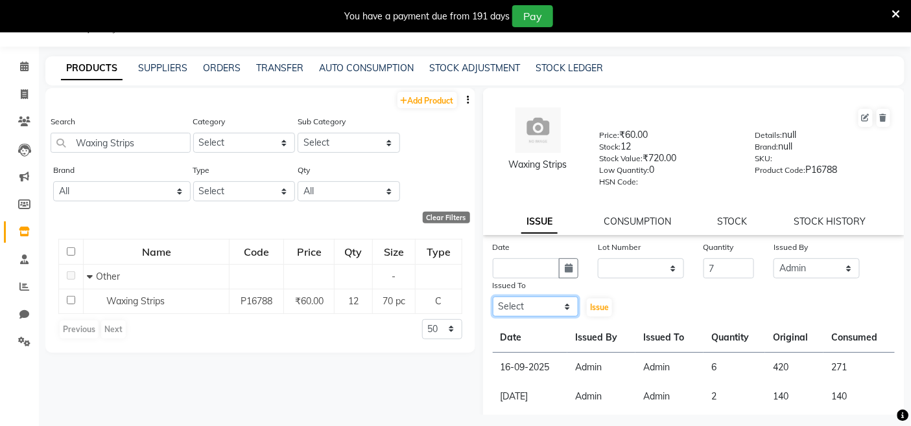
click at [547, 305] on select "Select Admin Admin AKHIL ANKUSH ANSH Baljinder Colour Lounge, Kabir Park Colour…" at bounding box center [536, 307] width 86 height 20
select select "70112"
click at [493, 297] on select "Select Admin Admin AKHIL ANKUSH ANSH Baljinder Colour Lounge, Kabir Park Colour…" at bounding box center [536, 307] width 86 height 20
click at [544, 268] on input "text" at bounding box center [526, 269] width 67 height 20
select select "10"
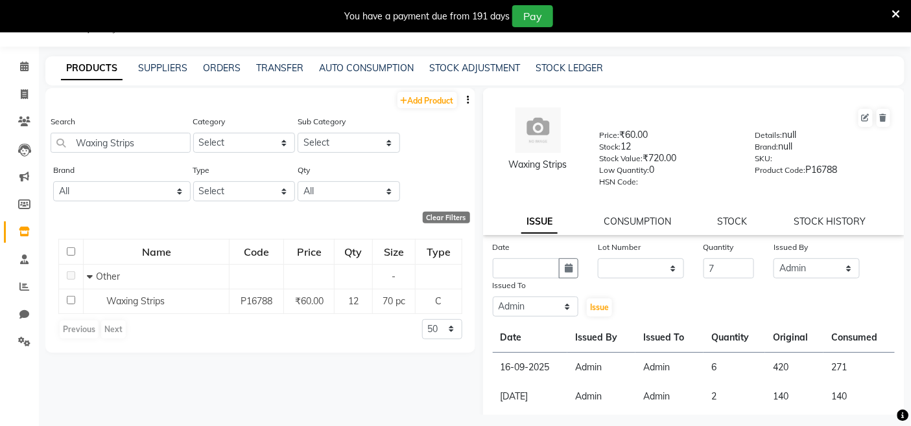
select select "2025"
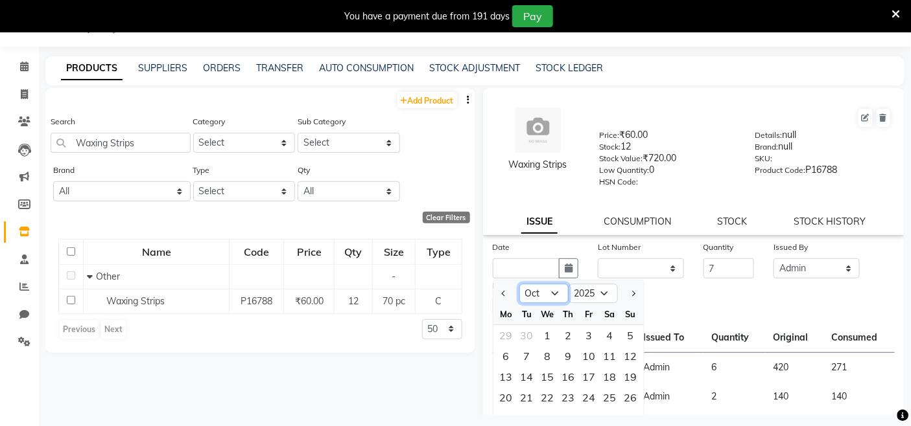
click at [550, 301] on select "Jan Feb Mar Apr May Jun Jul Aug Sep Oct Nov Dec" at bounding box center [543, 294] width 49 height 19
select select "9"
click at [519, 285] on select "Jan Feb Mar Apr May Jun Jul Aug Sep Oct Nov Dec" at bounding box center [543, 294] width 49 height 19
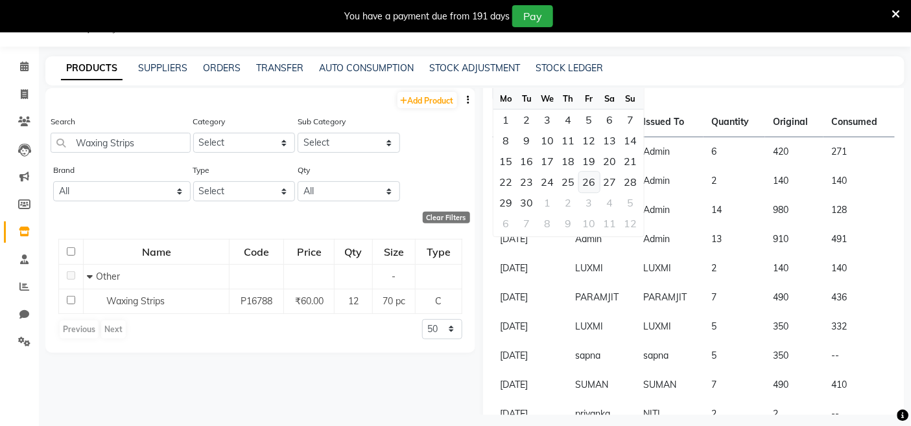
click at [580, 184] on div "26" at bounding box center [589, 182] width 21 height 21
type input "26-09-2025"
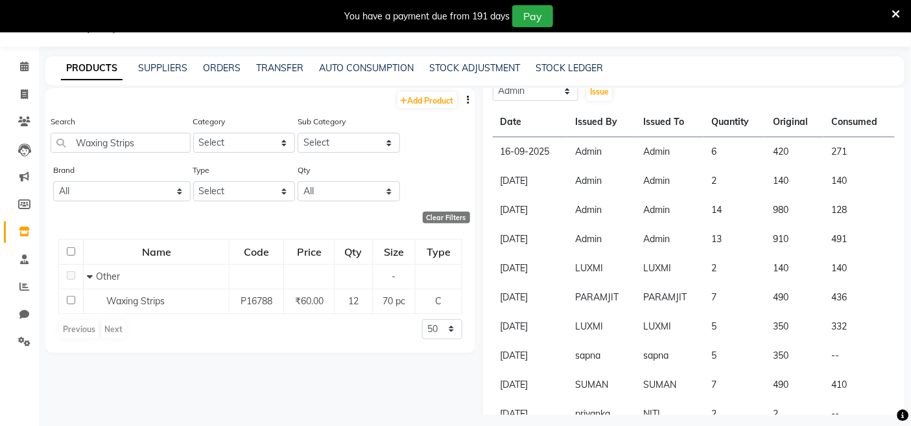
scroll to position [17, 0]
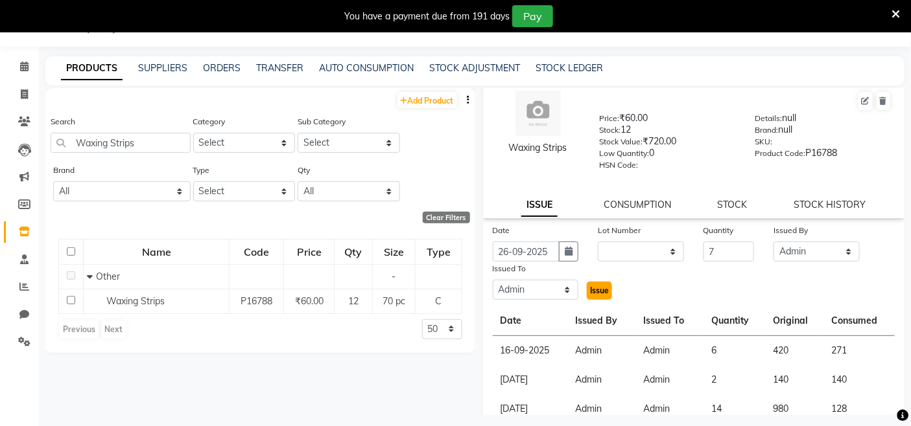
click at [593, 300] on button "Issue" at bounding box center [599, 291] width 25 height 18
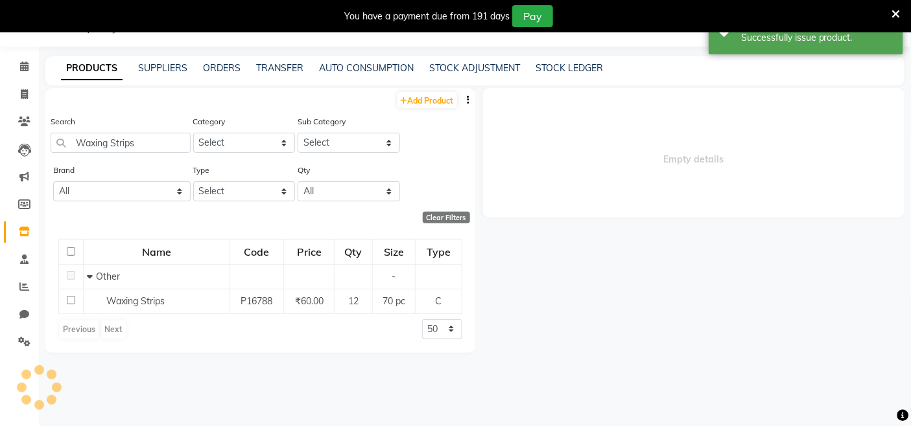
scroll to position [0, 0]
select select
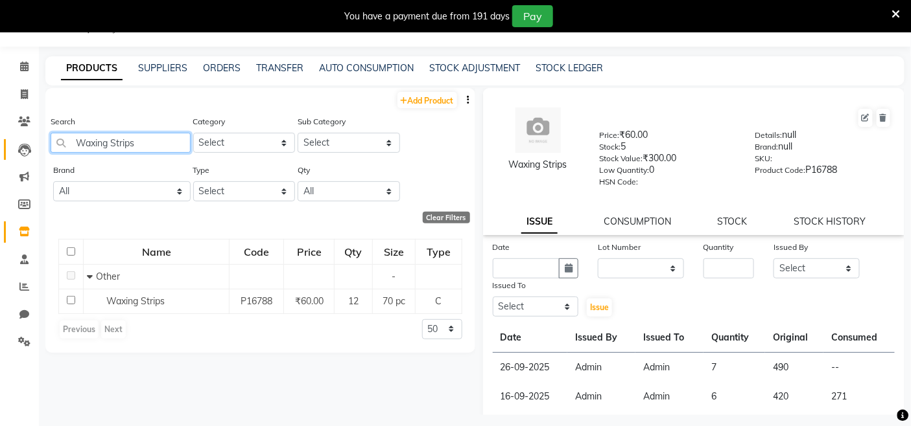
drag, startPoint x: 170, startPoint y: 143, endPoint x: 8, endPoint y: 141, distance: 162.7
click at [8, 141] on app-home "08047224946 Select Register Evening Shift (Service) Morning Shift (Service) 1 D…" at bounding box center [455, 217] width 911 height 435
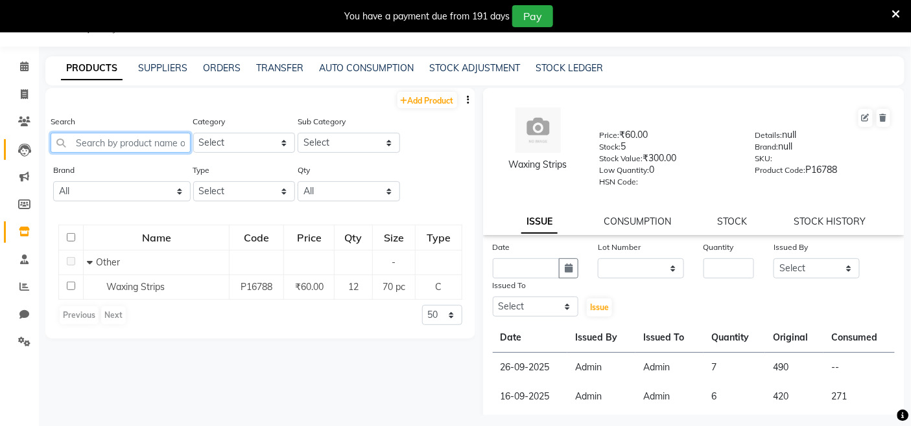
paste input "Facial Tissue"
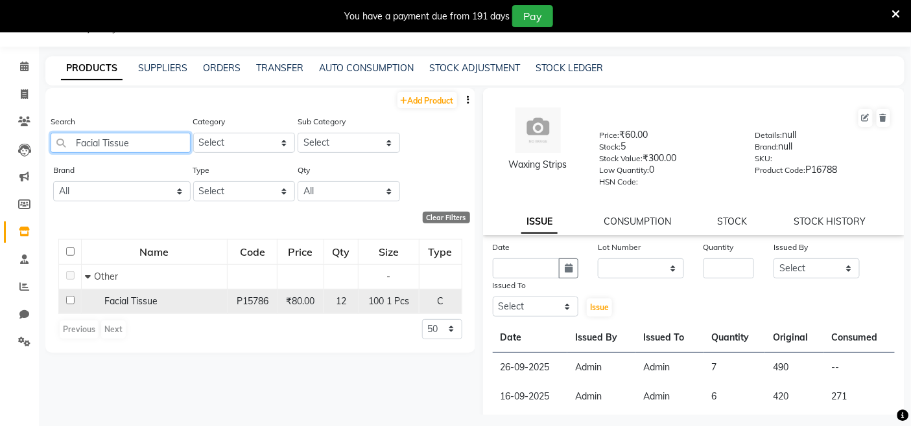
type input "Facial Tissue"
click at [110, 294] on td "Facial Tissue" at bounding box center [155, 301] width 146 height 25
click at [104, 298] on div "Facial Tissue" at bounding box center [154, 302] width 139 height 14
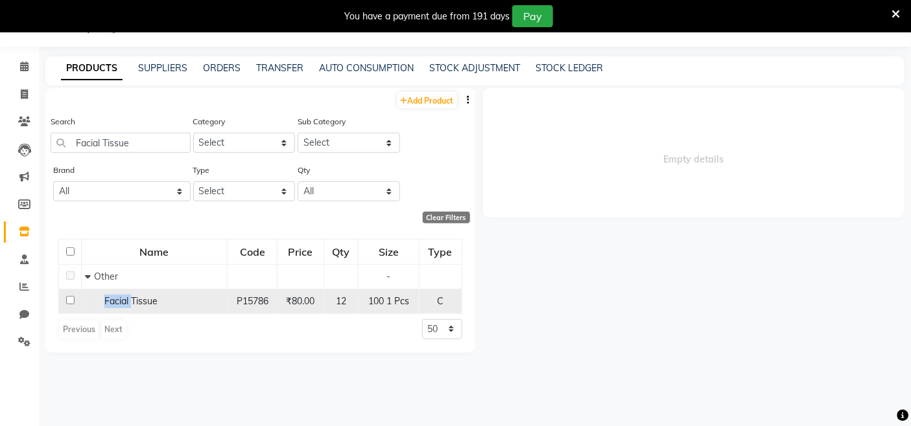
click at [104, 298] on span "Facial Tissue" at bounding box center [130, 302] width 53 height 12
select select
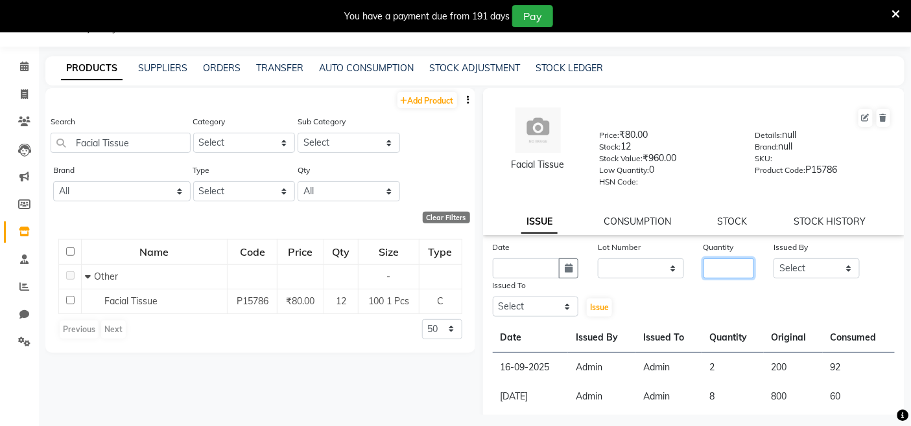
click at [719, 270] on input "number" at bounding box center [728, 269] width 51 height 20
type input "2"
click at [833, 268] on select "Select Admin Admin AKHIL ANKUSH ANSH Baljinder Colour Lounge, Kabir Park Colour…" at bounding box center [816, 269] width 86 height 20
select select "70112"
click at [773, 259] on select "Select Admin Admin AKHIL ANKUSH ANSH Baljinder Colour Lounge, Kabir Park Colour…" at bounding box center [816, 269] width 86 height 20
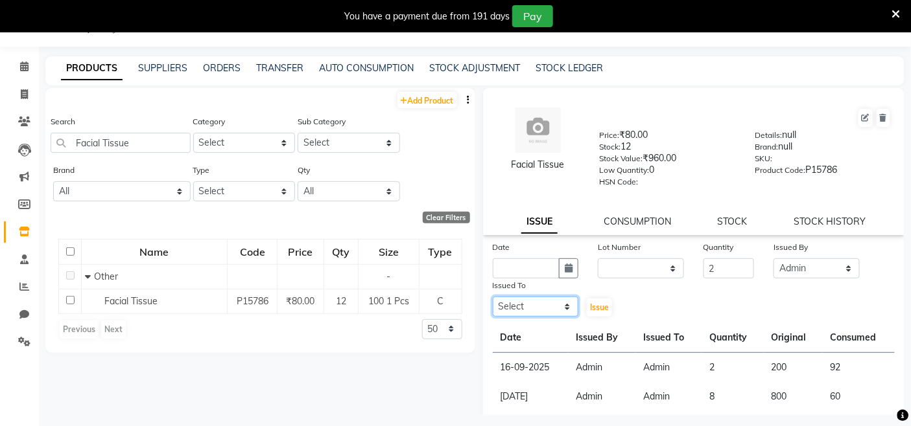
click at [533, 309] on select "Select Admin Admin AKHIL ANKUSH ANSH Baljinder Colour Lounge, Kabir Park Colour…" at bounding box center [536, 307] width 86 height 20
select select "70112"
click at [493, 297] on select "Select Admin Admin AKHIL ANKUSH ANSH Baljinder Colour Lounge, Kabir Park Colour…" at bounding box center [536, 307] width 86 height 20
click at [533, 271] on input "text" at bounding box center [526, 269] width 67 height 20
select select "10"
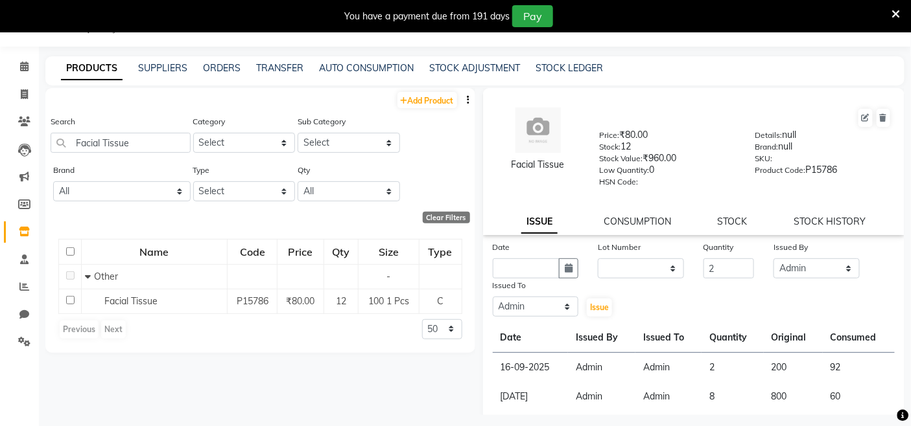
select select "2025"
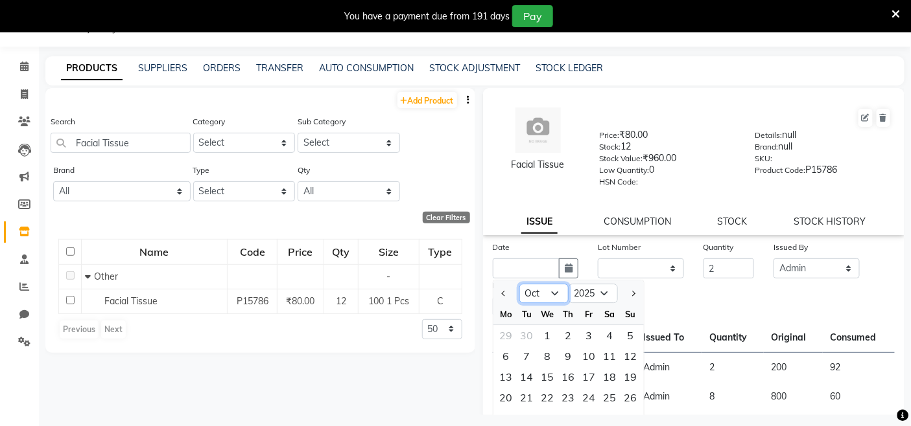
click at [553, 297] on select "Jan Feb Mar Apr May Jun Jul Aug Sep Oct Nov Dec" at bounding box center [543, 294] width 49 height 19
select select "9"
click at [519, 285] on select "Jan Feb Mar Apr May Jun Jul Aug Sep Oct Nov Dec" at bounding box center [543, 294] width 49 height 19
click at [590, 391] on div "26" at bounding box center [589, 398] width 21 height 21
type input "26-09-2025"
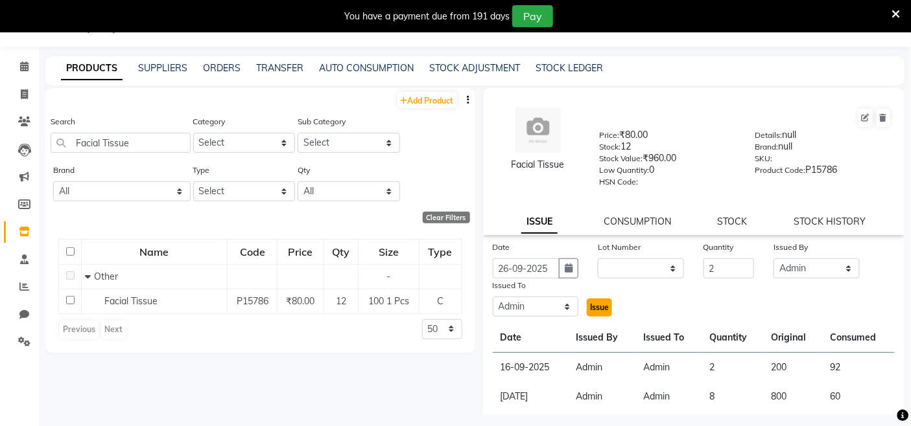
click at [592, 306] on span "Issue" at bounding box center [599, 308] width 19 height 10
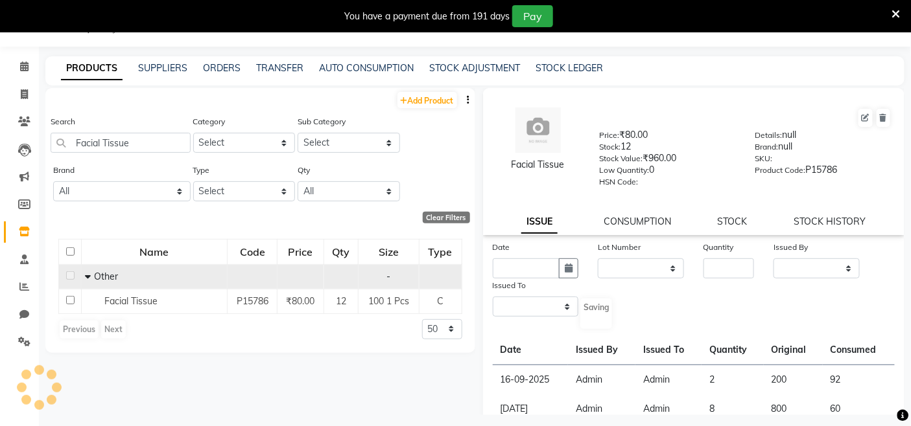
select select
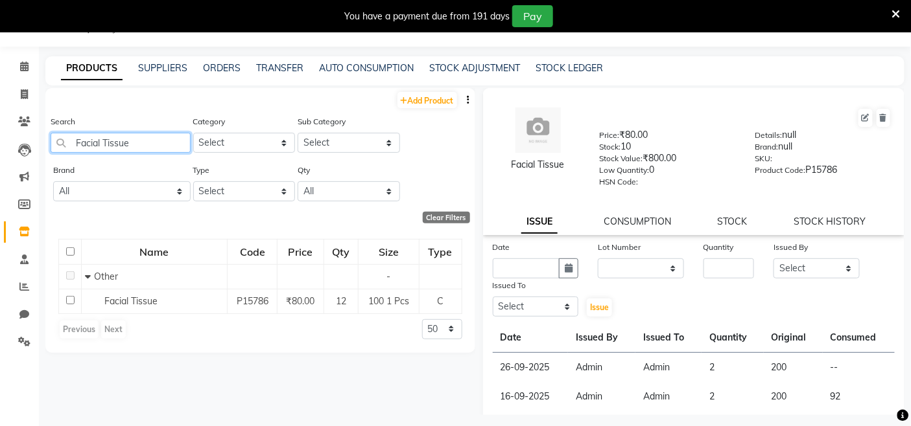
drag, startPoint x: 163, startPoint y: 137, endPoint x: 39, endPoint y: 137, distance: 124.4
click at [43, 137] on main "PRODUCTS SUPPLIERS ORDERS TRANSFER AUTO CONSUMPTION STOCK ADJUSTMENT STOCK LEDG…" at bounding box center [475, 245] width 872 height 378
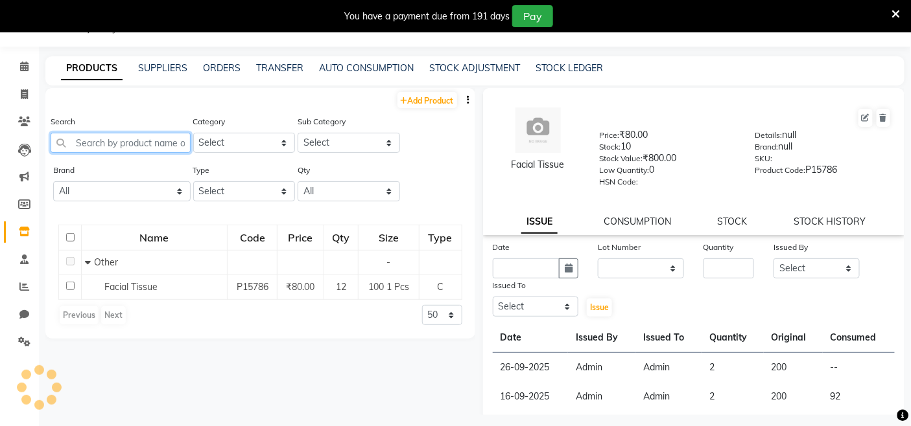
paste input "Tea Light"
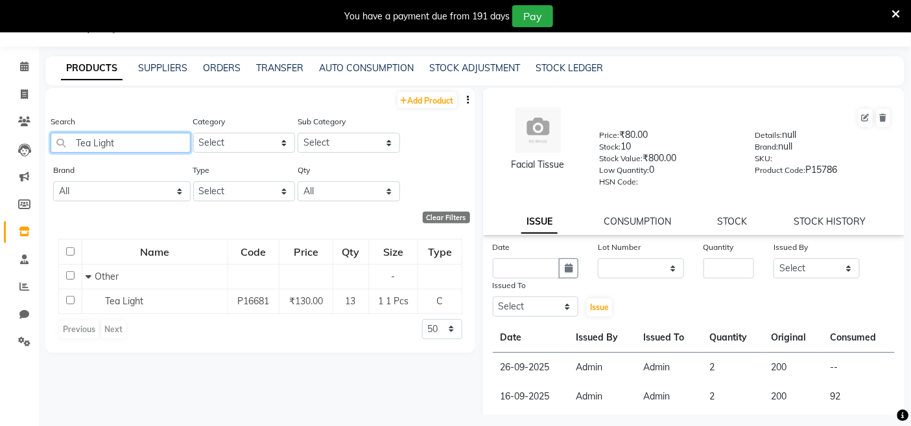
type input "Tea Light"
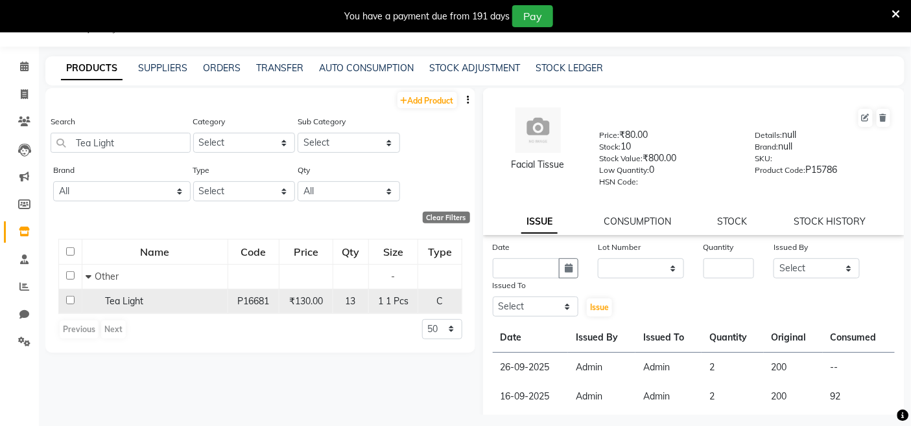
click at [137, 298] on span "Tea Light" at bounding box center [124, 302] width 38 height 12
select select
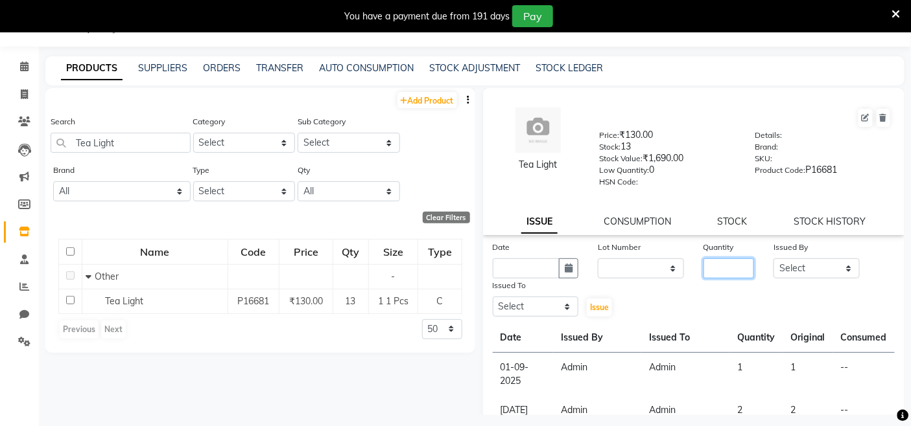
drag, startPoint x: 708, startPoint y: 272, endPoint x: 705, endPoint y: 264, distance: 9.0
click at [708, 271] on input "number" at bounding box center [728, 269] width 51 height 20
type input "0"
click at [806, 268] on select "Select Admin Admin AKHIL ANKUSH ANSH Baljinder Colour Lounge, Kabir Park Colour…" at bounding box center [816, 269] width 86 height 20
select select "76897"
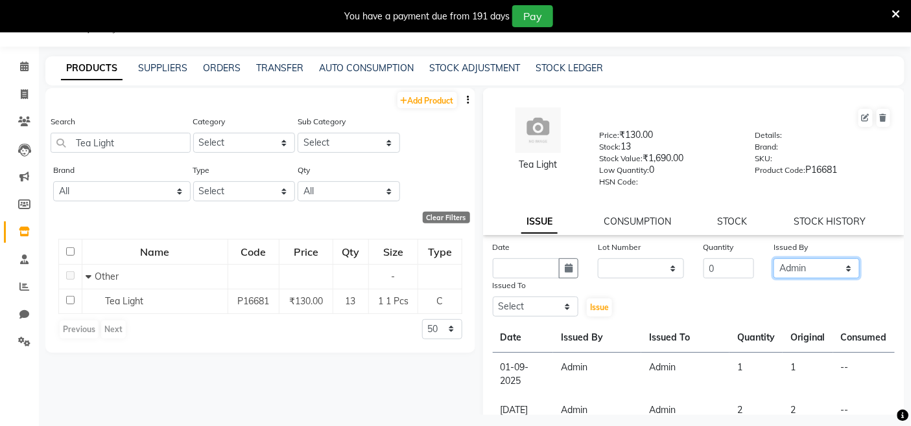
click at [773, 259] on select "Select Admin Admin AKHIL ANKUSH ANSH Baljinder Colour Lounge, Kabir Park Colour…" at bounding box center [816, 269] width 86 height 20
click at [555, 305] on select "Select Admin Admin AKHIL ANKUSH ANSH Baljinder Colour Lounge, Kabir Park Colour…" at bounding box center [536, 307] width 86 height 20
select select "70112"
click at [493, 297] on select "Select Admin Admin AKHIL ANKUSH ANSH Baljinder Colour Lounge, Kabir Park Colour…" at bounding box center [536, 307] width 86 height 20
drag, startPoint x: 714, startPoint y: 261, endPoint x: 675, endPoint y: 264, distance: 39.0
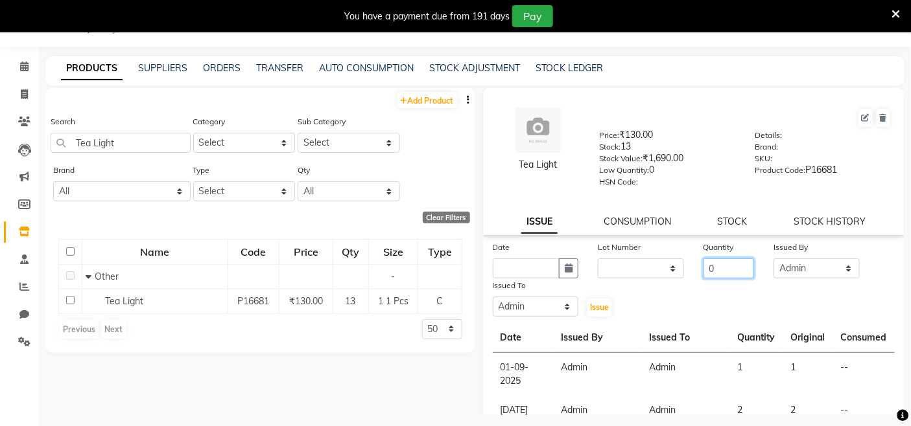
click at [677, 266] on div "Date Lot Number None Quantity 0 Issued By Select Admin Admin AKHIL ANKUSH ANSH …" at bounding box center [694, 279] width 422 height 78
type input "1"
click at [513, 279] on input "text" at bounding box center [526, 269] width 67 height 20
select select "10"
select select "2025"
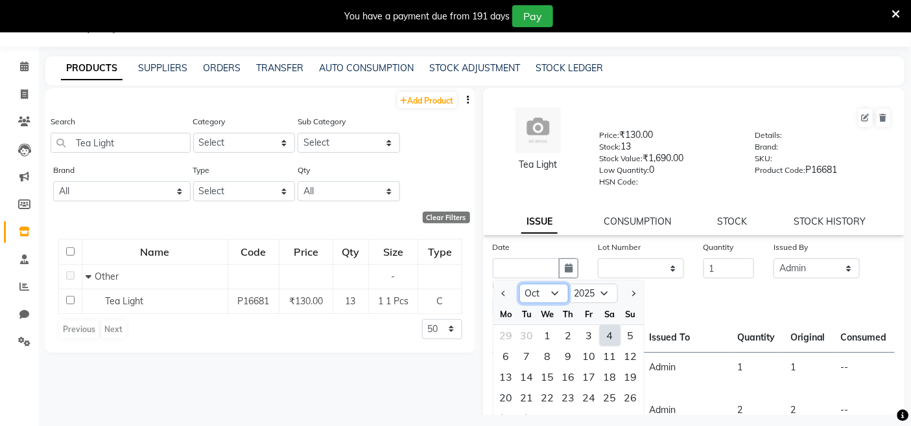
click at [563, 301] on select "Jan Feb Mar Apr May Jun Jul Aug Sep Oct Nov Dec" at bounding box center [543, 294] width 49 height 19
select select "9"
click at [519, 285] on select "Jan Feb Mar Apr May Jun Jul Aug Sep Oct Nov Dec" at bounding box center [543, 294] width 49 height 19
click at [616, 393] on div "27" at bounding box center [609, 398] width 21 height 21
type input "27-09-2025"
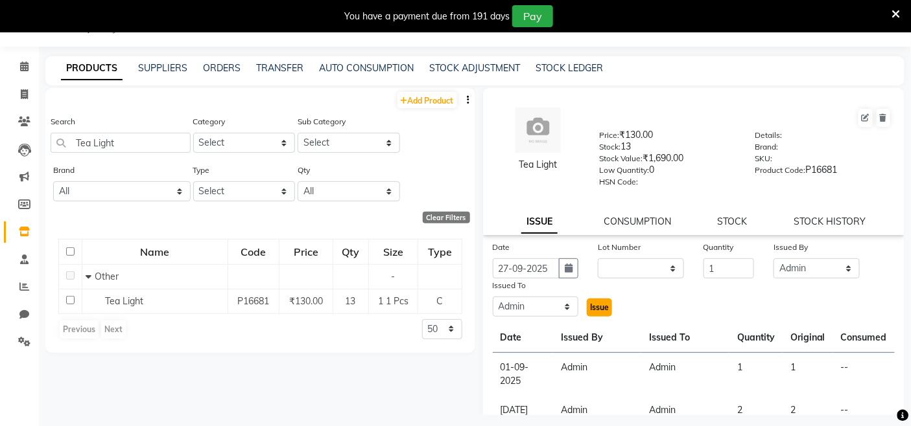
click at [600, 300] on button "Issue" at bounding box center [599, 308] width 25 height 18
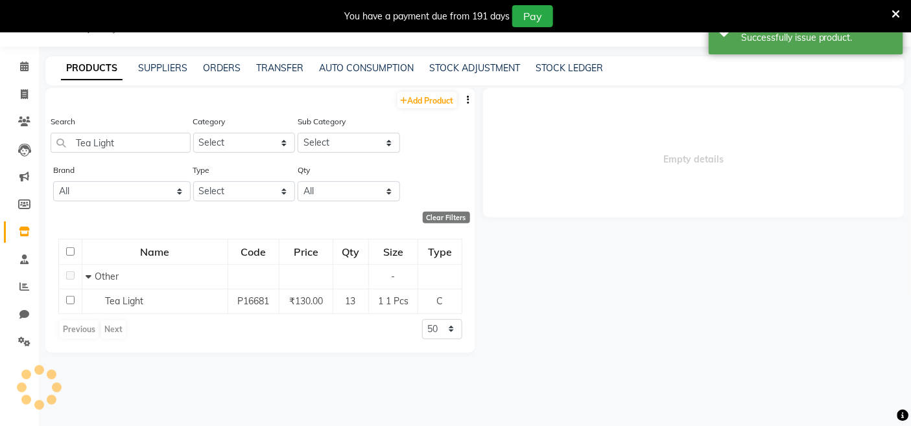
select select
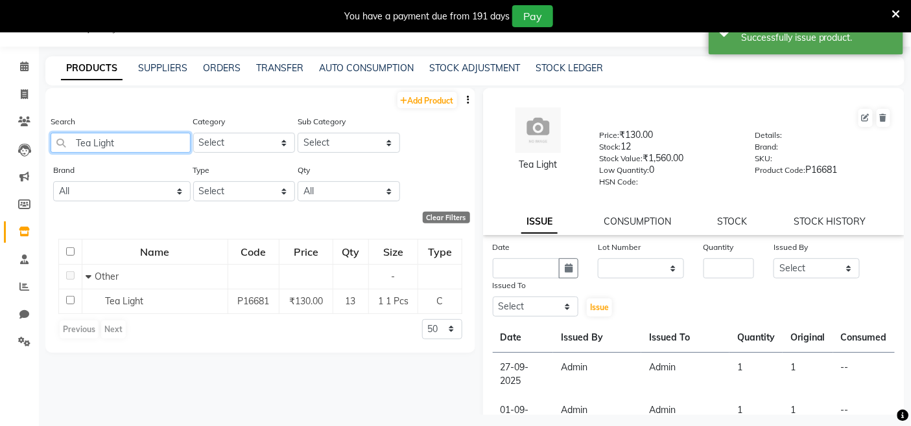
drag, startPoint x: 178, startPoint y: 147, endPoint x: 41, endPoint y: 147, distance: 136.1
click at [41, 147] on main "PRODUCTS SUPPLIERS ORDERS TRANSFER AUTO CONSUMPTION STOCK ADJUSTMENT STOCK LEDG…" at bounding box center [475, 245] width 872 height 378
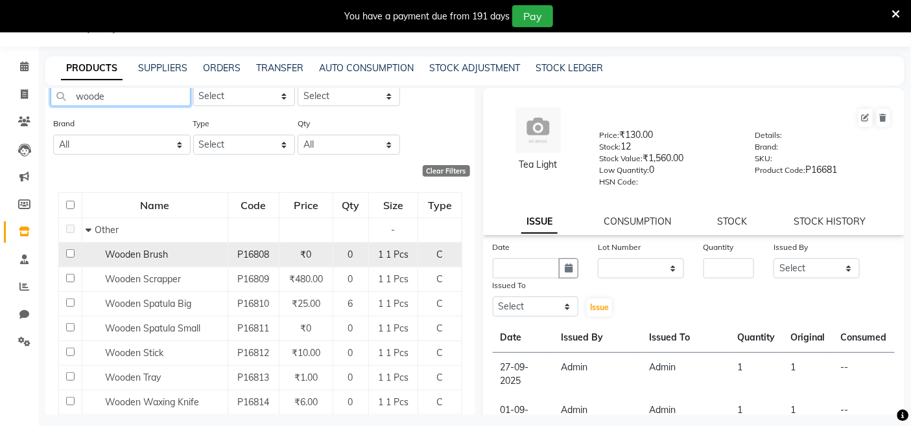
scroll to position [72, 0]
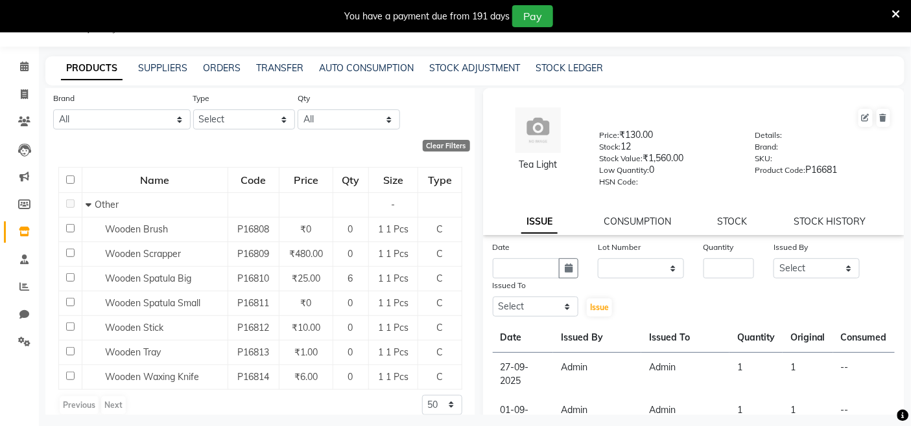
type input "woode"
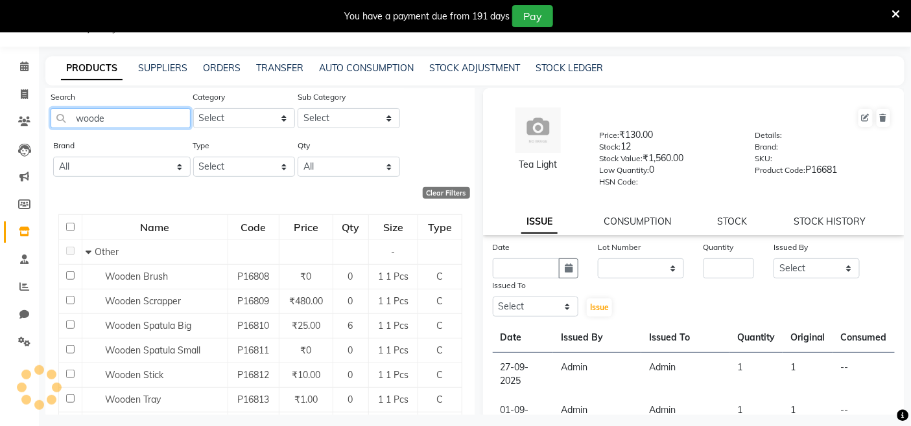
scroll to position [0, 0]
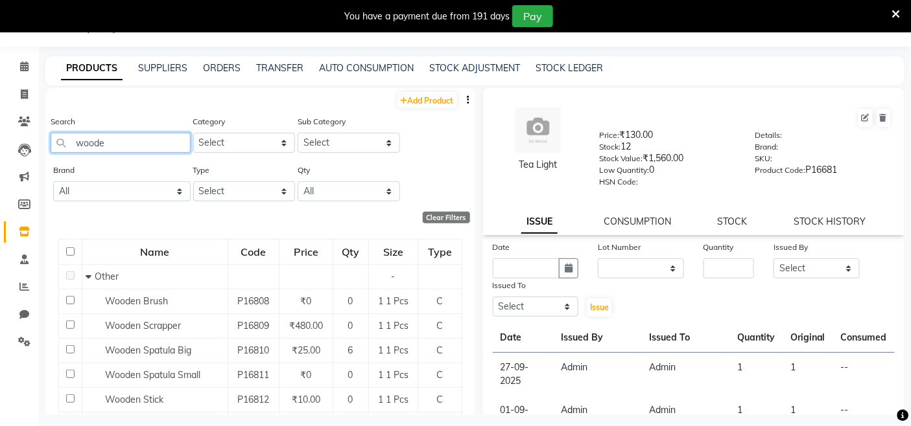
drag, startPoint x: 152, startPoint y: 152, endPoint x: 0, endPoint y: 120, distance: 154.9
click at [0, 120] on app-home "08047224946 Select Register Evening Shift (Service) Morning Shift (Service) 1 D…" at bounding box center [455, 217] width 911 height 435
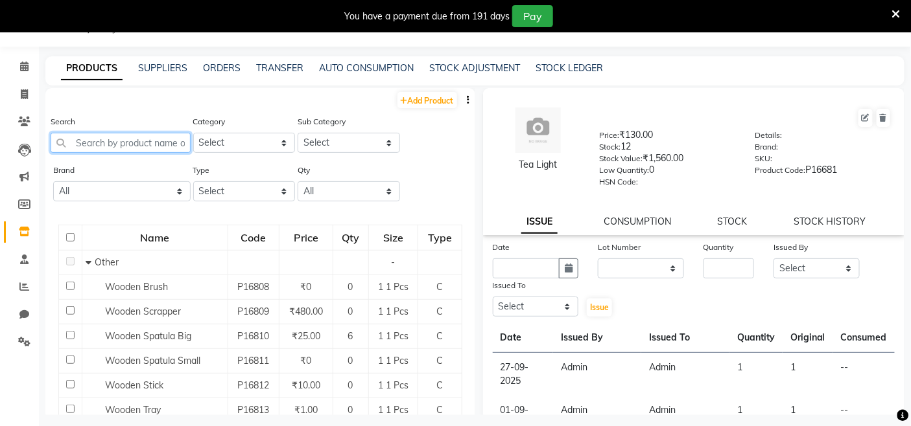
paste input "Flex Conditioner"
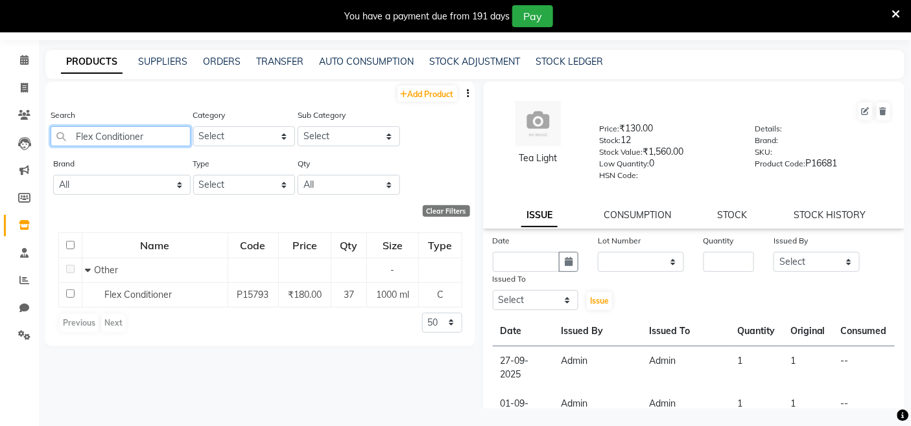
scroll to position [40, 0]
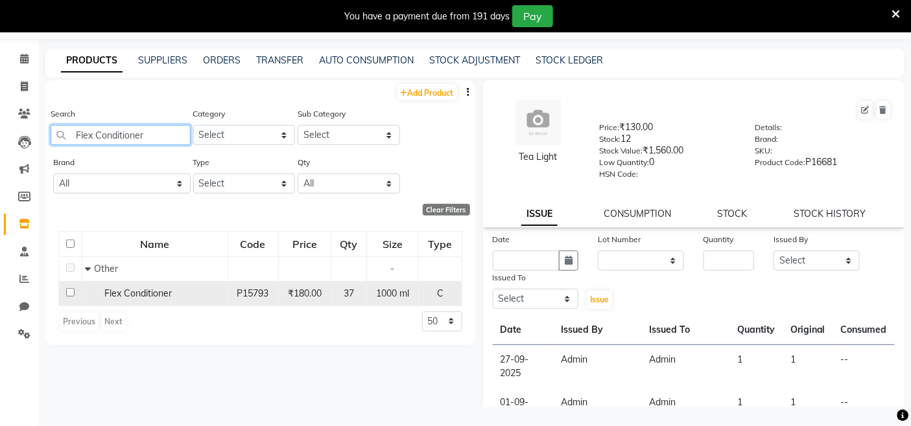
type input "Flex Conditioner"
click at [115, 299] on td "Flex Conditioner" at bounding box center [155, 293] width 146 height 25
click at [115, 299] on div "Flex Conditioner" at bounding box center [154, 294] width 139 height 14
select select
click at [112, 288] on span "Flex Conditioner" at bounding box center [137, 294] width 67 height 12
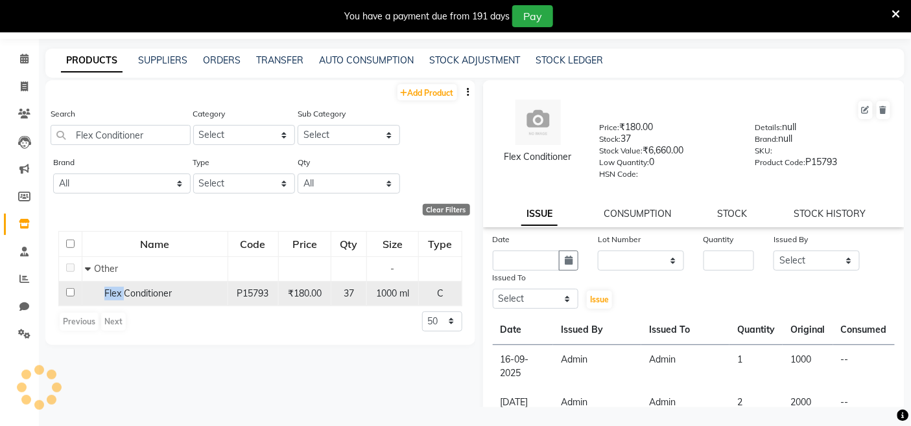
click at [112, 288] on span "Flex Conditioner" at bounding box center [137, 294] width 67 height 12
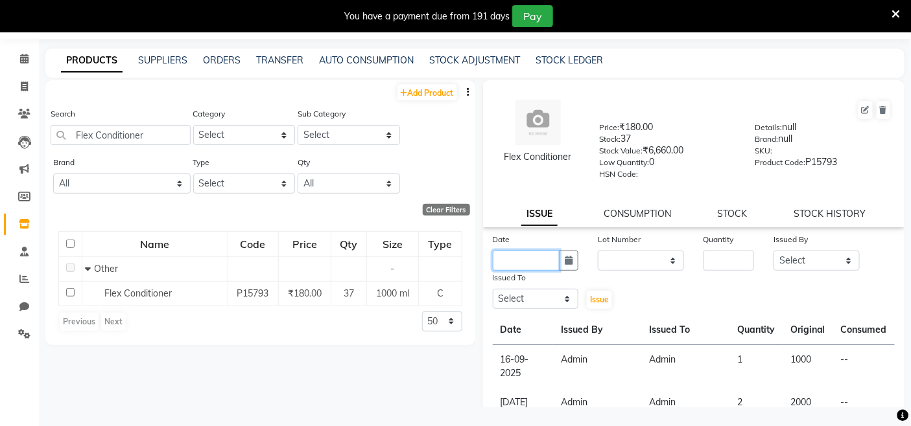
click at [549, 260] on input "text" at bounding box center [526, 261] width 67 height 20
select select "10"
select select "2025"
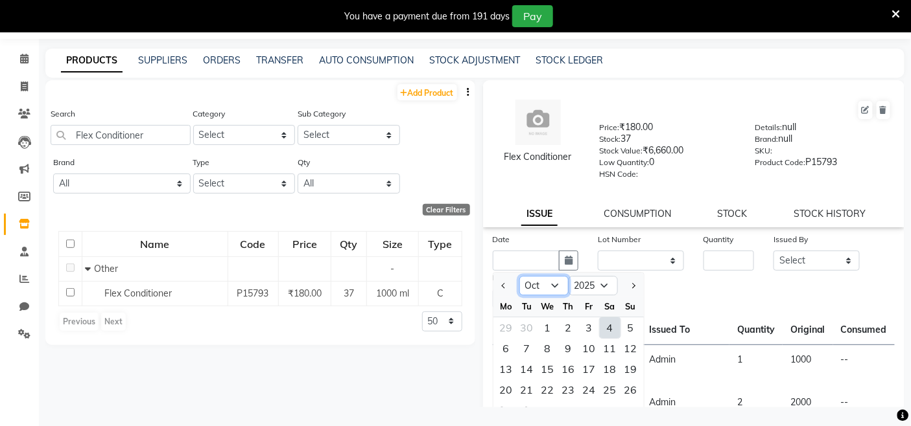
drag, startPoint x: 546, startPoint y: 289, endPoint x: 546, endPoint y: 282, distance: 7.2
click at [546, 289] on select "Jan Feb Mar Apr May Jun Jul Aug Sep Oct Nov Dec" at bounding box center [543, 286] width 49 height 19
select select "9"
click at [519, 277] on select "Jan Feb Mar Apr May Jun Jul Aug Sep Oct Nov Dec" at bounding box center [543, 286] width 49 height 19
click at [627, 381] on div "28" at bounding box center [630, 390] width 21 height 21
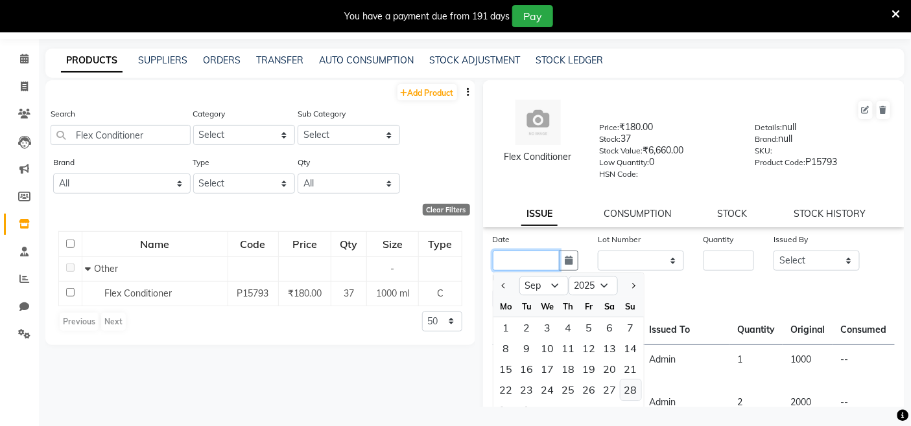
type input "28-09-2025"
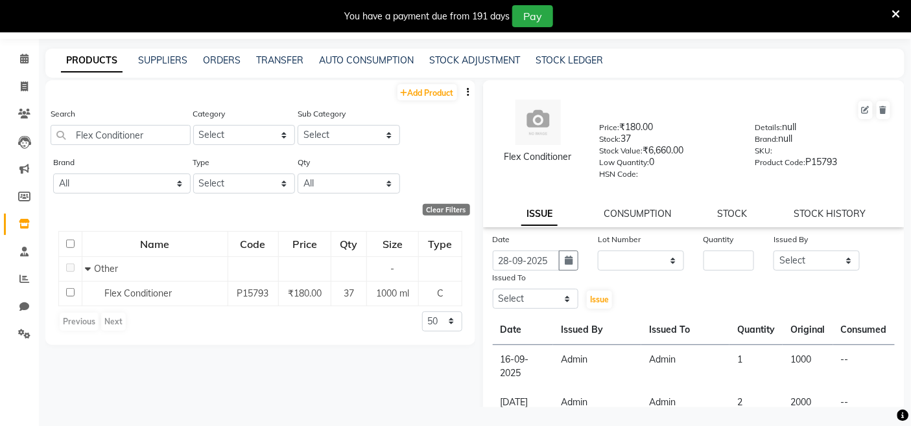
click at [721, 275] on div "Date 28-09-2025 Lot Number None Quantity Issued By Select Admin Admin AKHIL ANK…" at bounding box center [694, 272] width 422 height 78
click at [723, 271] on div "Quantity" at bounding box center [728, 252] width 70 height 38
click at [727, 267] on input "number" at bounding box center [728, 261] width 51 height 20
type input "1"
click at [817, 253] on select "Select Admin Admin AKHIL ANKUSH ANSH Baljinder Colour Lounge, Kabir Park Colour…" at bounding box center [816, 261] width 86 height 20
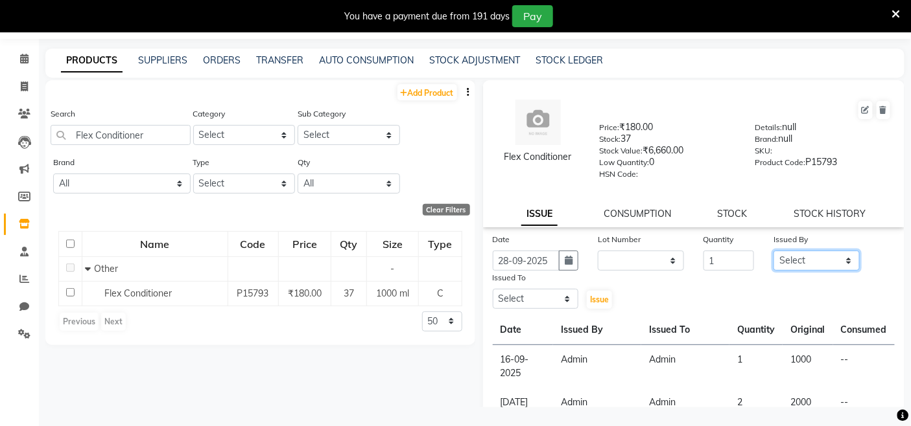
select select "70112"
click at [773, 251] on select "Select Admin Admin AKHIL ANKUSH ANSH Baljinder Colour Lounge, Kabir Park Colour…" at bounding box center [816, 261] width 86 height 20
click at [530, 290] on select "Select Admin Admin AKHIL ANKUSH ANSH Baljinder Colour Lounge, Kabir Park Colour…" at bounding box center [536, 299] width 86 height 20
select select "76897"
click at [493, 290] on select "Select Admin Admin AKHIL ANKUSH ANSH Baljinder Colour Lounge, Kabir Park Colour…" at bounding box center [536, 299] width 86 height 20
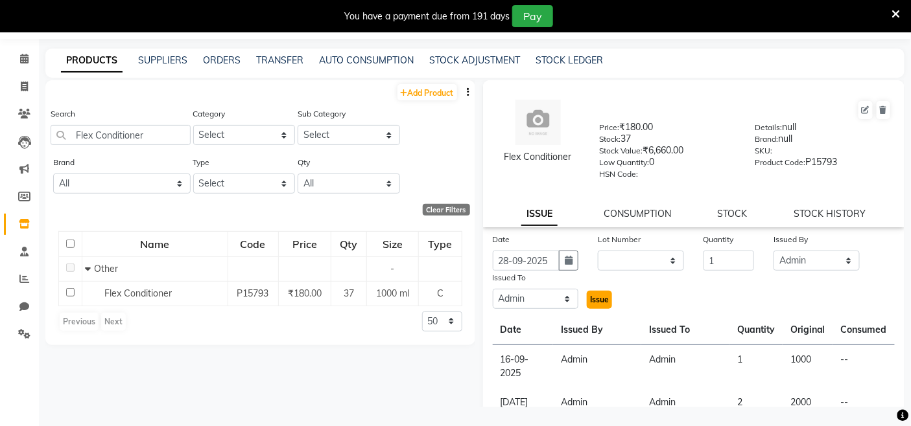
click at [591, 299] on span "Issue" at bounding box center [599, 300] width 19 height 10
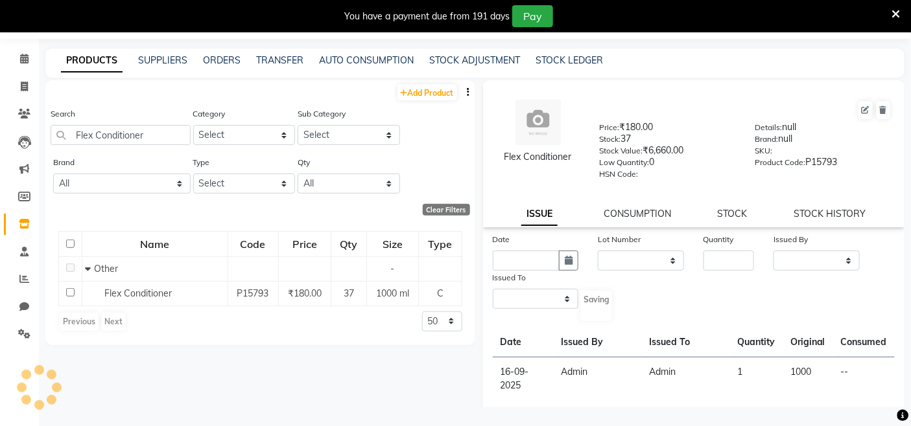
select select
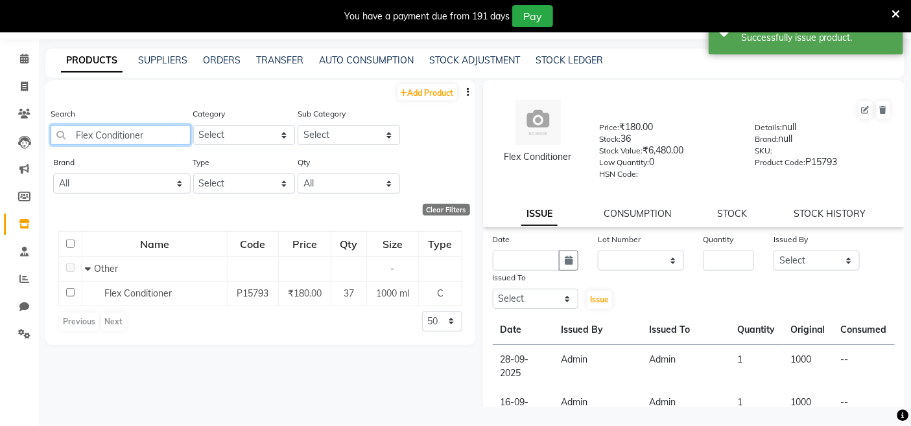
click at [178, 141] on input "Flex Conditioner" at bounding box center [121, 135] width 140 height 20
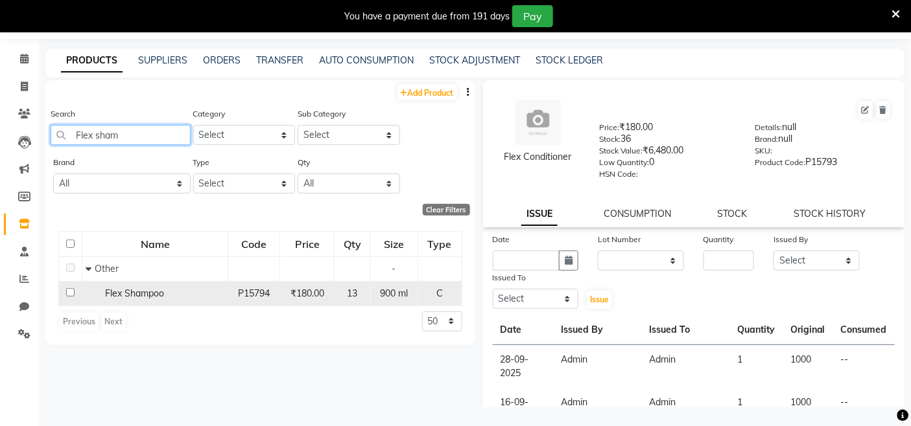
type input "Flex sham"
click at [209, 299] on div "Flex Shampoo" at bounding box center [155, 294] width 139 height 14
select select
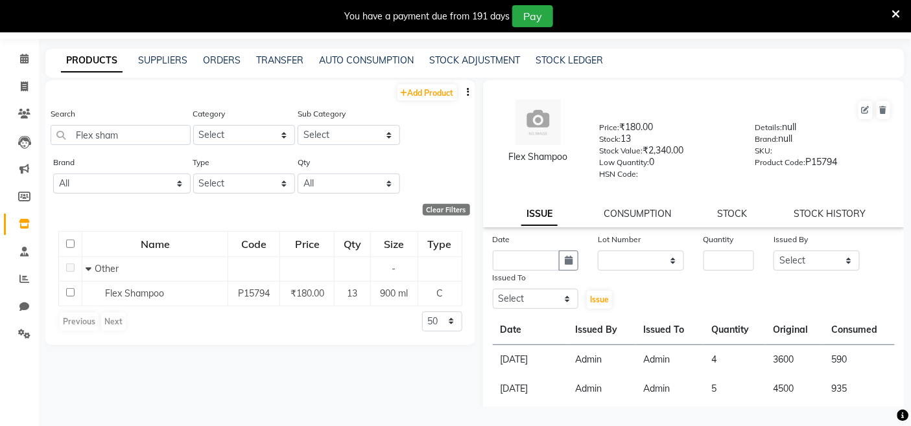
click at [697, 257] on div "Quantity" at bounding box center [728, 252] width 70 height 38
click at [714, 251] on div "Quantity" at bounding box center [728, 242] width 51 height 18
click at [717, 250] on div "Quantity" at bounding box center [728, 242] width 51 height 18
click at [711, 257] on input "number" at bounding box center [728, 261] width 51 height 20
type input "2"
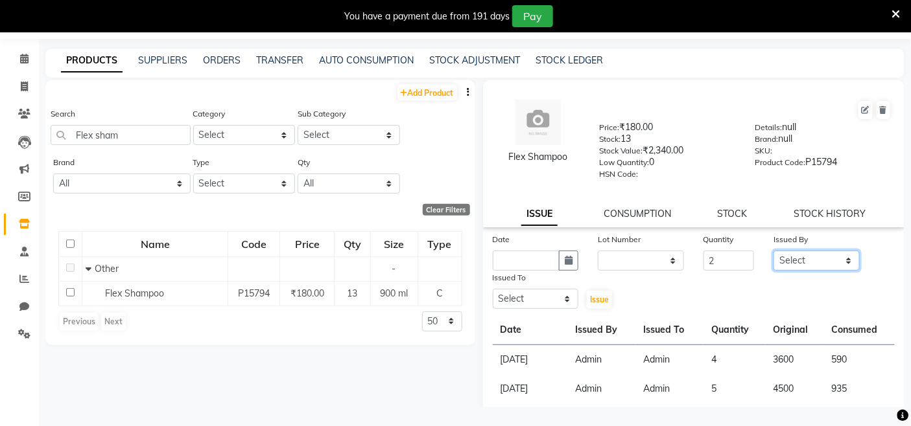
drag, startPoint x: 824, startPoint y: 266, endPoint x: 825, endPoint y: 255, distance: 11.0
click at [824, 266] on select "Select Admin Admin AKHIL ANKUSH ANSH Baljinder Colour Lounge, Kabir Park Colour…" at bounding box center [816, 261] width 86 height 20
select select "70112"
click at [773, 251] on select "Select Admin Admin AKHIL ANKUSH ANSH Baljinder Colour Lounge, Kabir Park Colour…" at bounding box center [816, 261] width 86 height 20
click at [519, 292] on select "Select Admin Admin AKHIL ANKUSH ANSH Baljinder Colour Lounge, Kabir Park Colour…" at bounding box center [536, 299] width 86 height 20
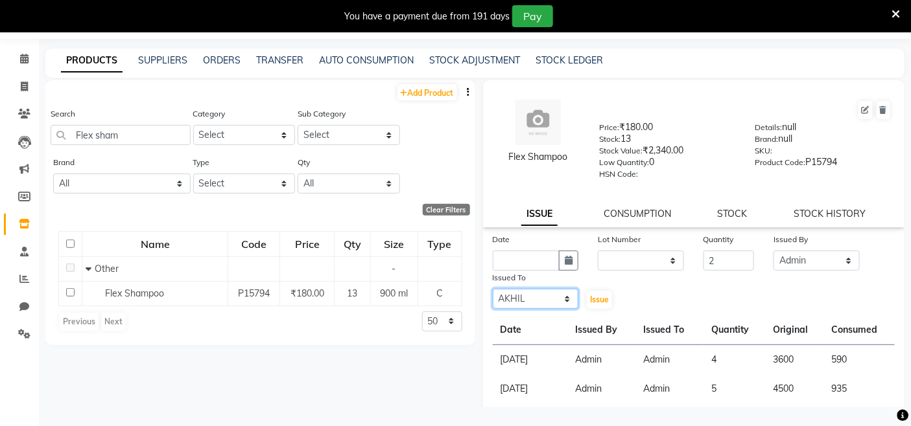
click at [493, 290] on select "Select Admin Admin AKHIL ANKUSH ANSH Baljinder Colour Lounge, Kabir Park Colour…" at bounding box center [536, 299] width 86 height 20
click at [539, 287] on div "Issued To" at bounding box center [536, 280] width 86 height 18
click at [538, 290] on select "Select Admin Admin AKHIL ANKUSH ANSH Baljinder Colour Lounge, Kabir Park Colour…" at bounding box center [536, 299] width 86 height 20
select select "70112"
click at [493, 290] on select "Select Admin Admin AKHIL ANKUSH ANSH Baljinder Colour Lounge, Kabir Park Colour…" at bounding box center [536, 299] width 86 height 20
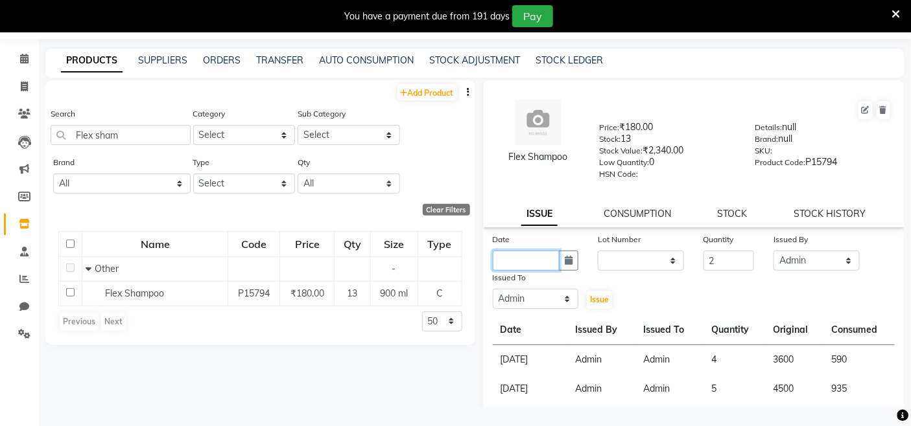
click at [548, 262] on input "text" at bounding box center [526, 261] width 67 height 20
select select "10"
select select "2025"
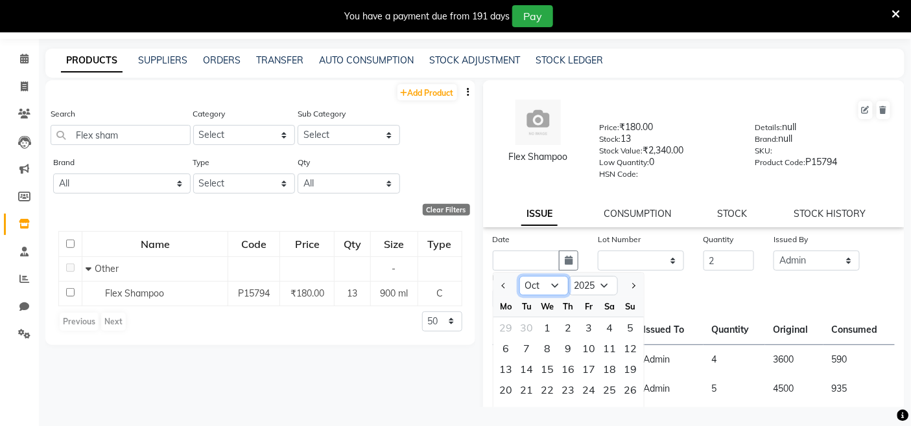
click at [555, 292] on select "Jan Feb Mar Apr May Jun Jul Aug Sep Oct Nov Dec" at bounding box center [543, 286] width 49 height 19
select select "9"
click at [519, 277] on select "Jan Feb Mar Apr May Jun Jul Aug Sep Oct Nov Dec" at bounding box center [543, 286] width 49 height 19
drag, startPoint x: 624, startPoint y: 384, endPoint x: 572, endPoint y: 316, distance: 85.0
click at [624, 384] on div "28" at bounding box center [630, 390] width 21 height 21
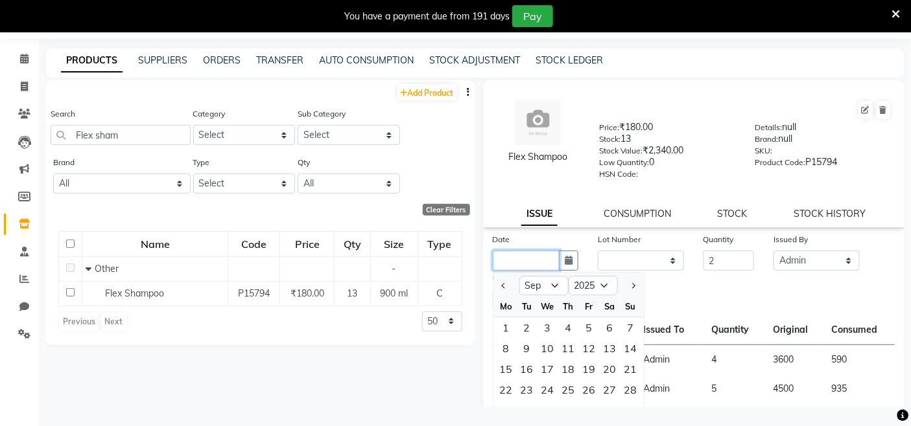
type input "28-09-2025"
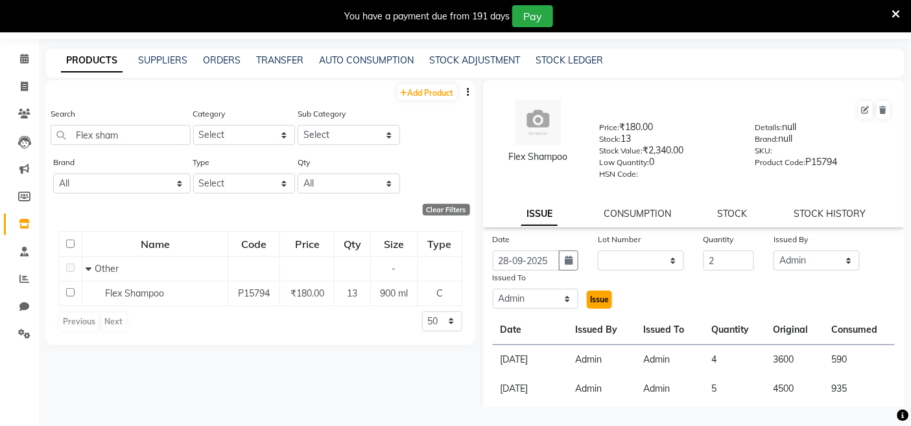
click at [592, 294] on button "Issue" at bounding box center [599, 300] width 25 height 18
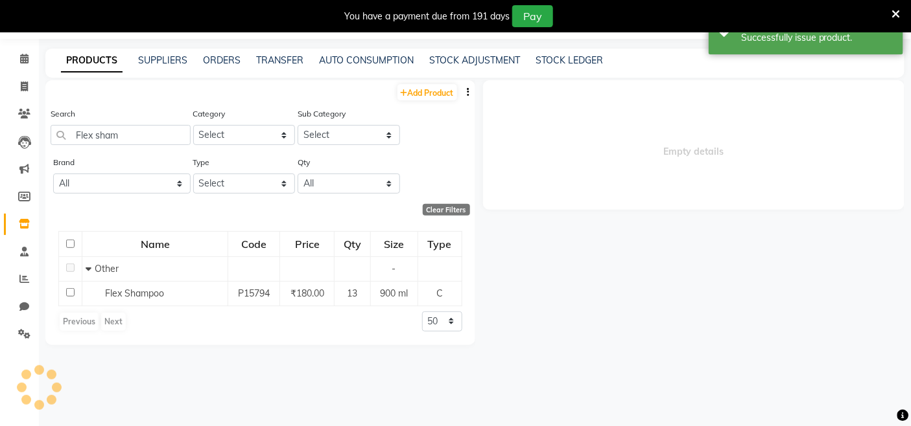
select select
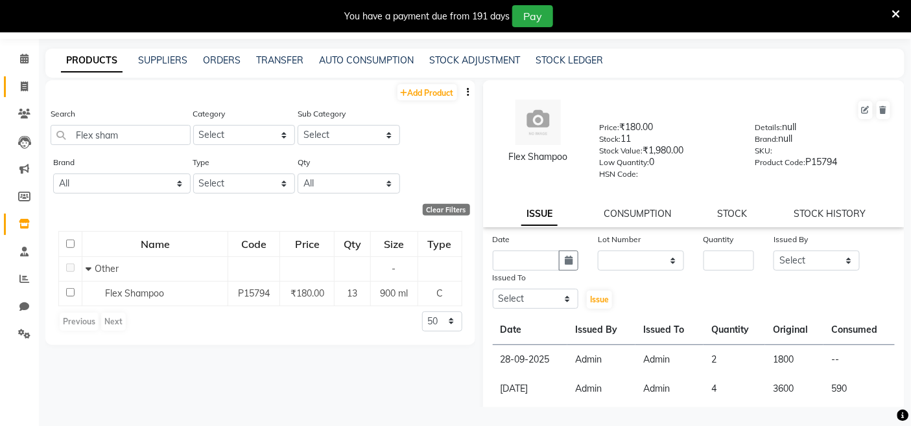
click at [30, 86] on span at bounding box center [24, 87] width 23 height 15
select select "service"
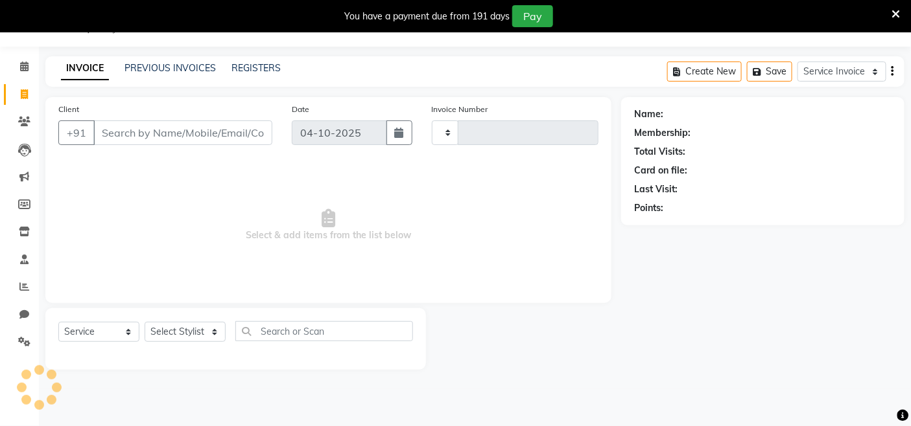
scroll to position [32, 0]
select select "8015"
type input "3847"
click at [190, 68] on link "PREVIOUS INVOICES" at bounding box center [169, 68] width 91 height 12
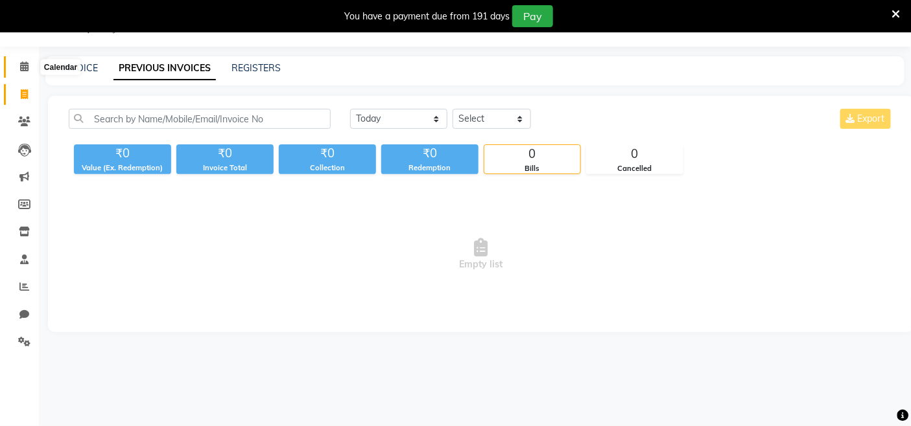
click at [16, 63] on span at bounding box center [24, 67] width 23 height 15
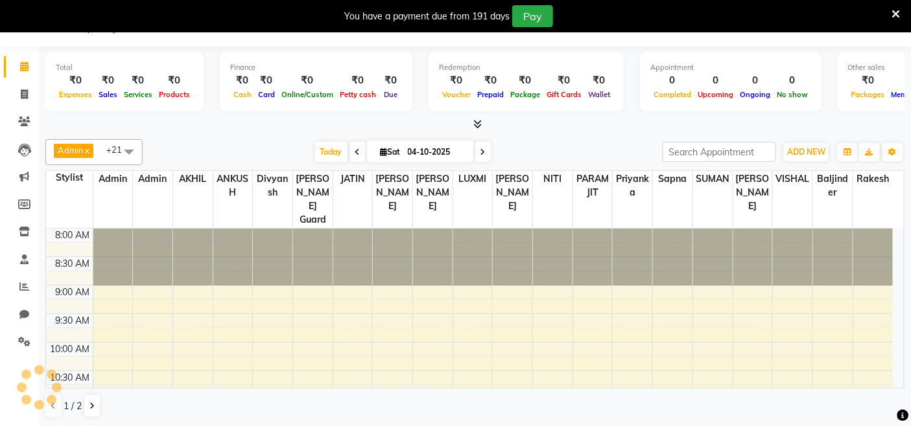
click at [406, 150] on input "04-10-2025" at bounding box center [436, 152] width 65 height 19
select select "10"
select select "2025"
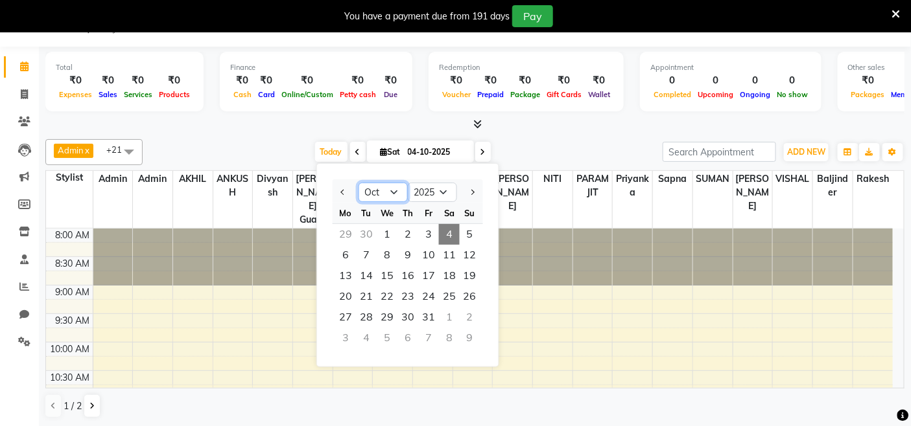
click at [393, 194] on select "Jan Feb Mar Apr May Jun Jul Aug Sep Oct Nov Dec" at bounding box center [382, 192] width 49 height 19
click at [404, 137] on div "Admin x Admin x AKHIL x ANKUSH x divyansh x Jaswinder singh guard x JATIN x JOH…" at bounding box center [474, 279] width 859 height 290
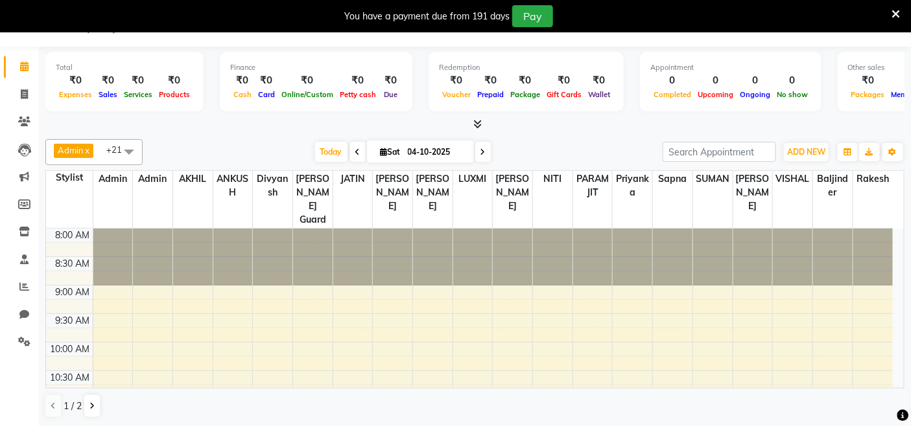
click at [355, 152] on icon at bounding box center [357, 152] width 5 height 8
type input "03-10-2025"
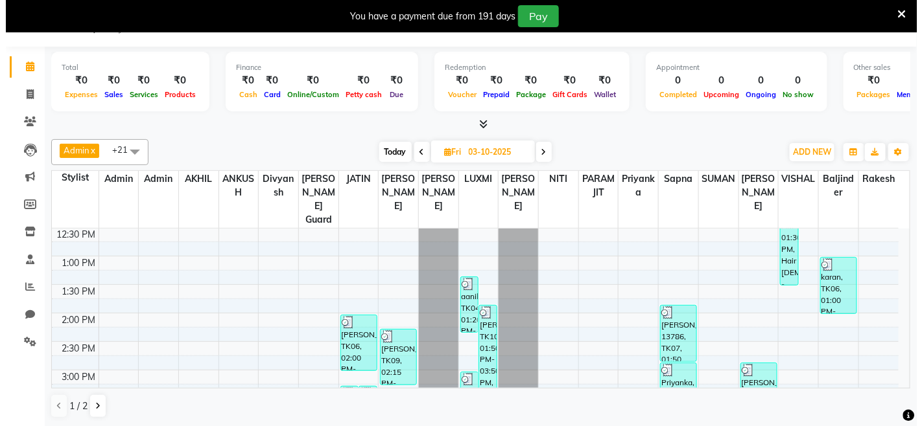
scroll to position [288, 0]
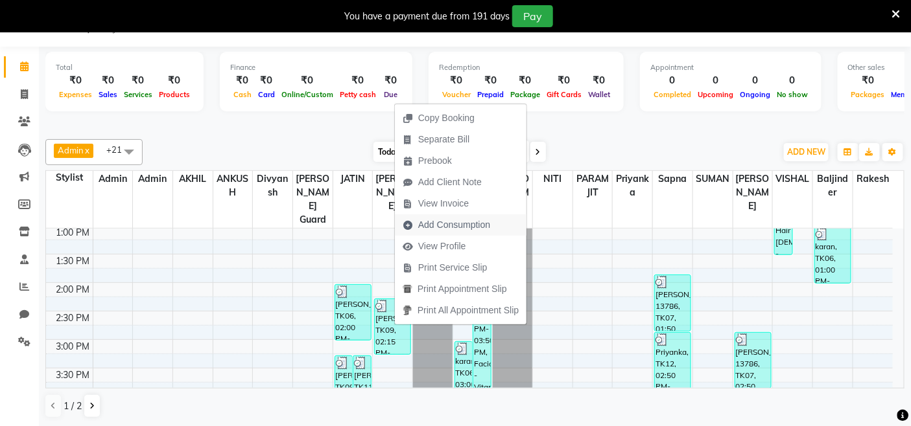
click at [441, 227] on span "Add Consumption" at bounding box center [454, 225] width 72 height 14
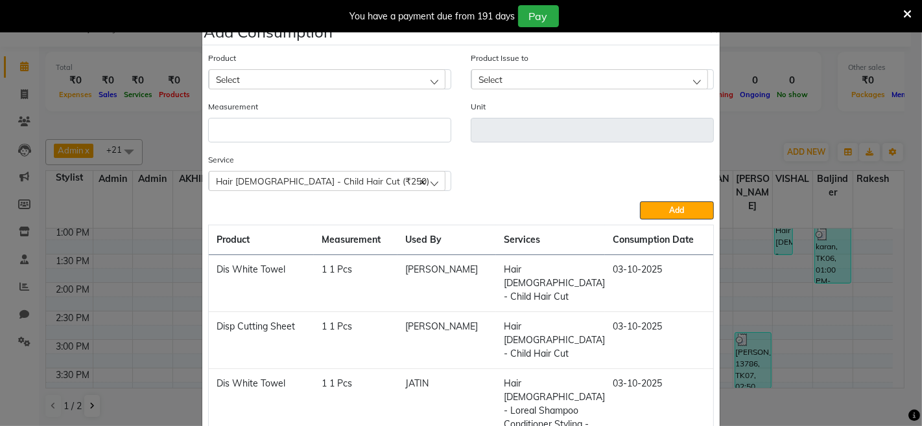
click at [432, 187] on div "Hair Male - Child Hair Cut (₹250)" at bounding box center [327, 180] width 237 height 19
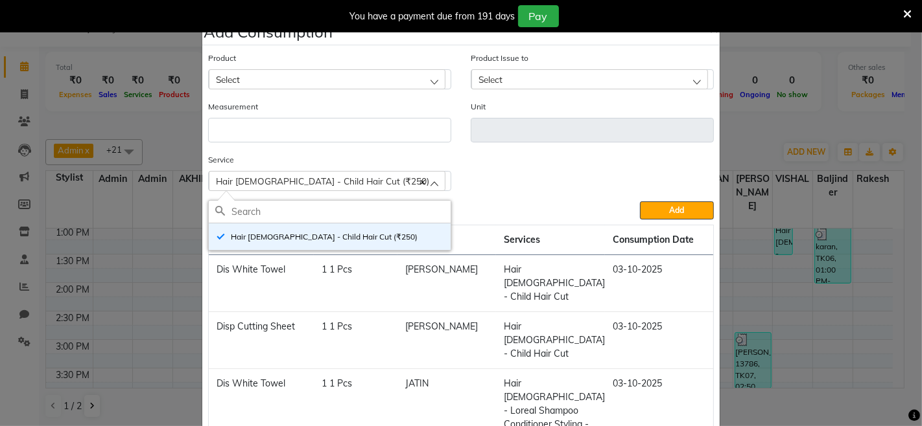
click at [541, 178] on div "Service Hair Male - Child Hair Cut (₹250) Hair Male - Child Hair Cut (₹250)" at bounding box center [460, 177] width 525 height 49
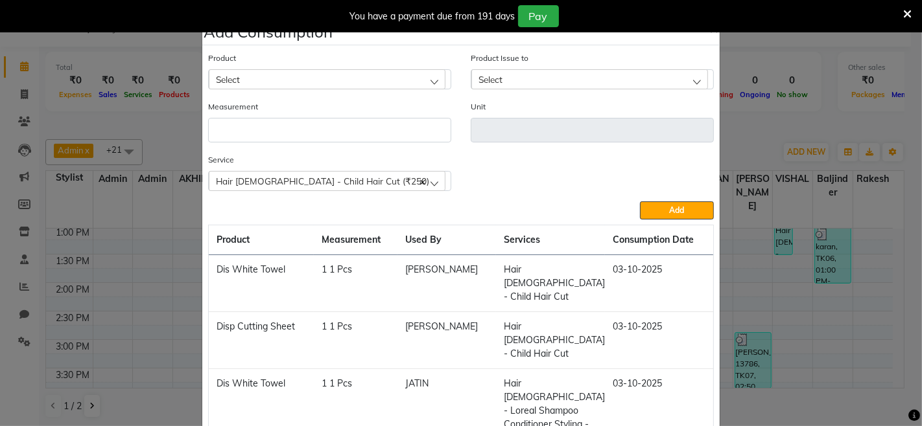
scroll to position [85, 0]
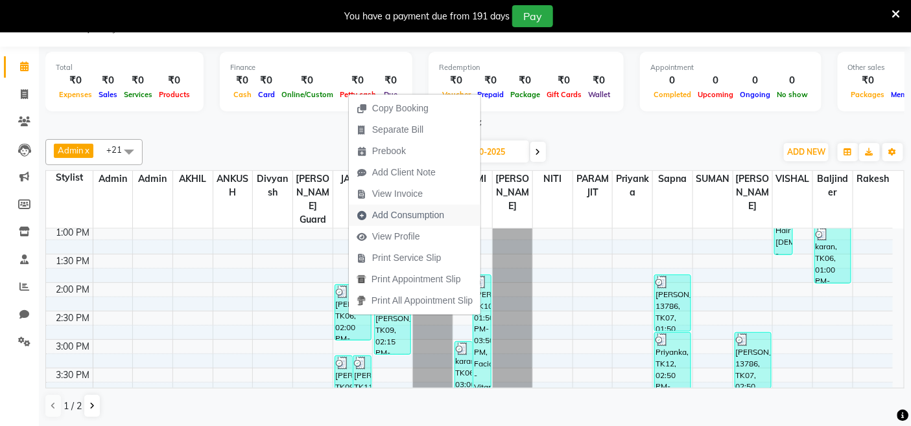
click at [390, 216] on span "Add Consumption" at bounding box center [408, 216] width 72 height 14
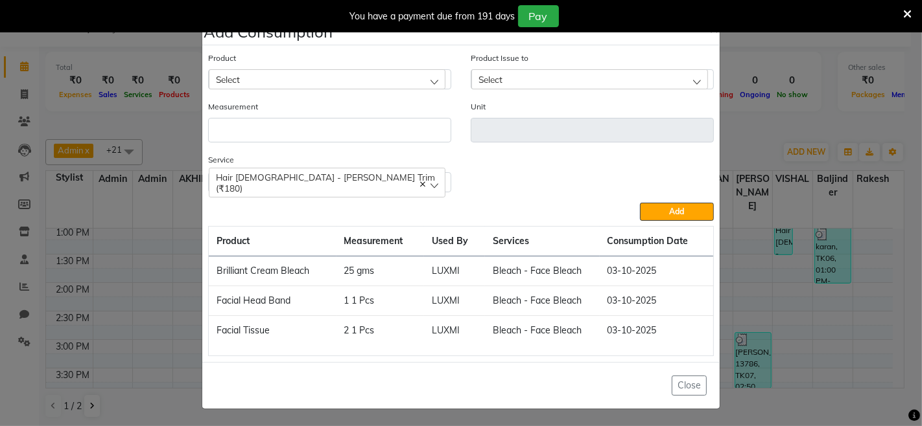
click at [655, 377] on div "Close" at bounding box center [460, 385] width 517 height 47
click at [686, 388] on button "Close" at bounding box center [688, 386] width 35 height 20
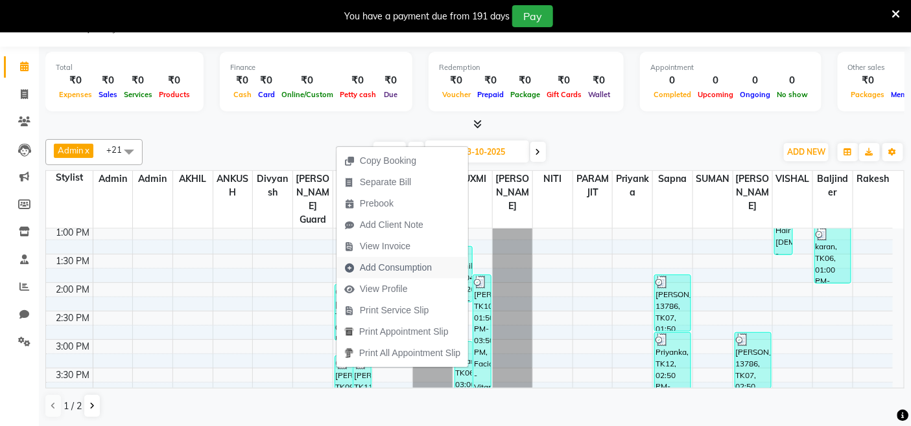
click at [413, 269] on span "Add Consumption" at bounding box center [396, 268] width 72 height 14
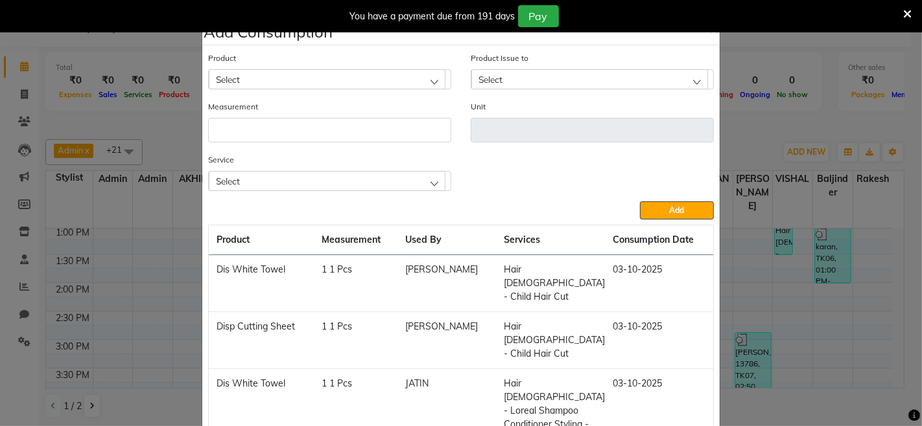
click at [407, 182] on div "Select" at bounding box center [327, 180] width 237 height 19
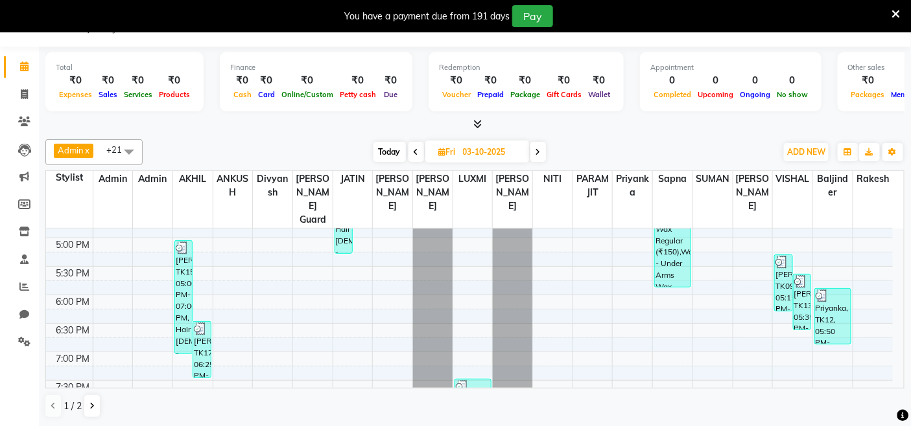
scroll to position [360, 0]
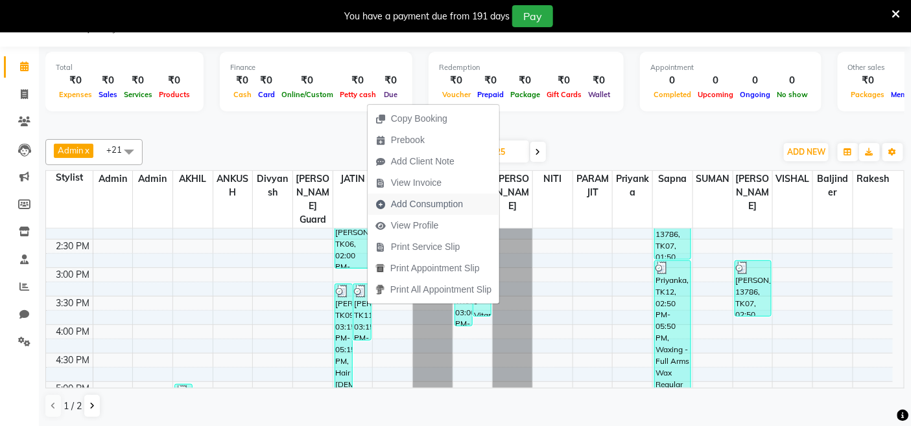
click at [439, 204] on span "Add Consumption" at bounding box center [427, 205] width 72 height 14
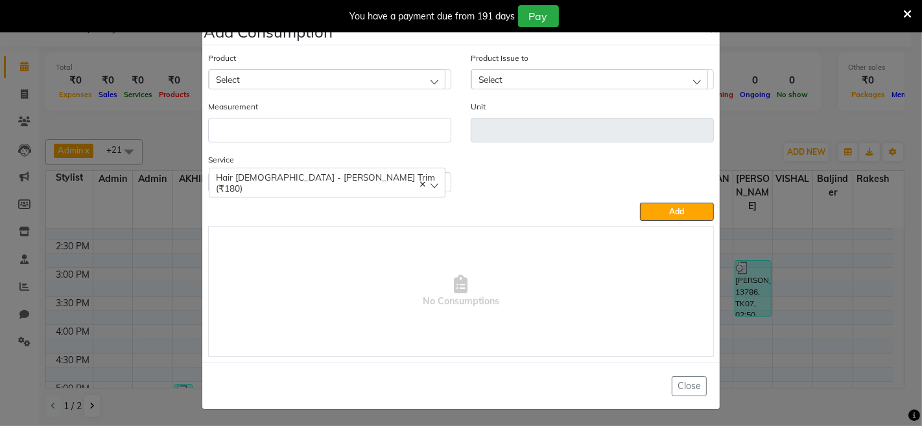
drag, startPoint x: 684, startPoint y: 387, endPoint x: 726, endPoint y: 356, distance: 52.0
click at [683, 387] on button "Close" at bounding box center [688, 387] width 35 height 20
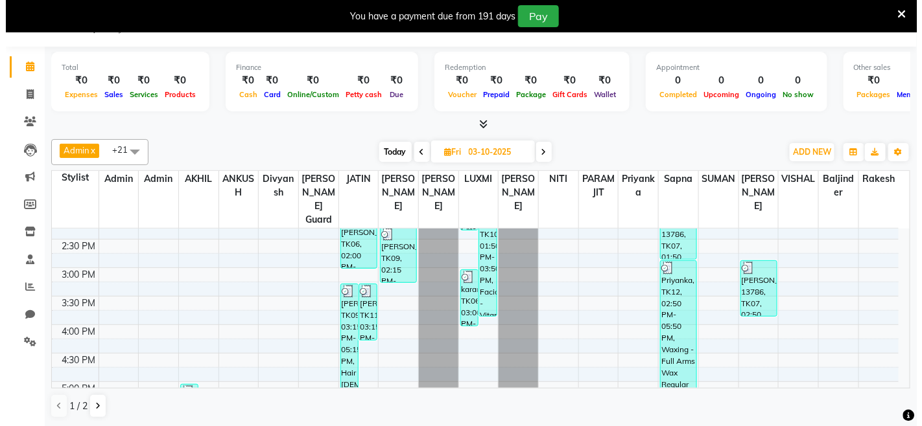
scroll to position [288, 0]
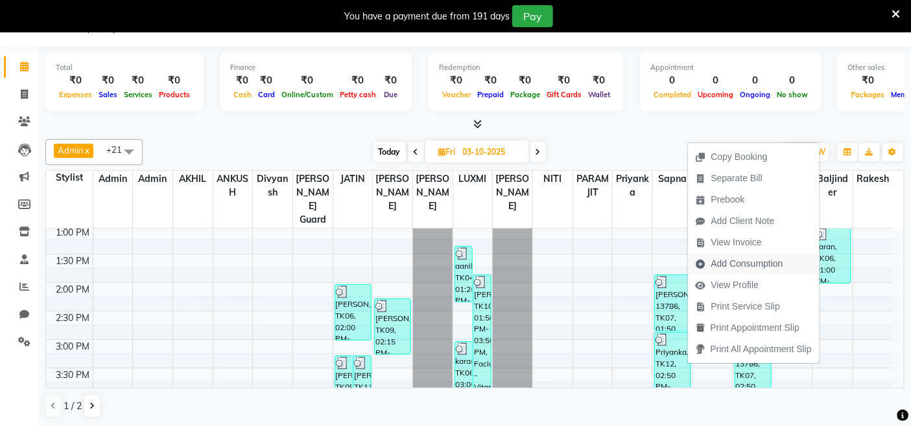
click at [750, 268] on span "Add Consumption" at bounding box center [747, 264] width 72 height 14
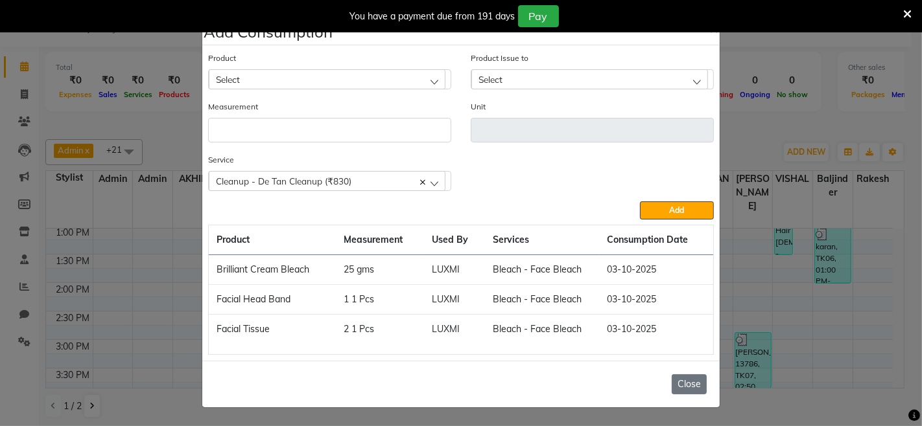
click at [686, 386] on button "Close" at bounding box center [688, 385] width 35 height 20
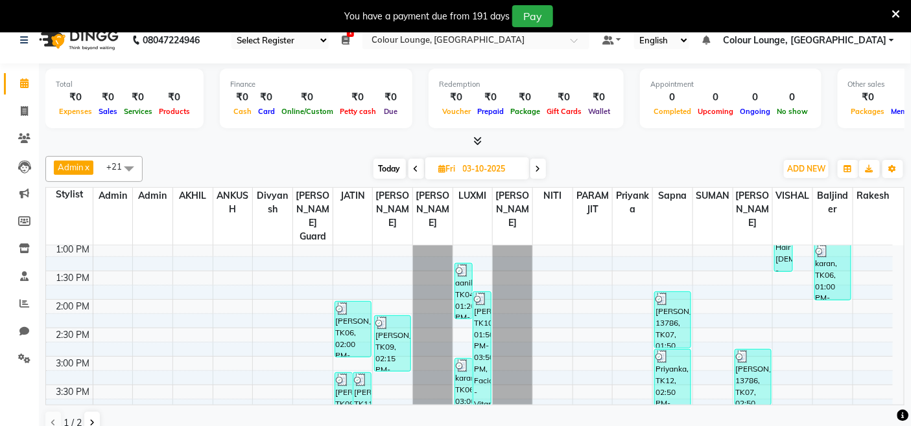
scroll to position [0, 0]
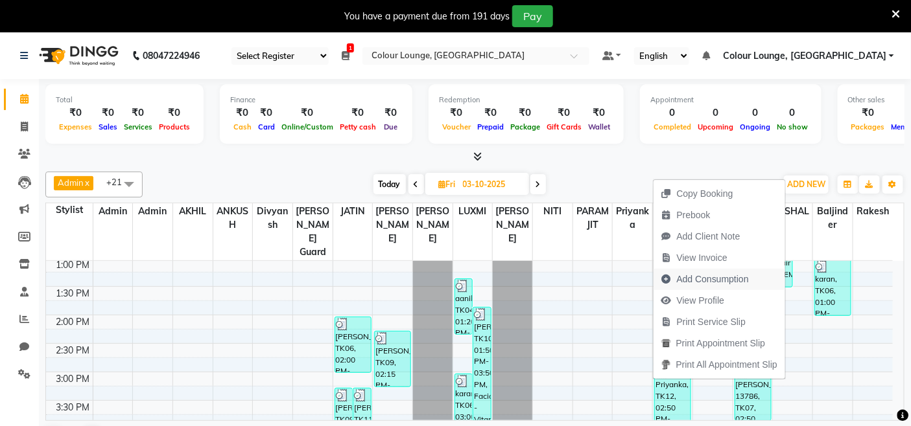
click at [743, 282] on span "Add Consumption" at bounding box center [713, 280] width 72 height 14
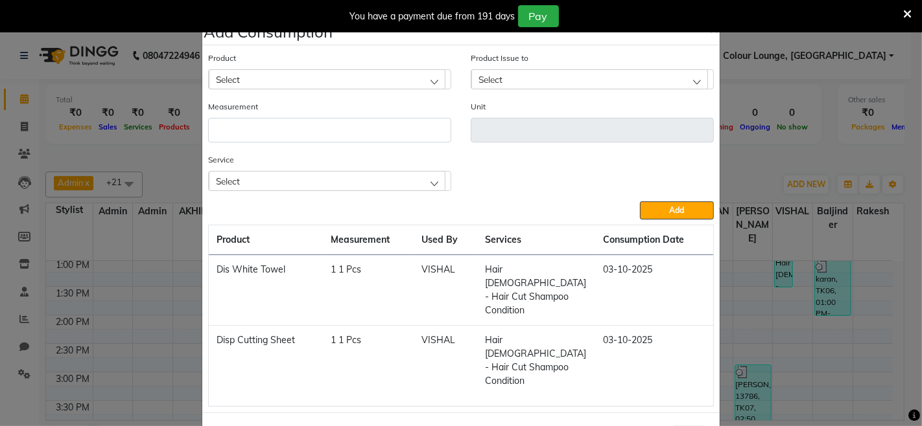
click at [412, 191] on div "Select" at bounding box center [327, 180] width 237 height 19
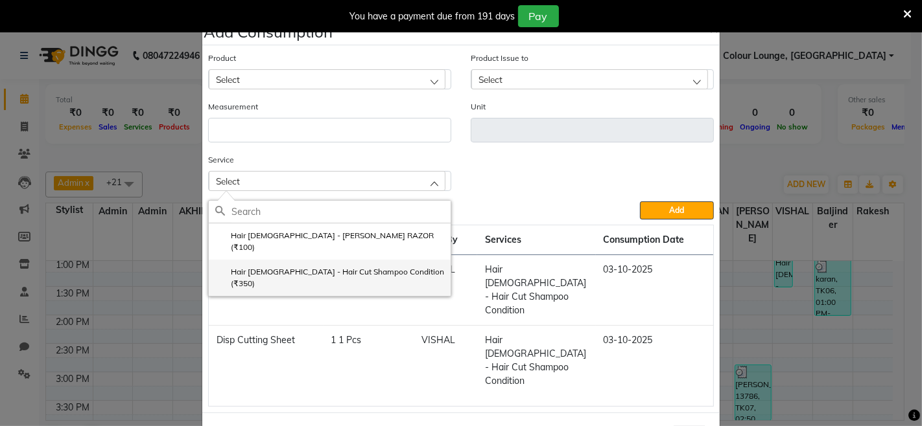
click at [403, 260] on li "Hair Male - Hair Cut Shampoo Condition (₹350)" at bounding box center [330, 278] width 242 height 36
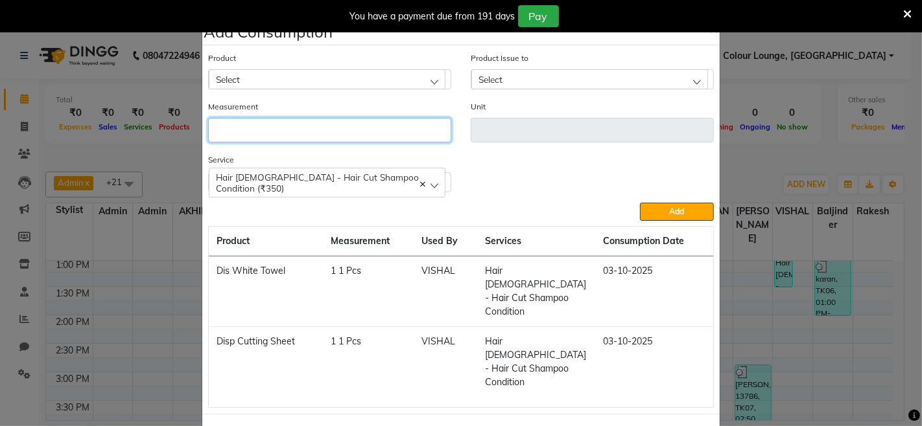
click at [428, 134] on input "number" at bounding box center [329, 130] width 243 height 25
type input "20"
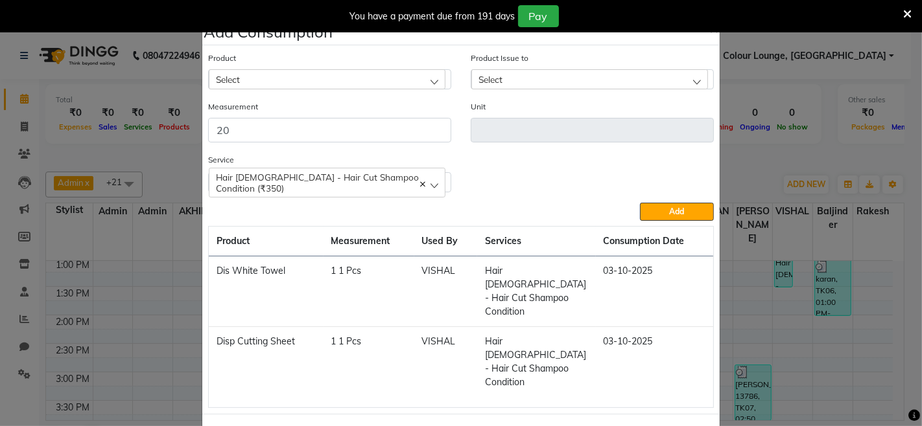
click at [413, 68] on div "Product Select" at bounding box center [329, 70] width 243 height 38
click at [404, 89] on div "Select" at bounding box center [327, 78] width 237 height 19
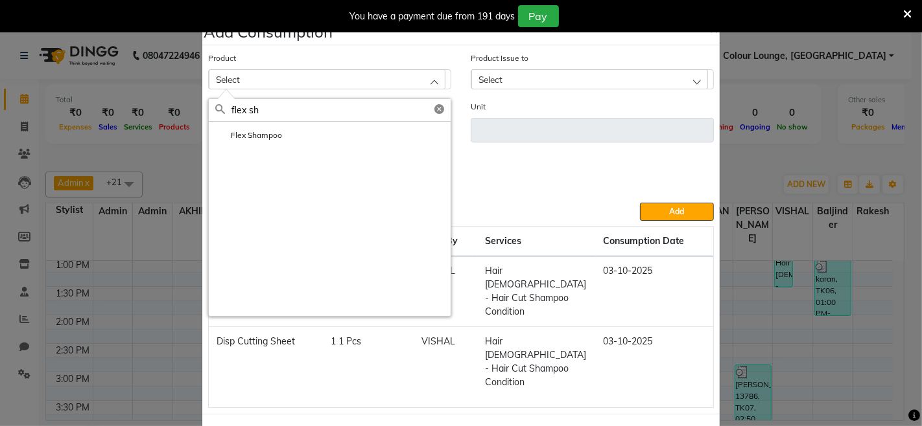
type input "flex sh"
click at [388, 126] on li "Flex Shampoo" at bounding box center [330, 135] width 242 height 27
type input "ml"
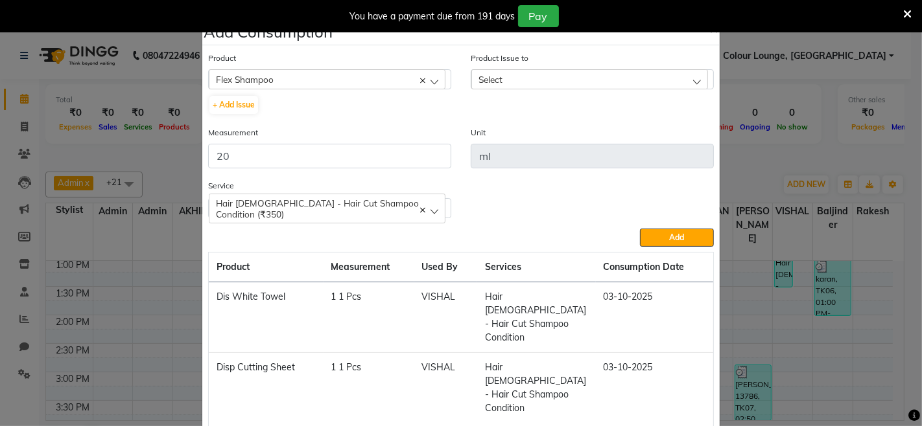
click at [506, 76] on div "Select" at bounding box center [589, 78] width 237 height 19
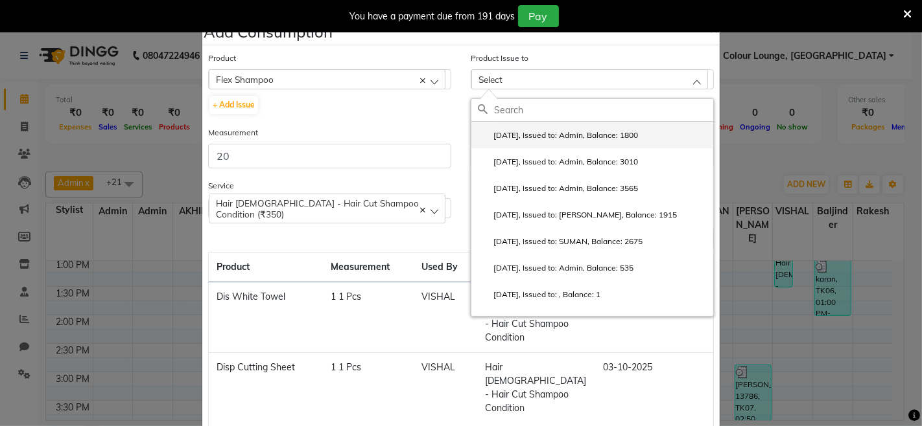
click at [563, 130] on label "2025-09-28, Issued to: Admin, Balance: 1800" at bounding box center [558, 136] width 160 height 12
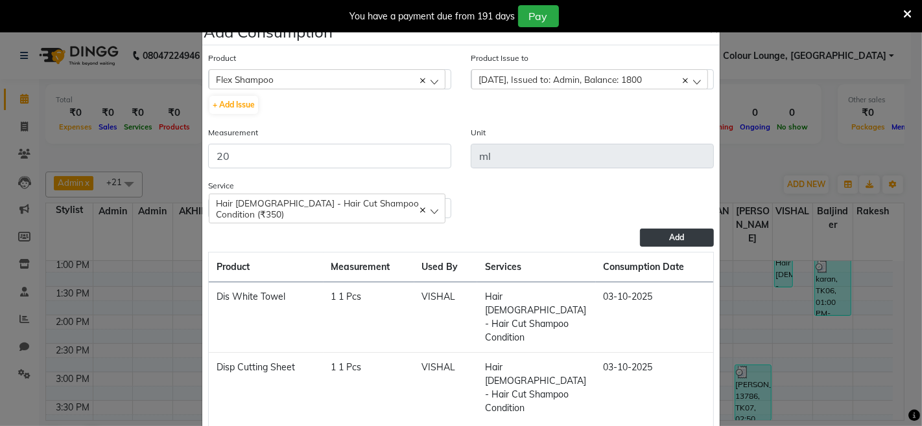
click at [651, 236] on button "Add" at bounding box center [677, 238] width 74 height 18
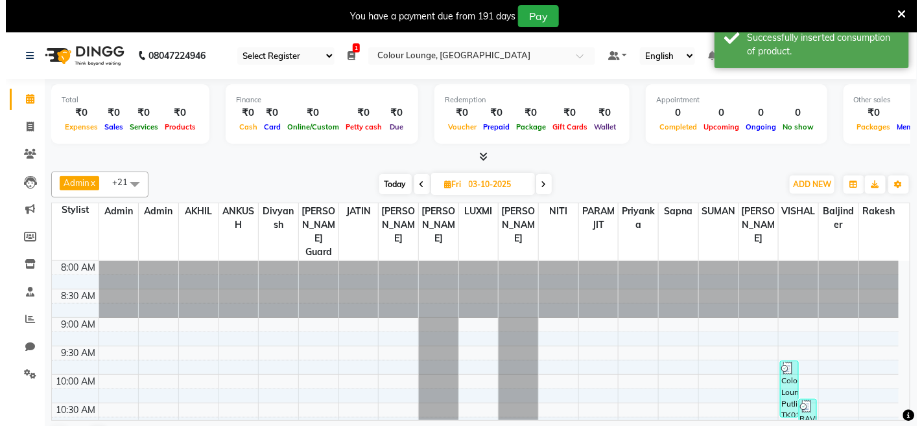
scroll to position [72, 0]
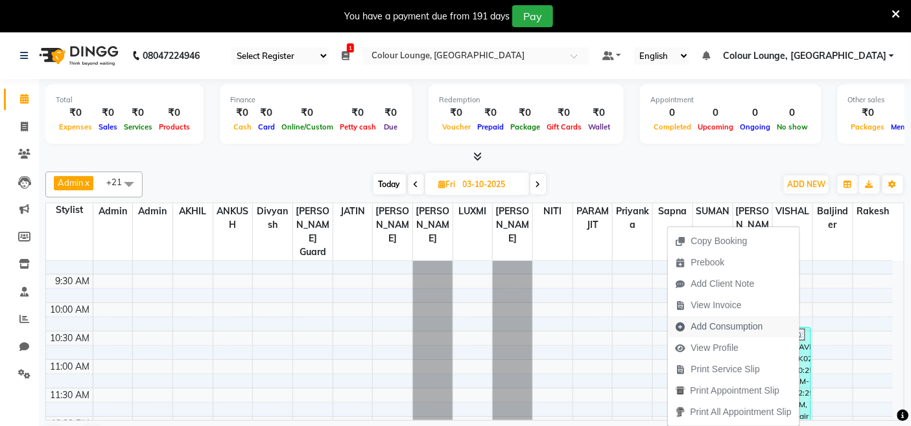
click at [760, 323] on span "Add Consumption" at bounding box center [727, 327] width 72 height 14
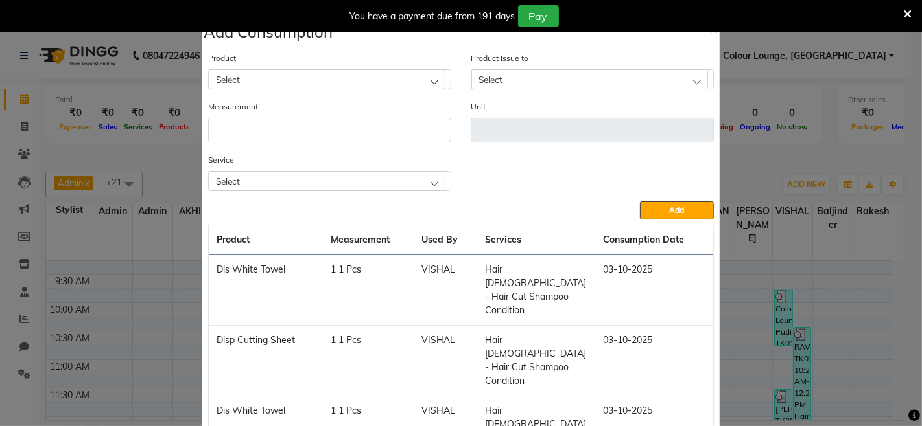
click at [424, 186] on div "Select" at bounding box center [327, 180] width 237 height 19
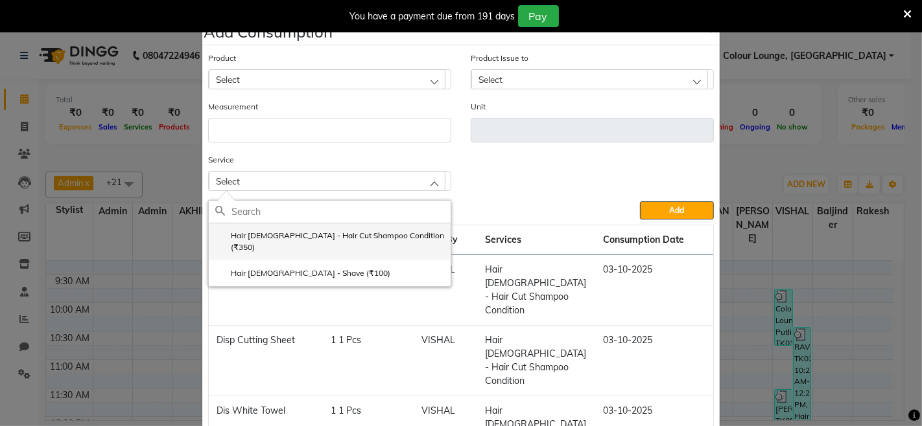
click at [403, 235] on li "Hair Male - Hair Cut Shampoo Condition (₹350)" at bounding box center [330, 242] width 242 height 36
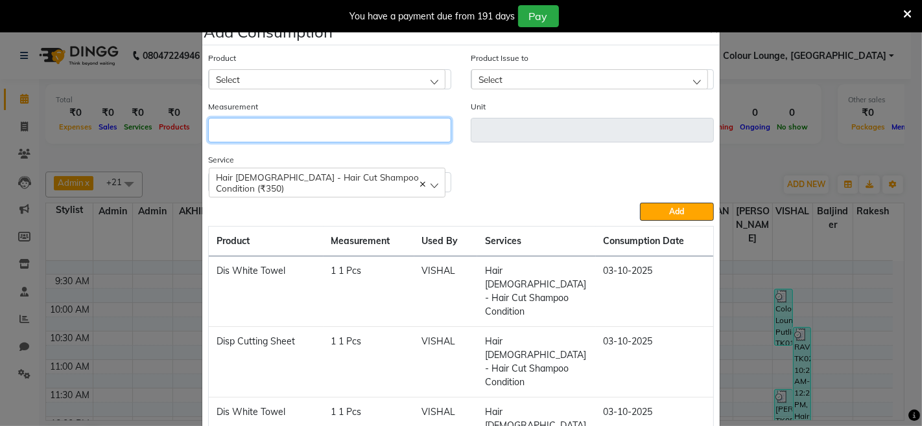
drag, startPoint x: 396, startPoint y: 134, endPoint x: 406, endPoint y: 130, distance: 10.5
click at [402, 132] on input "number" at bounding box center [329, 130] width 243 height 25
type input "20"
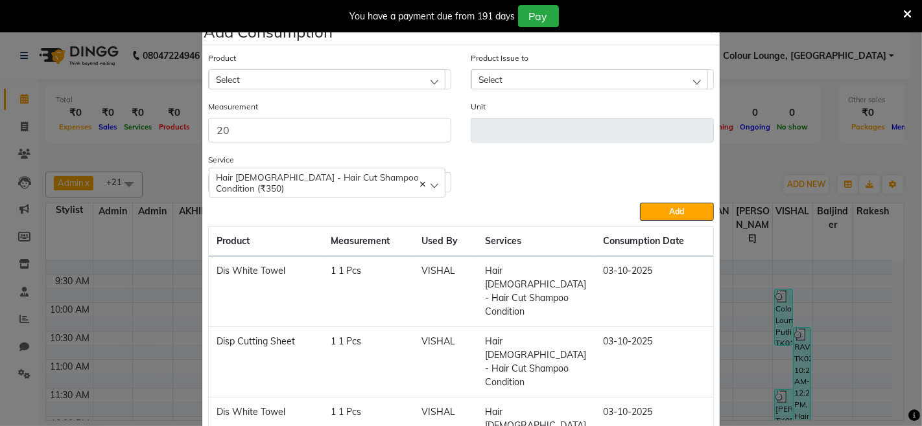
click at [417, 74] on div "Select" at bounding box center [327, 78] width 237 height 19
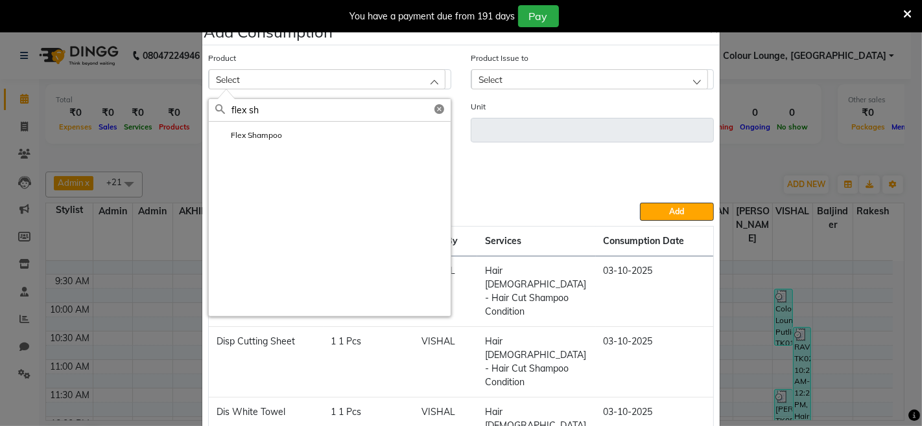
type input "flex sh"
click at [374, 138] on li "Flex Shampoo" at bounding box center [330, 135] width 242 height 27
type input "ml"
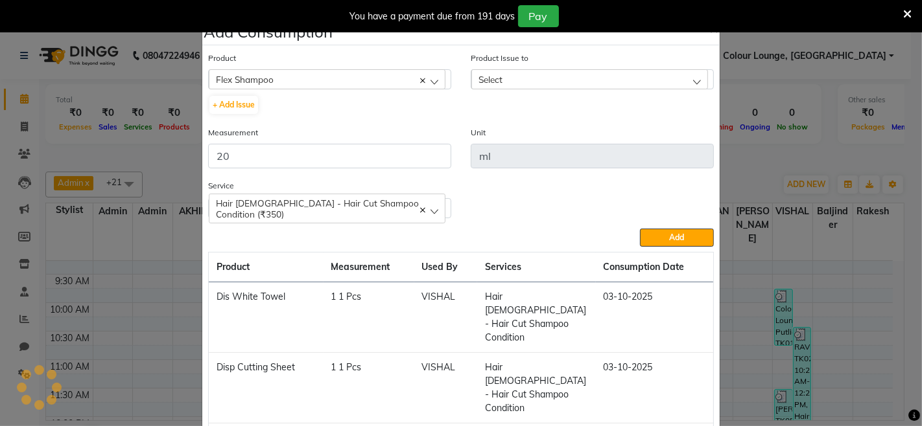
click at [541, 65] on div "Product Issue to Select 2025-09-28, Issued to: Admin, Balance: 1780 2025-09-15,…" at bounding box center [592, 70] width 243 height 38
click at [537, 76] on div "Select" at bounding box center [589, 78] width 237 height 19
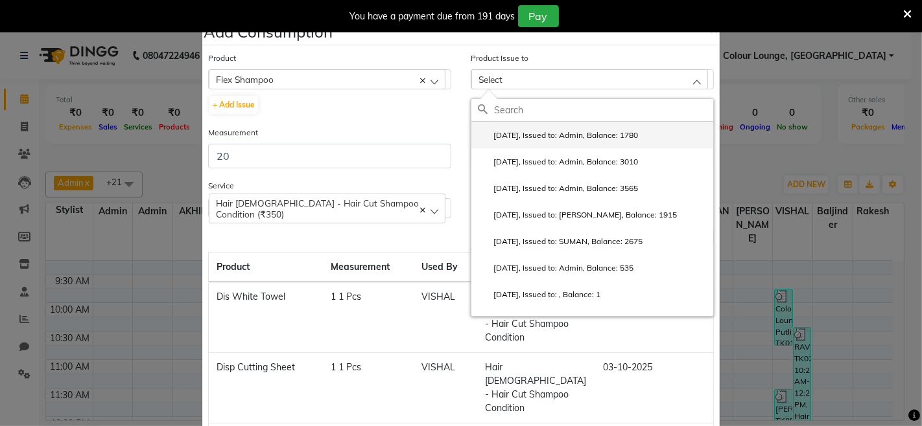
click at [577, 126] on li "2025-09-28, Issued to: Admin, Balance: 1780" at bounding box center [592, 135] width 242 height 27
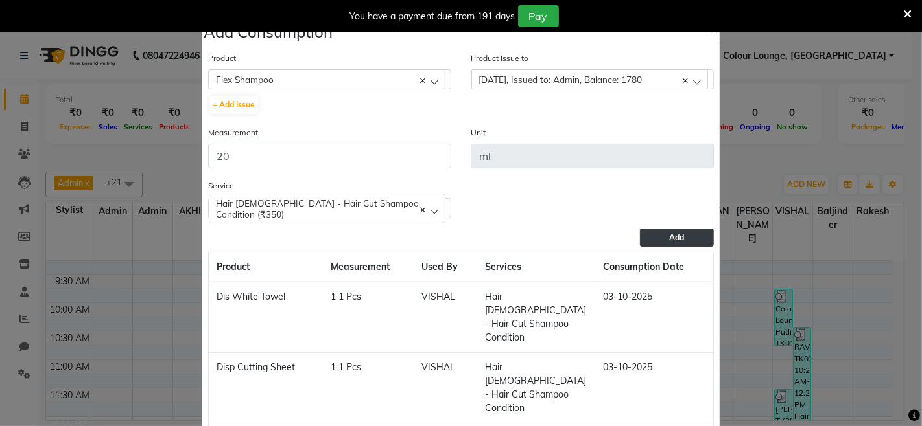
click at [662, 244] on button "Add" at bounding box center [677, 238] width 74 height 18
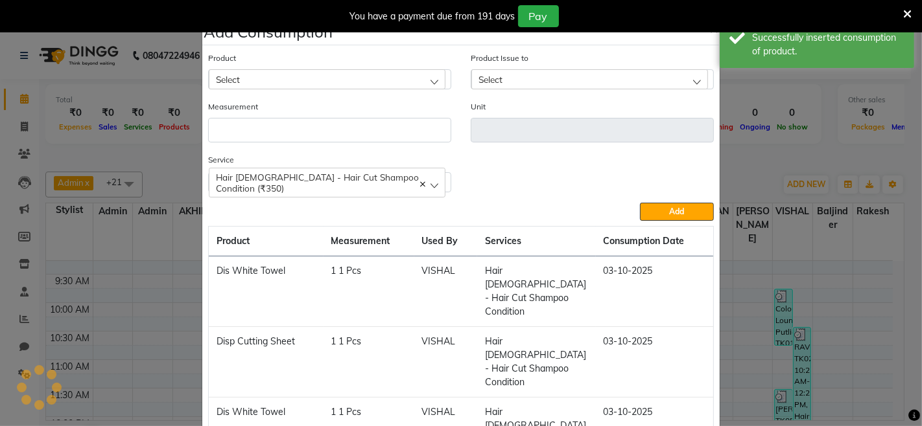
scroll to position [28, 0]
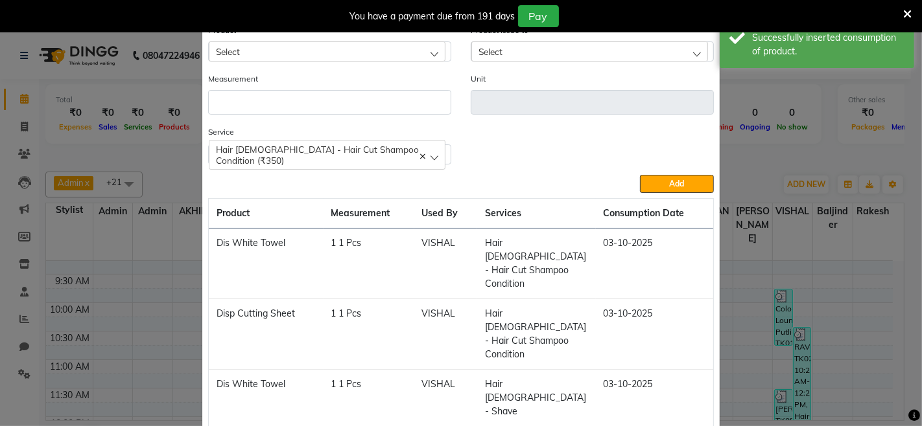
drag, startPoint x: 670, startPoint y: 360, endPoint x: 672, endPoint y: 369, distance: 9.3
drag, startPoint x: 677, startPoint y: 374, endPoint x: 693, endPoint y: 373, distance: 16.9
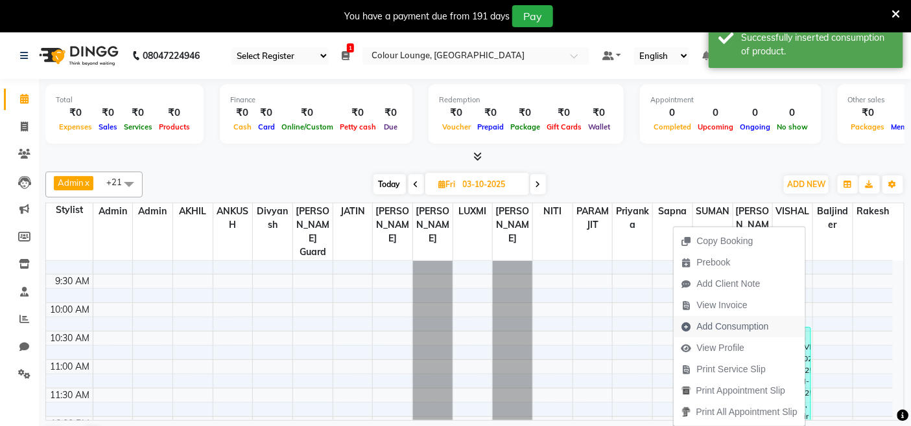
click at [757, 329] on span "Add Consumption" at bounding box center [733, 327] width 72 height 14
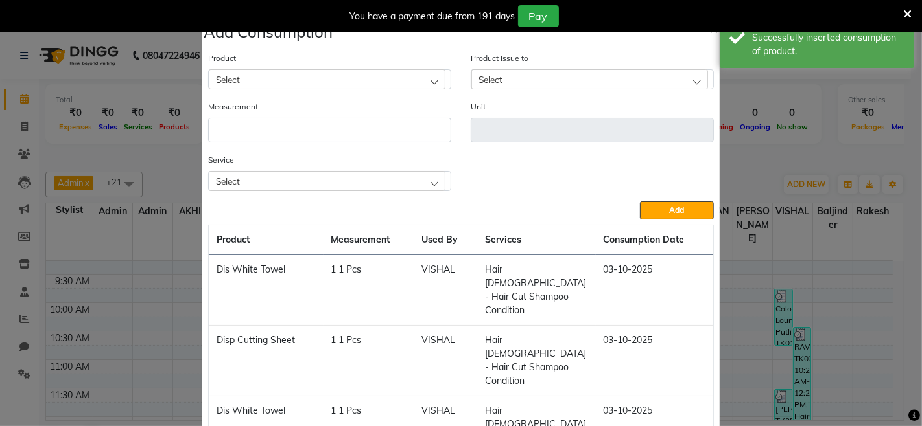
click at [389, 169] on div "Service Select Hair Male - Hair Cut Shampoo Condition (₹350) Hair Male - Shave …" at bounding box center [329, 172] width 243 height 38
click at [390, 183] on div "Select" at bounding box center [327, 180] width 237 height 19
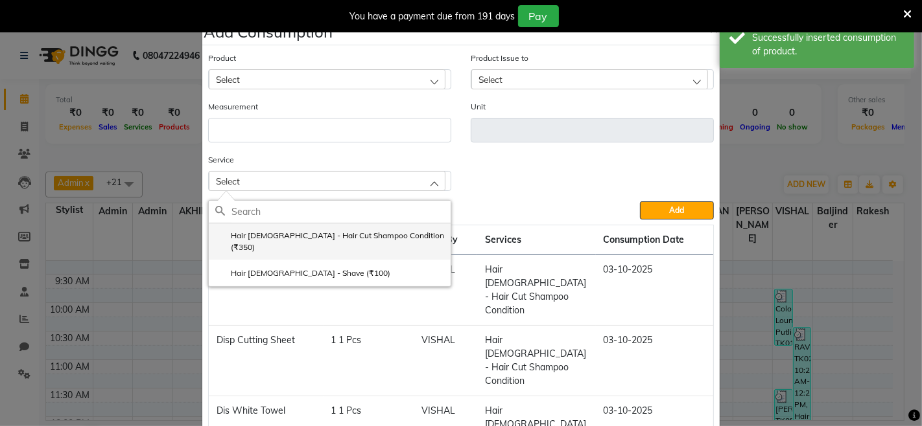
click at [399, 230] on li "Hair Male - Hair Cut Shampoo Condition (₹350)" at bounding box center [330, 242] width 242 height 36
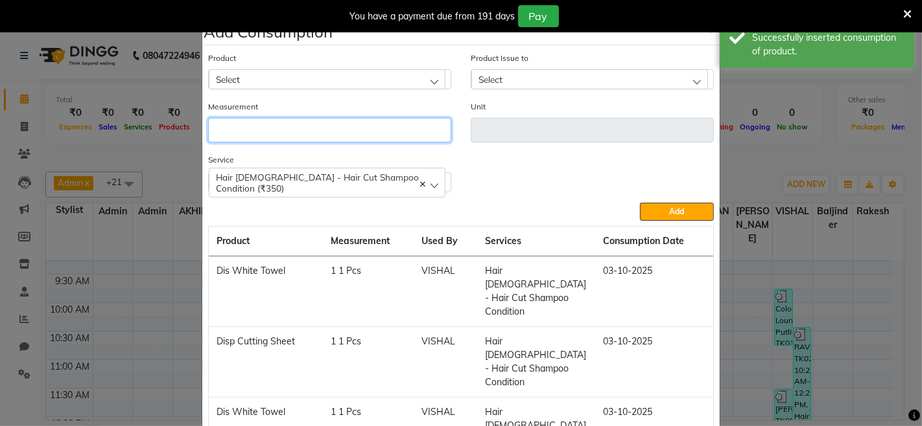
click at [393, 140] on input "number" at bounding box center [329, 130] width 243 height 25
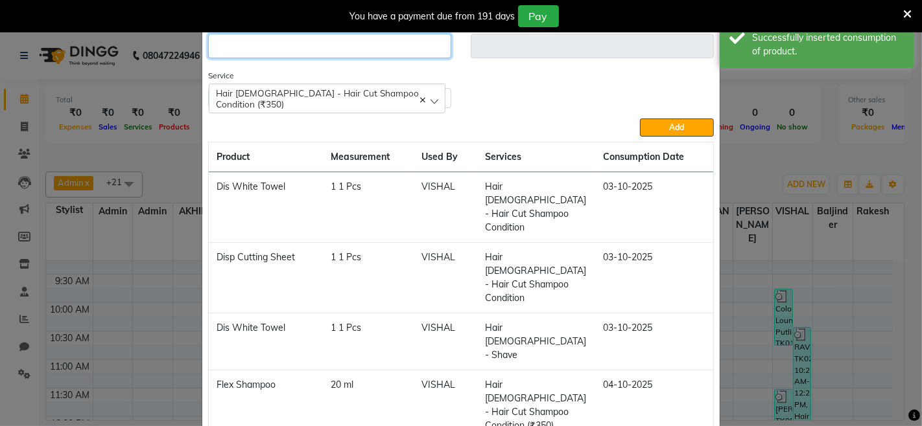
scroll to position [85, 0]
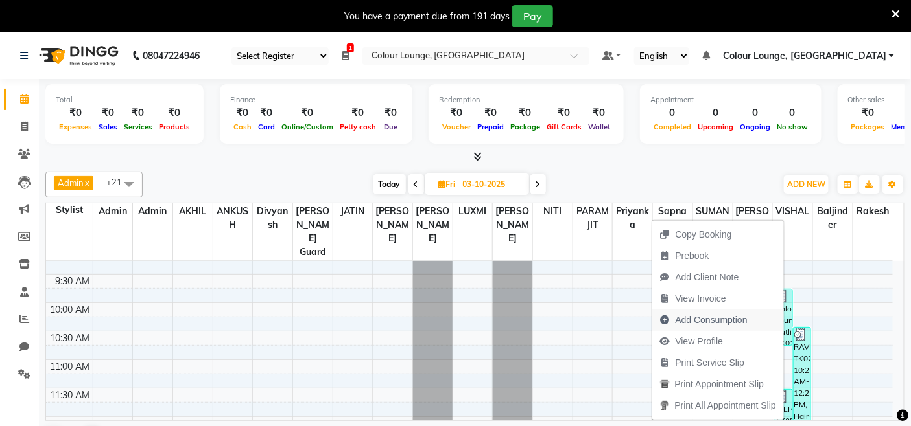
click at [727, 316] on span "Add Consumption" at bounding box center [711, 321] width 72 height 14
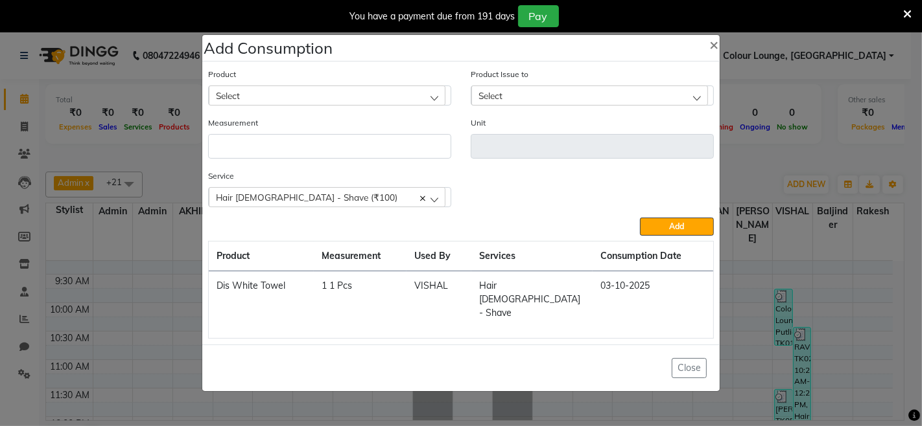
click at [688, 345] on div "Close" at bounding box center [460, 368] width 517 height 47
click at [687, 358] on button "Close" at bounding box center [688, 368] width 35 height 20
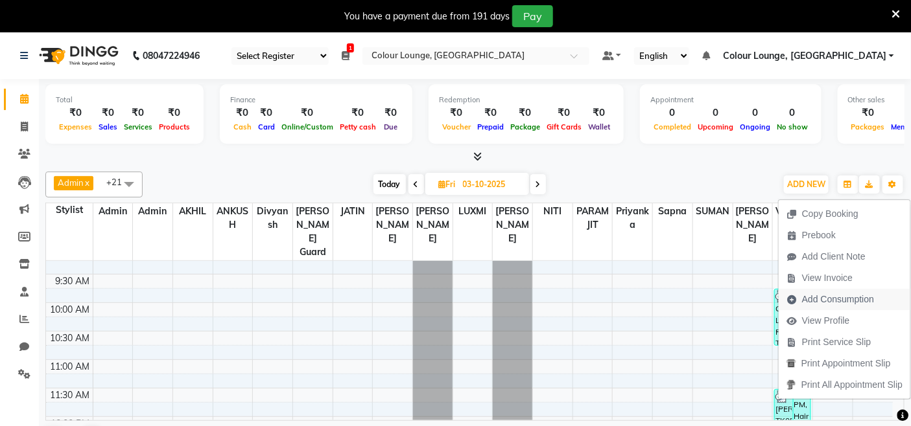
click at [819, 305] on span "Add Consumption" at bounding box center [838, 300] width 72 height 14
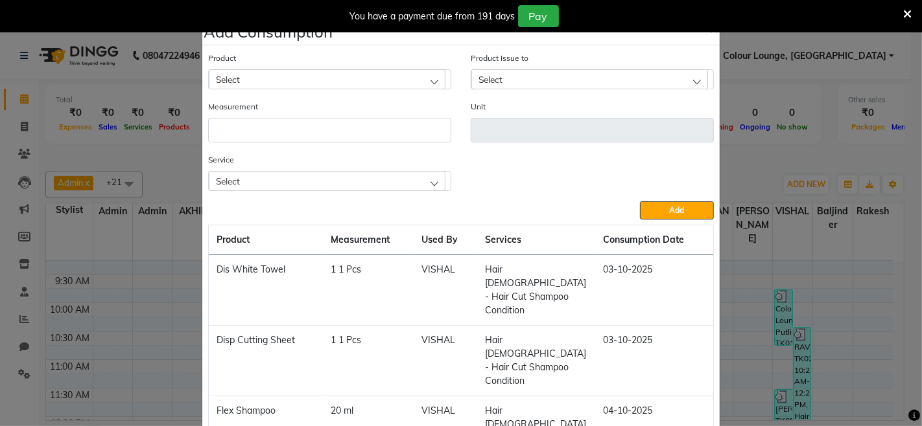
click at [391, 180] on div "Select" at bounding box center [327, 180] width 237 height 19
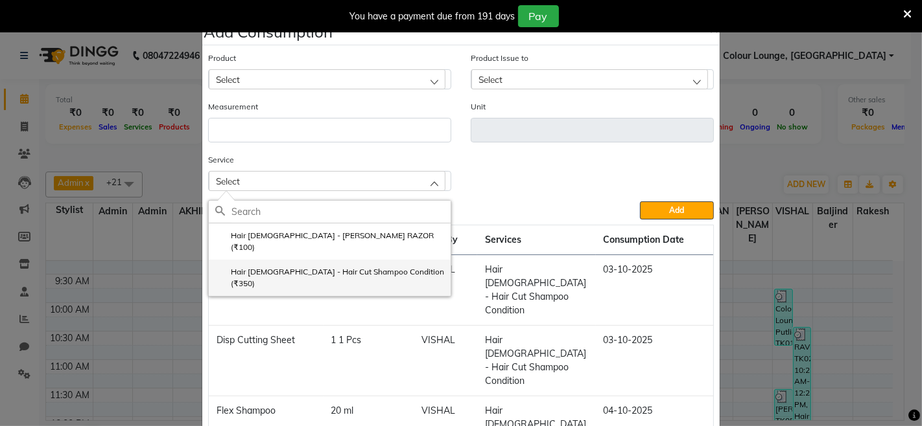
drag, startPoint x: 379, startPoint y: 261, endPoint x: 397, endPoint y: 189, distance: 73.4
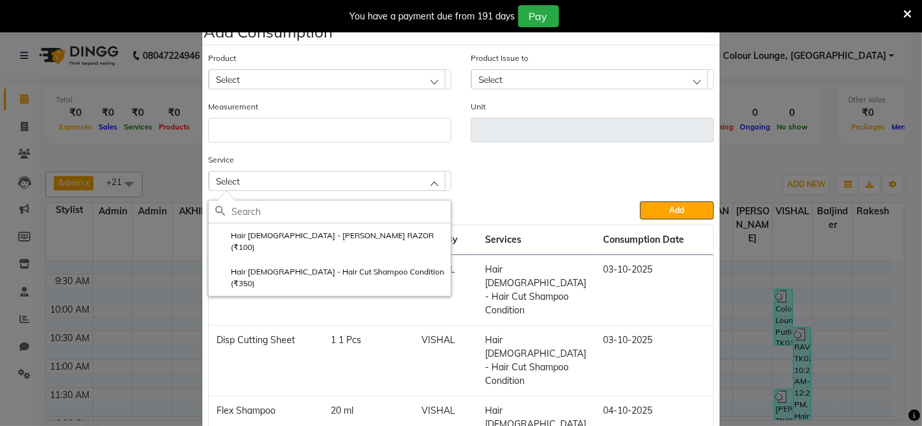
click at [381, 266] on label "Hair Male - Hair Cut Shampoo Condition (₹350)" at bounding box center [329, 277] width 229 height 23
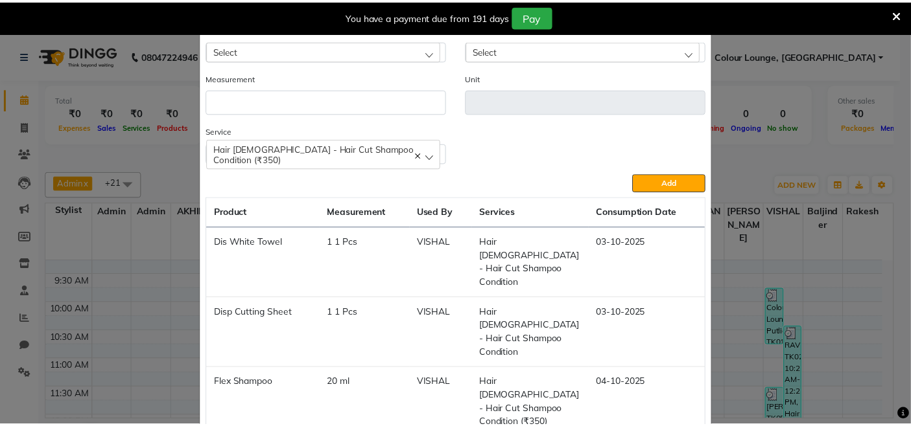
scroll to position [54, 0]
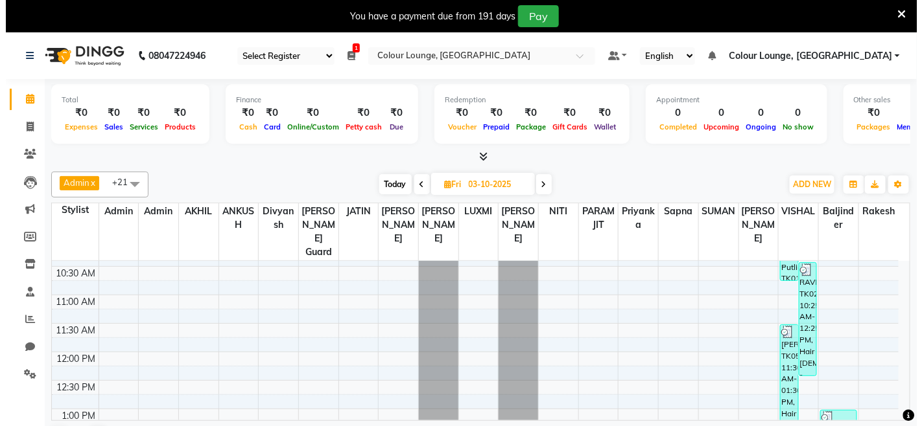
scroll to position [216, 0]
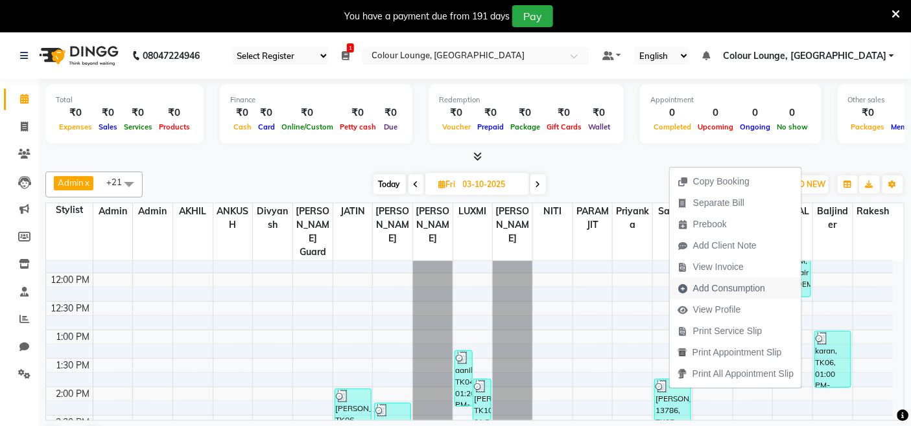
click at [704, 290] on span "Add Consumption" at bounding box center [729, 289] width 72 height 14
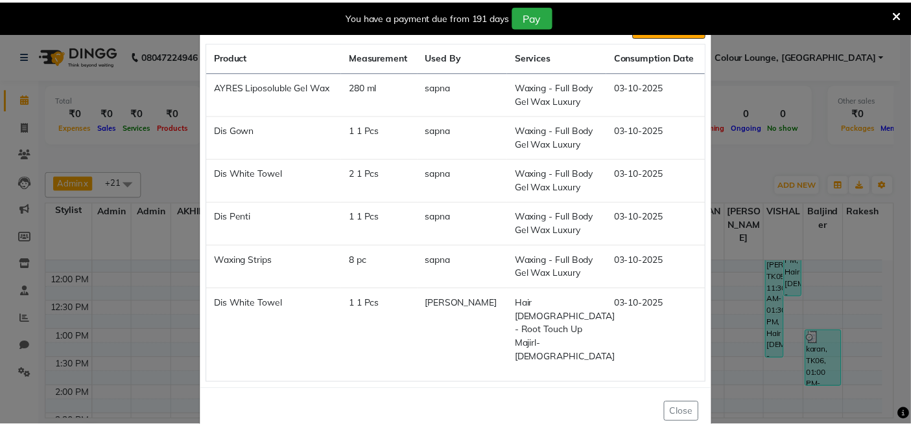
scroll to position [185, 0]
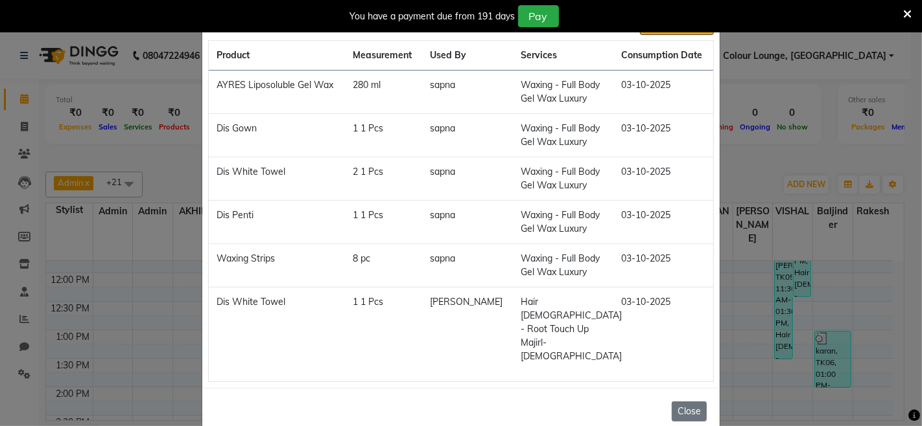
click at [691, 402] on button "Close" at bounding box center [688, 412] width 35 height 20
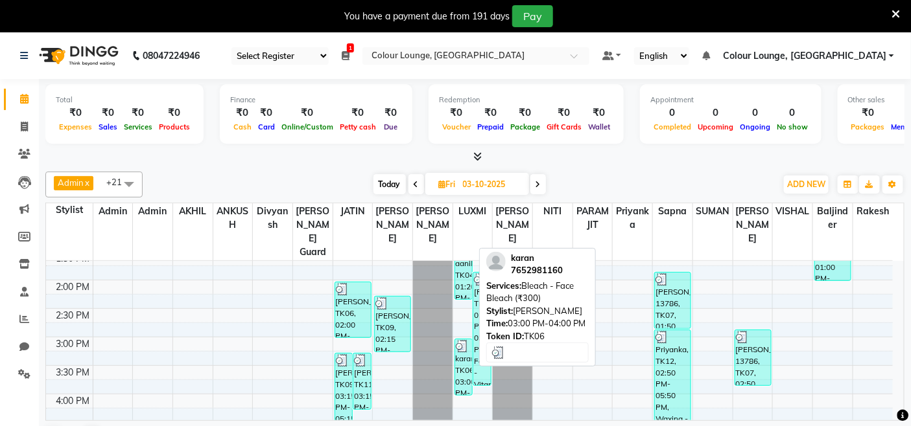
scroll to position [288, 0]
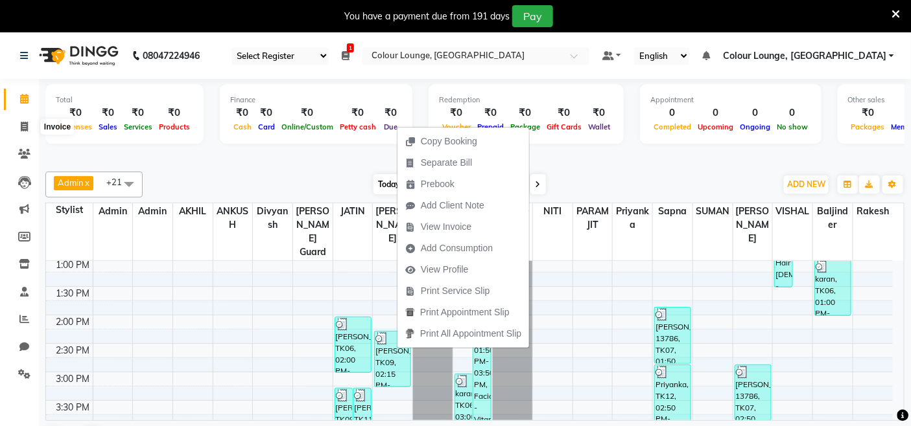
click at [45, 133] on div "Total ₹0 Expenses ₹0 Sales ₹0 Services ₹0 Products" at bounding box center [124, 114] width 158 height 60
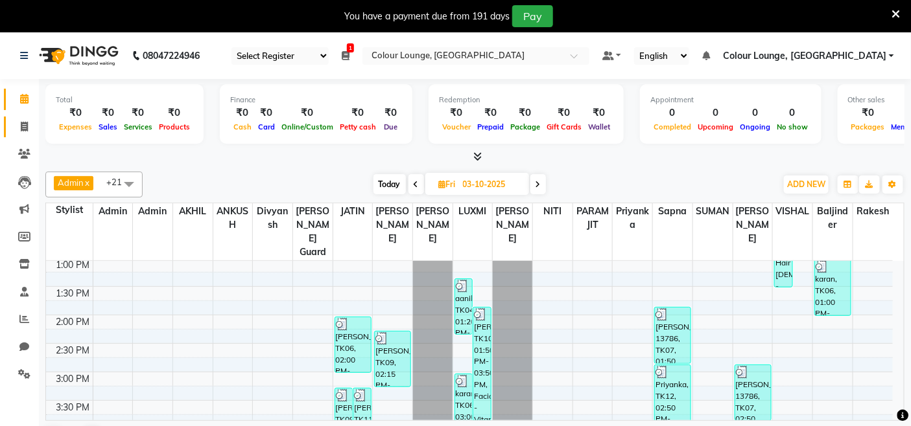
click at [29, 135] on link "Invoice" at bounding box center [19, 127] width 31 height 21
select select "service"
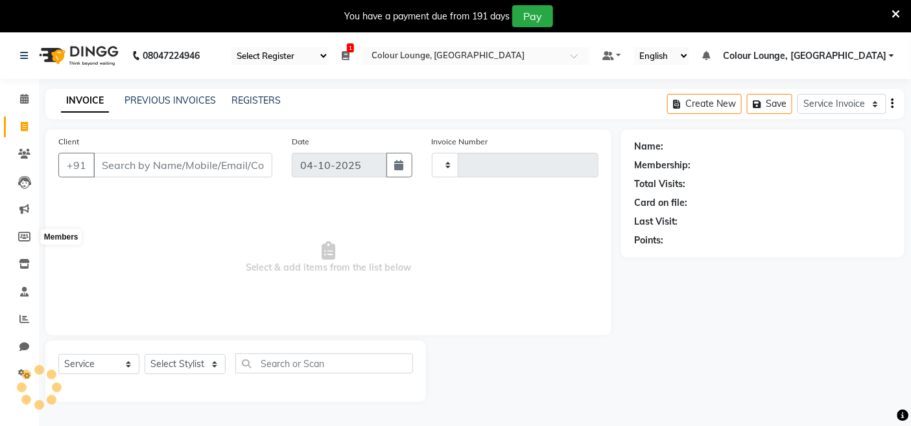
type input "3847"
select select "8015"
click at [27, 256] on link "Inventory" at bounding box center [19, 264] width 31 height 21
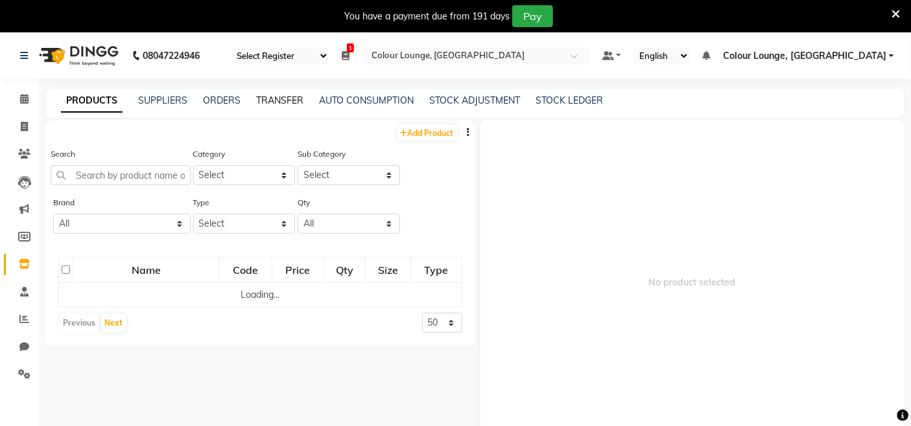
click at [276, 104] on link "TRANSFER" at bounding box center [279, 101] width 47 height 12
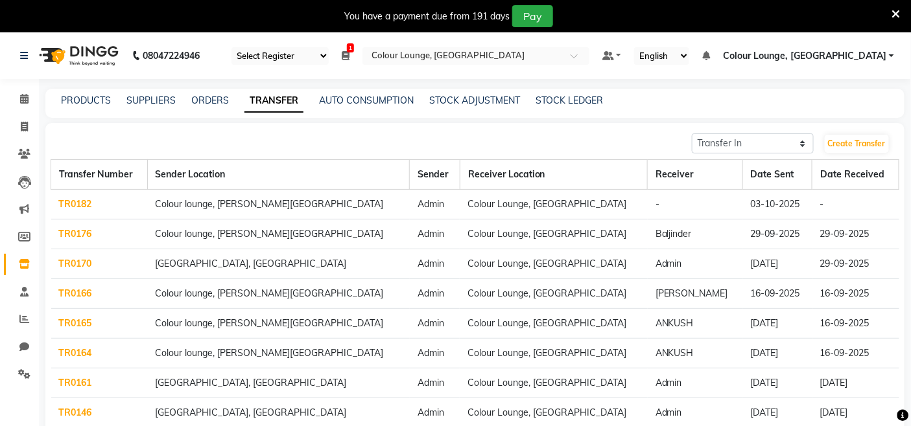
click at [93, 205] on td "TR0182" at bounding box center [99, 205] width 97 height 30
click at [82, 206] on link "TR0182" at bounding box center [75, 204] width 33 height 12
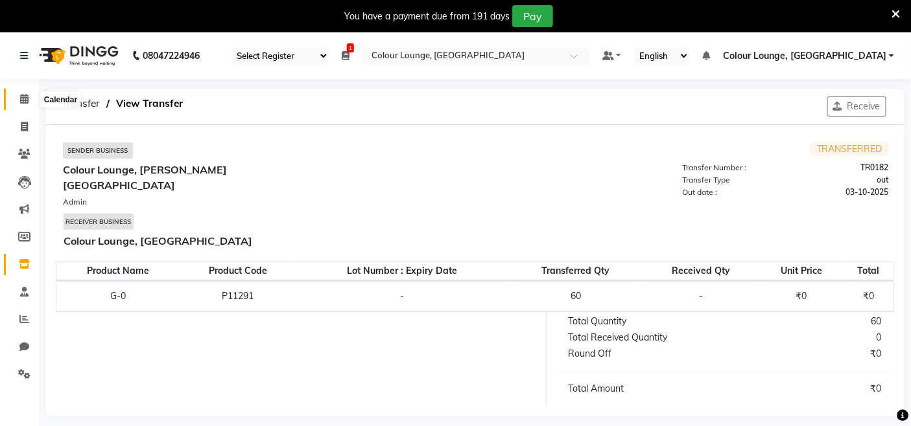
click at [17, 104] on span at bounding box center [24, 99] width 23 height 15
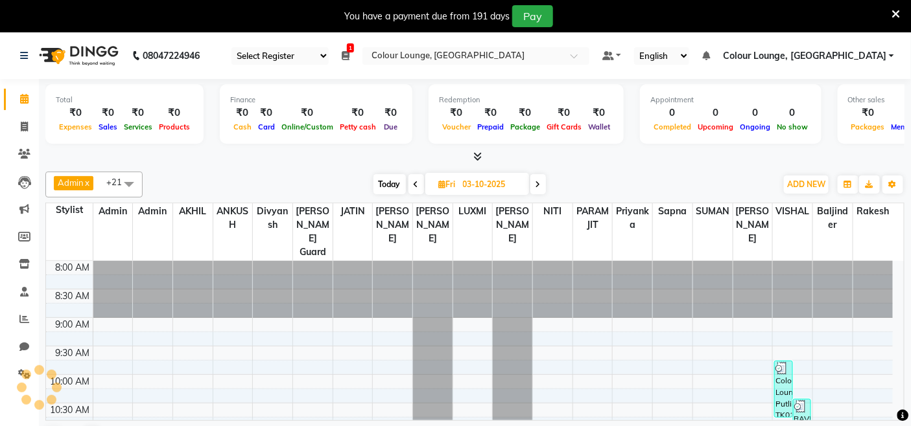
click at [418, 180] on span at bounding box center [416, 184] width 16 height 20
type input "02-10-2025"
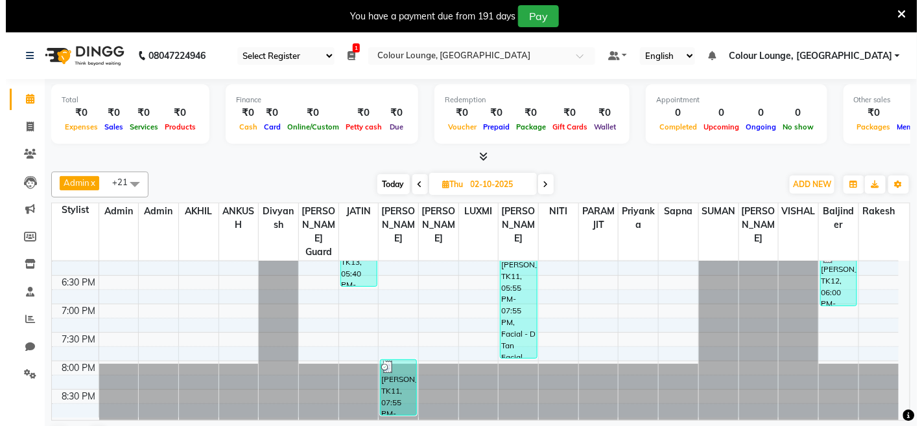
scroll to position [32, 0]
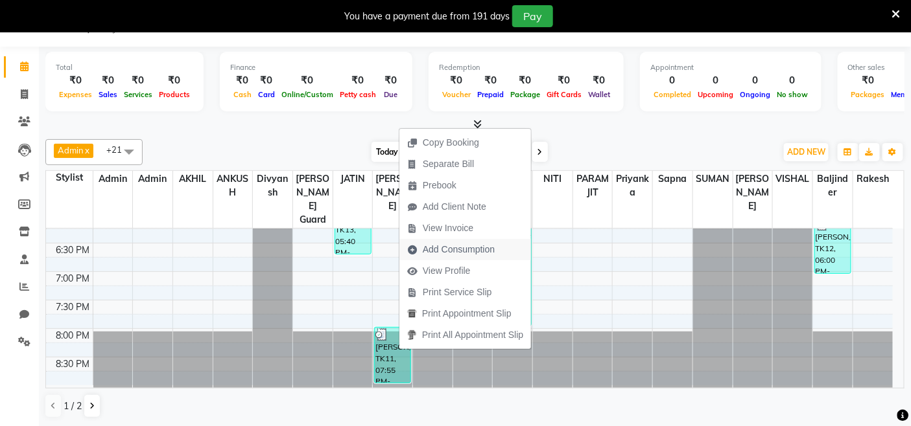
click at [454, 250] on span "Add Consumption" at bounding box center [459, 250] width 72 height 14
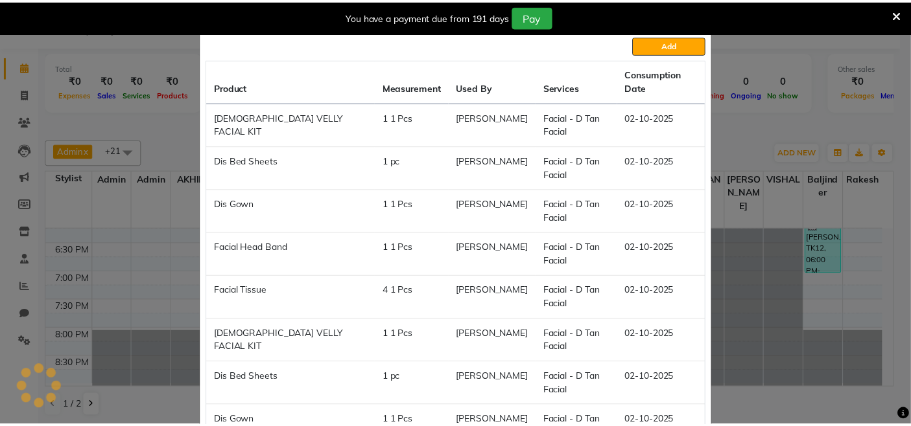
scroll to position [360, 0]
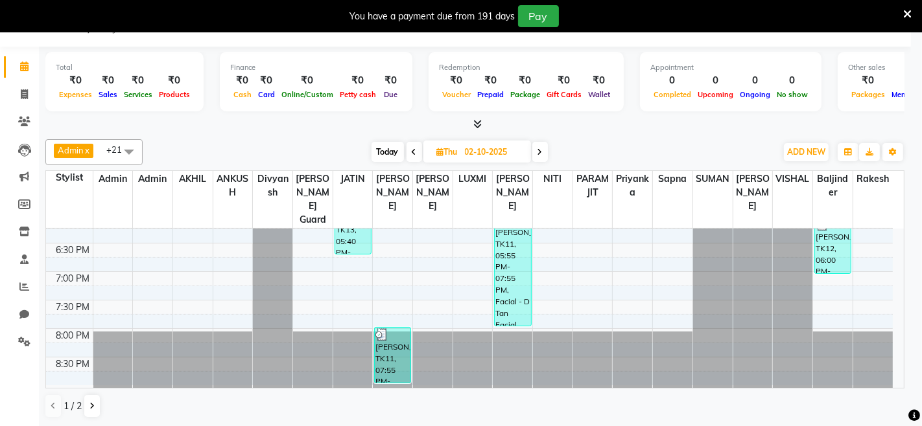
click at [668, 406] on ngb-modal-window "Add Consumption × Product Select Product Issue to Select Measurement Unit Servi…" at bounding box center [461, 213] width 922 height 426
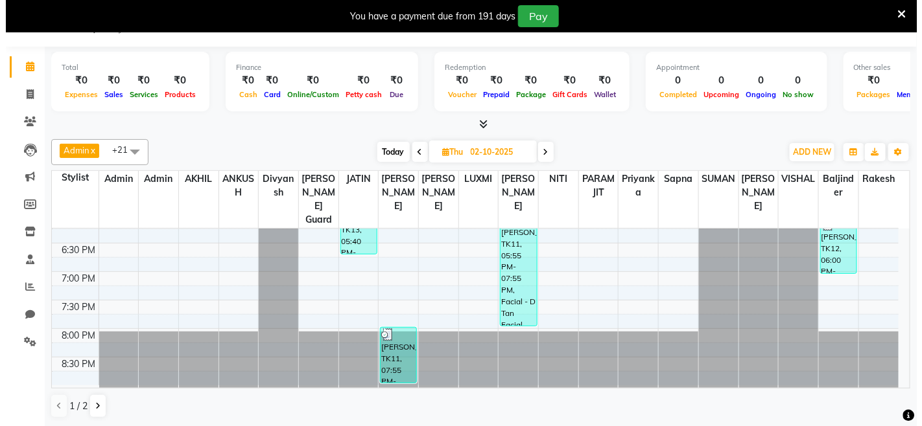
scroll to position [439, 0]
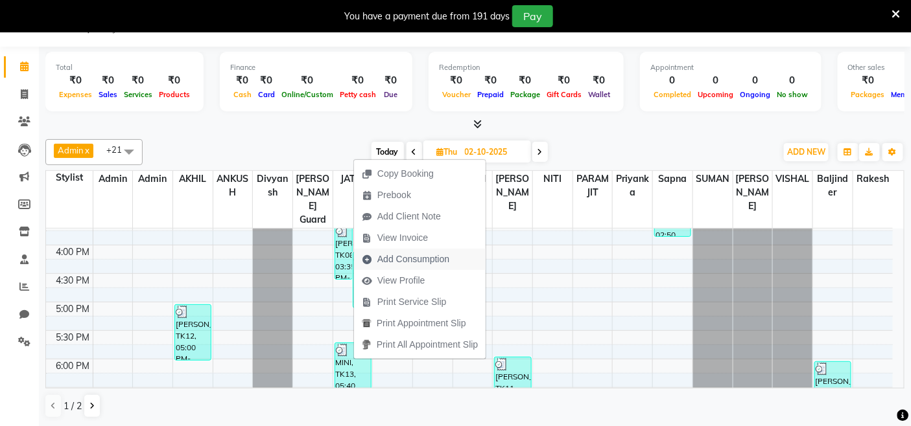
click at [413, 258] on span "Add Consumption" at bounding box center [413, 260] width 72 height 14
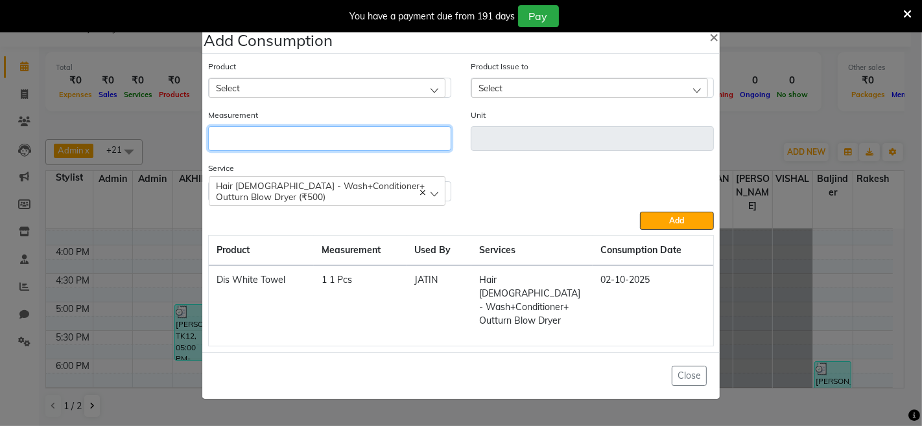
click at [423, 132] on input "number" at bounding box center [329, 138] width 243 height 25
type input "20"
click at [413, 89] on div "Select" at bounding box center [327, 87] width 237 height 19
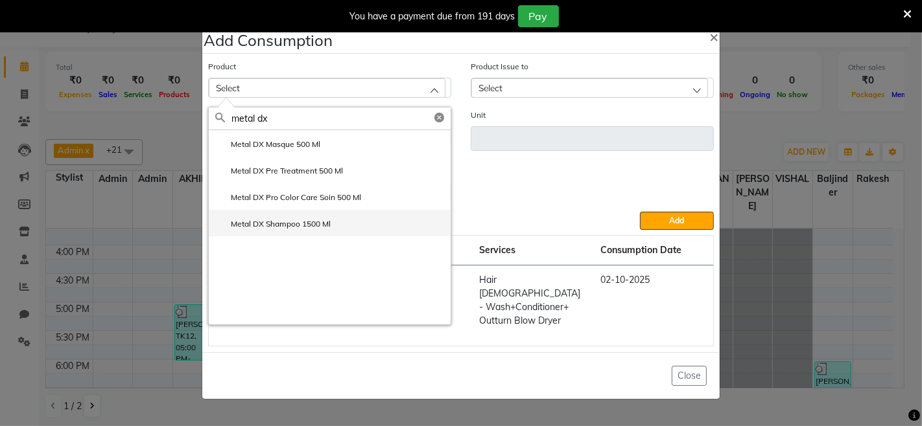
type input "metal dx"
click at [344, 229] on li "Metal DX Shampoo 1500 Ml" at bounding box center [330, 223] width 242 height 27
type input "ML"
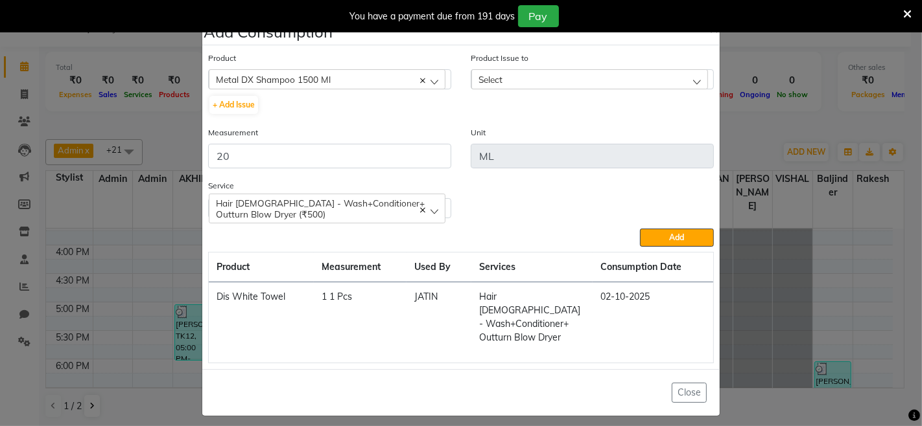
click at [521, 57] on label "Product Issue to" at bounding box center [500, 58] width 58 height 12
click at [519, 73] on div "Select" at bounding box center [589, 78] width 237 height 19
click at [539, 145] on li "2025-05-05, Issued to: ANKUSH, Balance: 1105" at bounding box center [592, 135] width 242 height 27
click at [678, 383] on button "Close" at bounding box center [688, 393] width 35 height 20
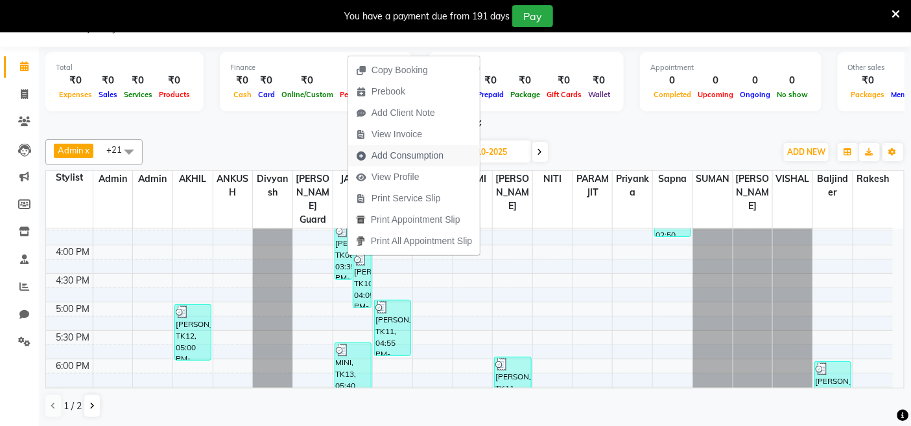
click at [395, 153] on span "Add Consumption" at bounding box center [407, 156] width 72 height 14
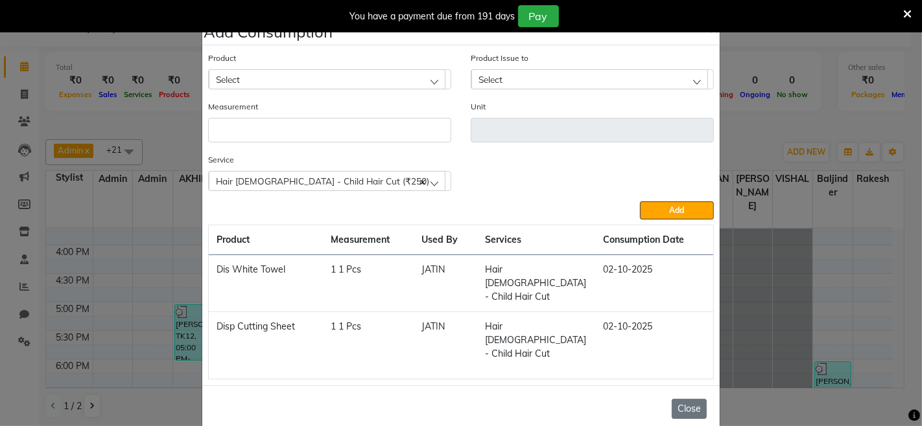
click at [672, 399] on button "Close" at bounding box center [688, 409] width 35 height 20
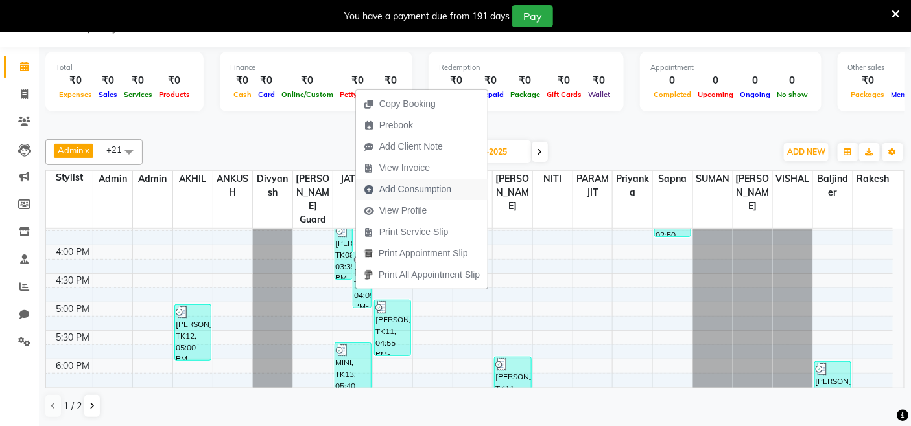
click at [417, 182] on span "Add Consumption" at bounding box center [407, 189] width 103 height 21
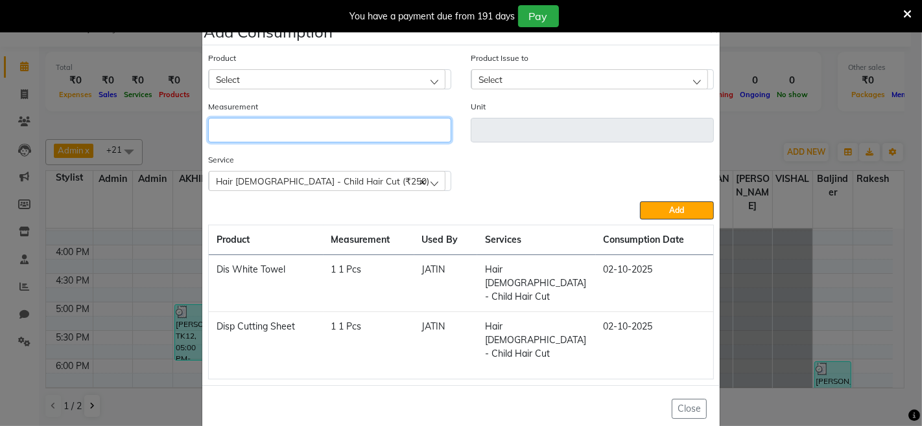
click at [415, 134] on input "number" at bounding box center [329, 130] width 243 height 25
type input "20"
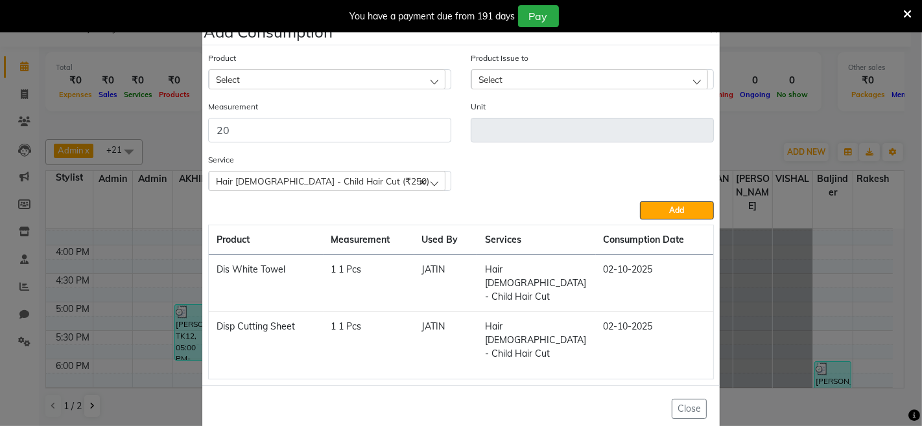
click at [415, 70] on div "Select" at bounding box center [327, 78] width 237 height 19
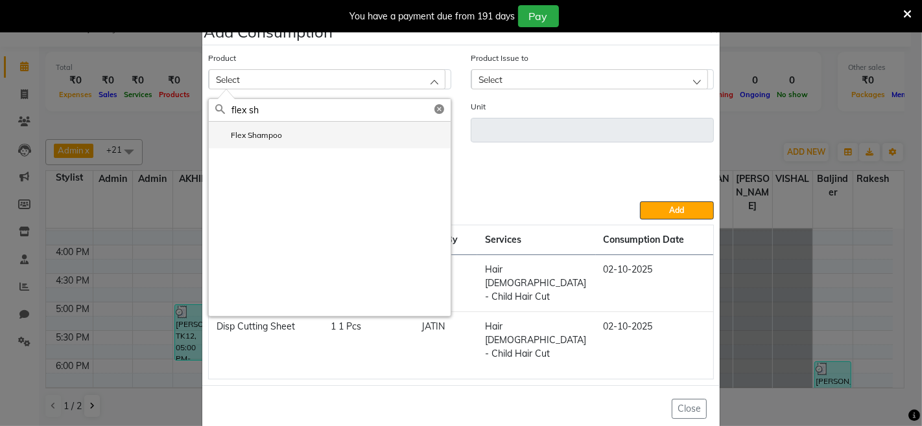
type input "flex sh"
drag, startPoint x: 377, startPoint y: 125, endPoint x: 388, endPoint y: 125, distance: 10.4
click at [377, 126] on li "Flex Shampoo" at bounding box center [330, 135] width 242 height 27
type input "ml"
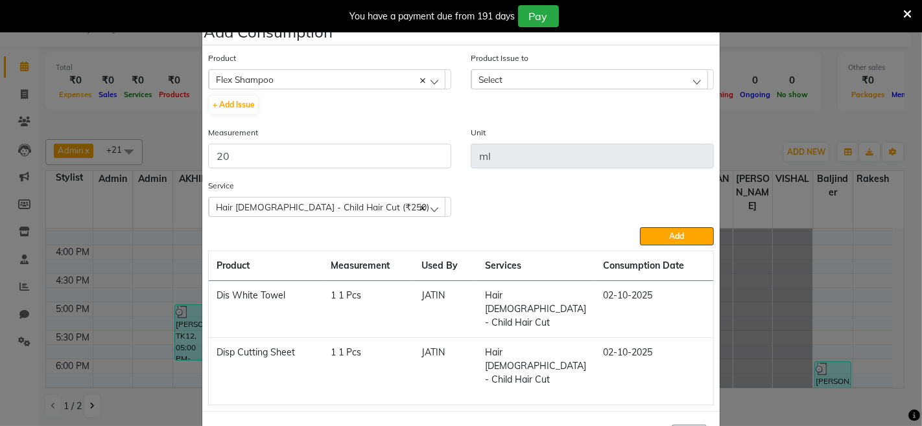
click at [554, 84] on div "Select" at bounding box center [589, 78] width 237 height 19
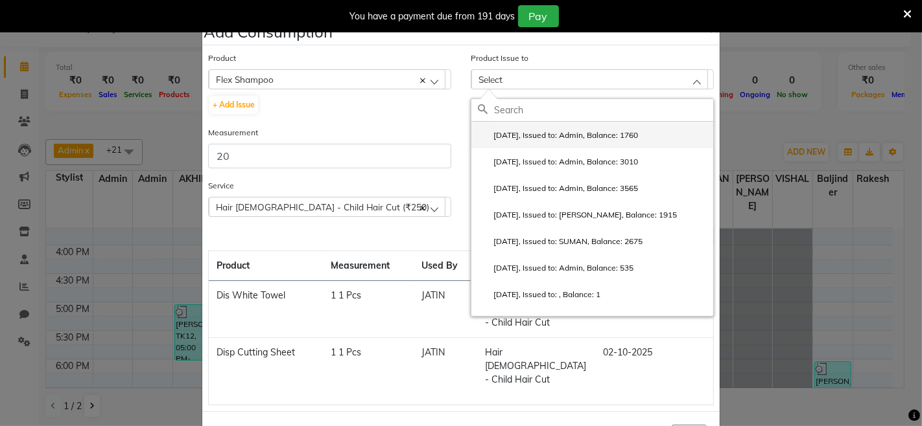
click at [616, 144] on li "2025-09-28, Issued to: Admin, Balance: 1760" at bounding box center [592, 135] width 242 height 27
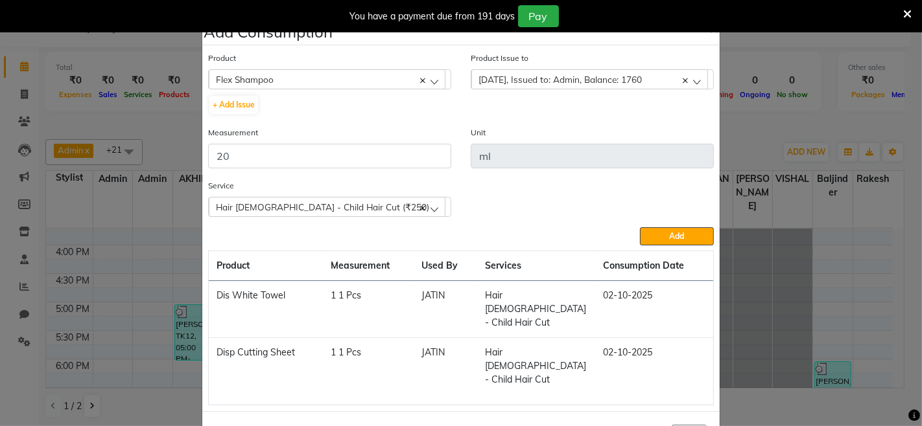
click at [679, 248] on div "Product Flex Shampoo 10C Ear Stud + Add Issue Product Issue to 2025-09-28, Issu…" at bounding box center [461, 228] width 512 height 361
click at [677, 237] on span "Add" at bounding box center [676, 236] width 15 height 10
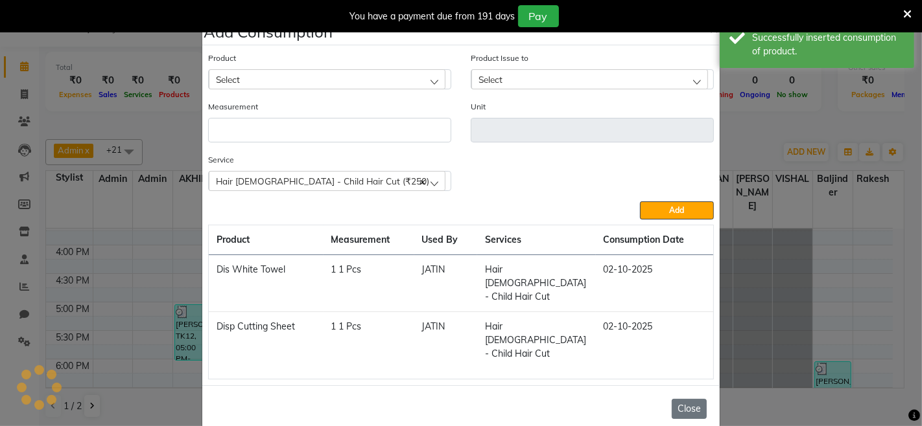
click at [682, 399] on button "Close" at bounding box center [688, 409] width 35 height 20
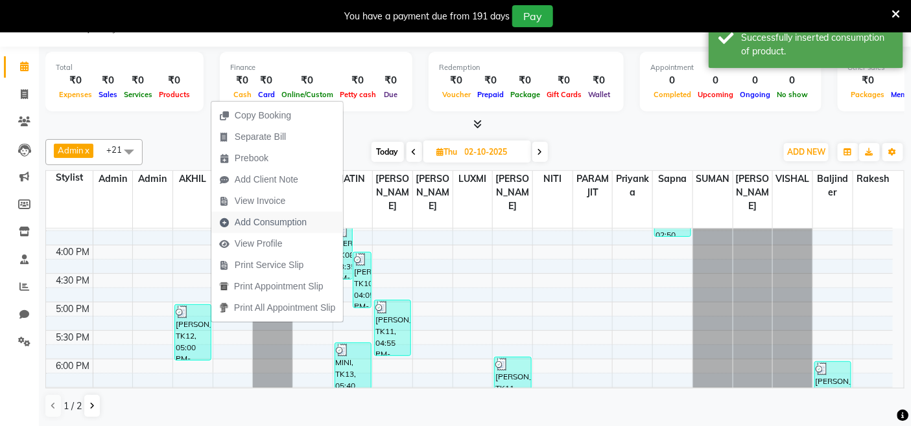
click at [261, 216] on span "Add Consumption" at bounding box center [271, 223] width 72 height 14
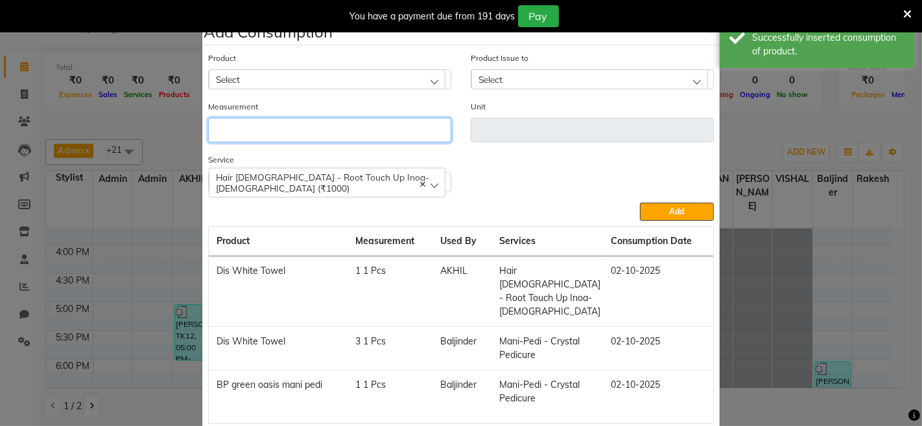
click at [352, 131] on input "number" at bounding box center [329, 130] width 243 height 25
type input "1"
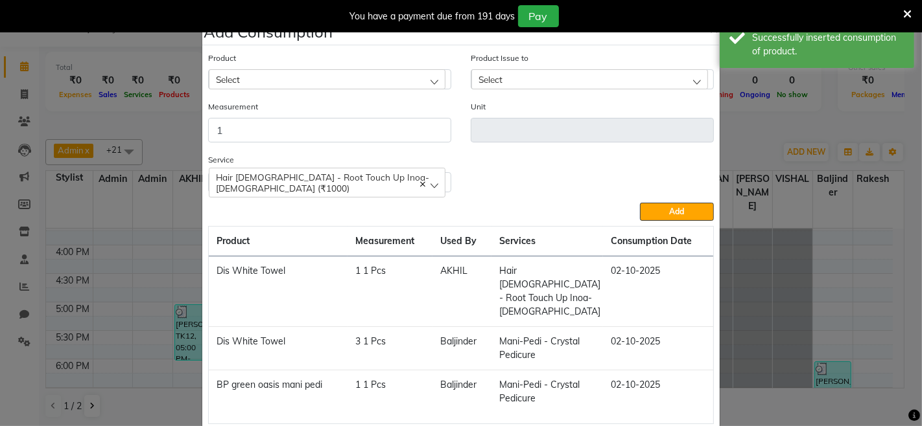
click at [378, 87] on div "Select" at bounding box center [327, 78] width 237 height 19
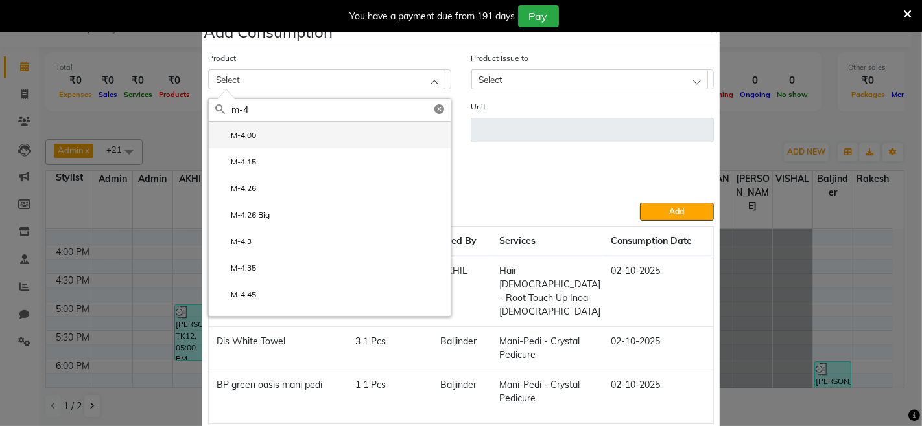
type input "m-4"
click at [369, 130] on li "M-4.00" at bounding box center [330, 135] width 242 height 27
type input "ml"
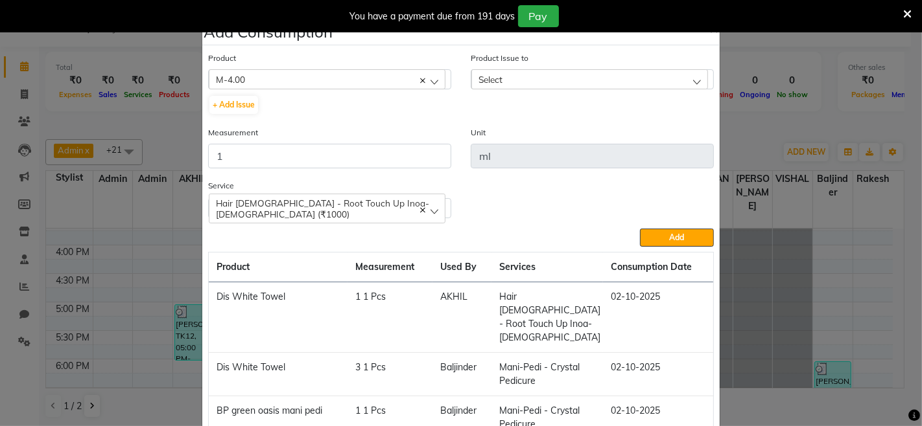
click at [529, 80] on div "Select" at bounding box center [589, 78] width 237 height 19
click at [552, 130] on li "2025-09-26, Issued to: Admin, Balance: 300" at bounding box center [592, 135] width 242 height 27
drag, startPoint x: 415, startPoint y: 143, endPoint x: 288, endPoint y: 148, distance: 126.5
click at [292, 148] on div "Measurement 1" at bounding box center [329, 147] width 243 height 43
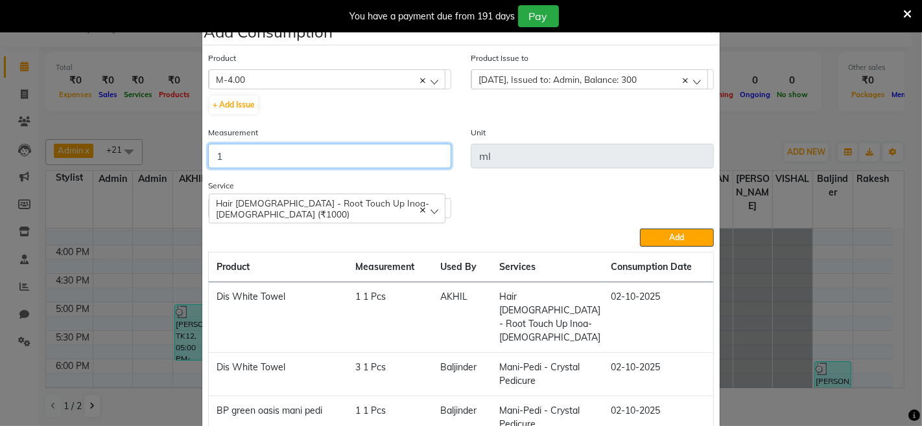
drag, startPoint x: 283, startPoint y: 150, endPoint x: 203, endPoint y: 156, distance: 79.9
click at [208, 156] on input "1" at bounding box center [329, 156] width 243 height 25
type input "35"
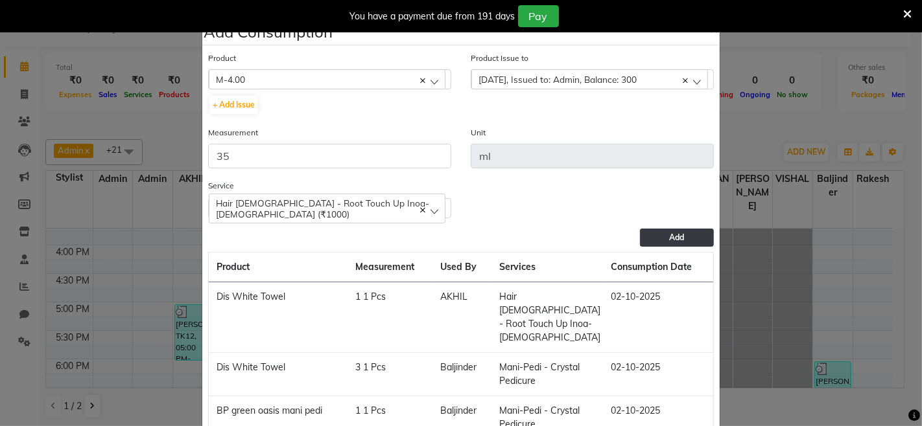
click at [676, 240] on span "Add" at bounding box center [676, 238] width 15 height 10
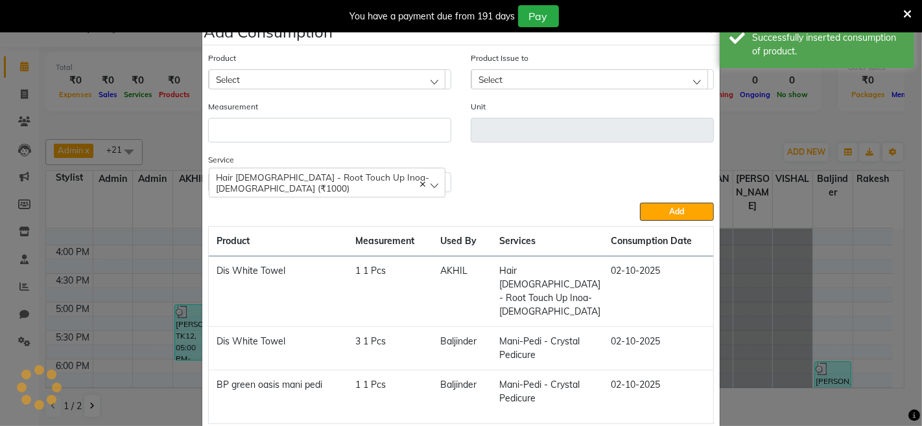
click at [395, 78] on div "Select" at bounding box center [327, 78] width 237 height 19
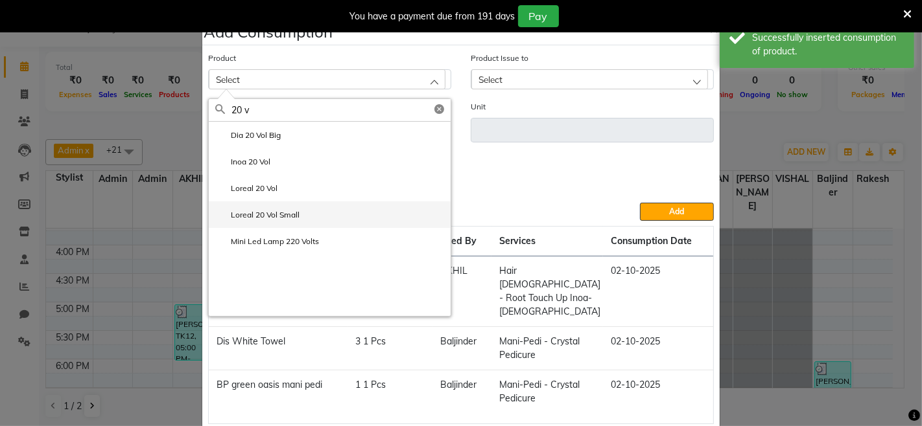
scroll to position [0, 0]
type input "20 v"
click at [307, 188] on li "Loreal 20 Vol" at bounding box center [330, 188] width 242 height 27
type input "ML"
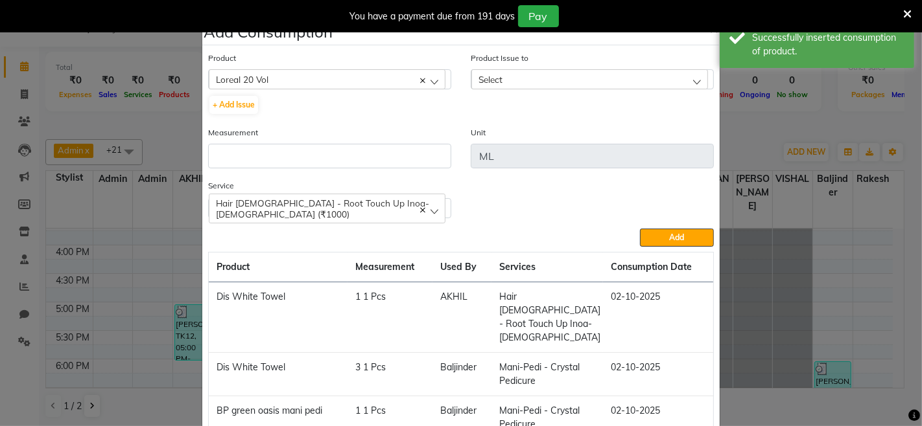
click at [506, 82] on div "Select" at bounding box center [589, 78] width 237 height 19
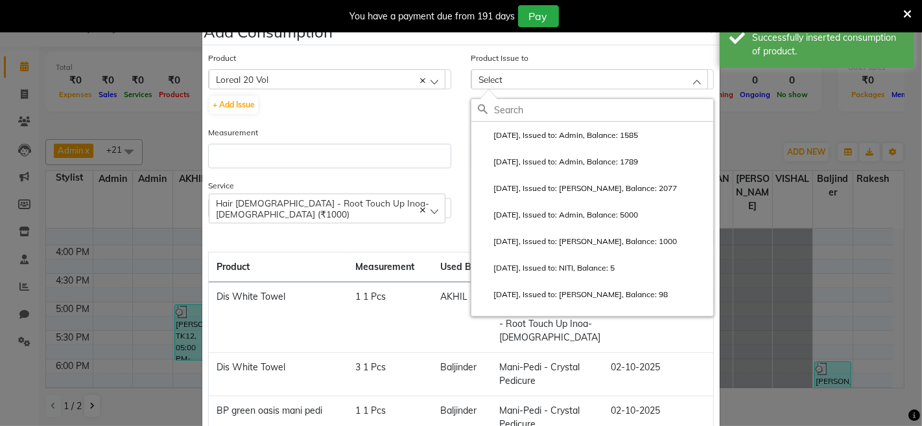
drag, startPoint x: 538, startPoint y: 133, endPoint x: 516, endPoint y: 141, distance: 23.6
click at [532, 135] on label "2025-09-15, Issued to: Admin, Balance: 1585" at bounding box center [558, 136] width 160 height 12
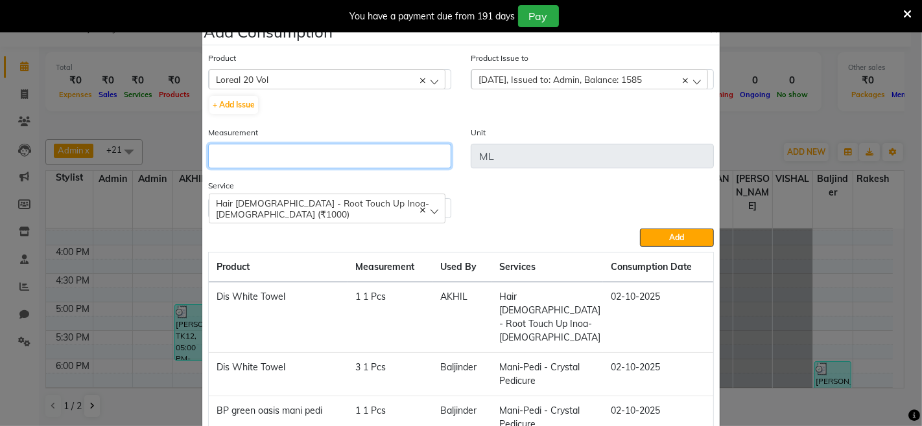
click at [436, 157] on input "number" at bounding box center [329, 156] width 243 height 25
type input "55"
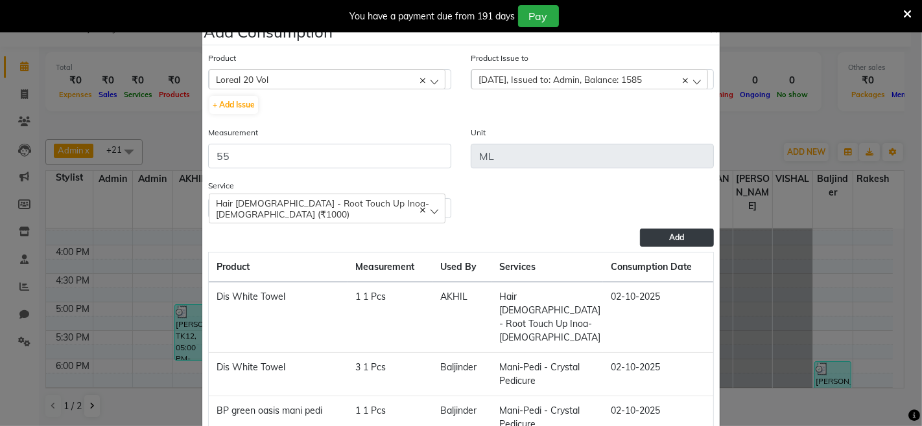
click at [659, 234] on button "Add" at bounding box center [677, 238] width 74 height 18
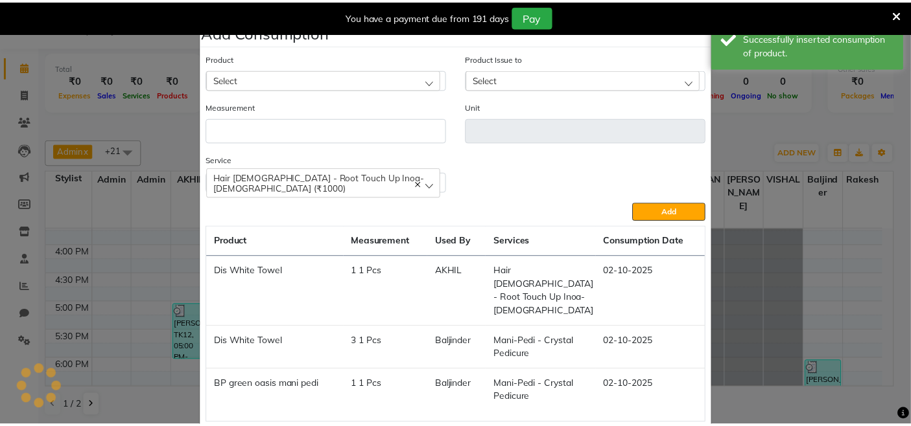
scroll to position [41, 0]
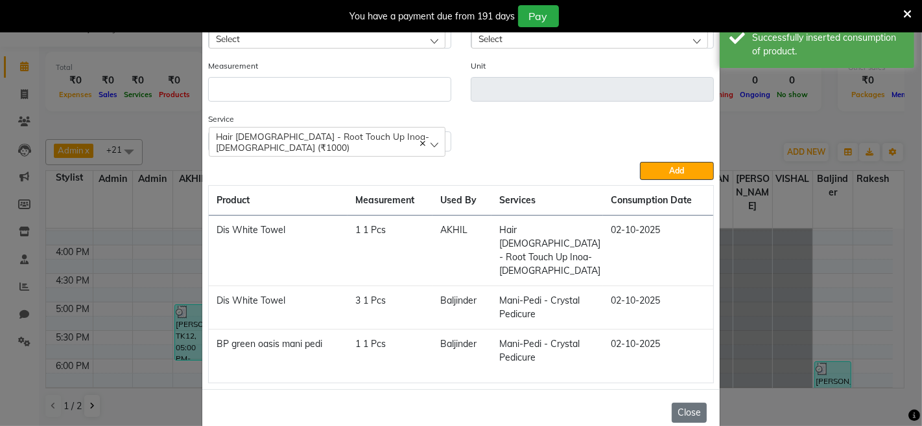
click at [685, 403] on button "Close" at bounding box center [688, 413] width 35 height 20
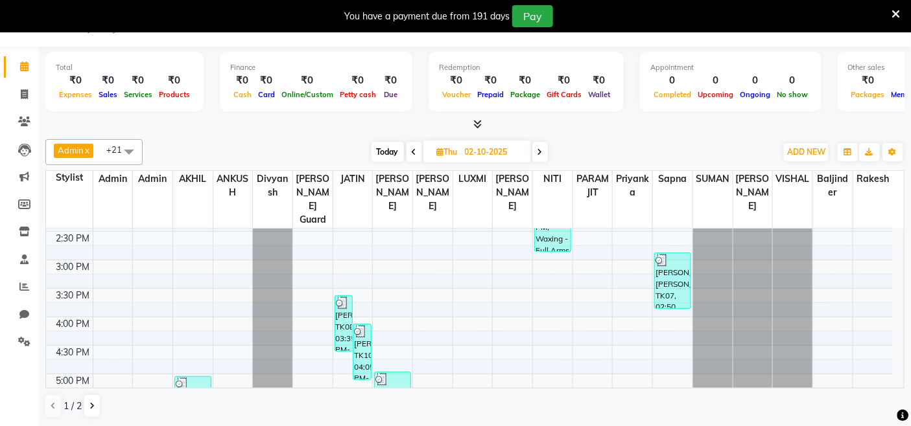
scroll to position [152, 0]
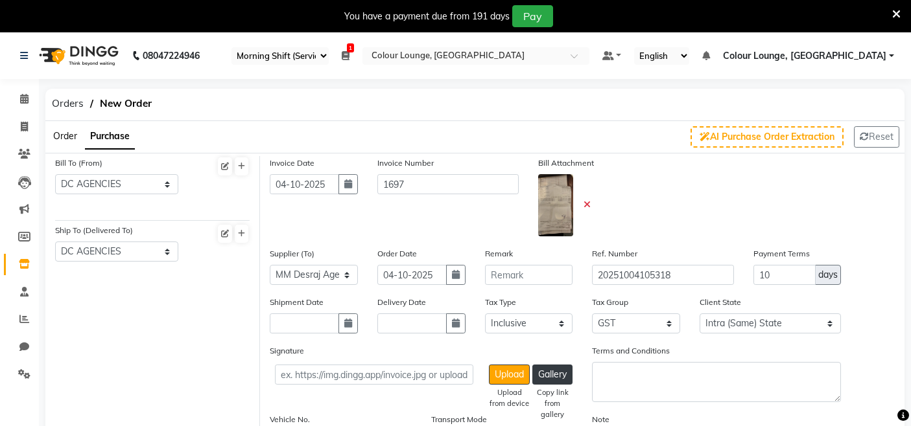
select select "75"
select select "1507"
select select "1508"
select select "3864"
select select "true"
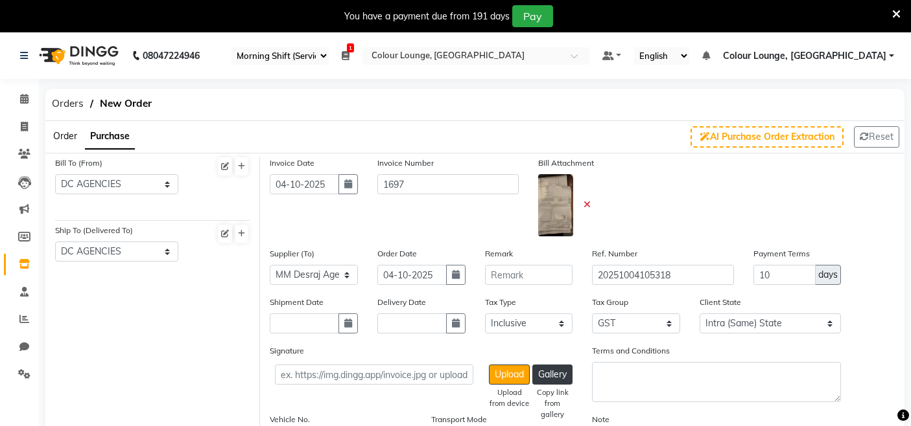
select select "3461"
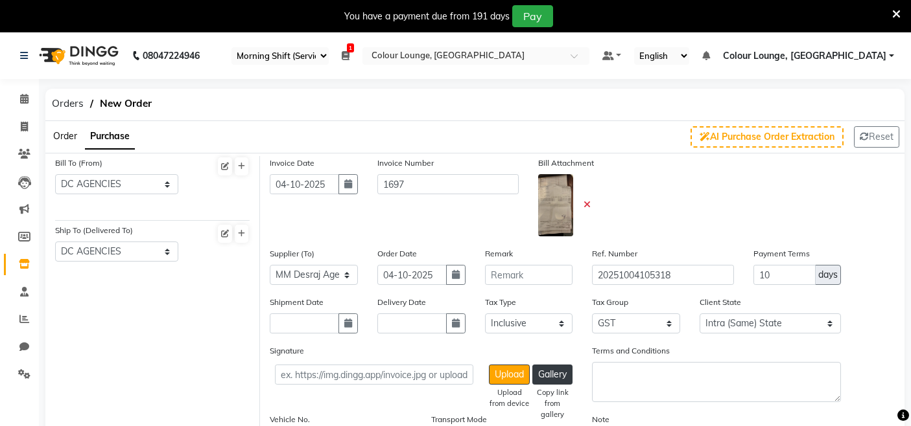
select select "3461"
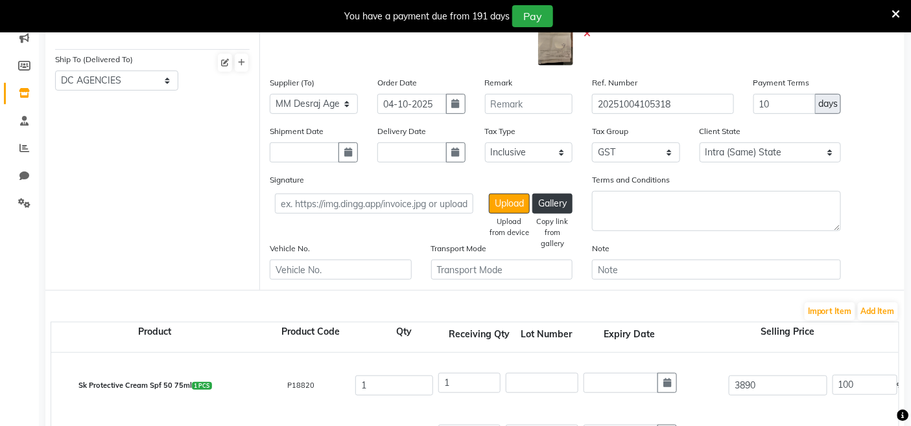
scroll to position [288, 0]
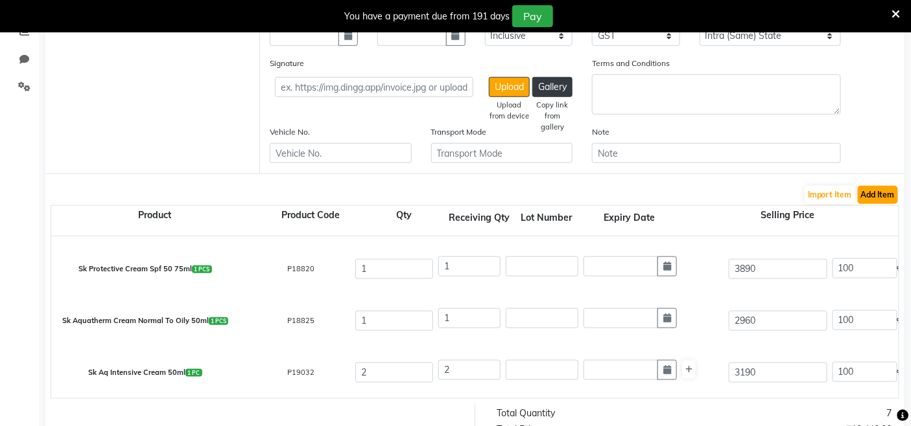
click at [878, 194] on button "Add Item" at bounding box center [877, 195] width 40 height 18
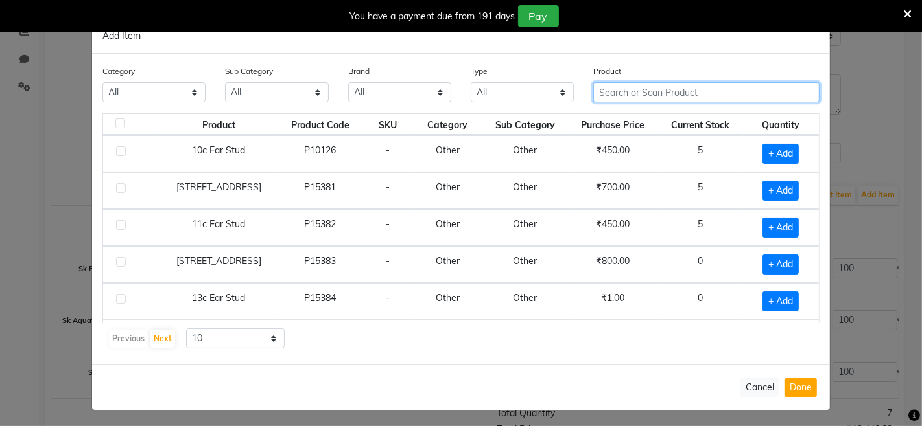
click at [623, 95] on input "text" at bounding box center [706, 92] width 226 height 20
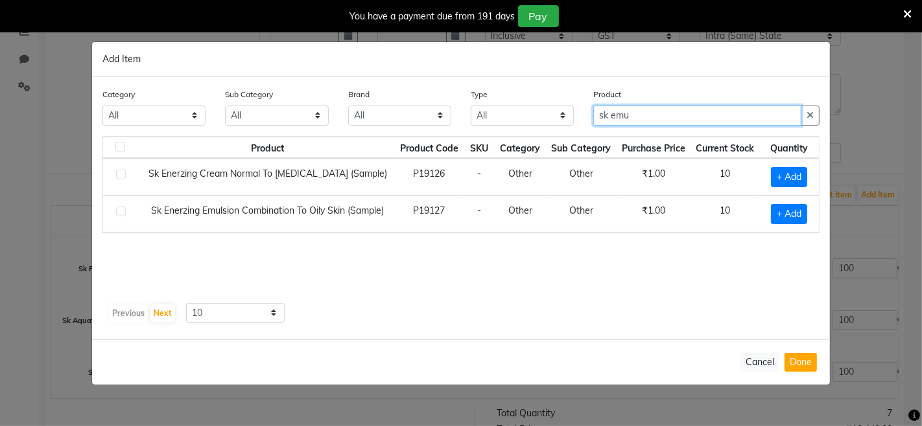
type input "sk emu"
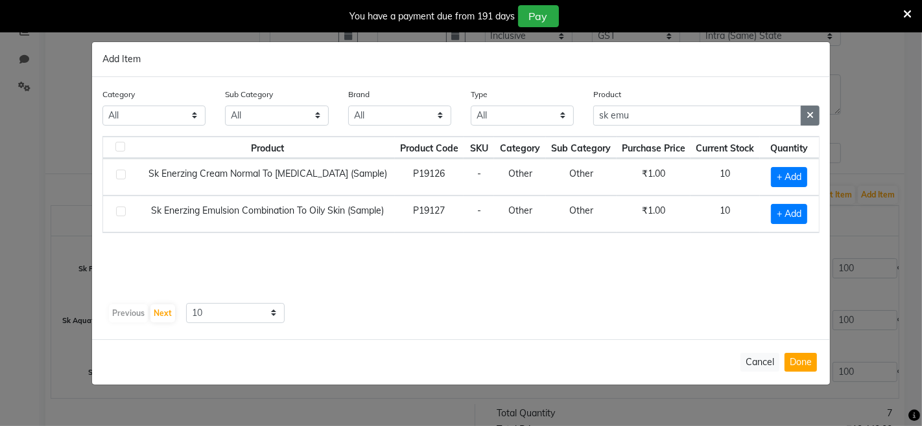
click at [811, 112] on icon "button" at bounding box center [809, 115] width 7 height 9
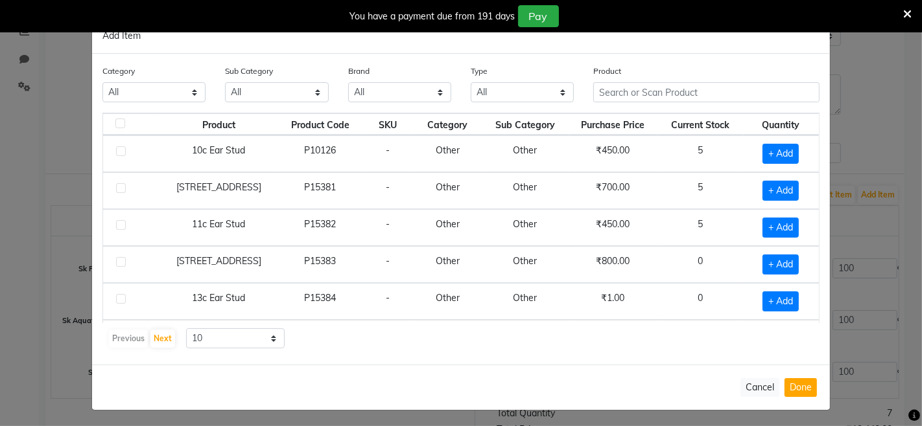
click at [874, 93] on ngb-modal-window "Add Item Category All Hair Skin Makeup Personal Care Appliances [PERSON_NAME] W…" at bounding box center [461, 213] width 922 height 426
click at [754, 388] on button "Cancel" at bounding box center [759, 387] width 39 height 19
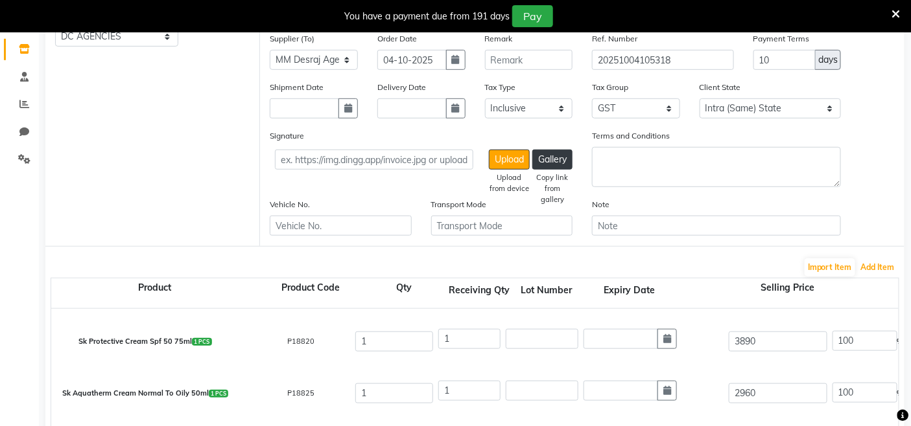
scroll to position [105, 0]
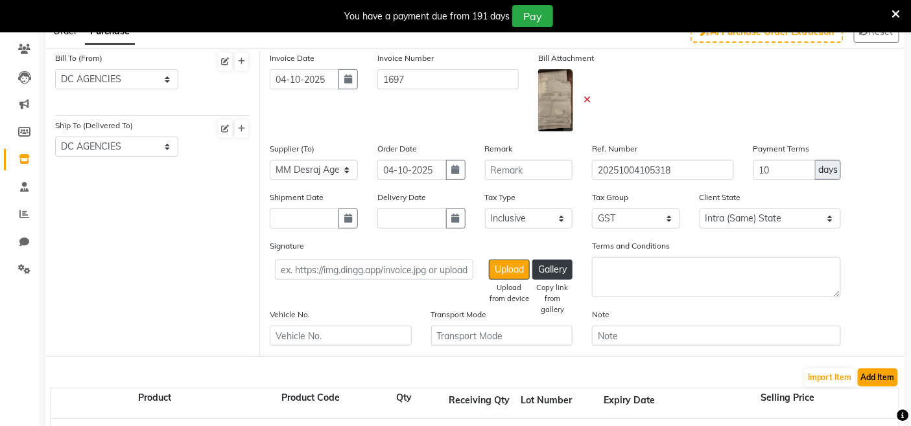
click at [877, 374] on button "Add Item" at bounding box center [877, 378] width 40 height 18
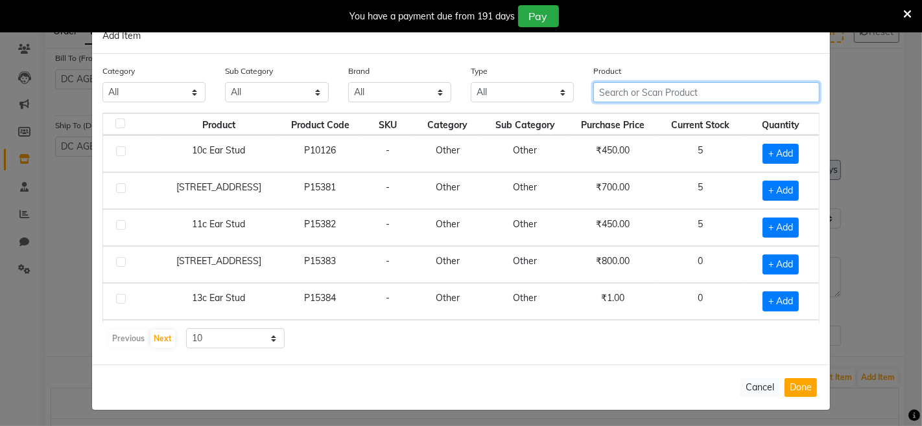
click at [661, 91] on input "text" at bounding box center [706, 92] width 226 height 20
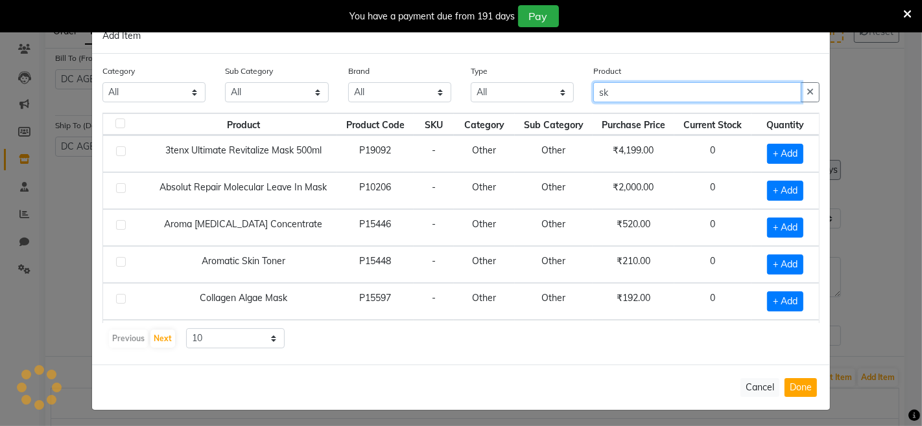
type input "s"
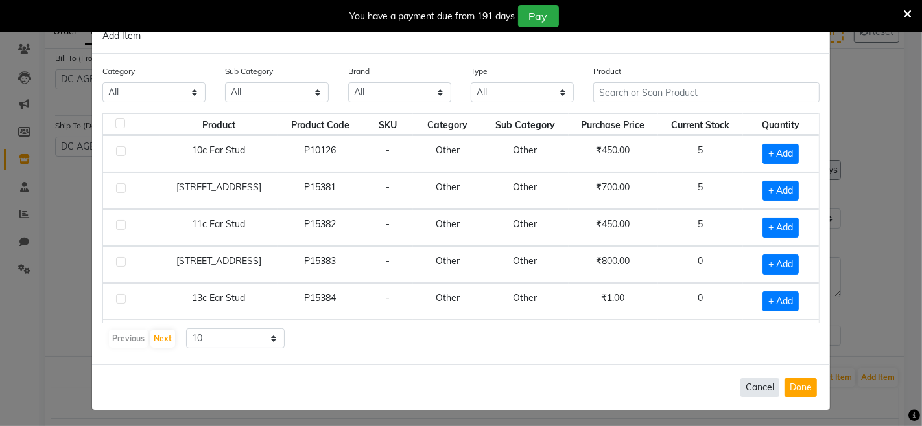
click at [742, 380] on button "Cancel" at bounding box center [759, 387] width 39 height 19
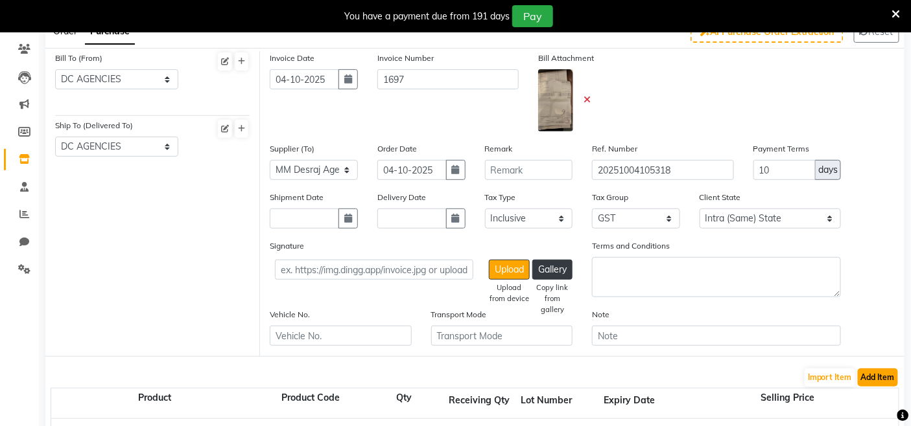
click at [878, 376] on button "Add Item" at bounding box center [877, 378] width 40 height 18
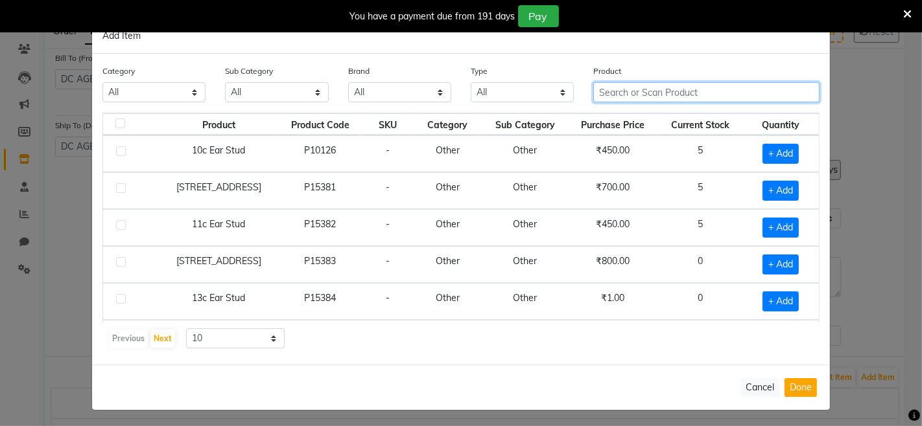
click at [658, 95] on input "text" at bounding box center [706, 92] width 226 height 20
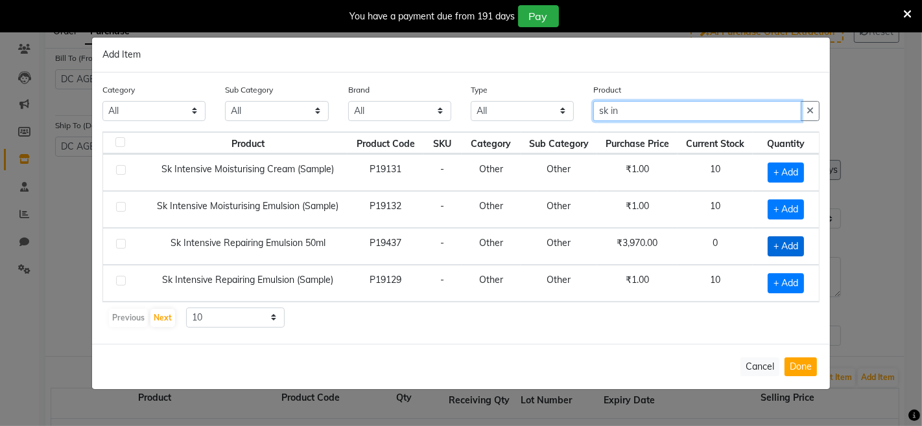
type input "sk in"
click at [778, 243] on span "+ Add" at bounding box center [785, 247] width 36 height 20
checkbox input "true"
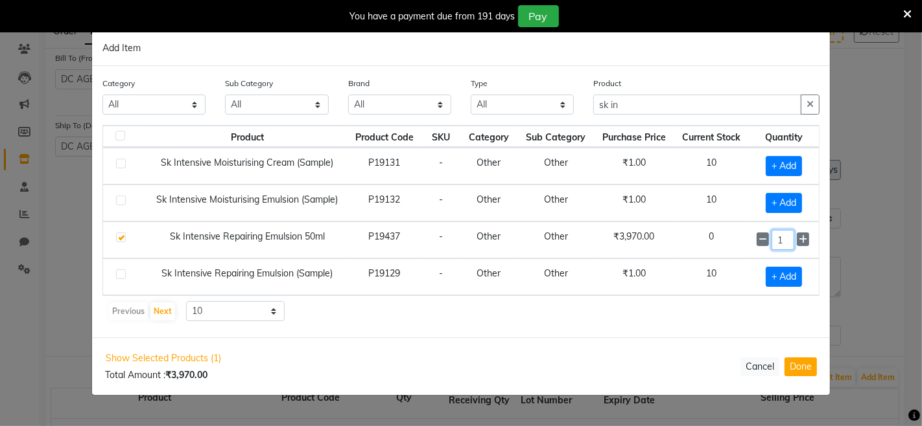
click at [786, 243] on input "1" at bounding box center [782, 240] width 23 height 20
click at [804, 366] on button "Done" at bounding box center [800, 367] width 32 height 19
select select "3461"
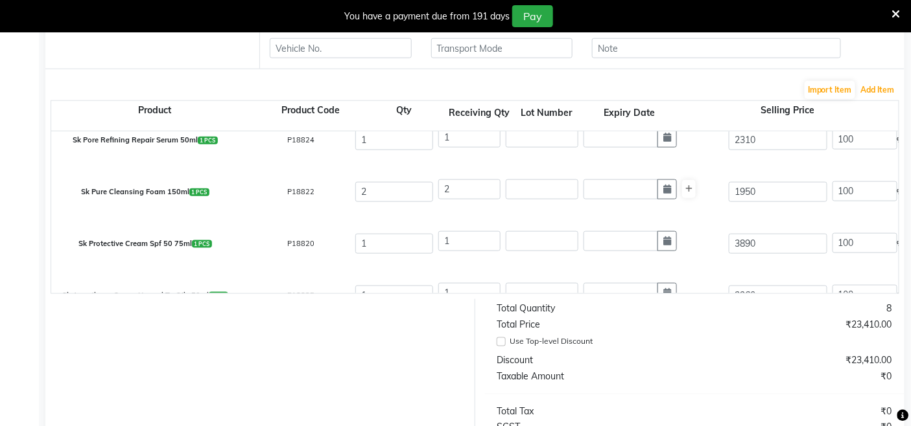
scroll to position [5, 0]
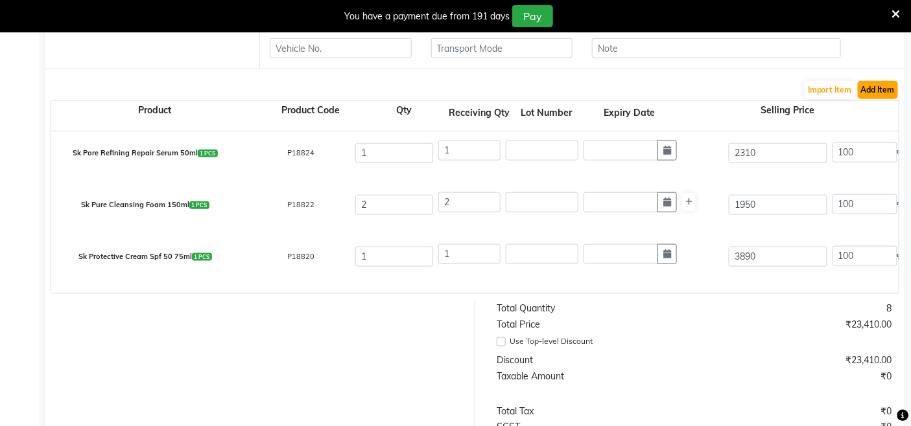
click at [889, 92] on button "Add Item" at bounding box center [877, 90] width 40 height 18
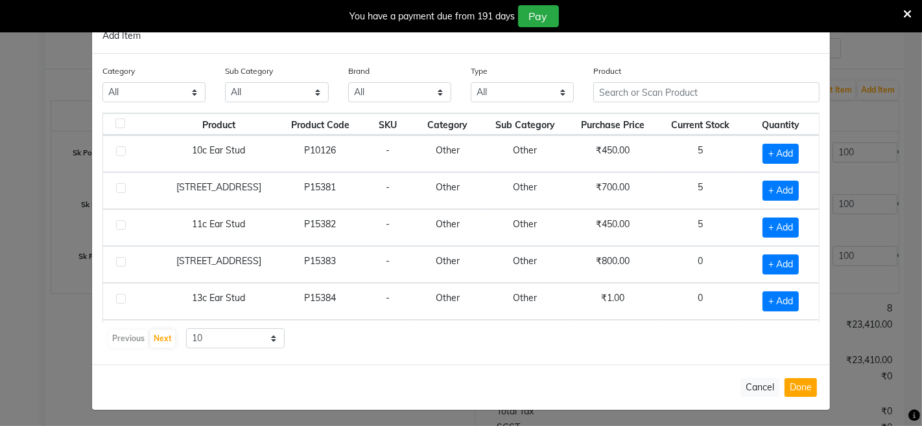
click at [646, 106] on div "Product" at bounding box center [706, 88] width 246 height 49
click at [653, 95] on input "text" at bounding box center [706, 92] width 226 height 20
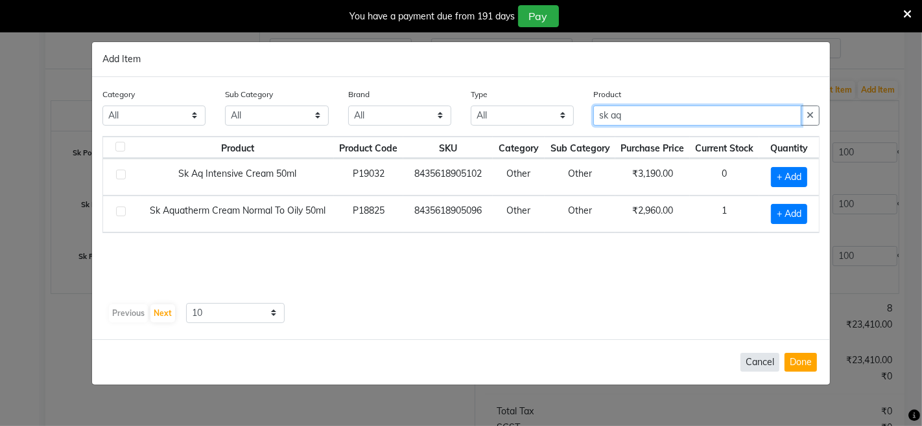
type input "sk aq"
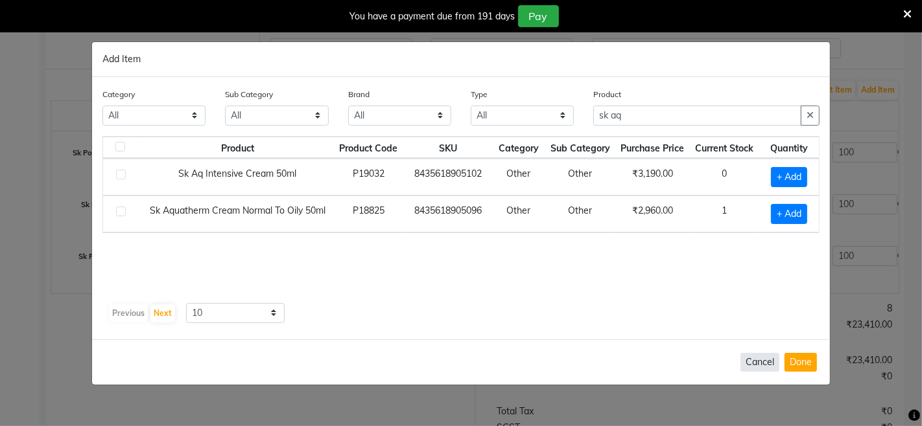
click at [773, 358] on button "Cancel" at bounding box center [759, 362] width 39 height 19
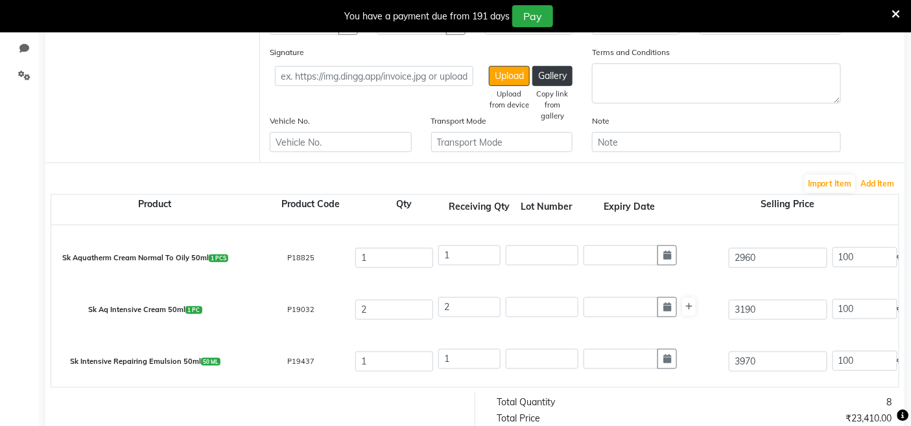
scroll to position [321, 0]
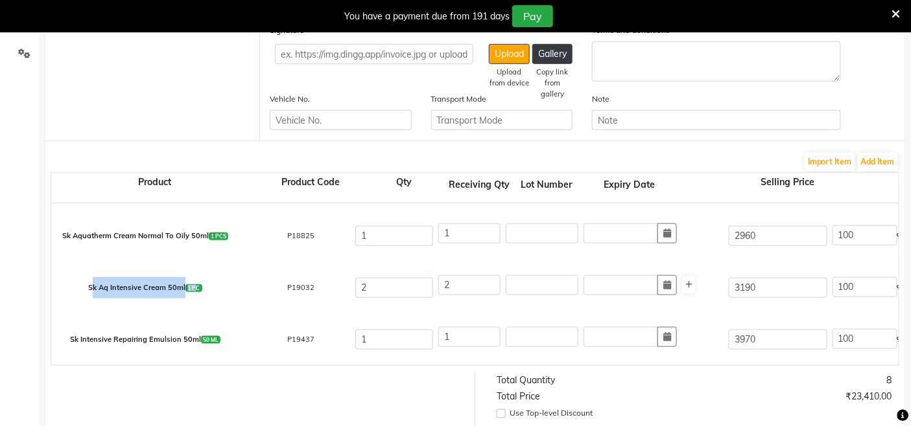
drag, startPoint x: 198, startPoint y: 284, endPoint x: 87, endPoint y: 275, distance: 111.1
click at [87, 275] on div "Sk Aq Intensive Cream 50ml 1 PC" at bounding box center [144, 288] width 207 height 27
copy div "Sk Aq Intensive Cream 50ml 1 P"
click at [283, 305] on div "Sk Aq Intensive Cream 50ml 1 PC P19032 2 2 3190 100 % | 3190 F 0 0 0 None GST 5…" at bounding box center [898, 288] width 1714 height 52
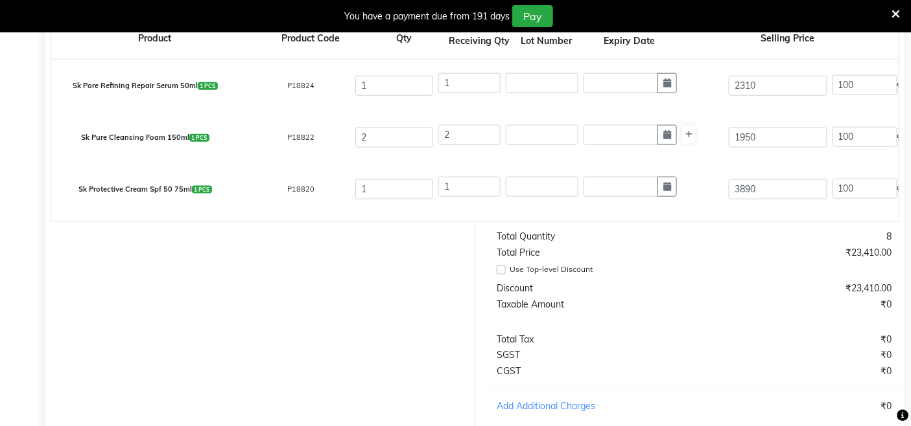
scroll to position [609, 0]
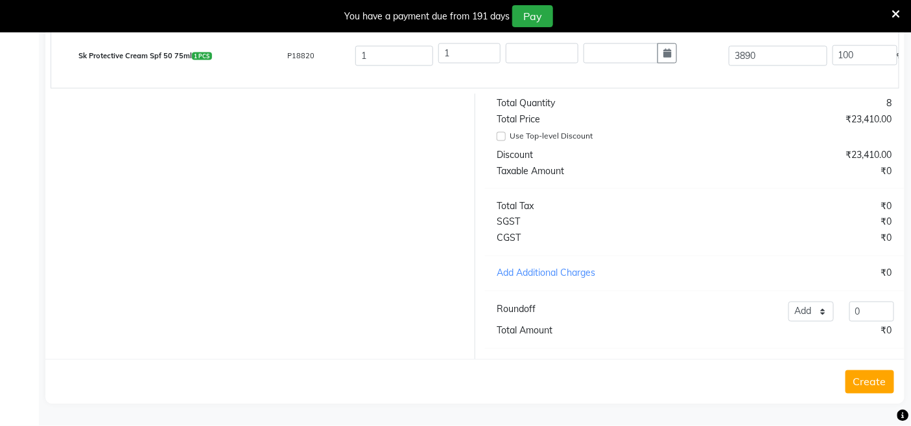
click at [856, 380] on button "Create" at bounding box center [869, 382] width 49 height 23
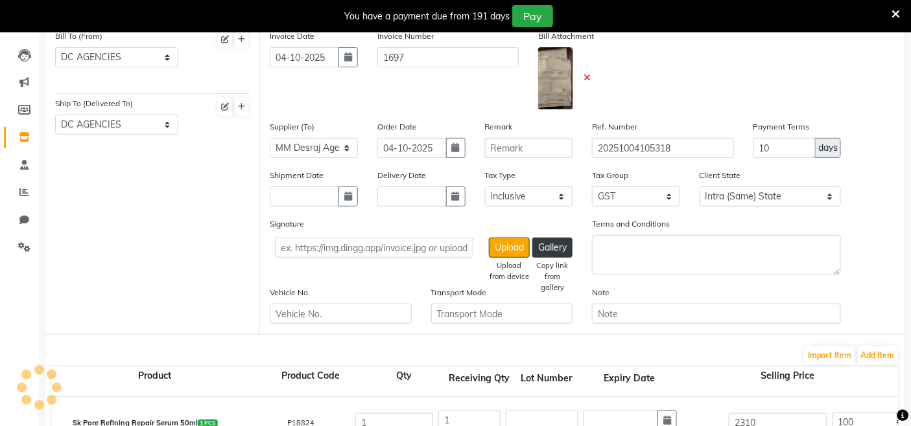
scroll to position [0, 0]
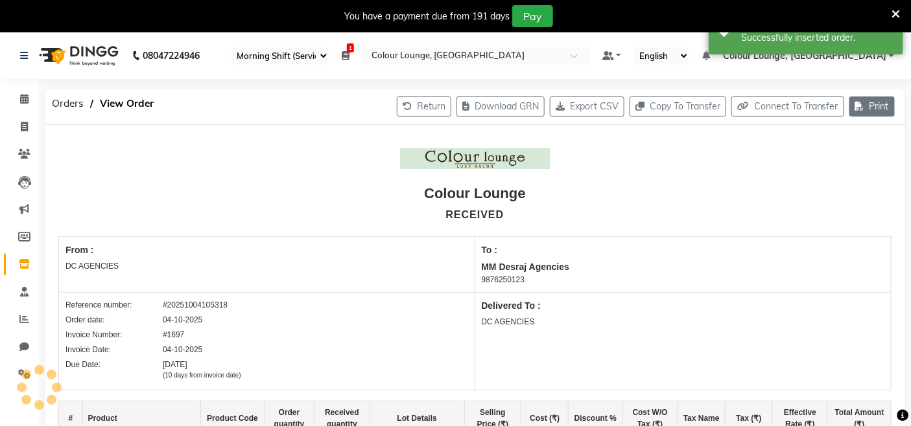
click at [870, 104] on button "Print" at bounding box center [871, 107] width 45 height 20
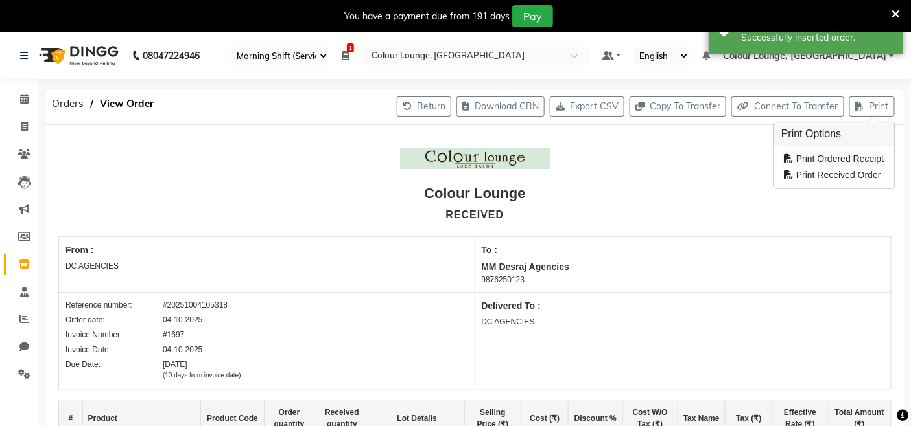
click at [817, 151] on div "Print Ordered Receipt" at bounding box center [833, 159] width 105 height 16
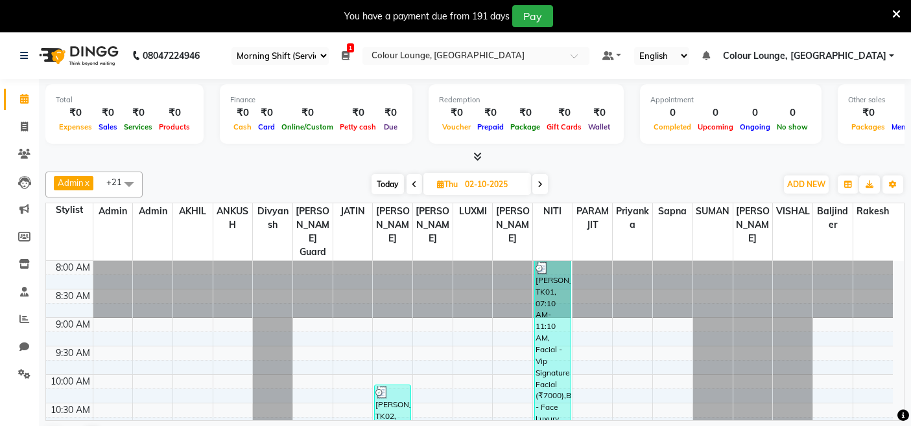
select select "75"
click at [30, 134] on span at bounding box center [24, 127] width 23 height 15
select select "service"
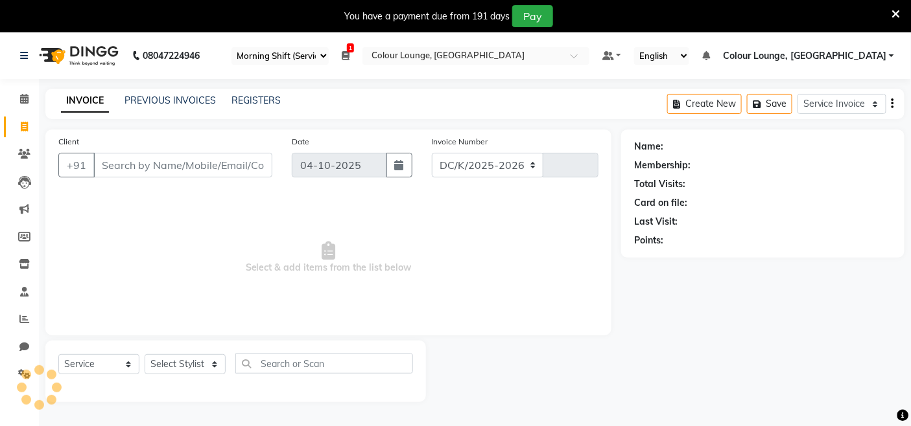
select select "8015"
type input "3847"
click at [16, 258] on span at bounding box center [24, 264] width 23 height 15
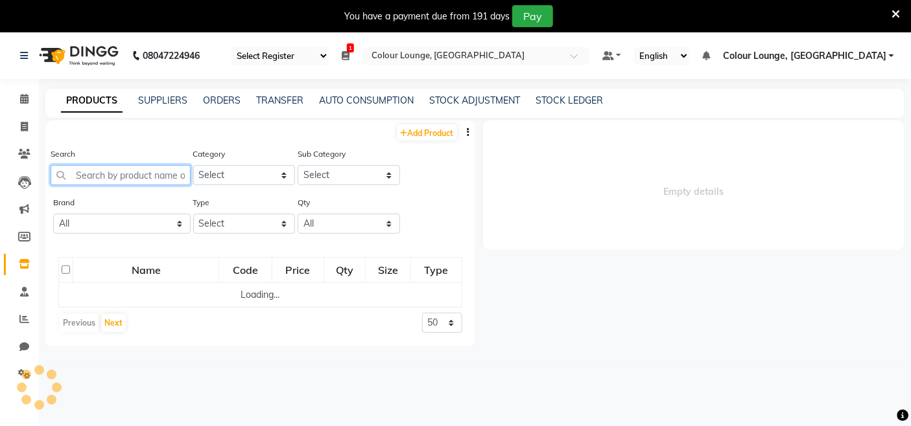
select select
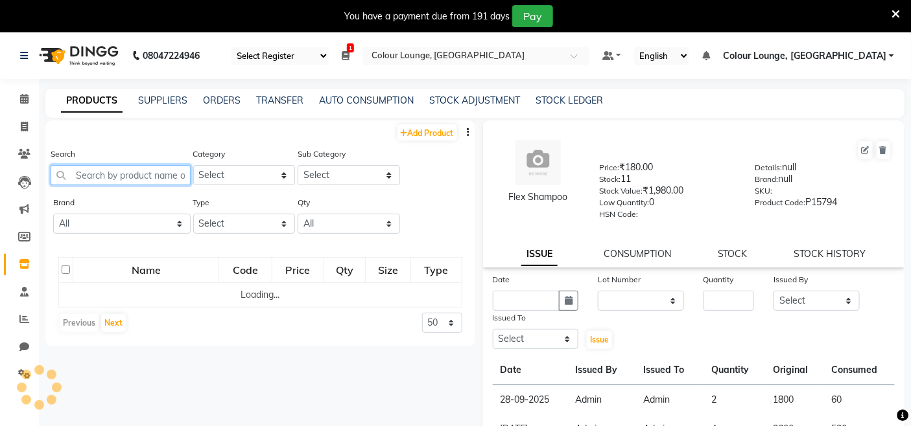
click at [172, 165] on input "text" at bounding box center [121, 175] width 140 height 20
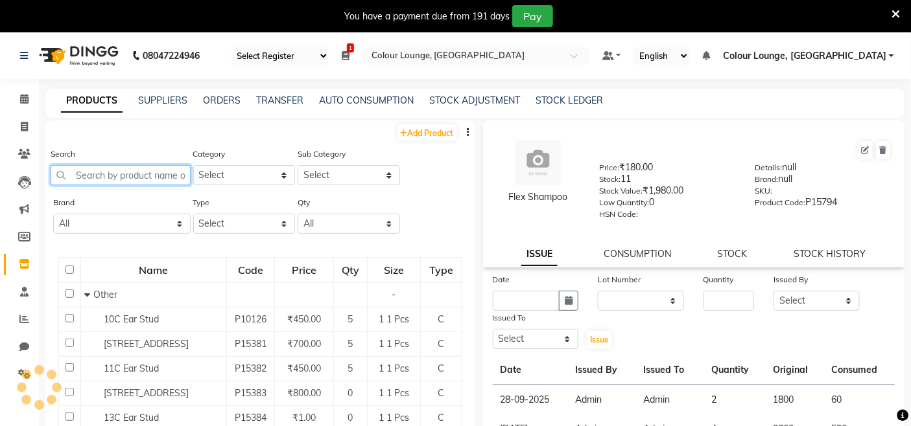
paste input "Sk Aq Intensive Cream 50ml 1 P"
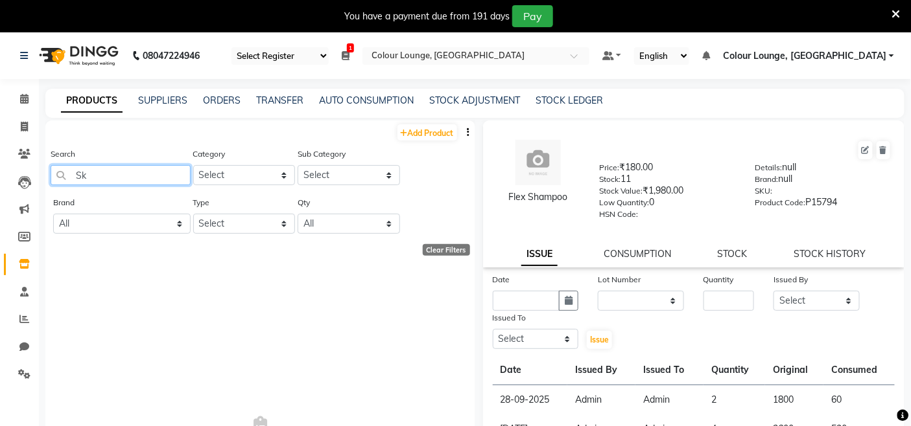
type input "S"
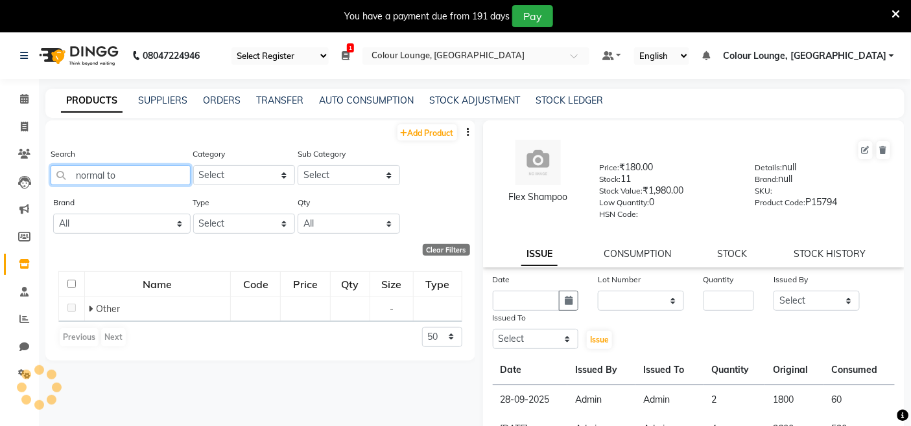
type input "normal to"
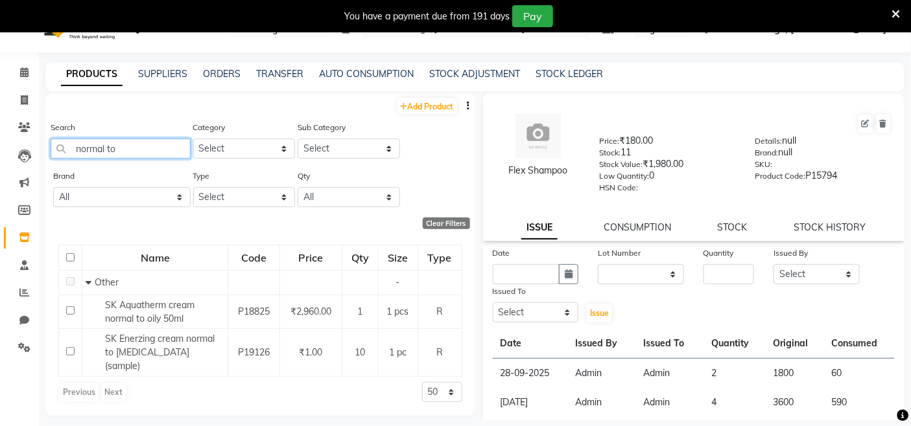
scroll to position [40, 0]
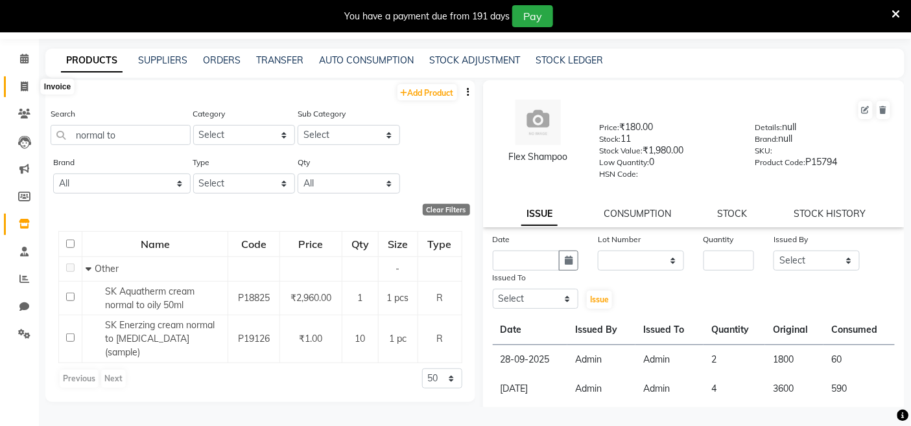
click at [32, 81] on span at bounding box center [24, 87] width 23 height 15
select select "service"
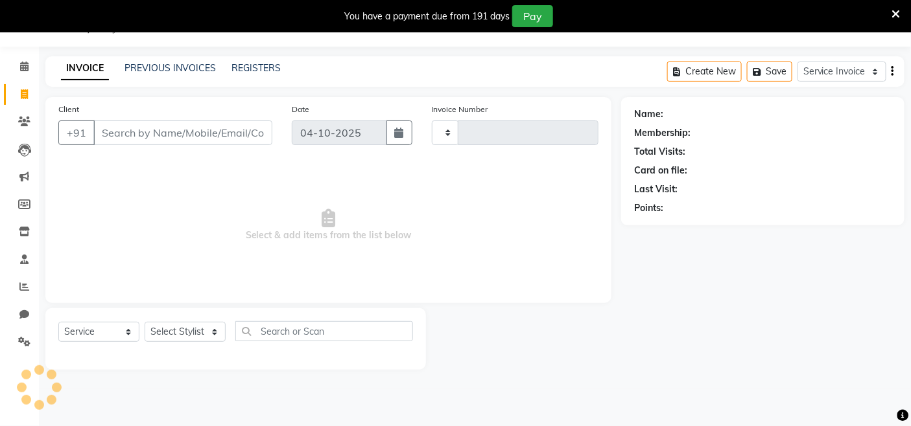
scroll to position [32, 0]
type input "3847"
select select "8015"
click at [183, 335] on select "Select Stylist" at bounding box center [185, 332] width 81 height 20
select select "70115"
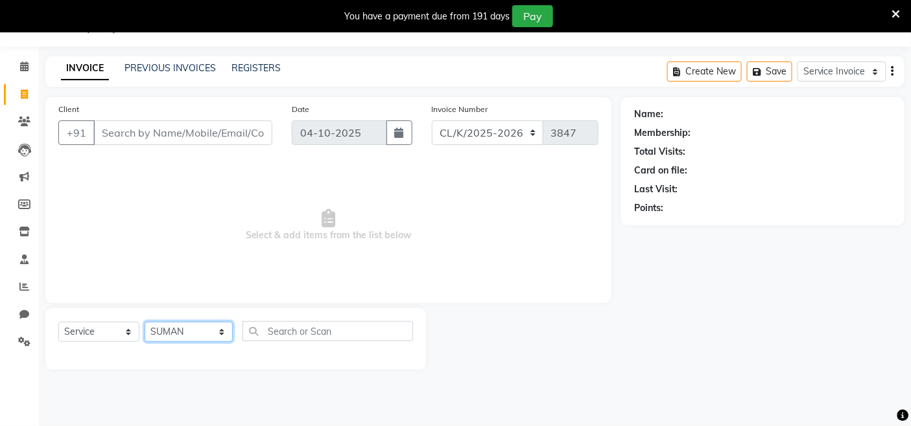
click at [145, 323] on select "Select Stylist Admin Admin [PERSON_NAME] [PERSON_NAME] [PERSON_NAME] Colour Lou…" at bounding box center [189, 332] width 88 height 20
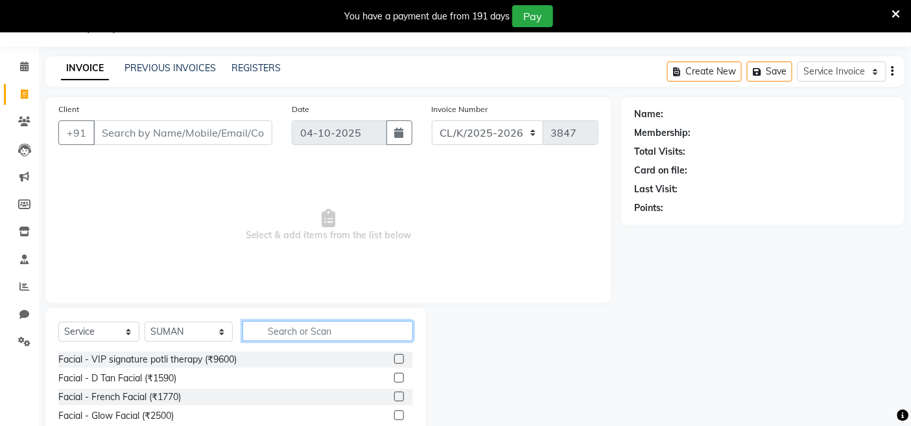
click at [306, 338] on input "text" at bounding box center [327, 331] width 170 height 20
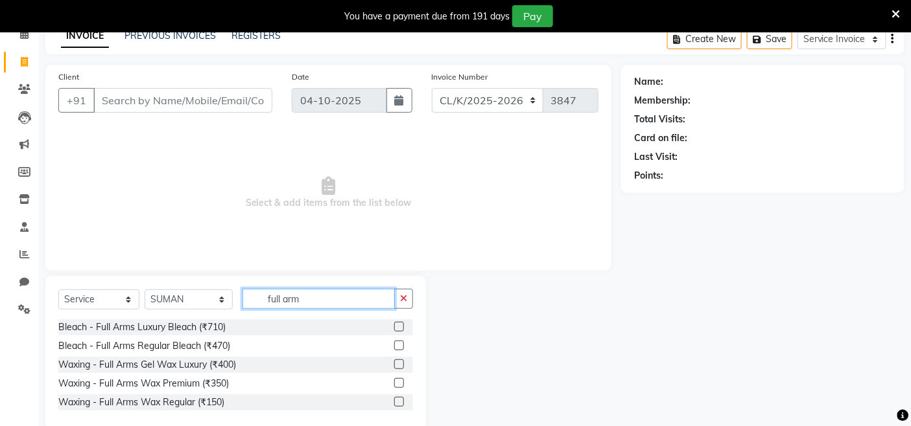
scroll to position [89, 0]
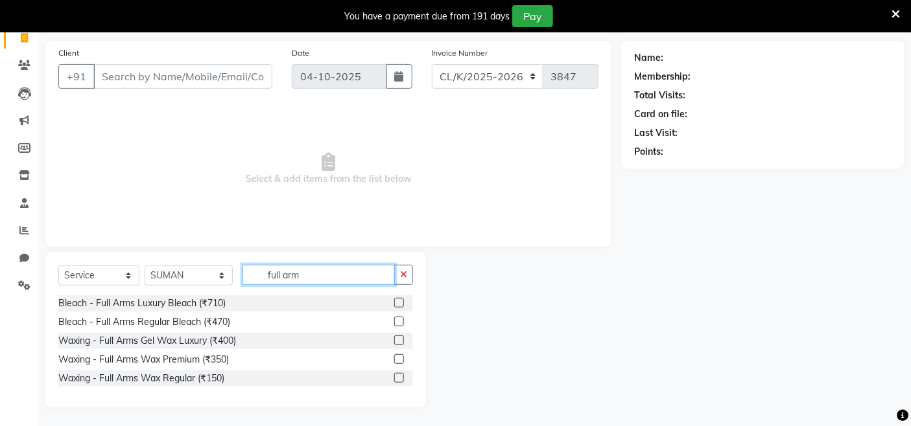
type input "full arm"
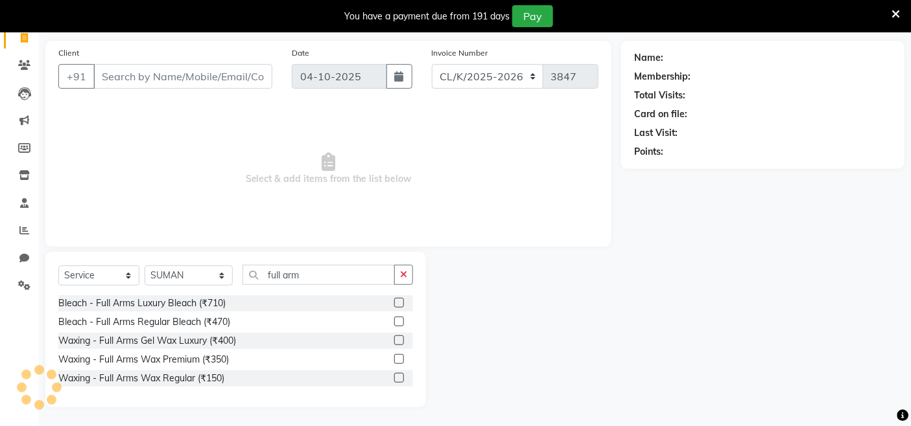
click at [399, 356] on label at bounding box center [399, 360] width 10 height 10
click at [399, 356] on input "checkbox" at bounding box center [398, 360] width 8 height 8
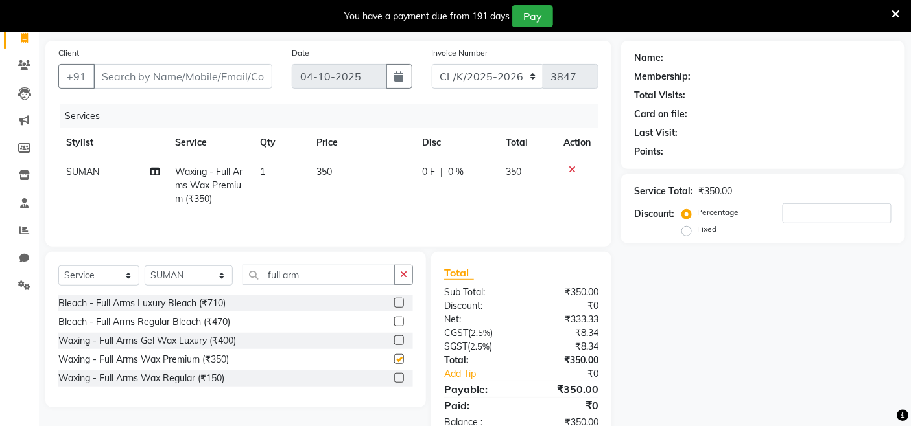
checkbox input "false"
click at [398, 277] on button "button" at bounding box center [403, 275] width 19 height 20
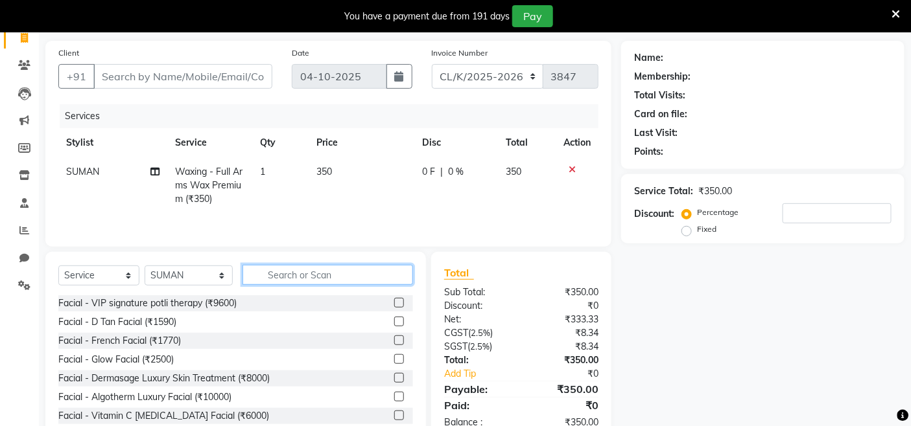
type input "y"
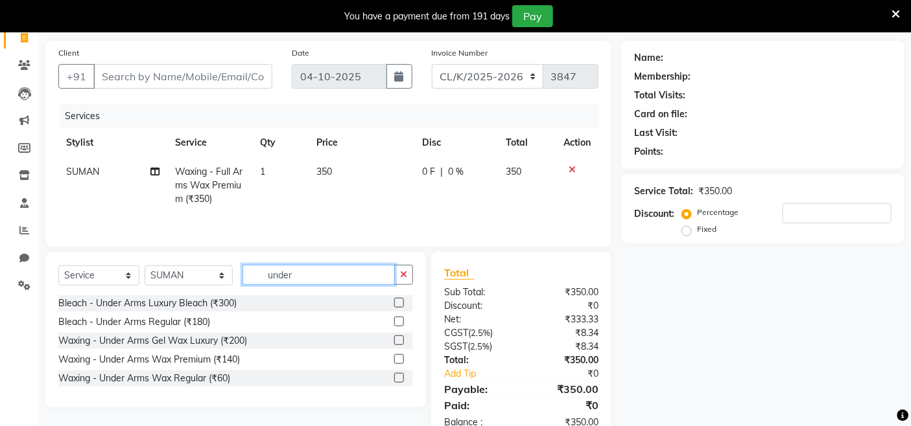
type input "under"
click at [397, 355] on label at bounding box center [399, 360] width 10 height 10
click at [397, 356] on input "checkbox" at bounding box center [398, 360] width 8 height 8
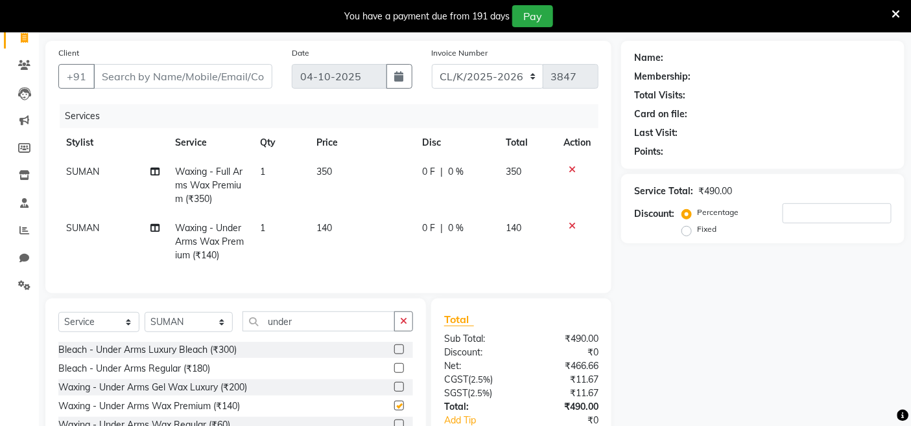
checkbox input "false"
click at [401, 326] on icon "button" at bounding box center [403, 321] width 7 height 9
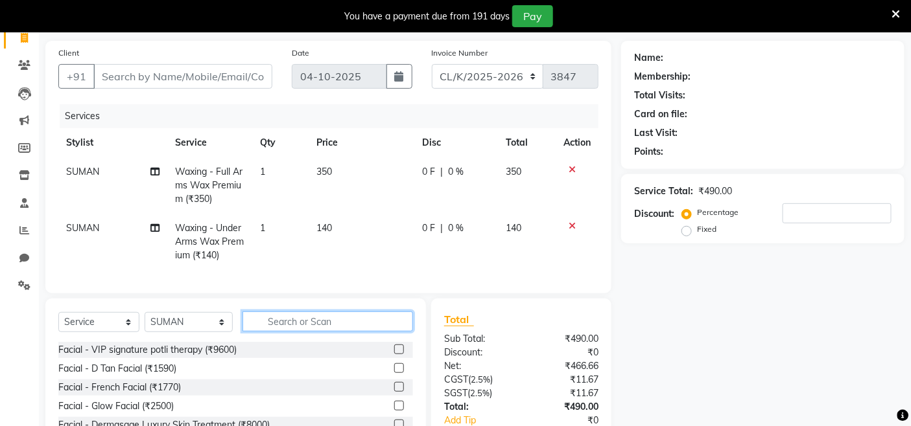
type input "u"
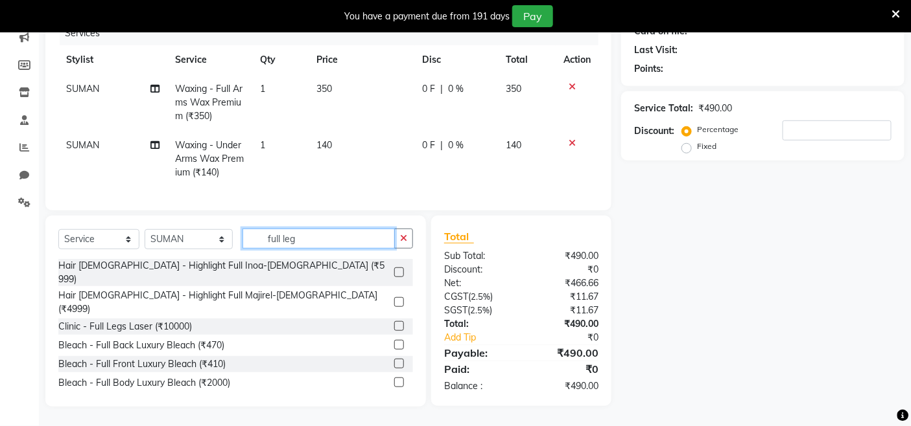
scroll to position [181, 0]
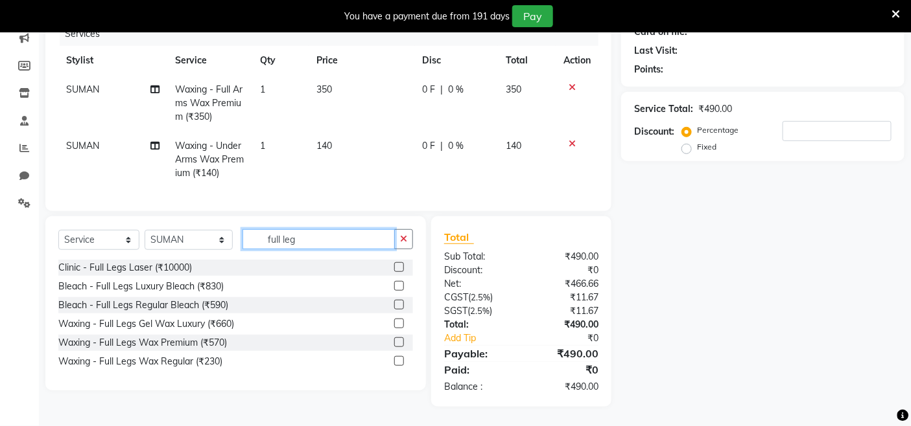
type input "full leg"
click at [394, 343] on label at bounding box center [399, 343] width 10 height 10
click at [394, 343] on input "checkbox" at bounding box center [398, 343] width 8 height 8
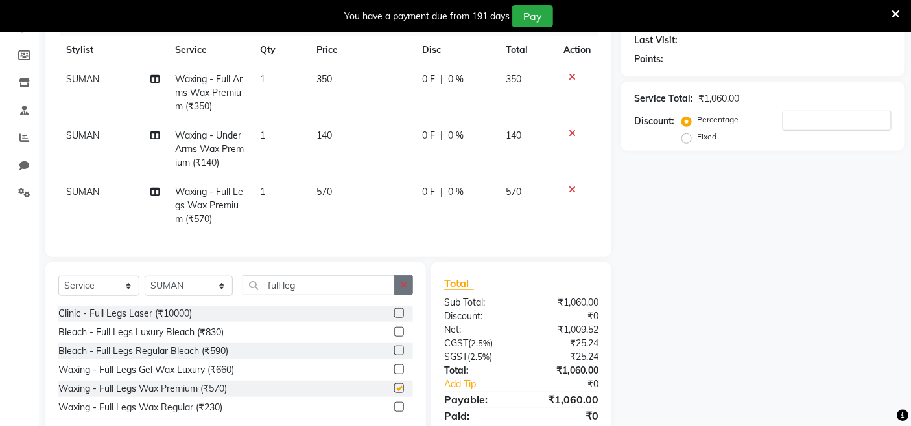
checkbox input "false"
click at [403, 290] on button "button" at bounding box center [403, 285] width 19 height 20
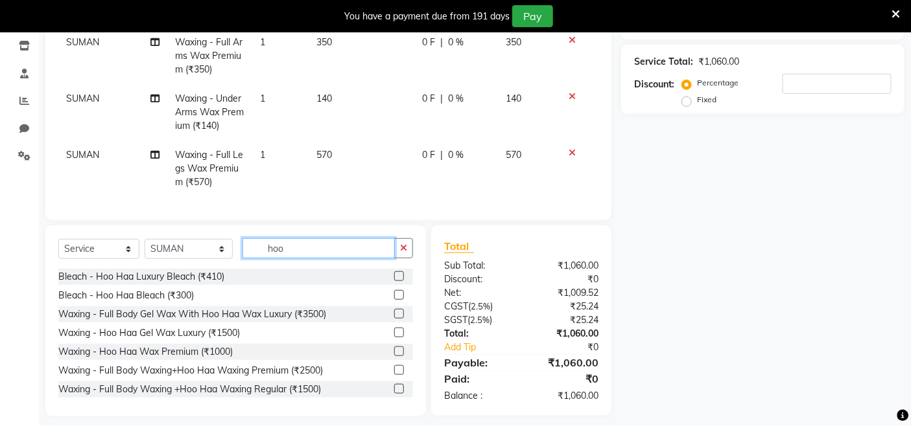
scroll to position [238, 0]
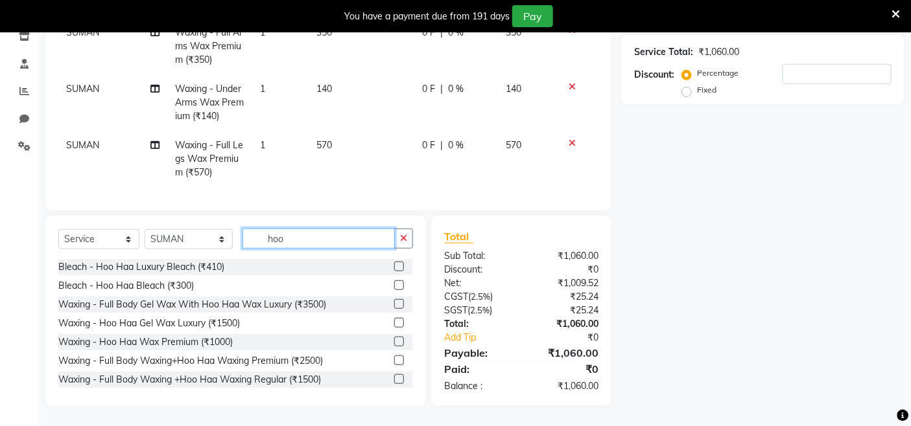
type input "hoo"
click at [394, 345] on label at bounding box center [399, 342] width 10 height 10
click at [394, 345] on input "checkbox" at bounding box center [398, 342] width 8 height 8
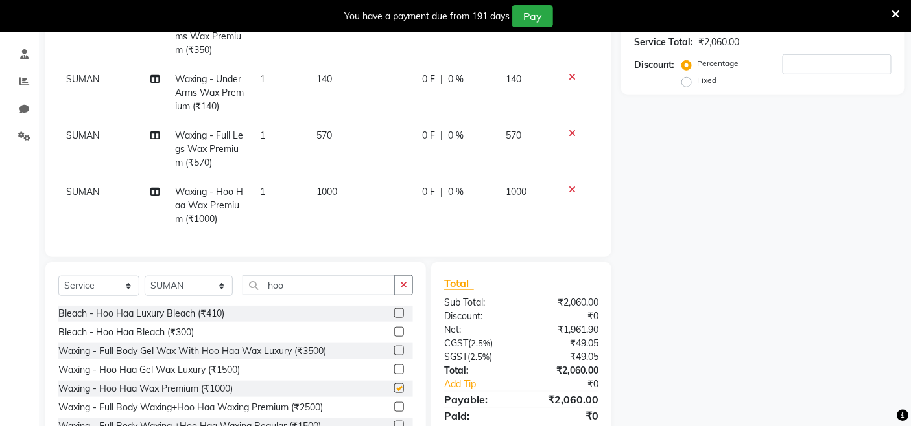
checkbox input "false"
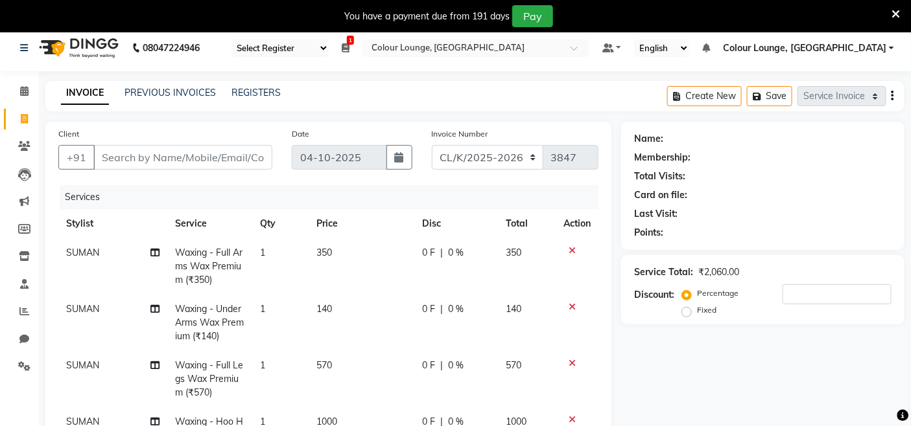
scroll to position [6, 0]
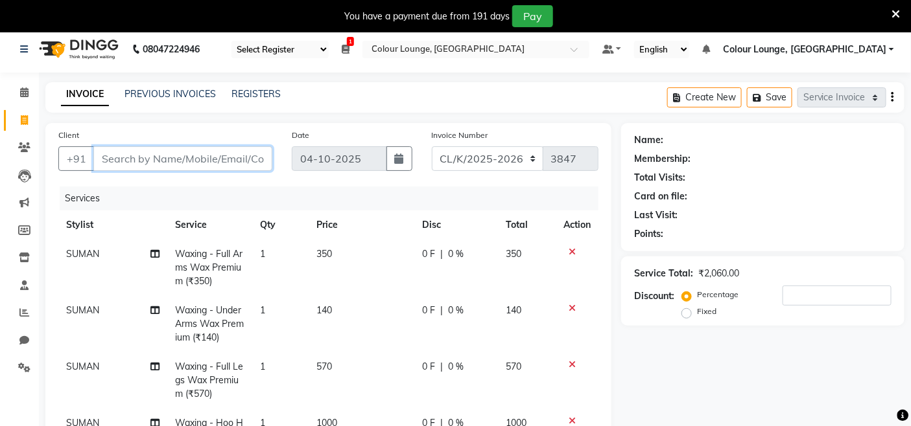
drag, startPoint x: 202, startPoint y: 159, endPoint x: 921, endPoint y: 134, distance: 719.8
click at [209, 157] on input "Client" at bounding box center [182, 158] width 179 height 25
type input "9"
type input "0"
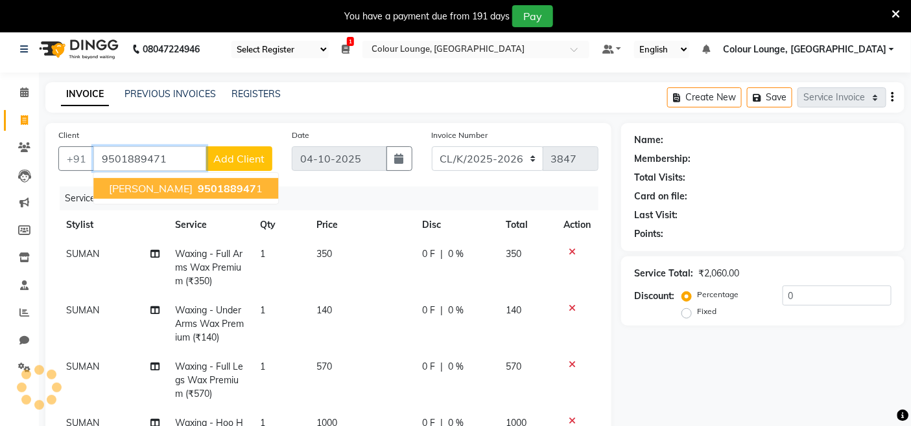
type input "9501889471"
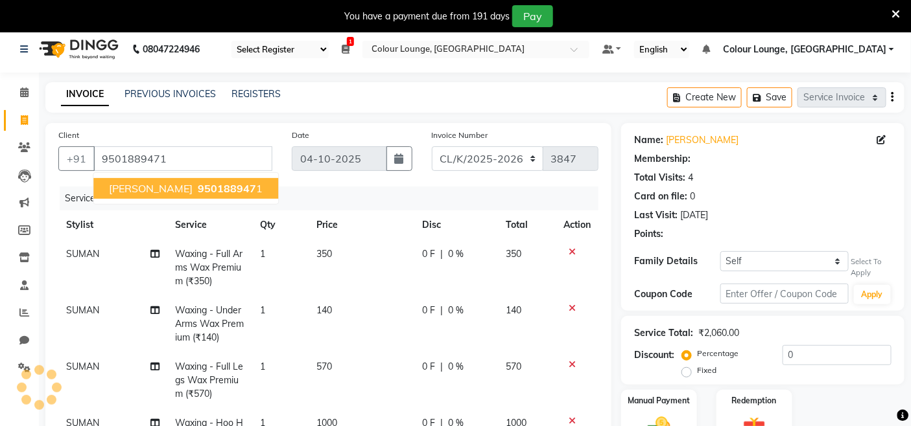
select select "1: Object"
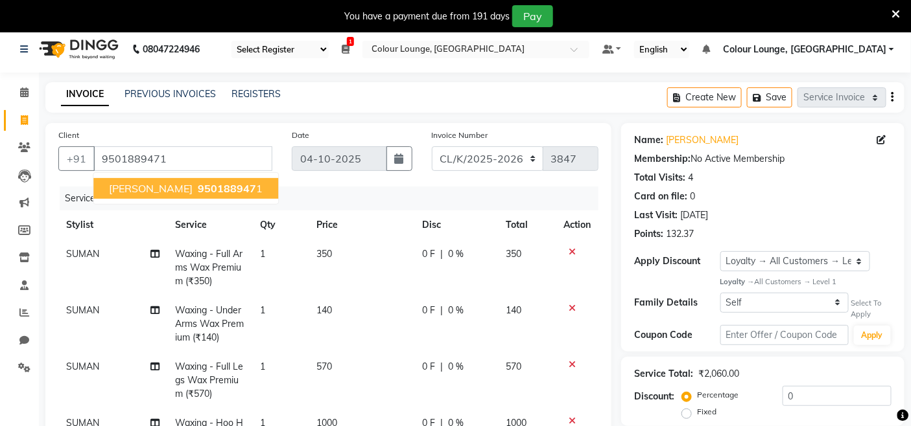
click at [198, 182] on span "950188947" at bounding box center [227, 188] width 58 height 13
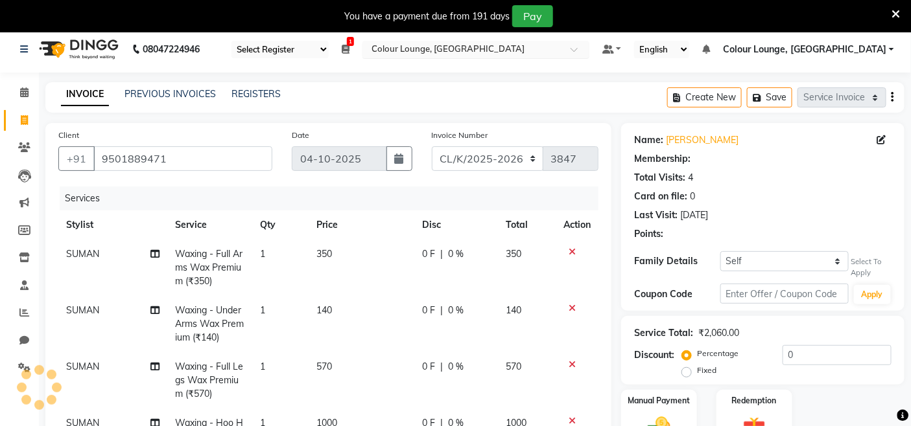
select select "1: Object"
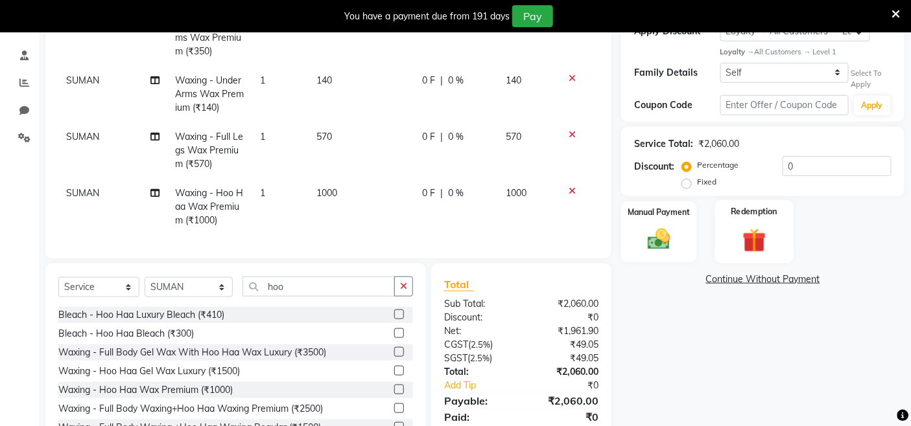
scroll to position [294, 0]
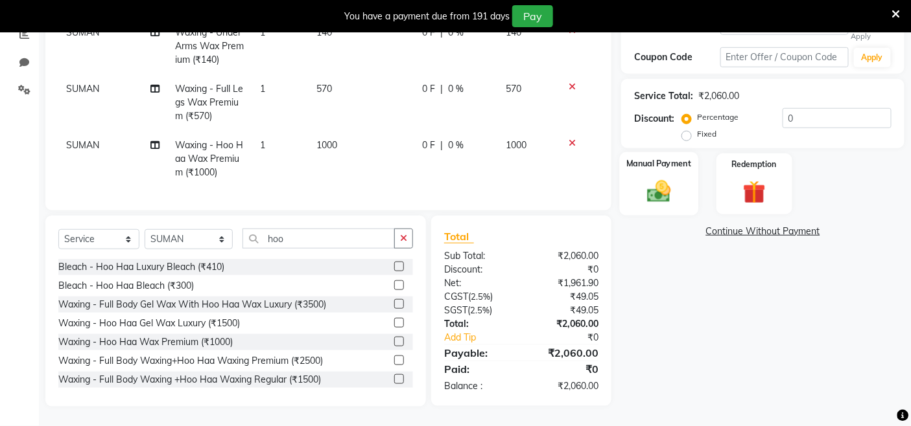
click at [655, 178] on img at bounding box center [659, 191] width 39 height 27
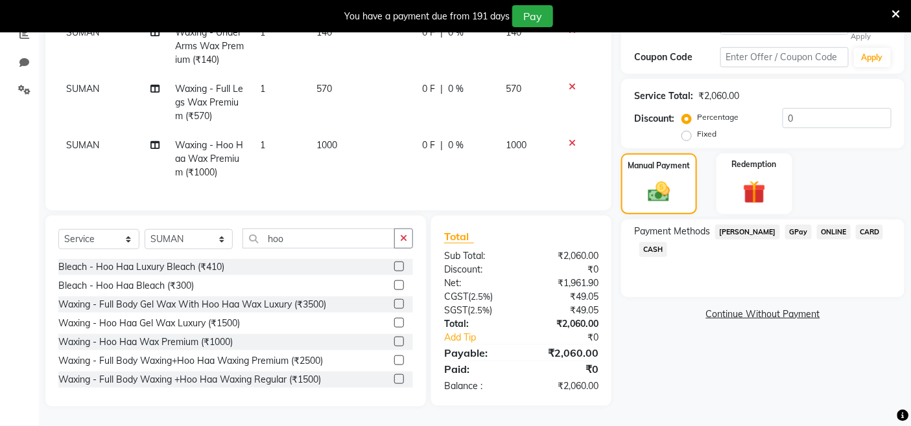
click at [648, 242] on span "CASH" at bounding box center [653, 249] width 28 height 15
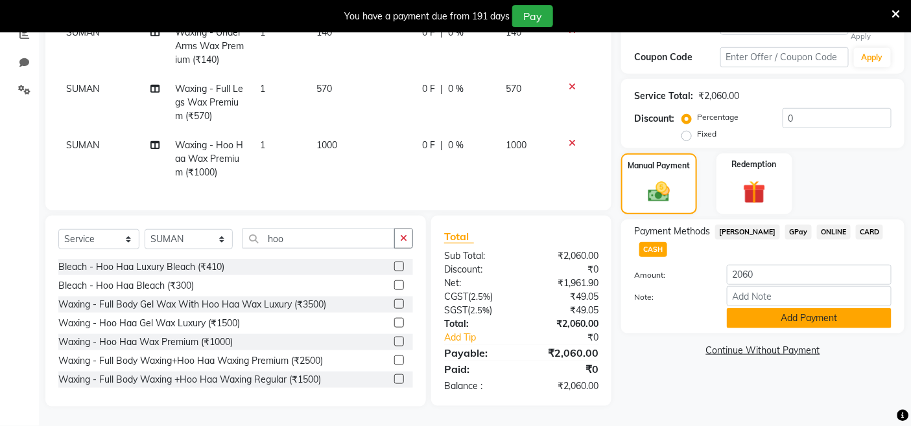
click at [811, 312] on button "Add Payment" at bounding box center [809, 318] width 165 height 20
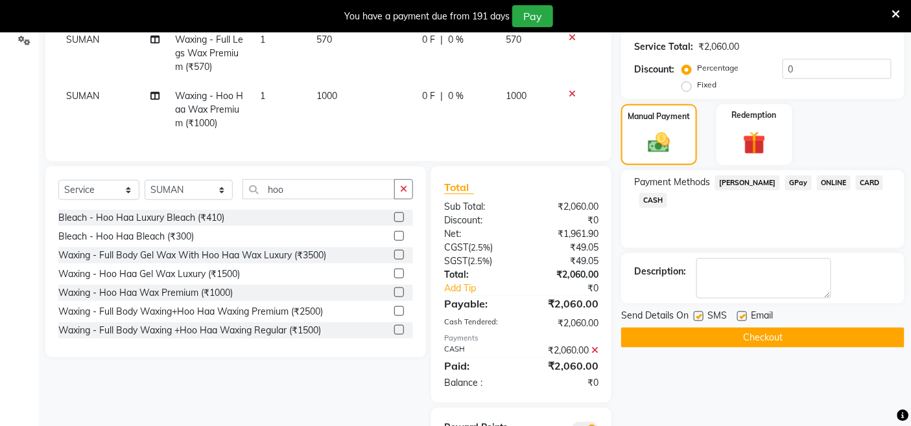
scroll to position [366, 0]
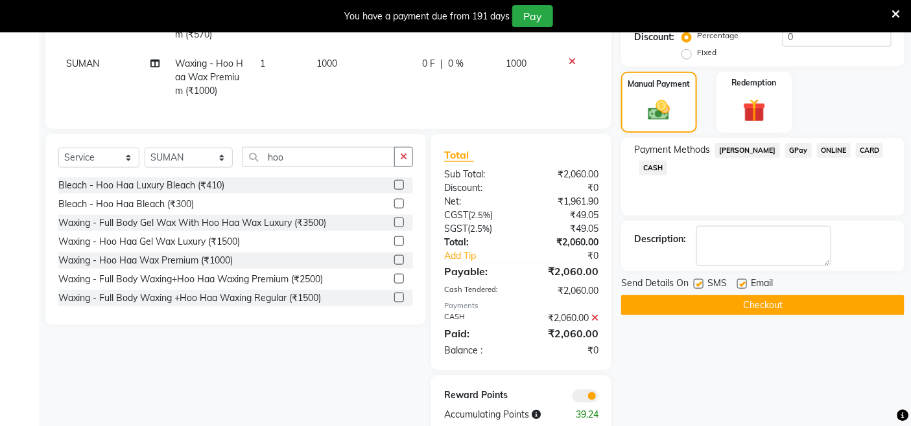
click at [793, 310] on button "Checkout" at bounding box center [762, 306] width 283 height 20
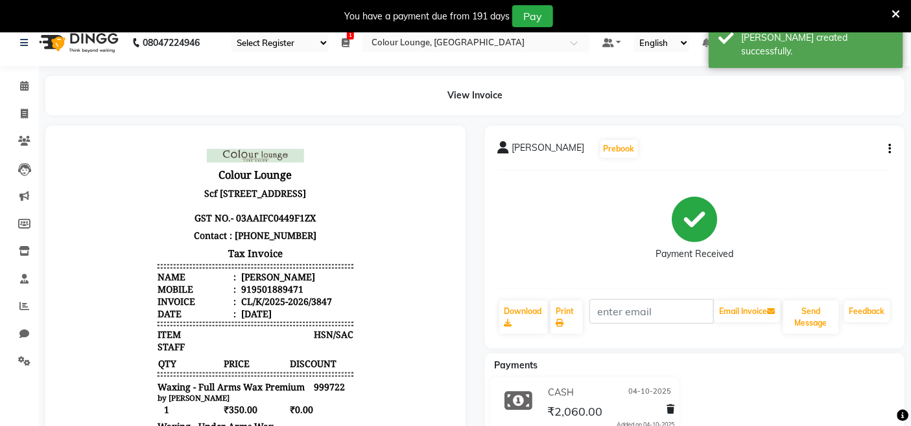
scroll to position [6, 0]
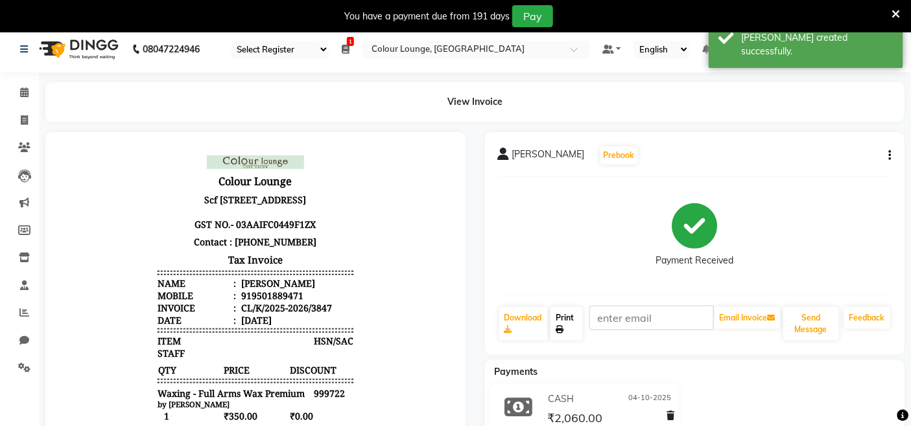
click at [571, 331] on link "Print" at bounding box center [566, 324] width 32 height 34
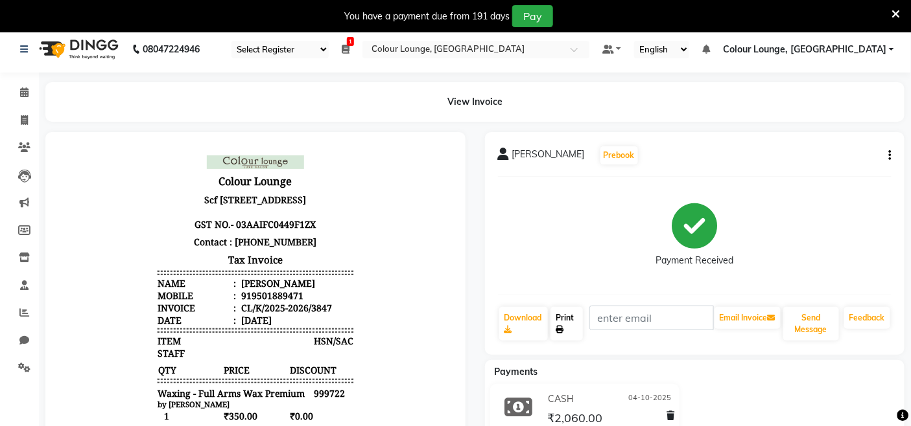
click at [568, 310] on link "Print" at bounding box center [566, 324] width 32 height 34
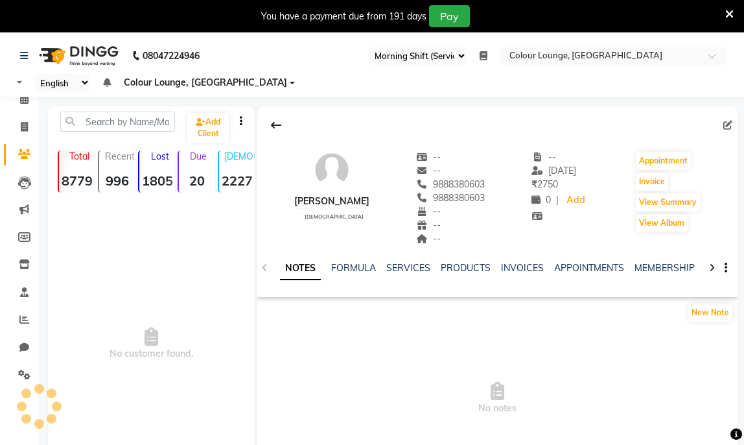
select select "75"
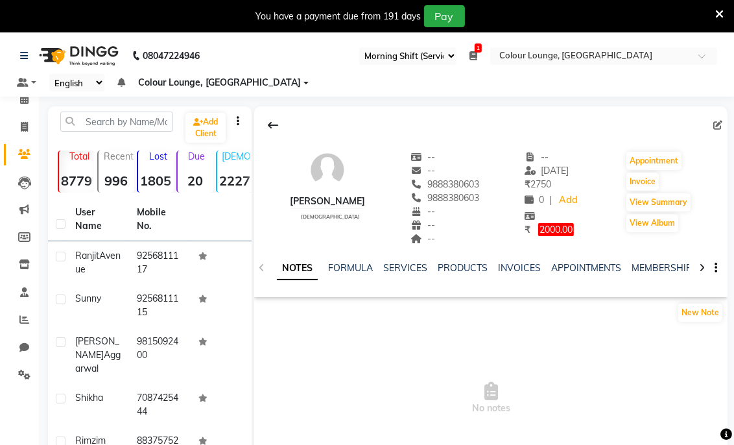
click at [443, 260] on div "NOTES FORMULA SERVICES PRODUCTS INVOICES APPOINTMENTS MEMBERSHIP PACKAGES VOUCH…" at bounding box center [490, 268] width 473 height 45
click at [415, 267] on link "SERVICES" at bounding box center [405, 268] width 44 height 12
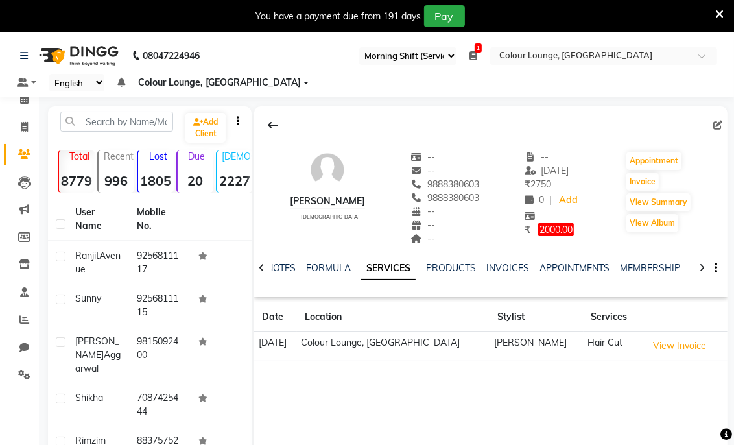
scroll to position [144, 0]
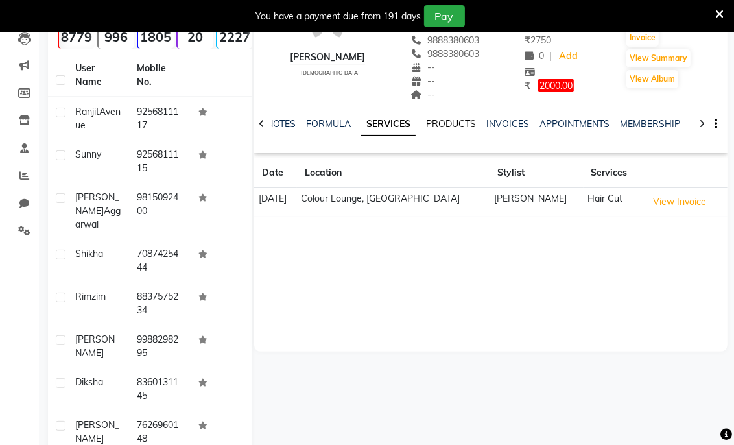
click at [471, 124] on link "PRODUCTS" at bounding box center [451, 124] width 50 height 12
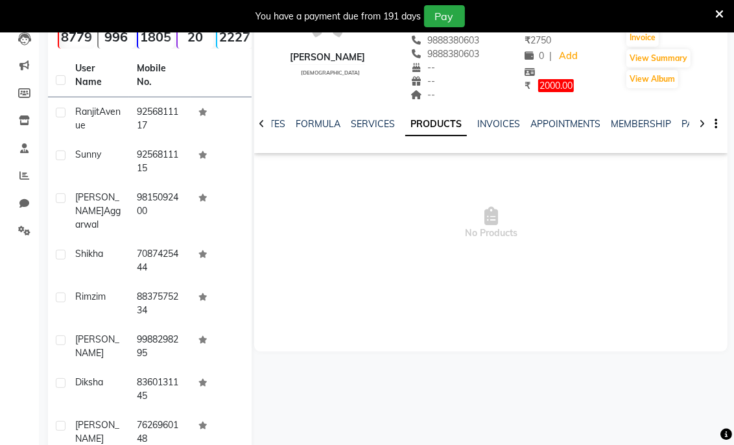
click at [661, 114] on div "NOTES FORMULA SERVICES PRODUCTS INVOICES APPOINTMENTS MEMBERSHIP PACKAGES VOUCH…" at bounding box center [490, 124] width 473 height 45
click at [695, 128] on div at bounding box center [701, 122] width 15 height 25
click at [682, 121] on link "PACKAGES" at bounding box center [695, 124] width 48 height 12
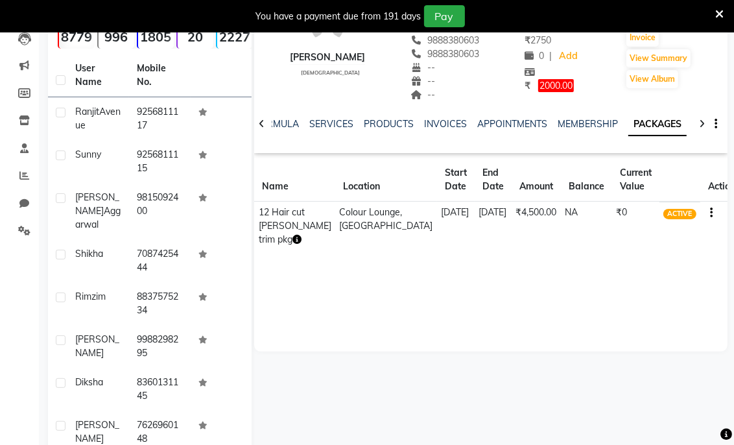
click at [676, 121] on link "PACKAGES" at bounding box center [657, 124] width 58 height 23
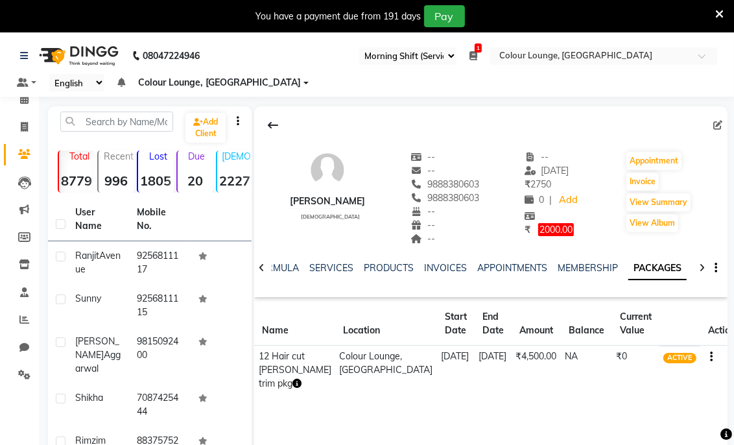
click at [535, 236] on div "₹ 2000.00" at bounding box center [551, 230] width 55 height 14
select select "75"
